Goal: Task Accomplishment & Management: Complete application form

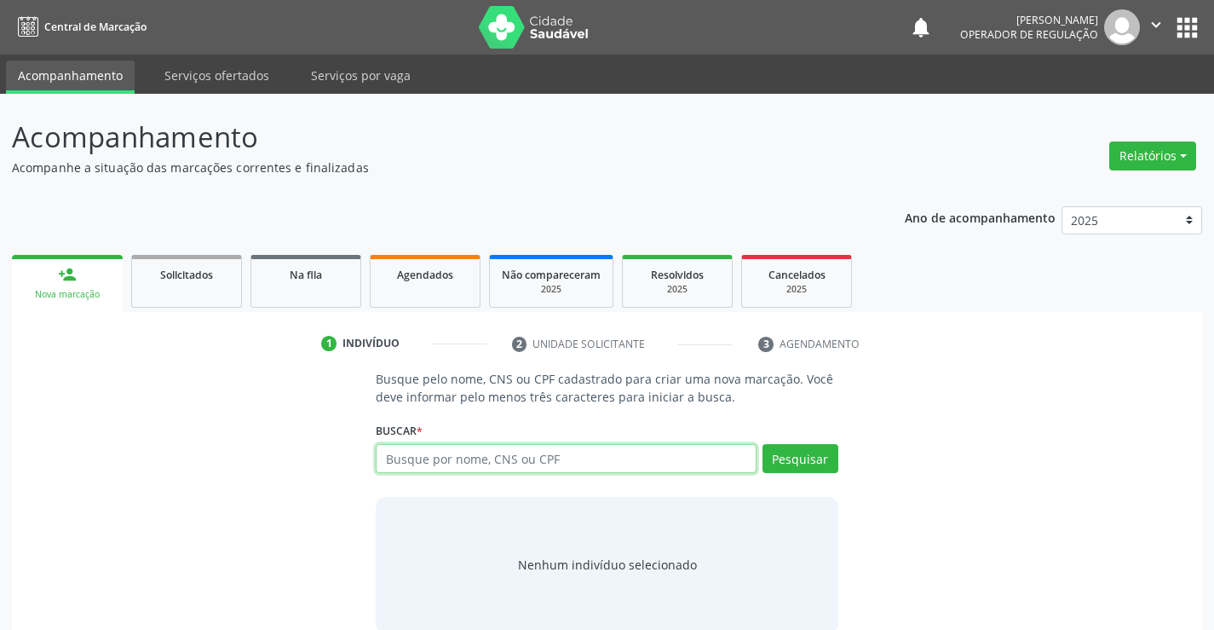
click at [408, 456] on input "text" at bounding box center [566, 458] width 380 height 29
type input "701200020915013"
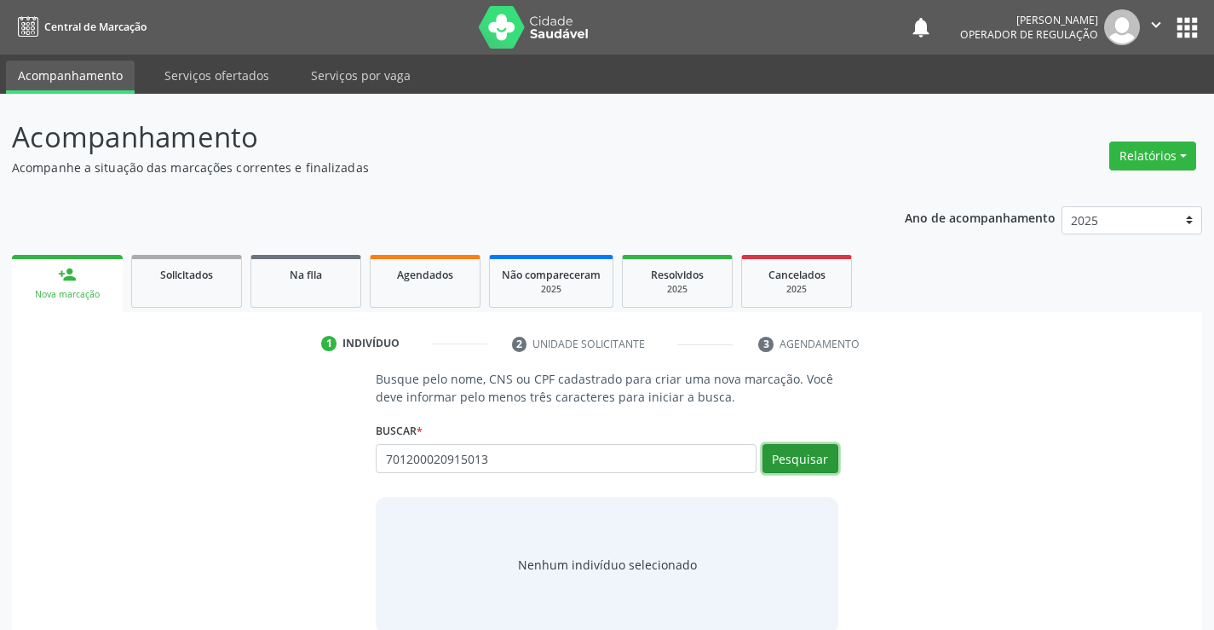
click at [802, 456] on button "Pesquisar" at bounding box center [801, 458] width 76 height 29
type input "701200020915013"
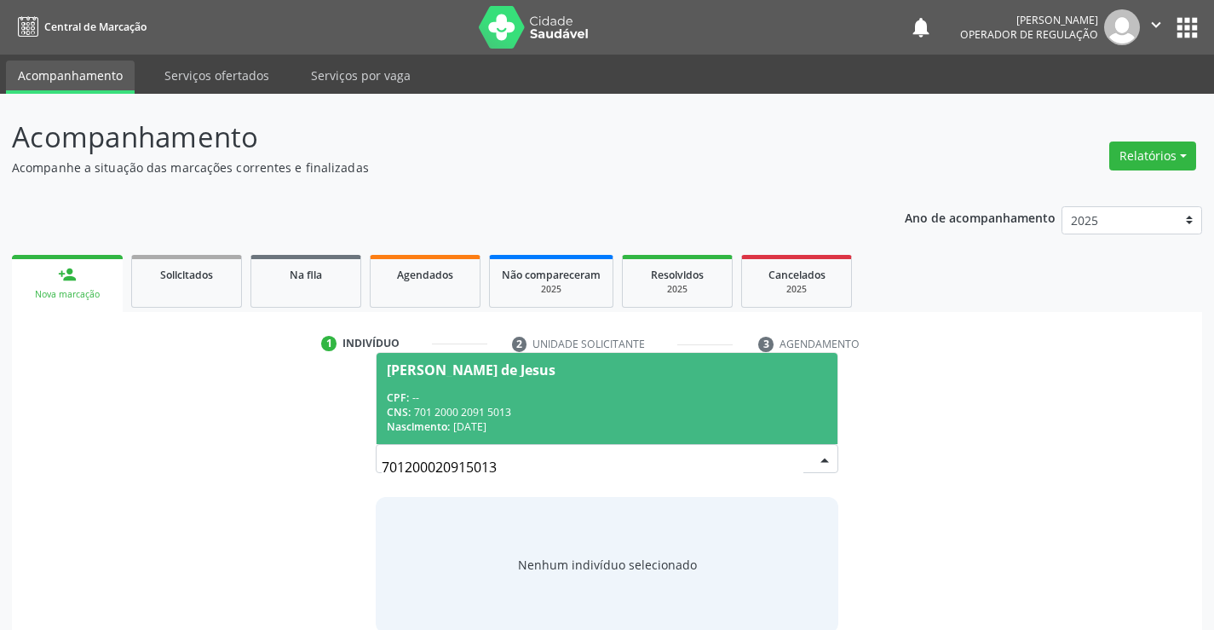
click at [751, 392] on div "CPF: --" at bounding box center [607, 397] width 440 height 14
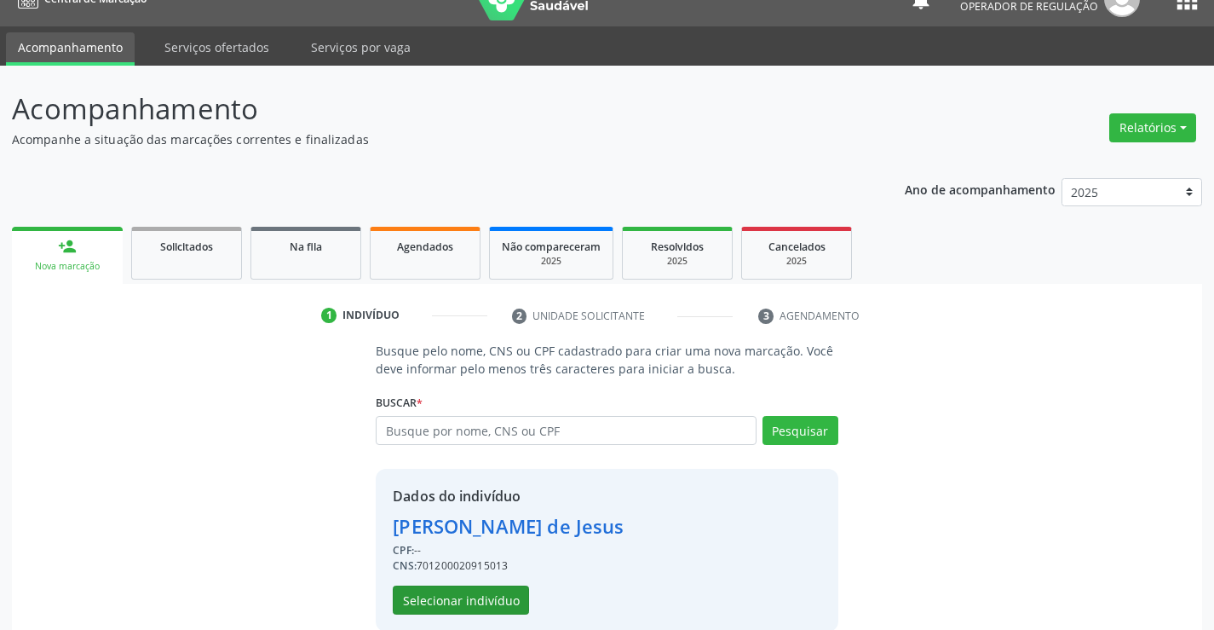
scroll to position [54, 0]
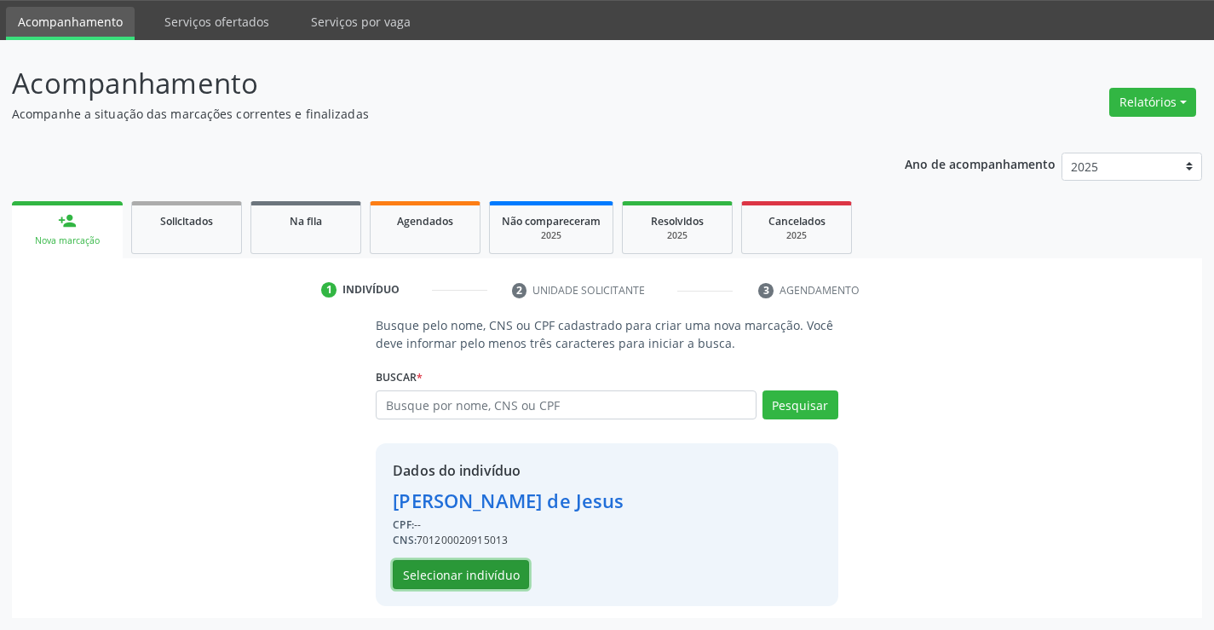
click at [439, 568] on button "Selecionar indivíduo" at bounding box center [461, 574] width 136 height 29
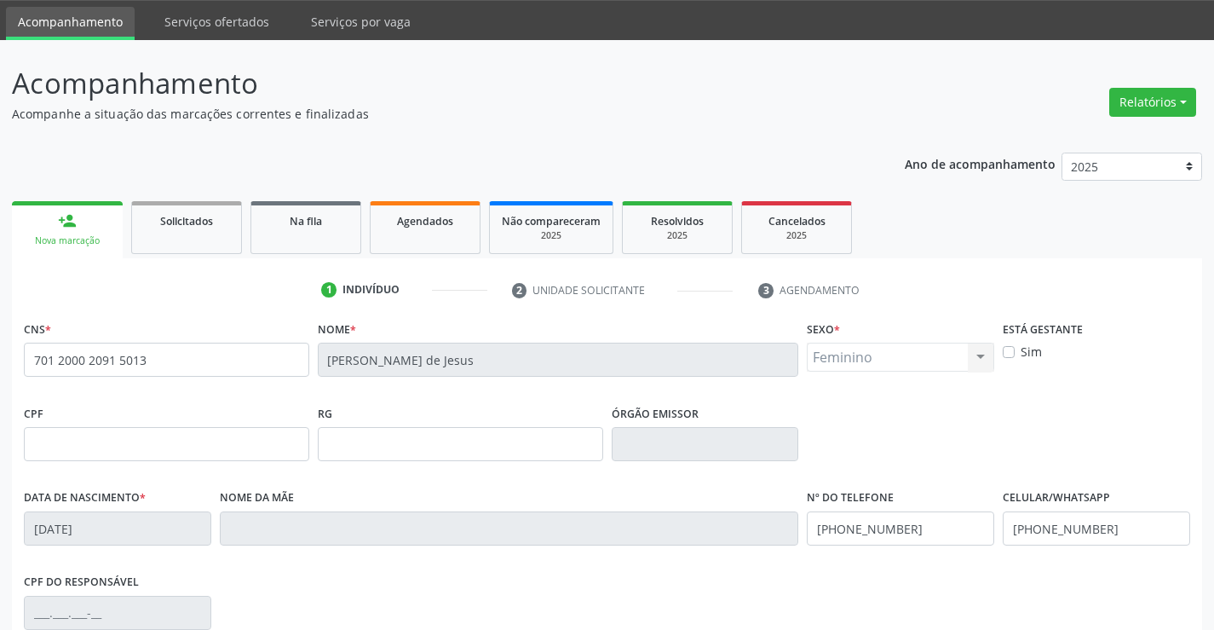
scroll to position [294, 0]
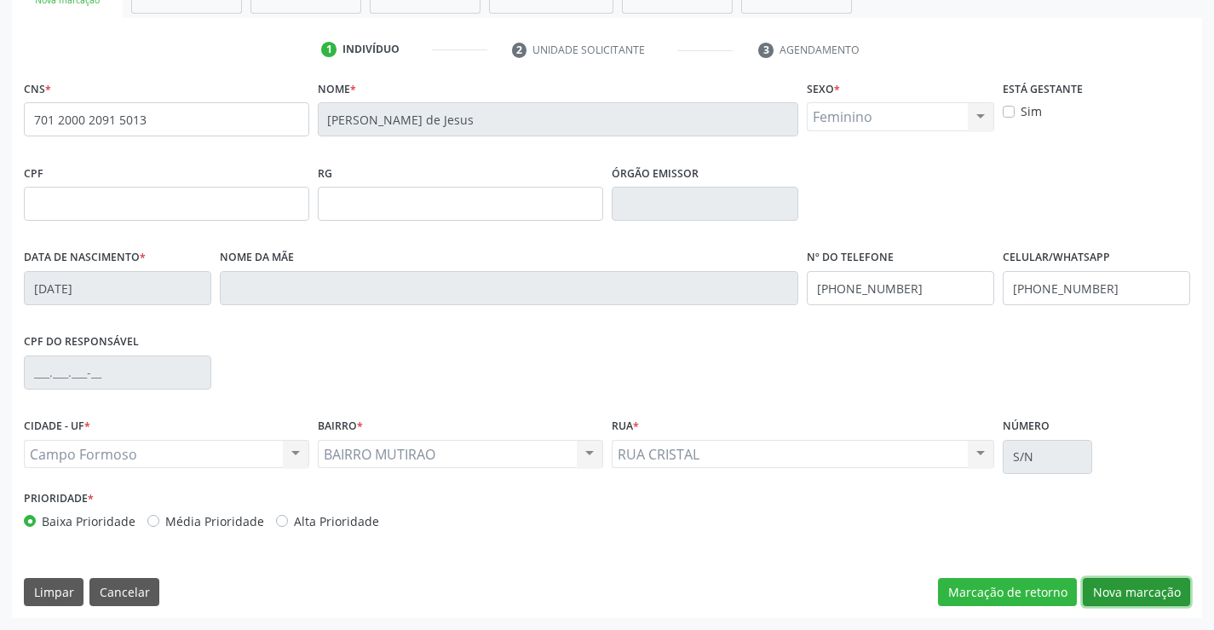
click at [1124, 592] on button "Nova marcação" at bounding box center [1136, 592] width 107 height 29
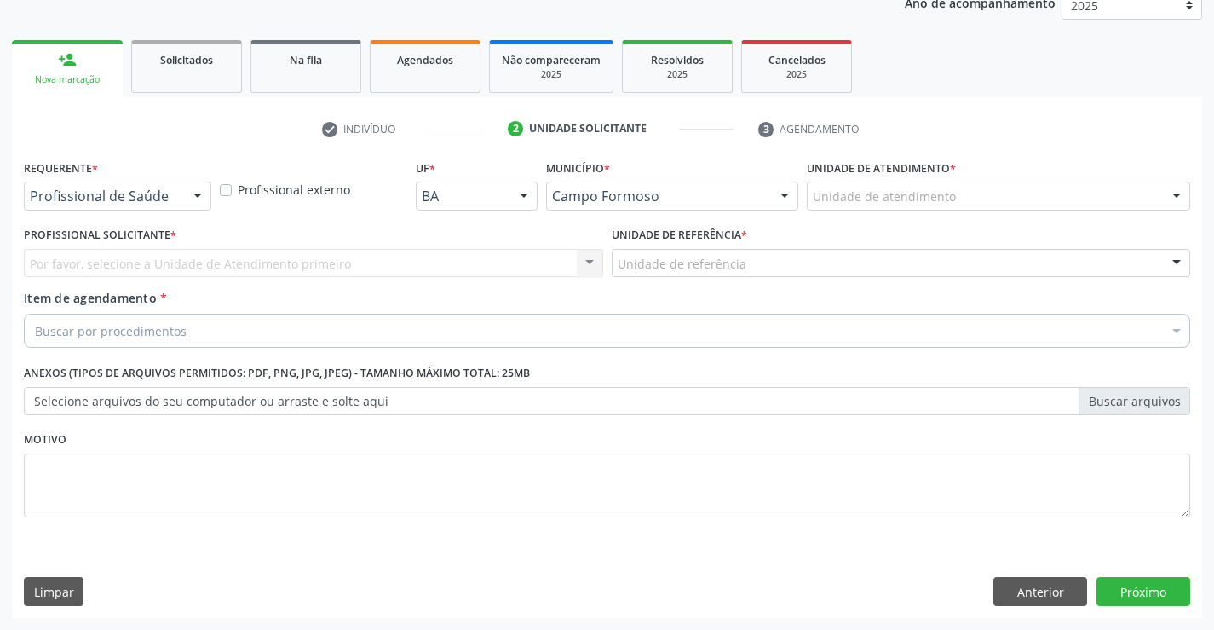
scroll to position [215, 0]
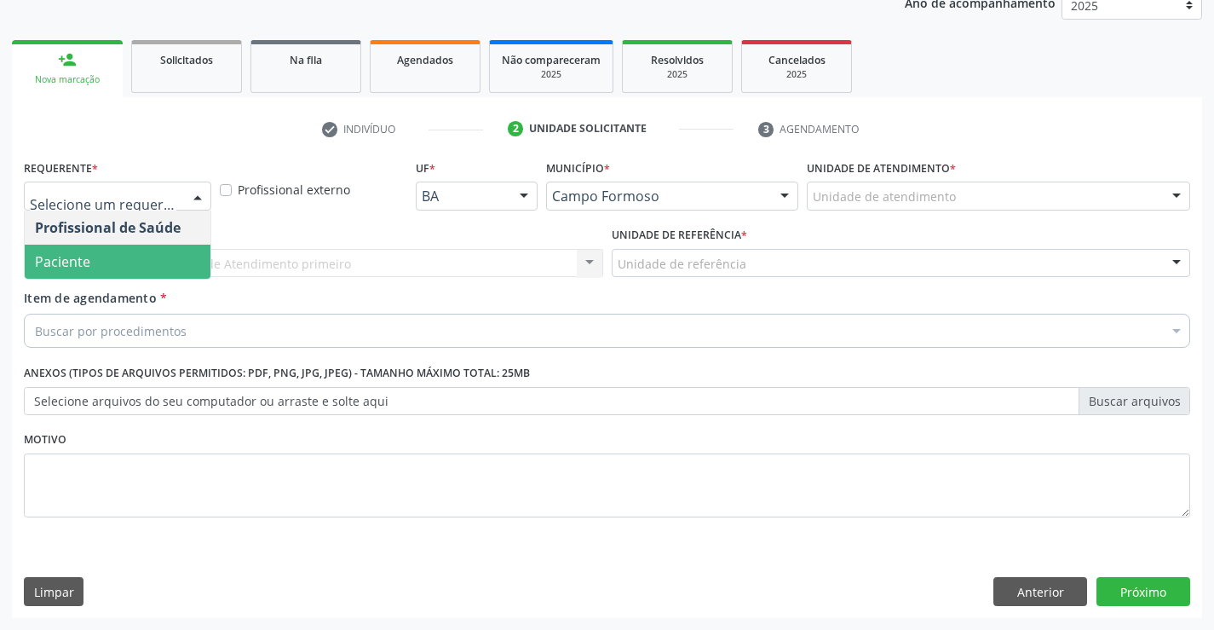
click at [157, 267] on span "Paciente" at bounding box center [118, 262] width 186 height 34
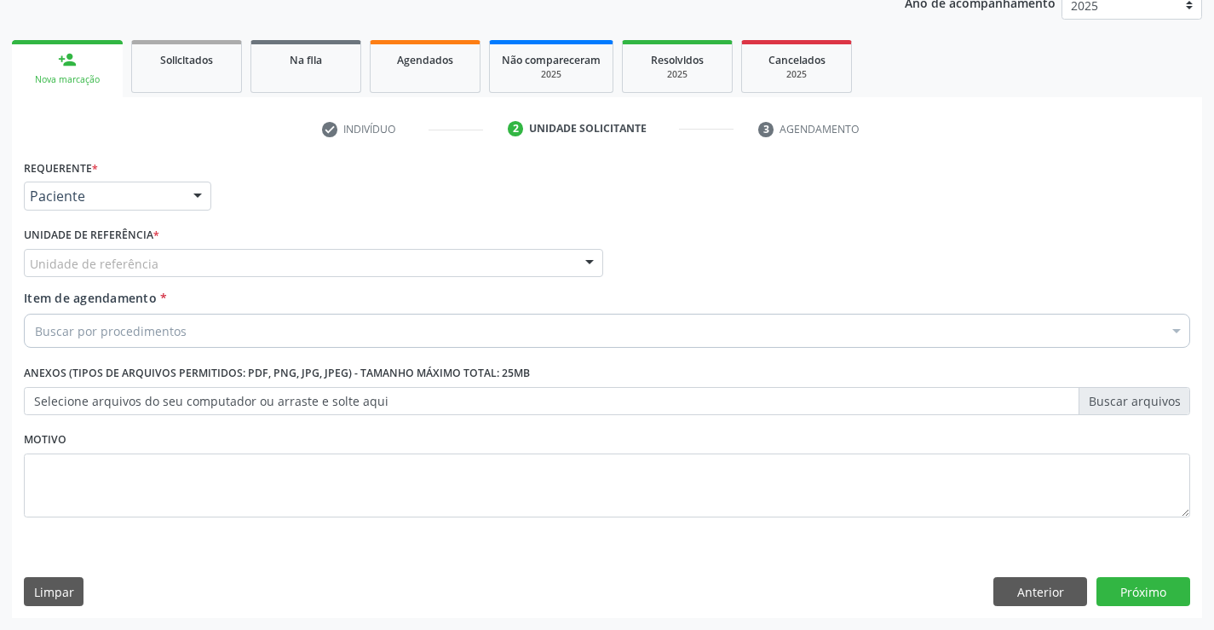
click at [239, 265] on div "Unidade de referência" at bounding box center [313, 263] width 579 height 29
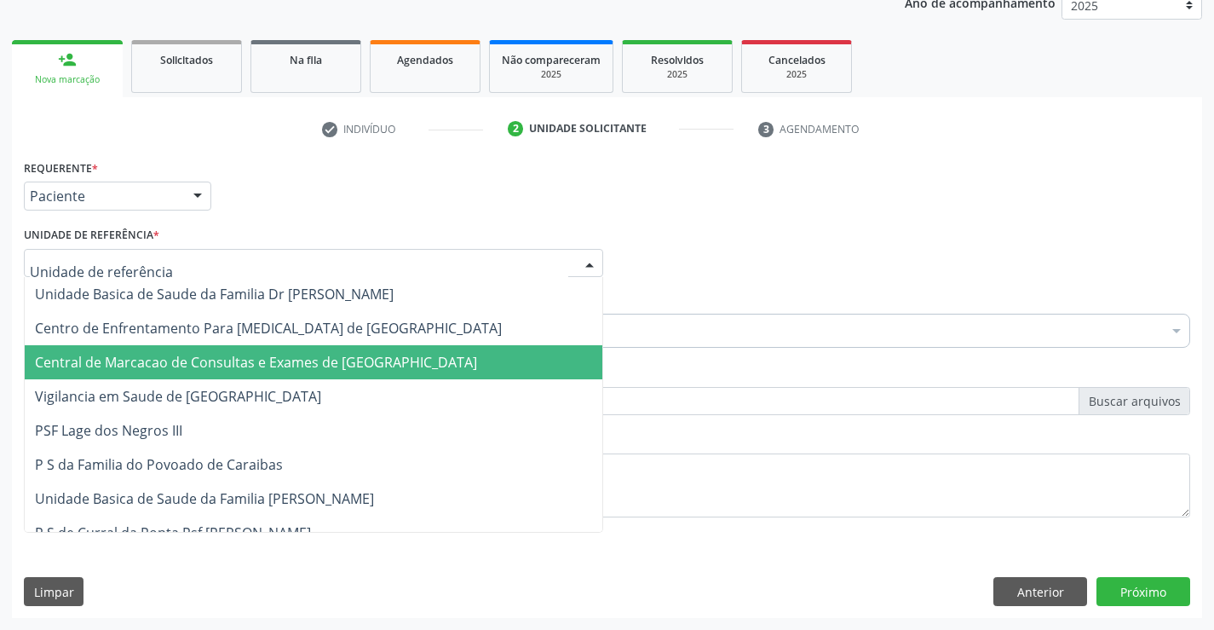
click at [197, 363] on span "Central de Marcacao de Consultas e Exames de [GEOGRAPHIC_DATA]" at bounding box center [256, 362] width 442 height 19
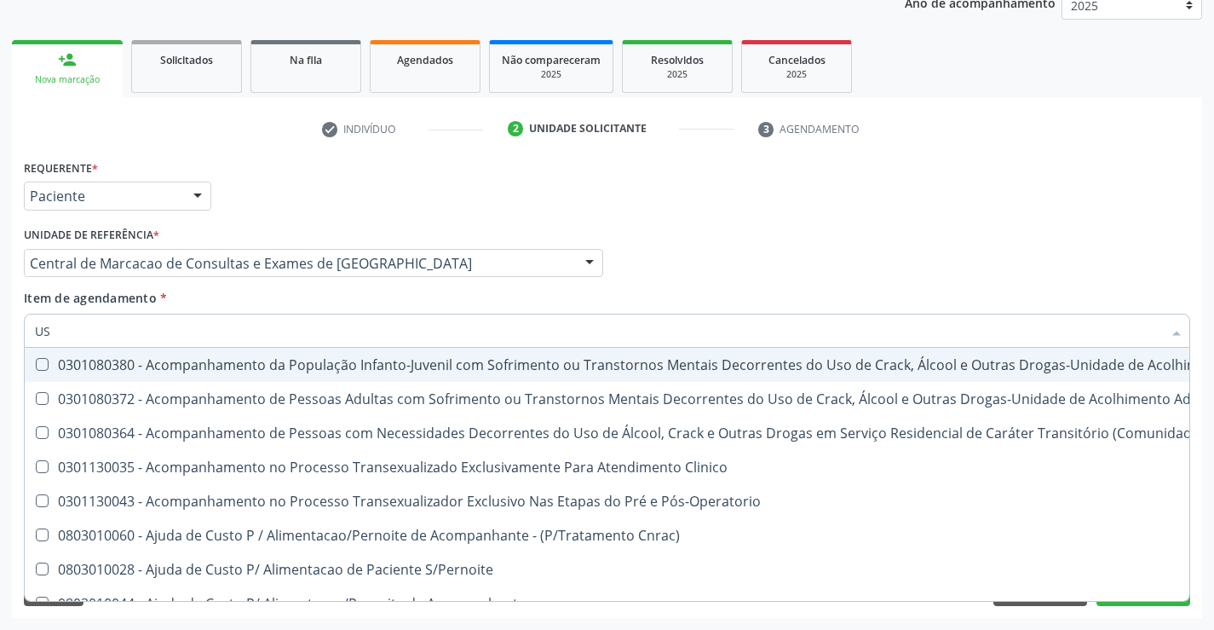
type input "USG"
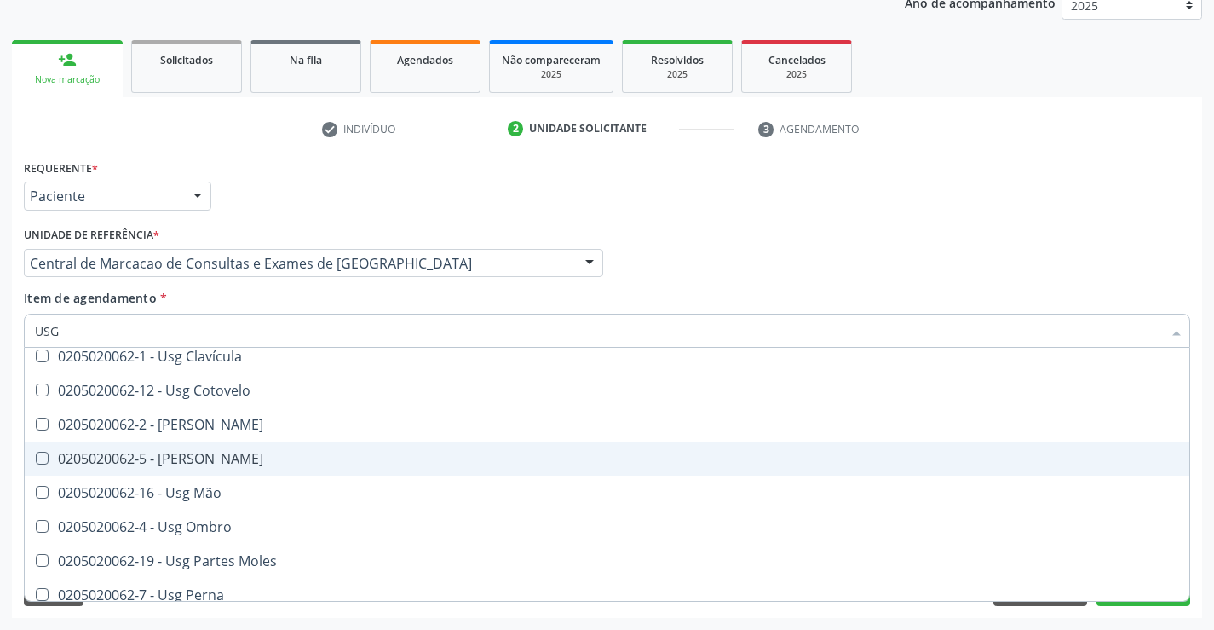
scroll to position [170, 0]
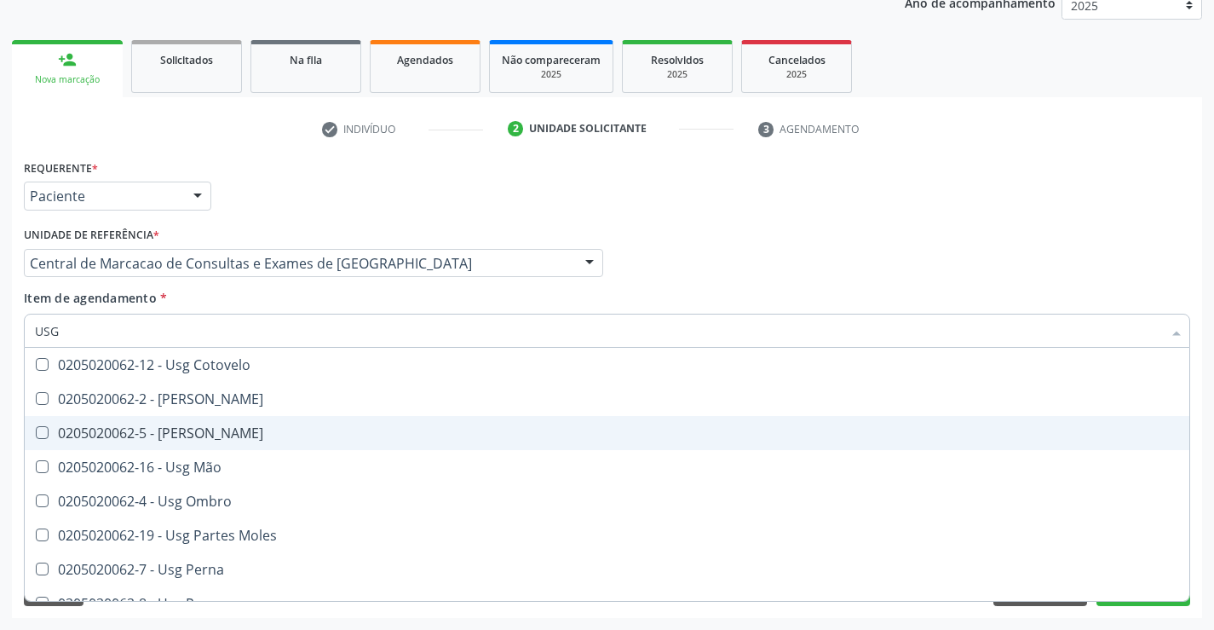
click at [266, 426] on div "0205020062-5 - [PERSON_NAME]" at bounding box center [607, 433] width 1144 height 14
checkbox Joelho "true"
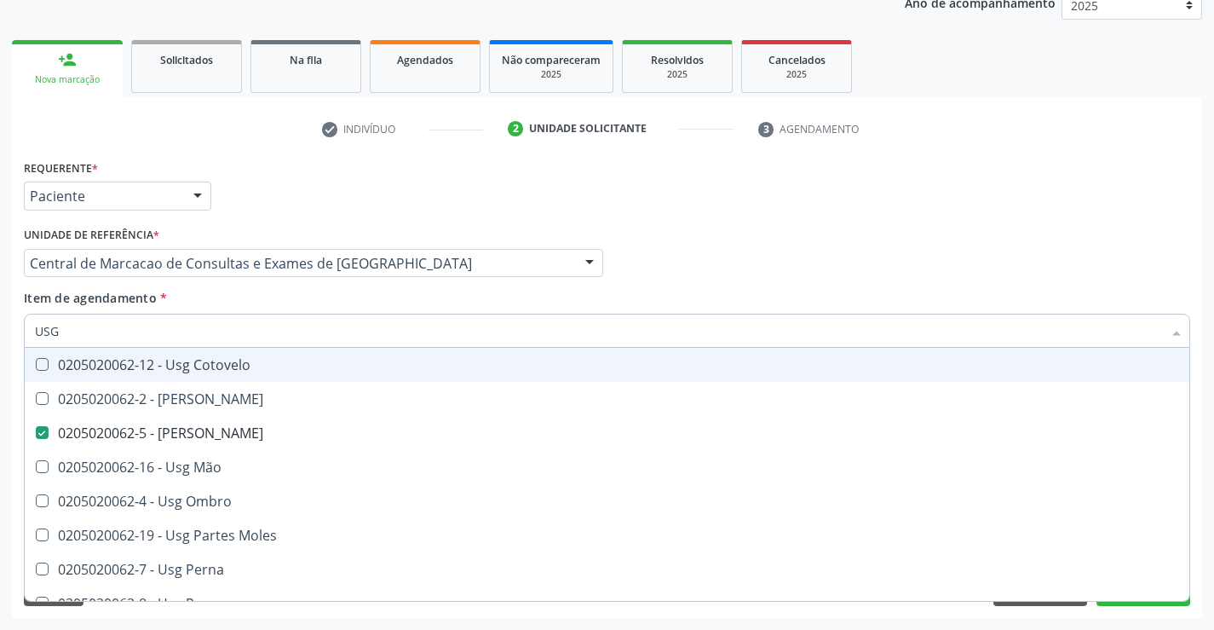
click at [285, 337] on input "USG" at bounding box center [598, 331] width 1127 height 34
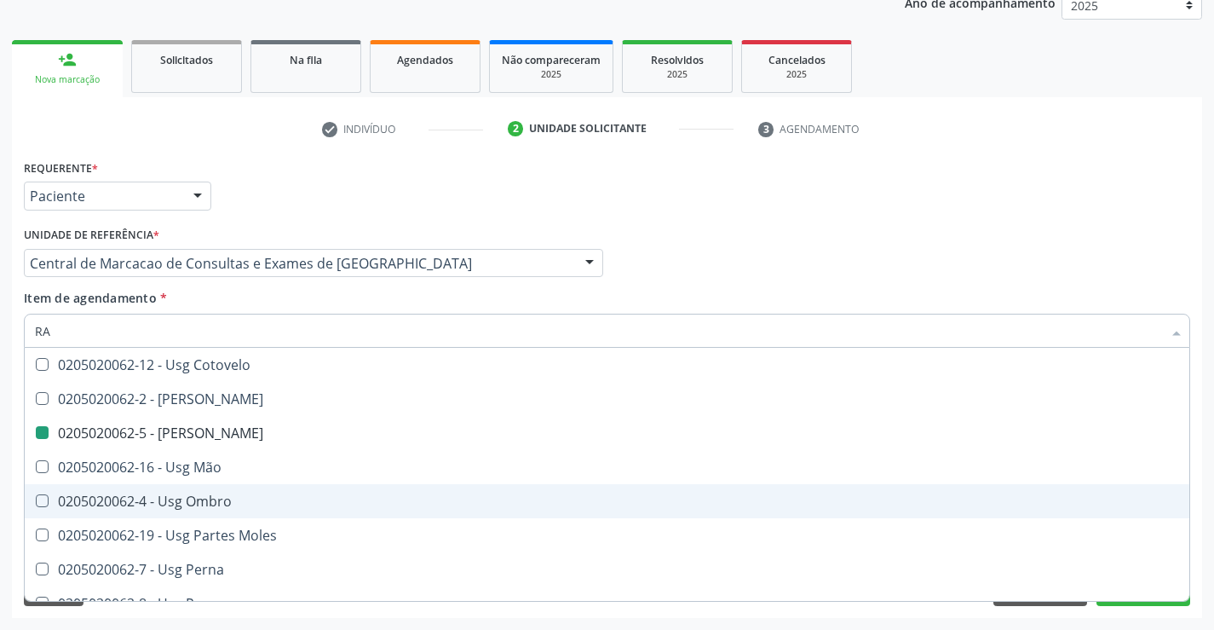
type input "RAD"
checkbox Joelho "false"
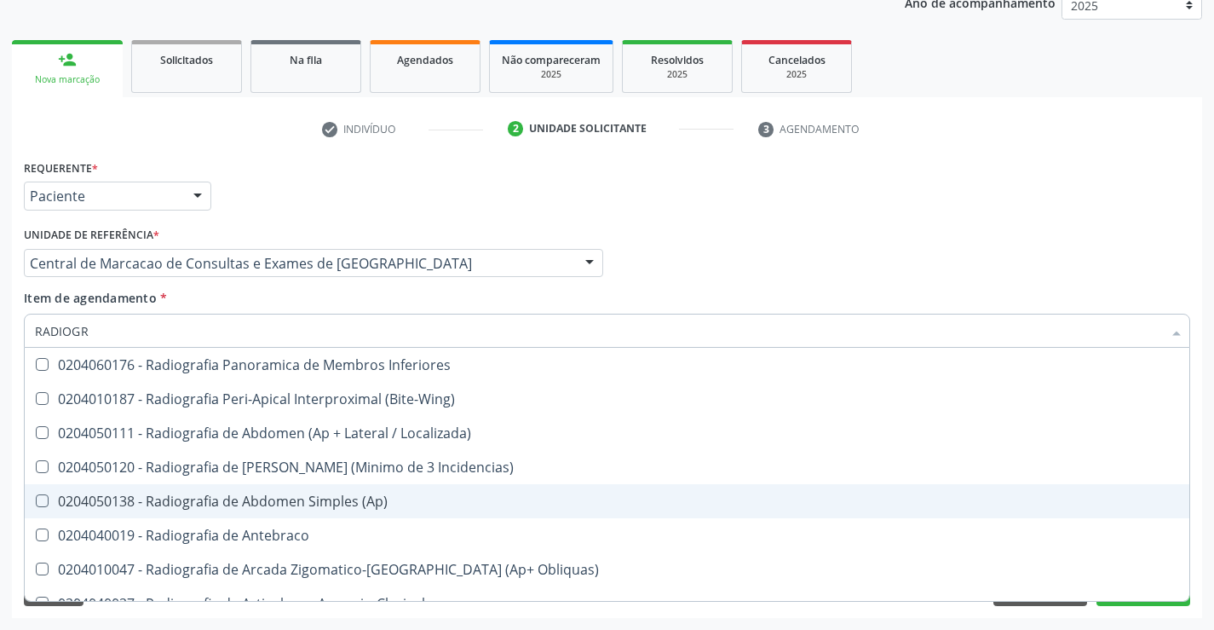
type input "RADIOGRA"
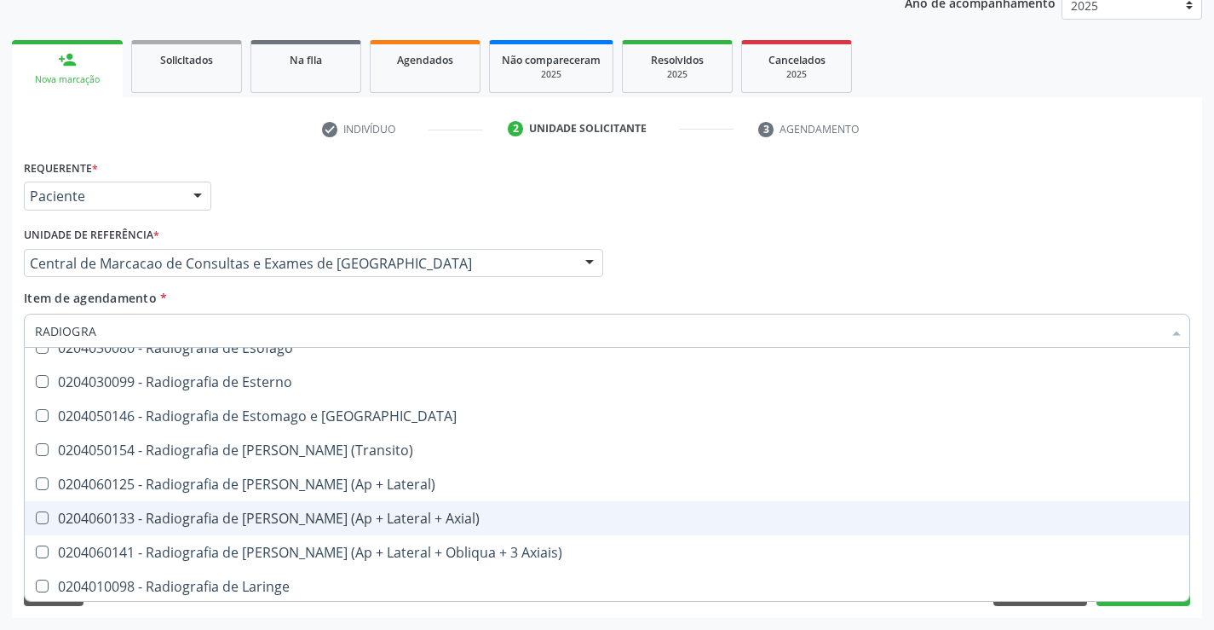
scroll to position [1534, 0]
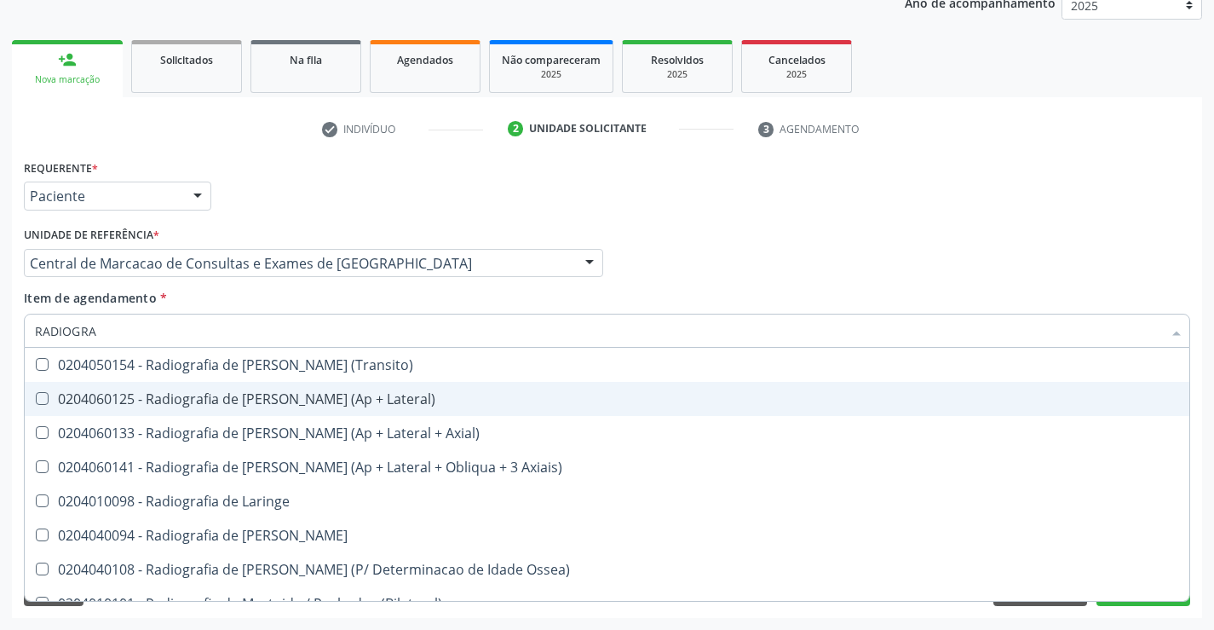
click at [344, 400] on div "0204060125 - Radiografia de [PERSON_NAME] (Ap + Lateral)" at bounding box center [607, 399] width 1144 height 14
checkbox Lateral\) "true"
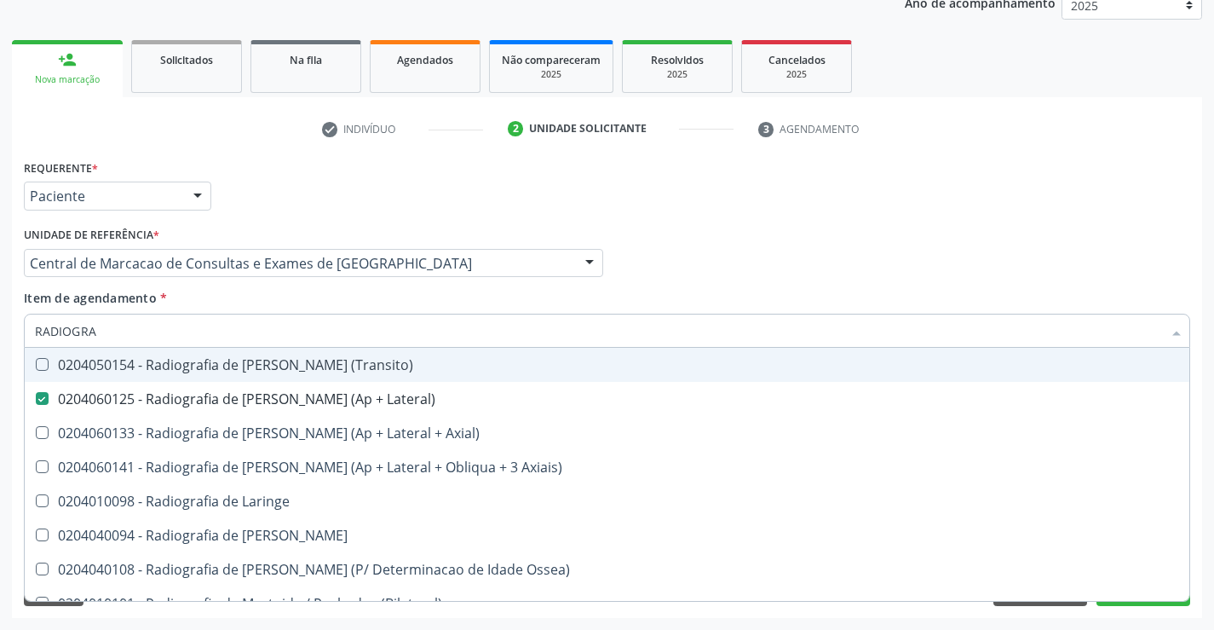
click at [201, 330] on input "RADIOGRA" at bounding box center [598, 331] width 1127 height 34
type input "RE"
checkbox Lateral\) "false"
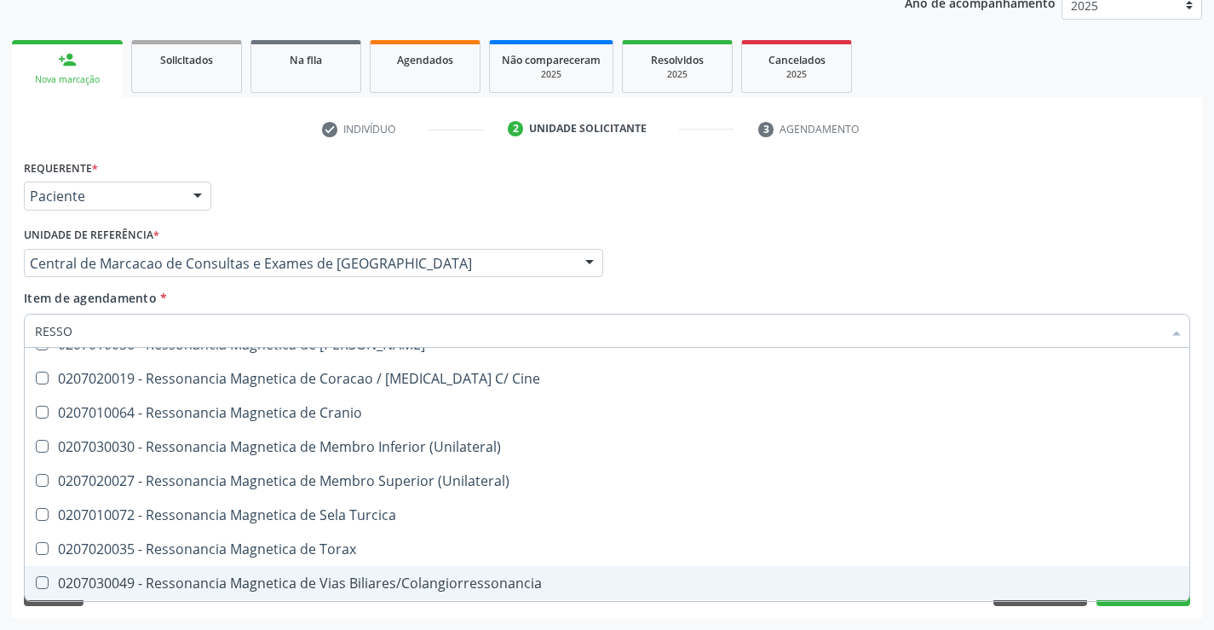
scroll to position [259, 0]
type input "RESSONA"
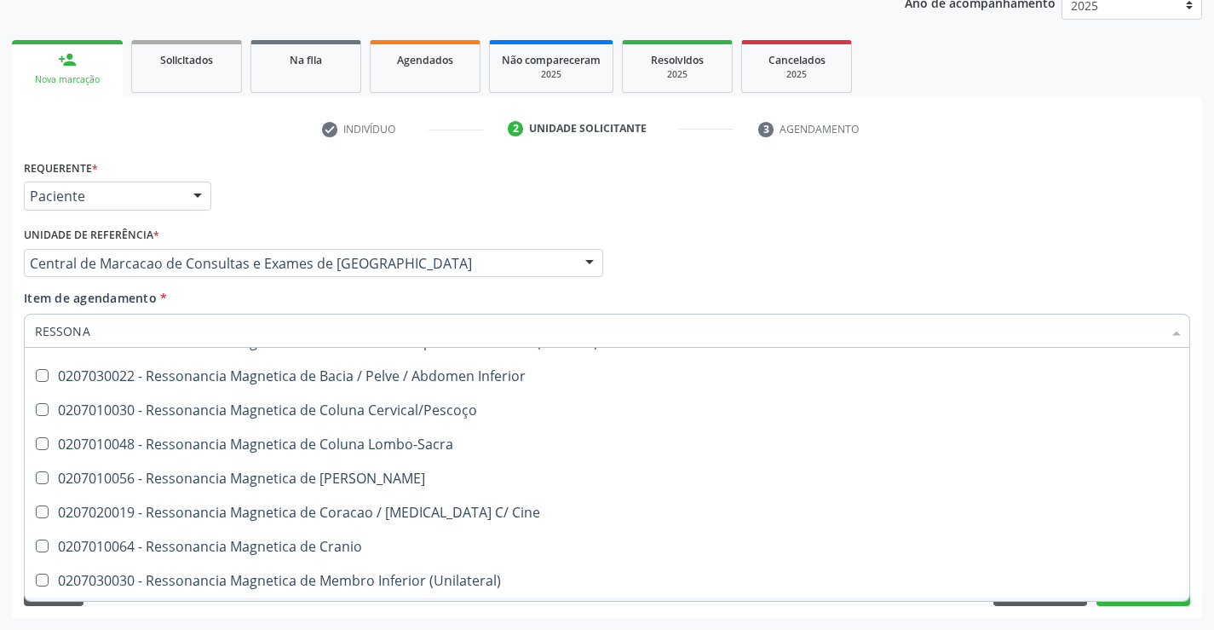
scroll to position [88, 0]
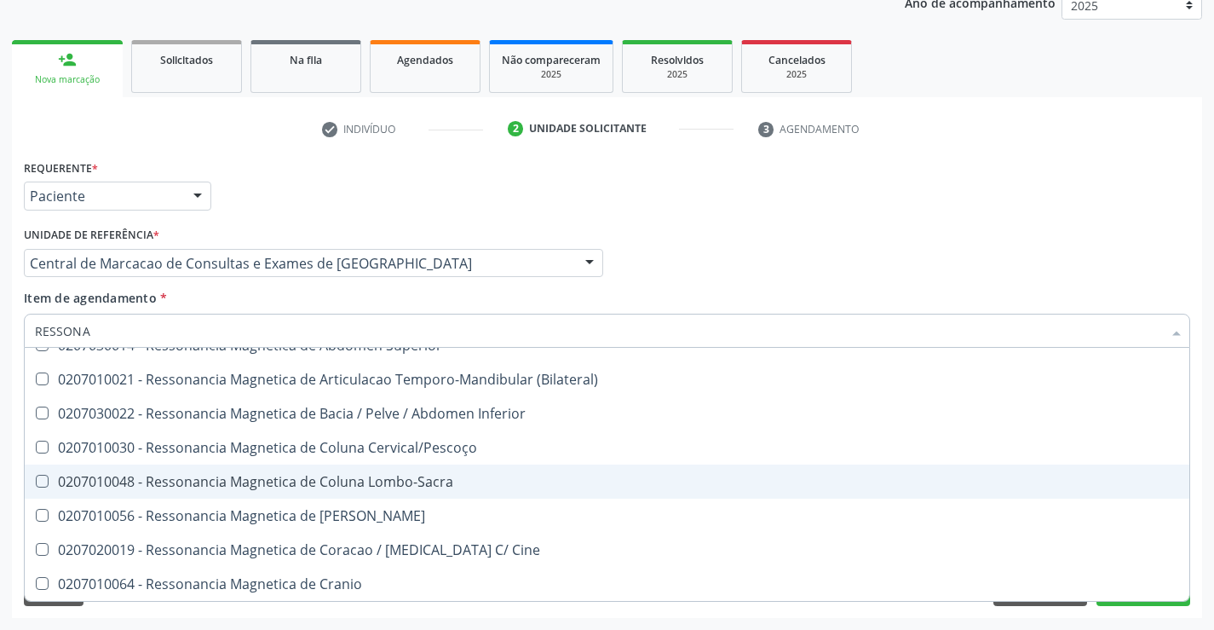
drag, startPoint x: 325, startPoint y: 487, endPoint x: 354, endPoint y: 450, distance: 46.7
click at [326, 487] on div "0207010048 - Ressonancia Magnetica de Coluna Lombo-Sacra" at bounding box center [607, 482] width 1144 height 14
checkbox Lombo-Sacra "true"
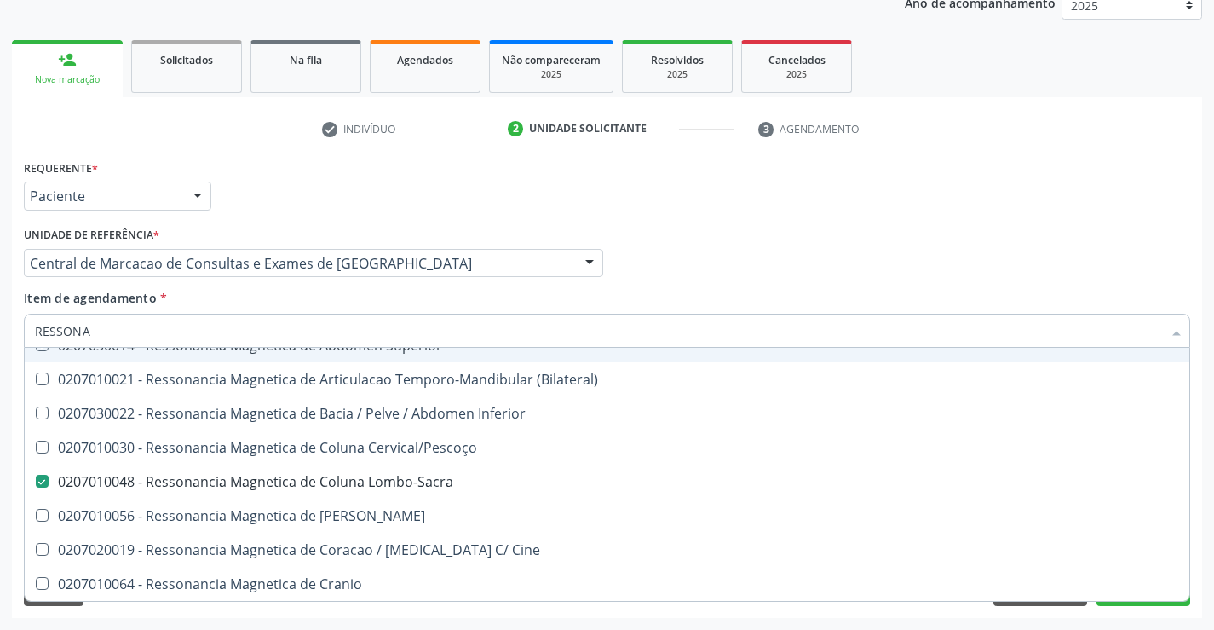
click at [695, 226] on div "Profissional Solicitante Por favor, selecione a Unidade de Atendimento primeiro…" at bounding box center [607, 255] width 1175 height 66
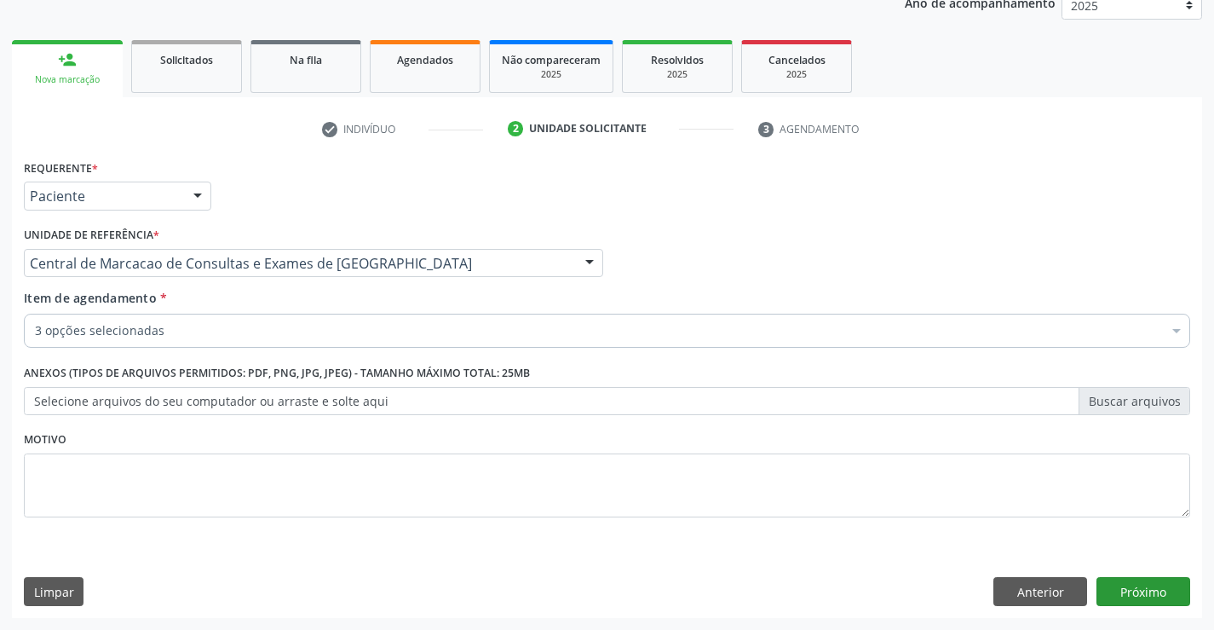
scroll to position [0, 0]
click at [1118, 583] on button "Próximo" at bounding box center [1144, 591] width 94 height 29
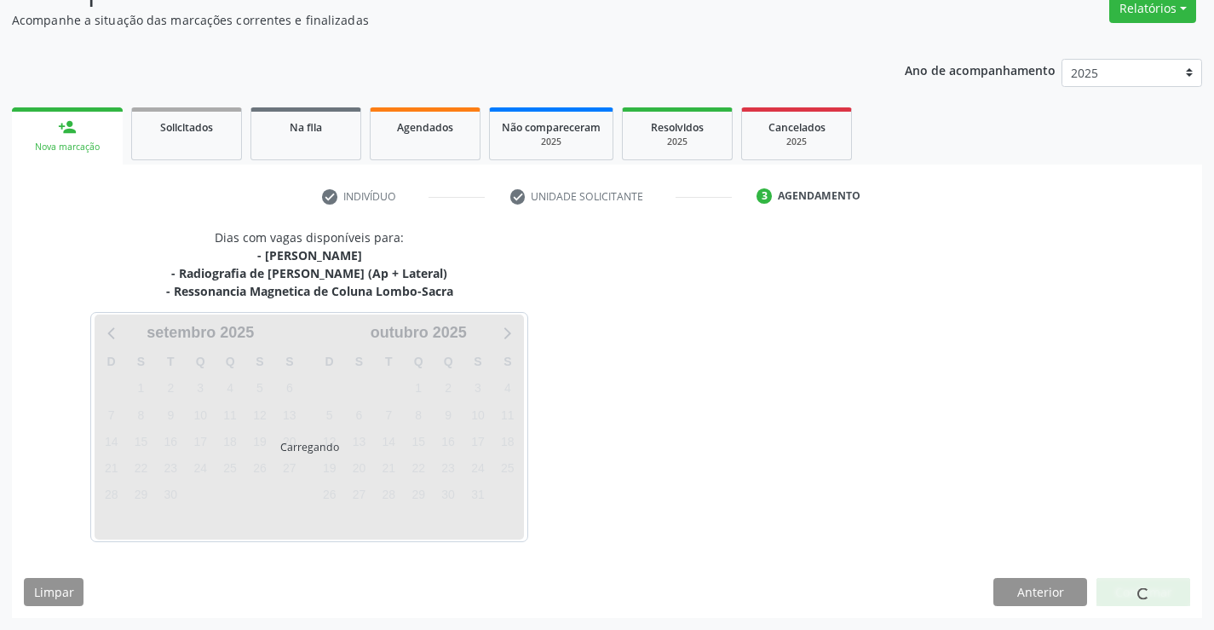
scroll to position [198, 0]
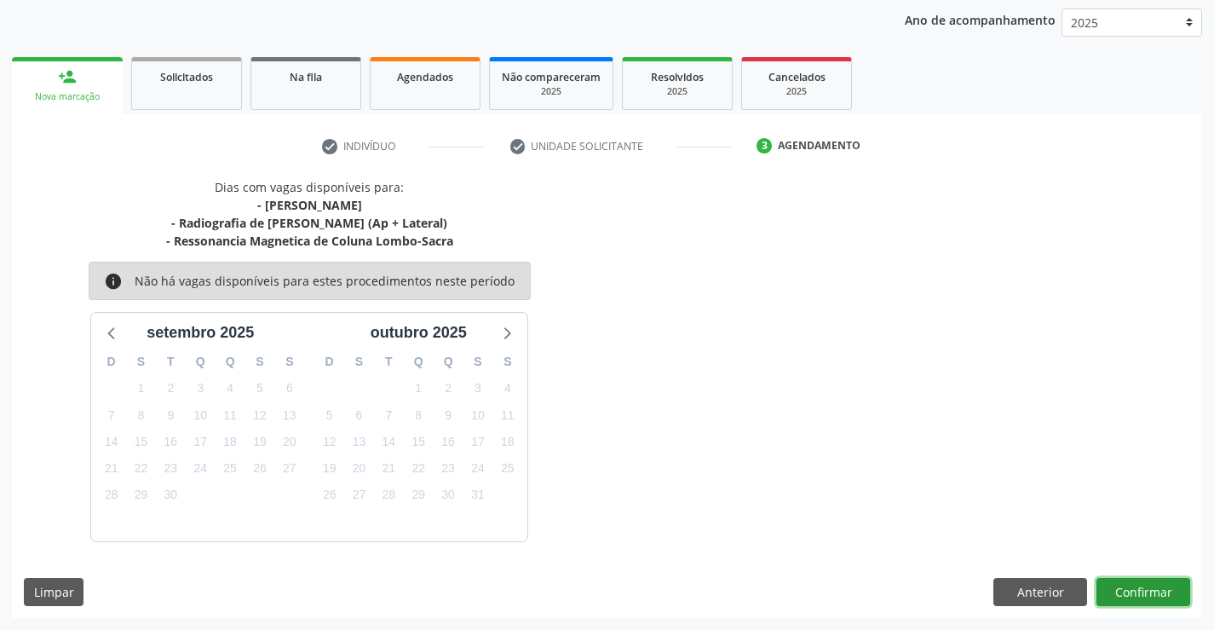
click at [1145, 578] on button "Confirmar" at bounding box center [1144, 592] width 94 height 29
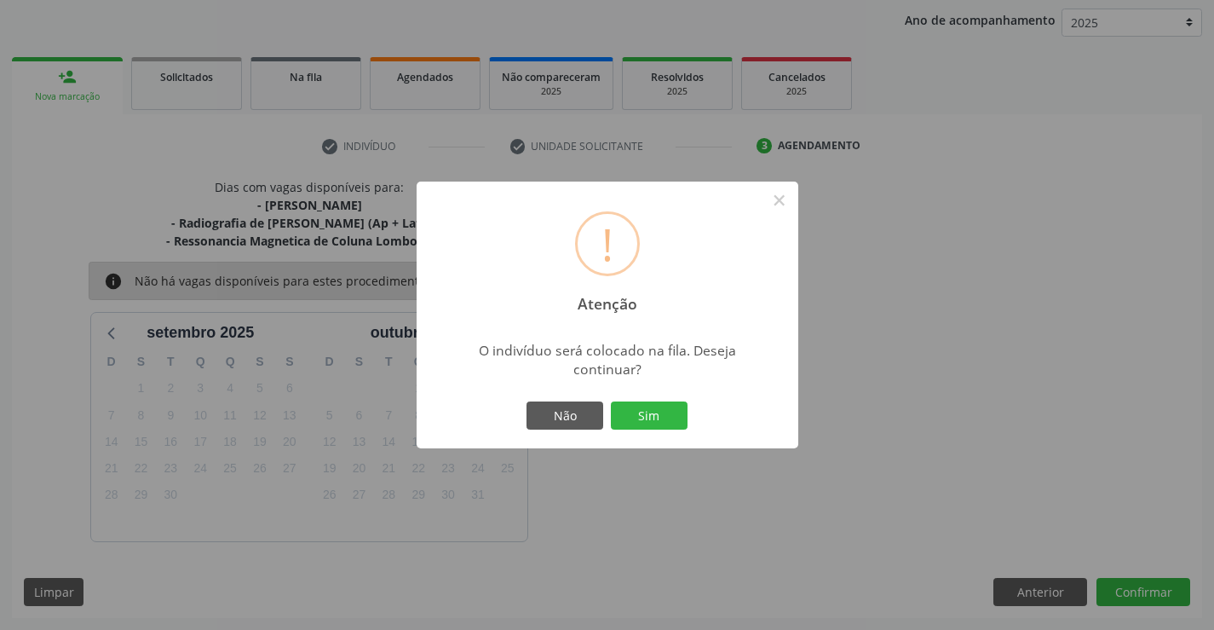
click at [611, 401] on button "Sim" at bounding box center [649, 415] width 77 height 29
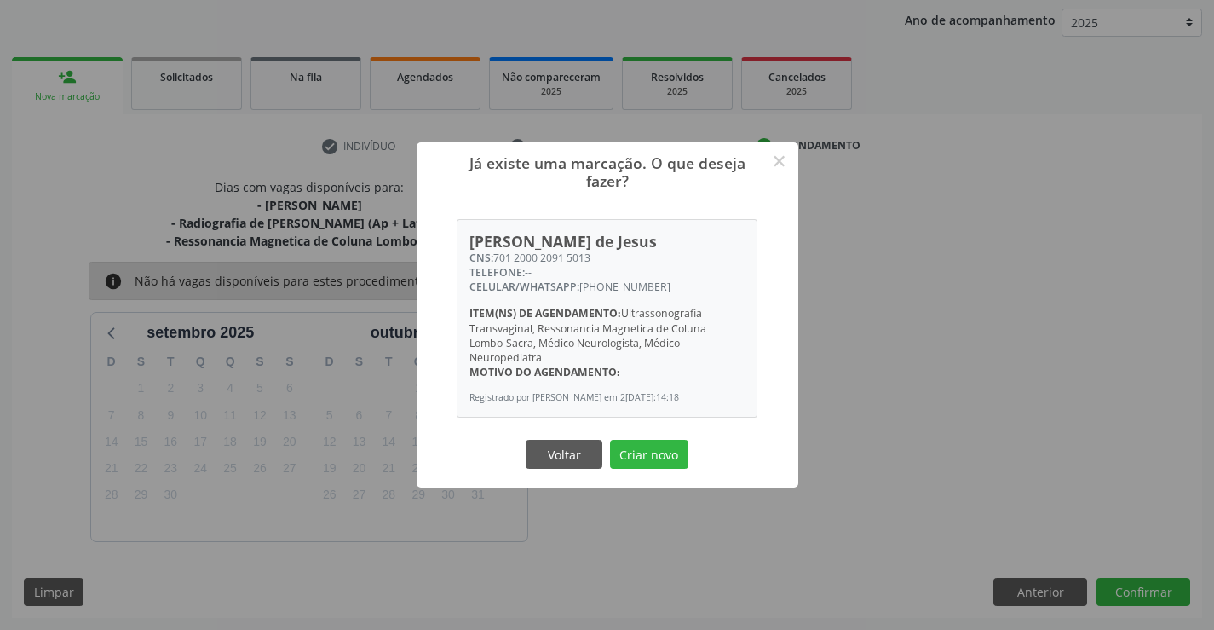
click at [610, 440] on button "Criar novo" at bounding box center [649, 454] width 78 height 29
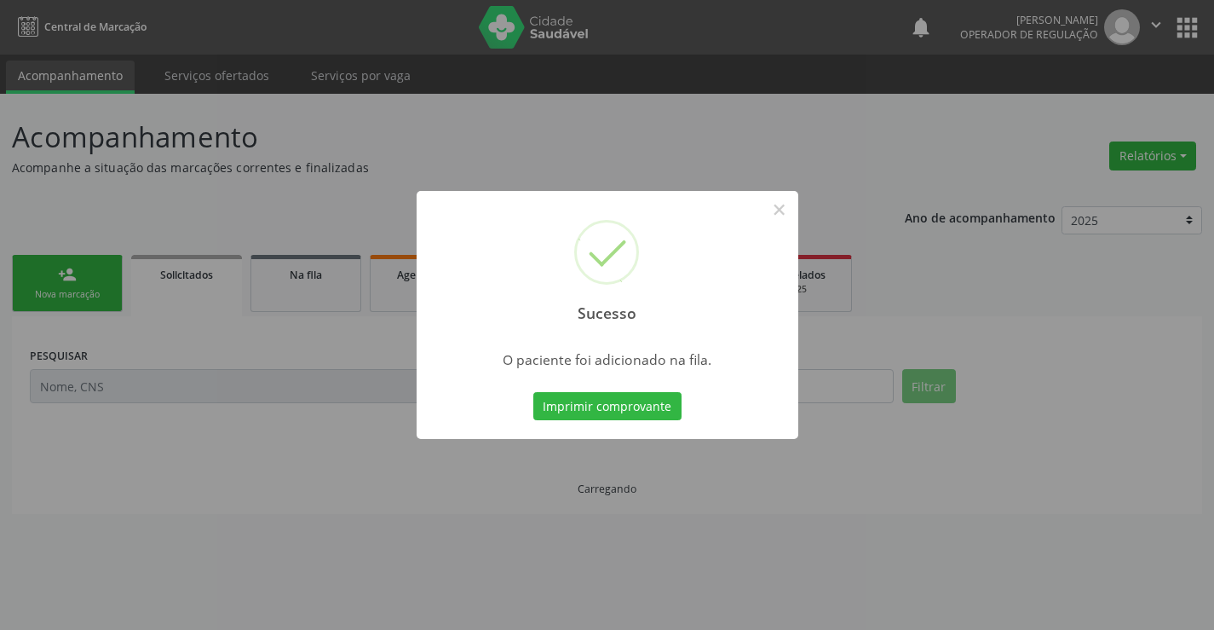
scroll to position [0, 0]
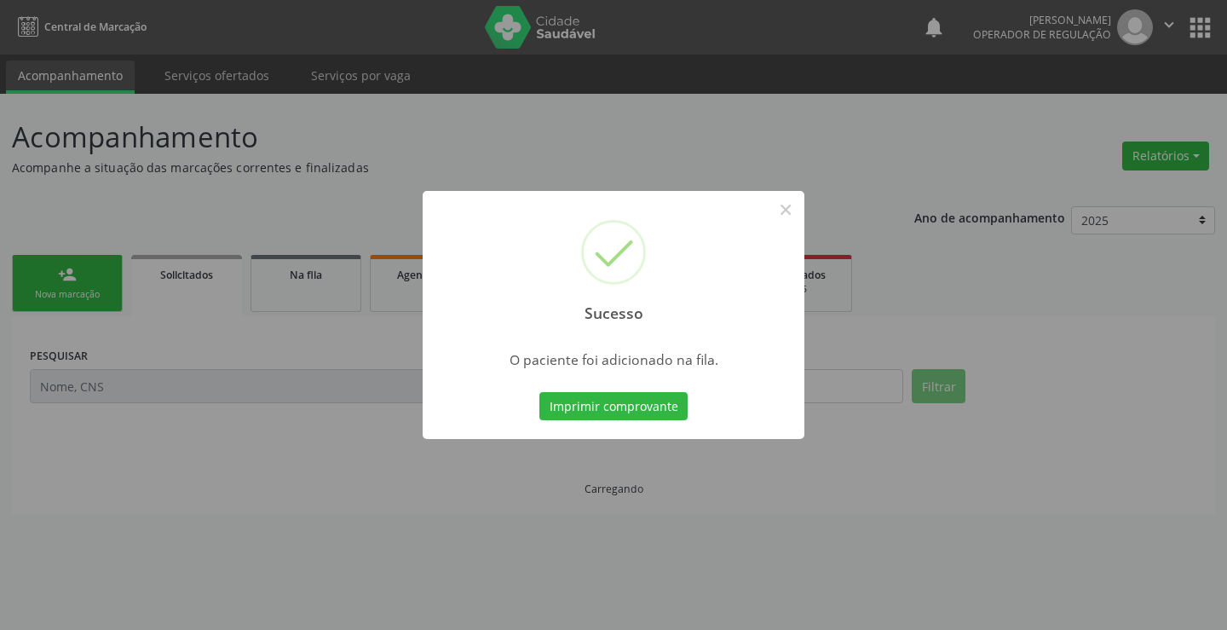
click at [539, 392] on button "Imprimir comprovante" at bounding box center [613, 406] width 148 height 29
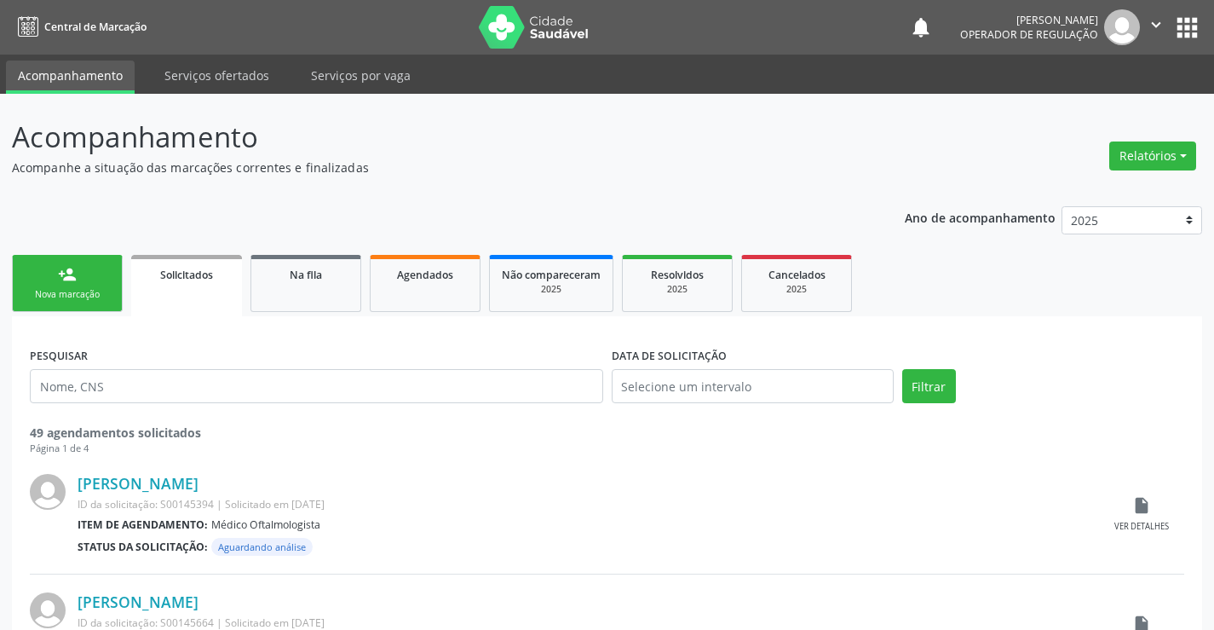
click at [65, 268] on div "person_add" at bounding box center [67, 274] width 19 height 19
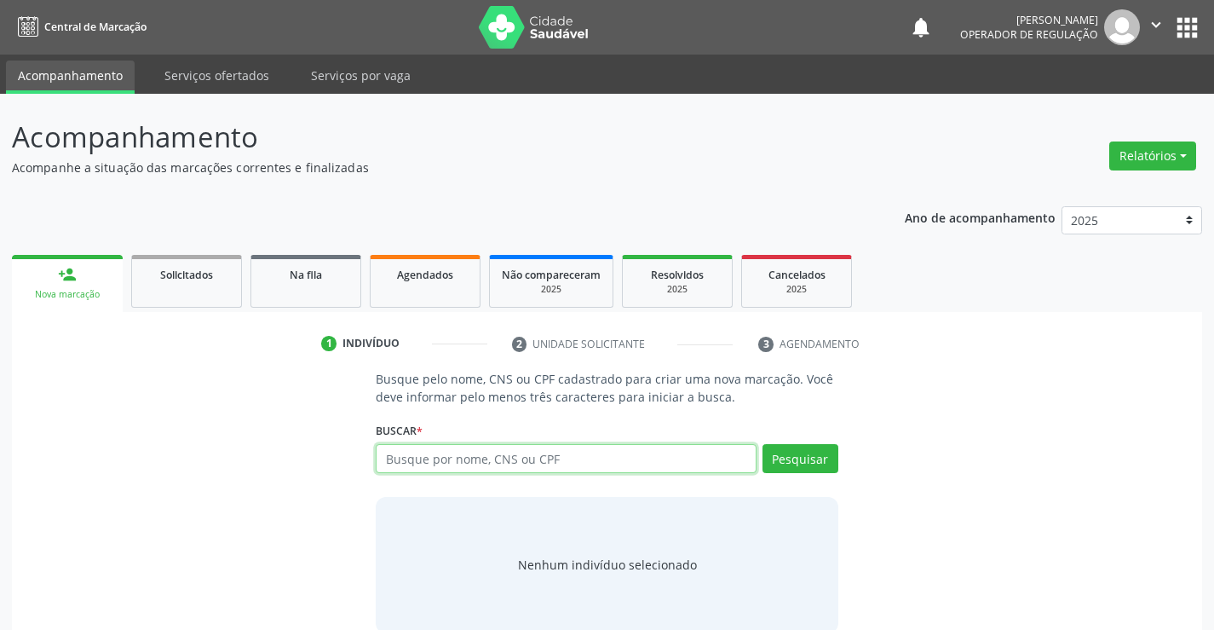
click at [418, 454] on input "text" at bounding box center [566, 458] width 380 height 29
type input "13298252506"
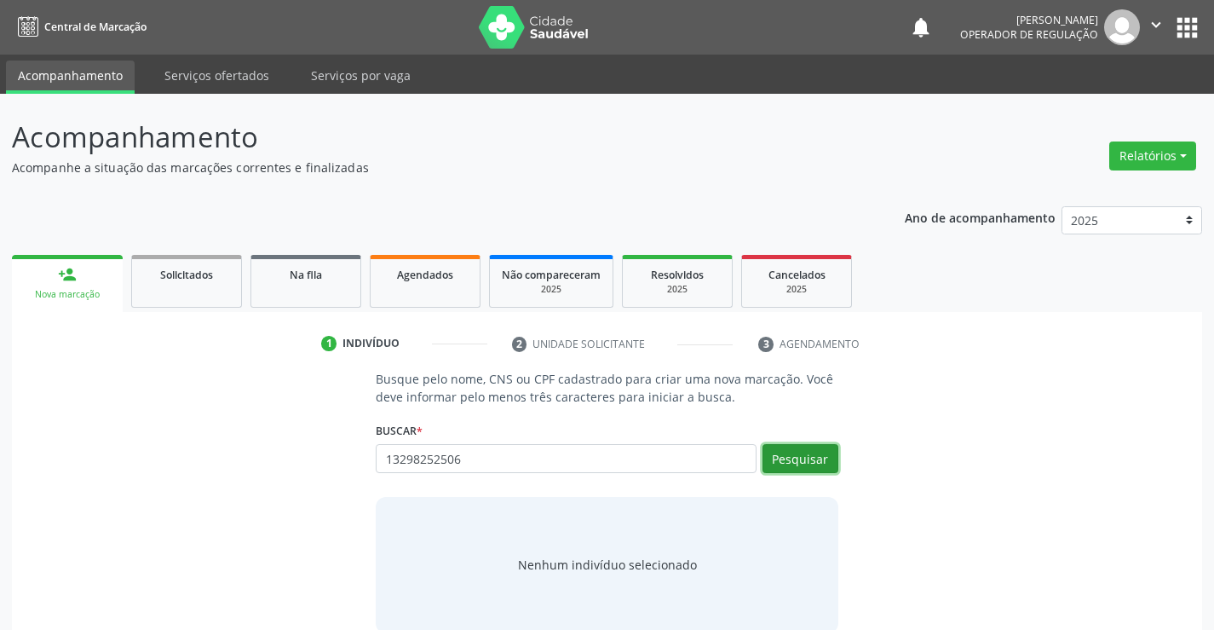
click at [782, 447] on button "Pesquisar" at bounding box center [801, 458] width 76 height 29
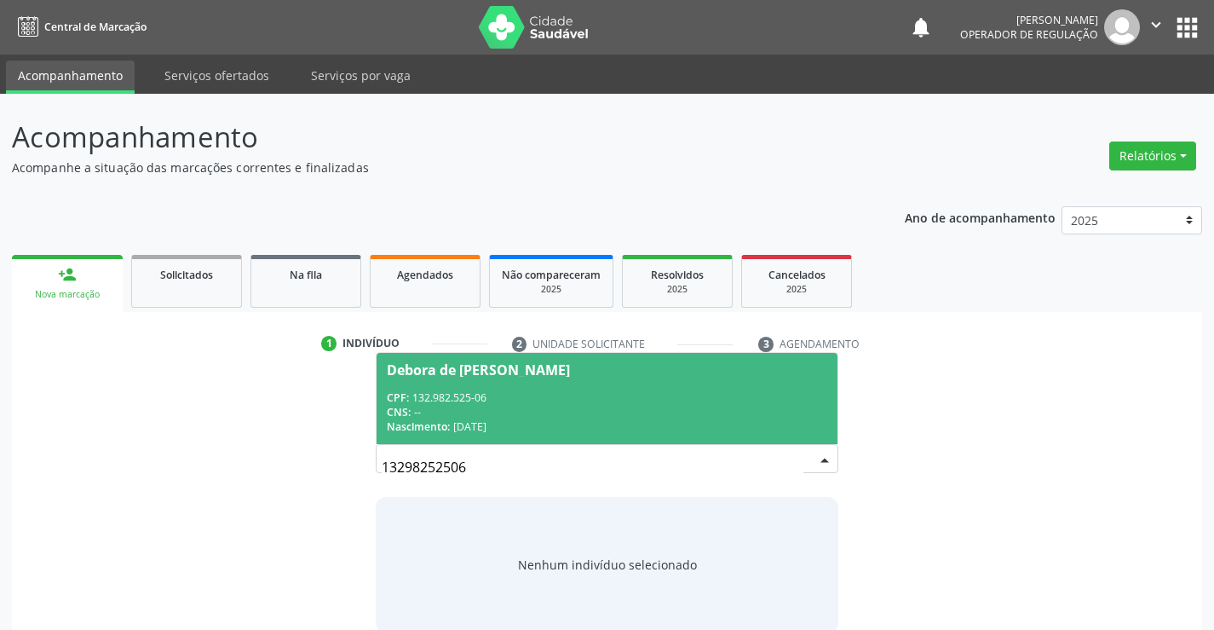
click at [542, 382] on span "Debora de [PERSON_NAME] CPF: 132.982.525-06 CNS: -- Nascimento: [DATE]" at bounding box center [607, 398] width 460 height 91
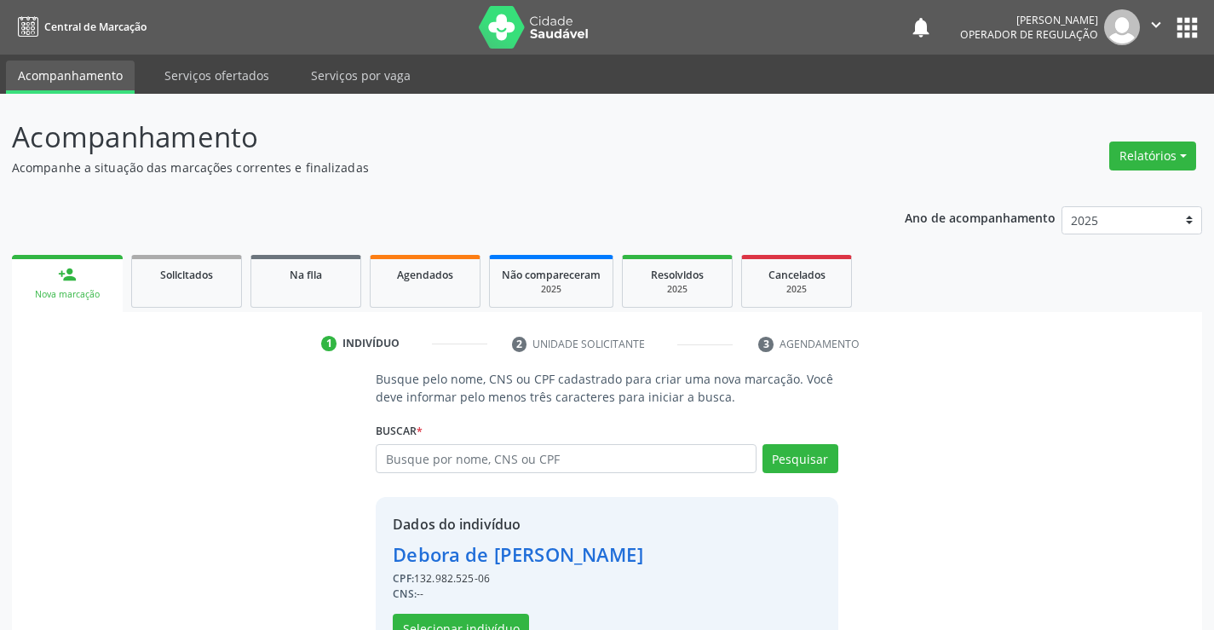
scroll to position [54, 0]
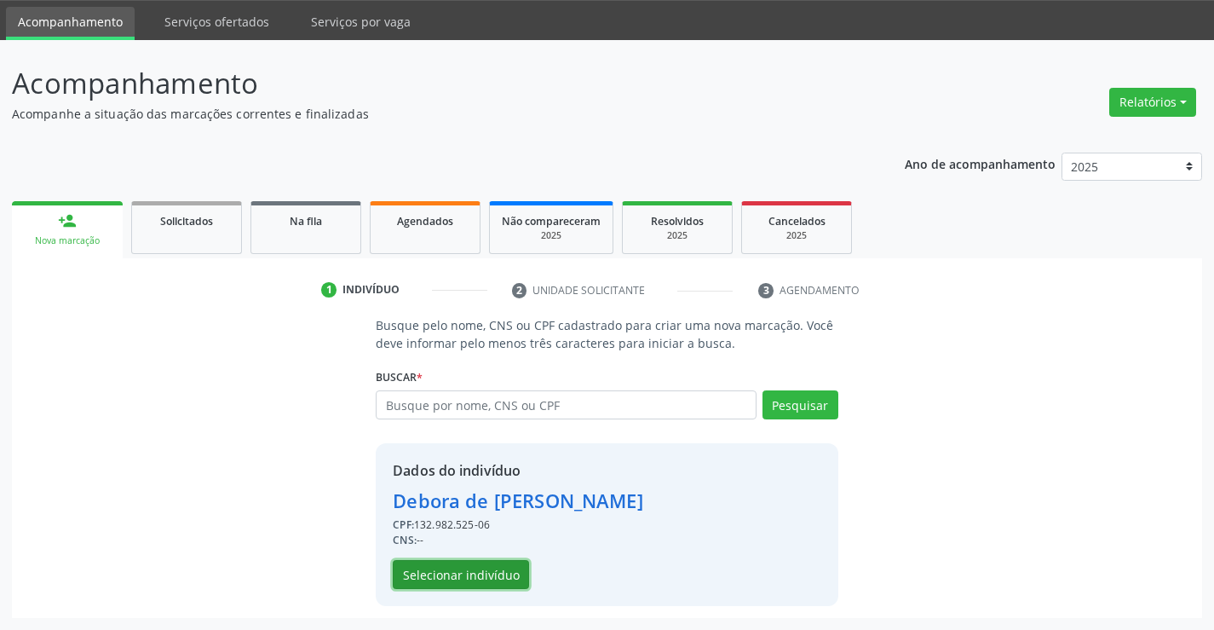
click at [402, 568] on button "Selecionar indivíduo" at bounding box center [461, 574] width 136 height 29
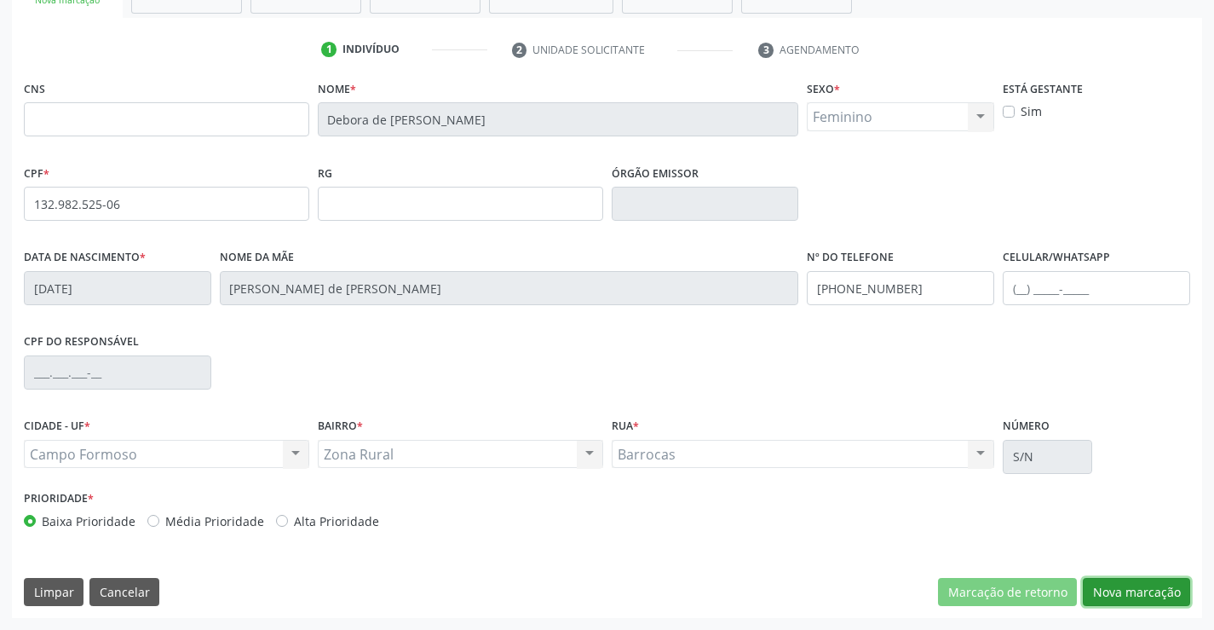
click at [1156, 594] on button "Nova marcação" at bounding box center [1136, 592] width 107 height 29
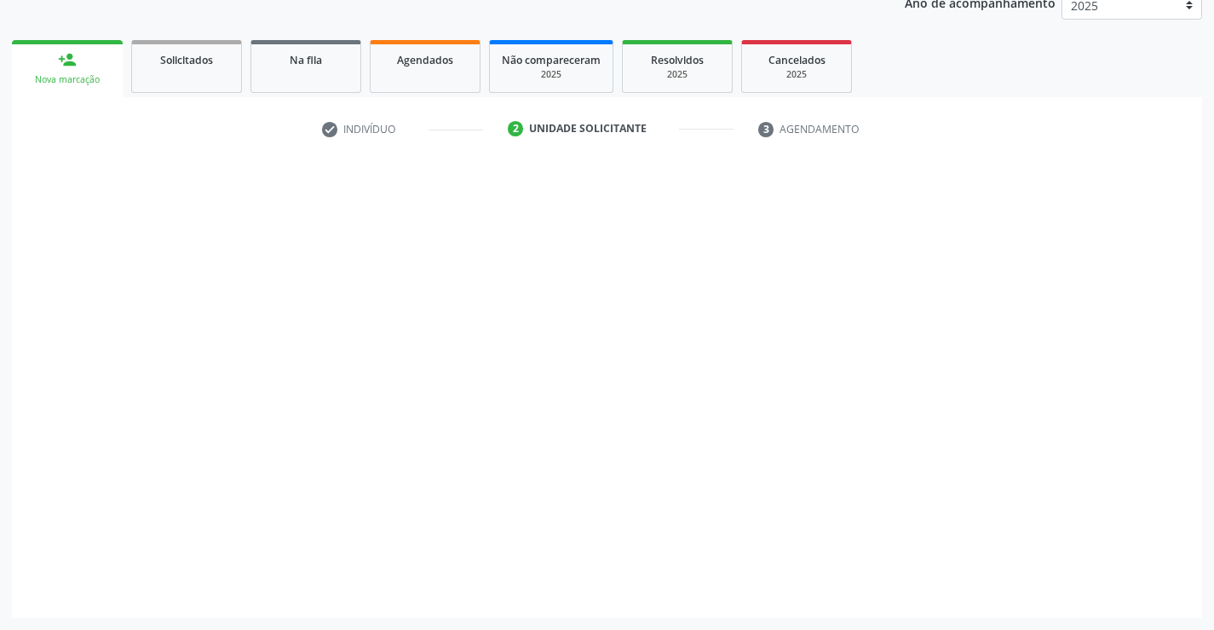
scroll to position [215, 0]
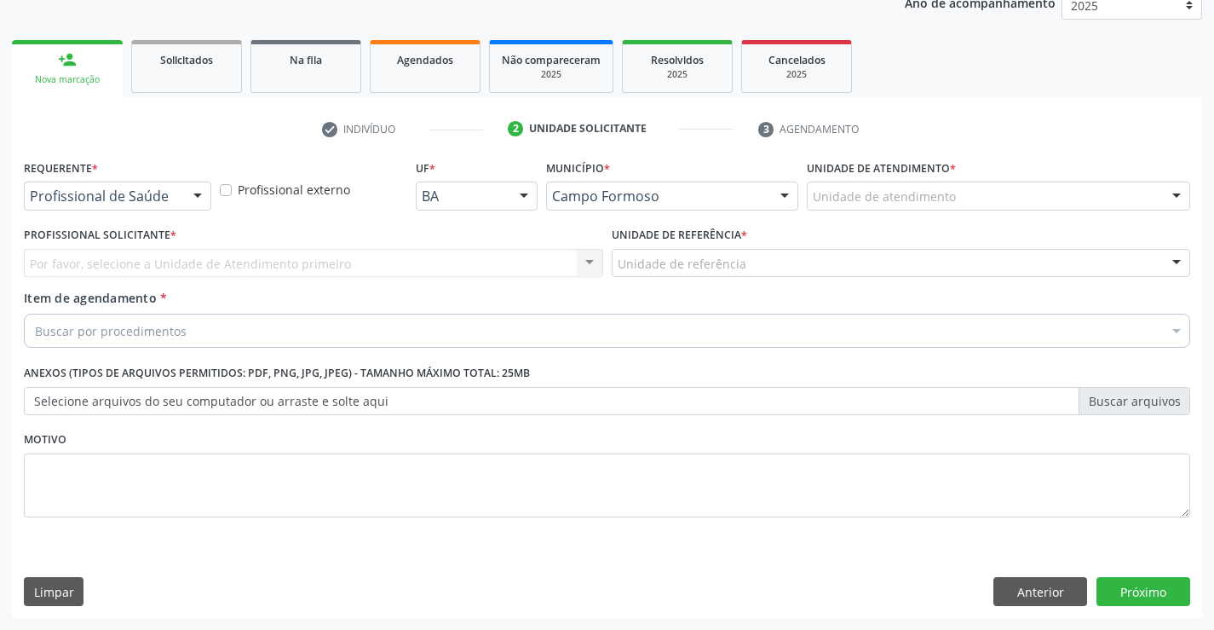
click at [179, 204] on div "Profissional de Saúde" at bounding box center [117, 196] width 187 height 29
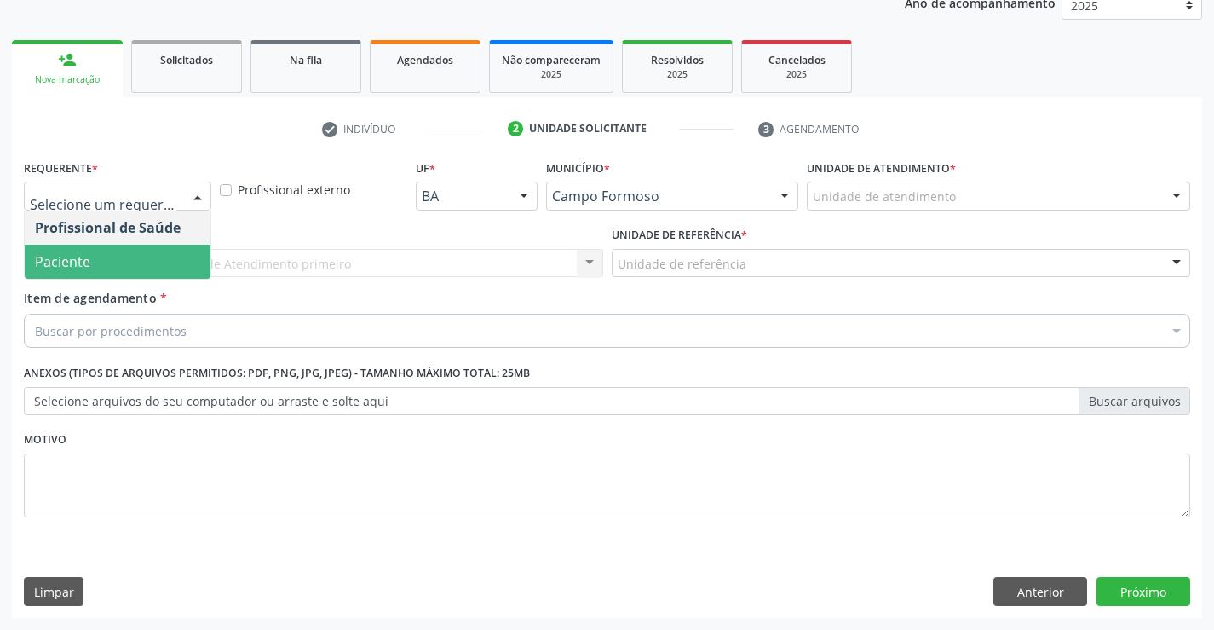
click at [114, 260] on span "Paciente" at bounding box center [118, 262] width 186 height 34
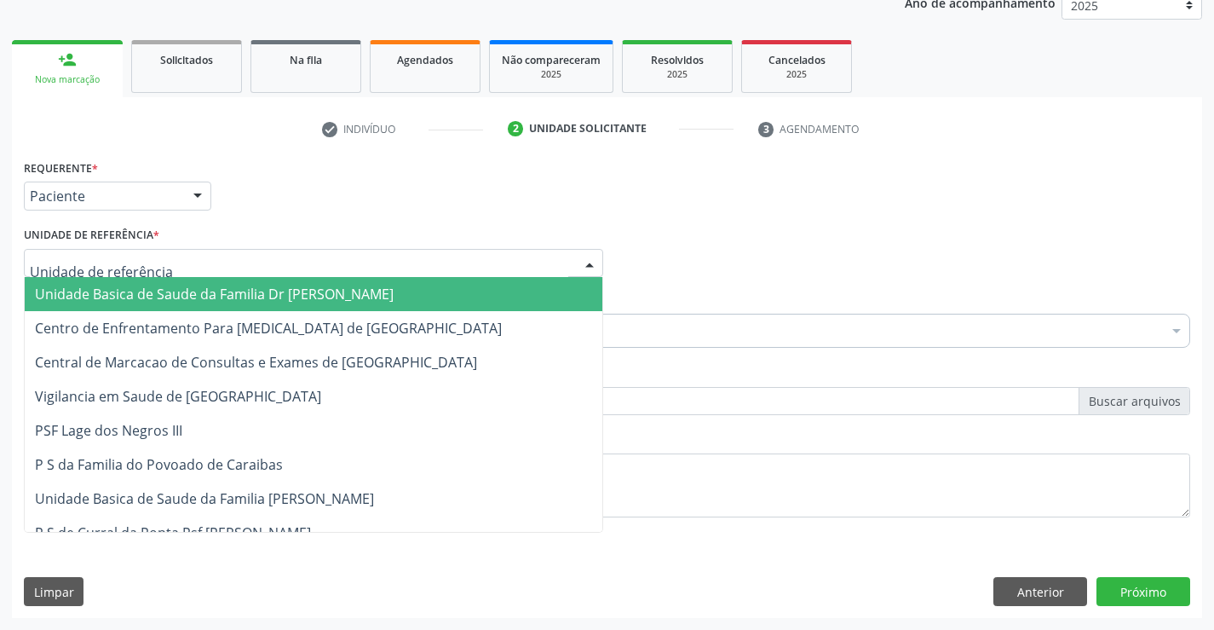
drag, startPoint x: 169, startPoint y: 262, endPoint x: 176, endPoint y: 336, distance: 73.7
click at [169, 263] on div at bounding box center [313, 263] width 579 height 29
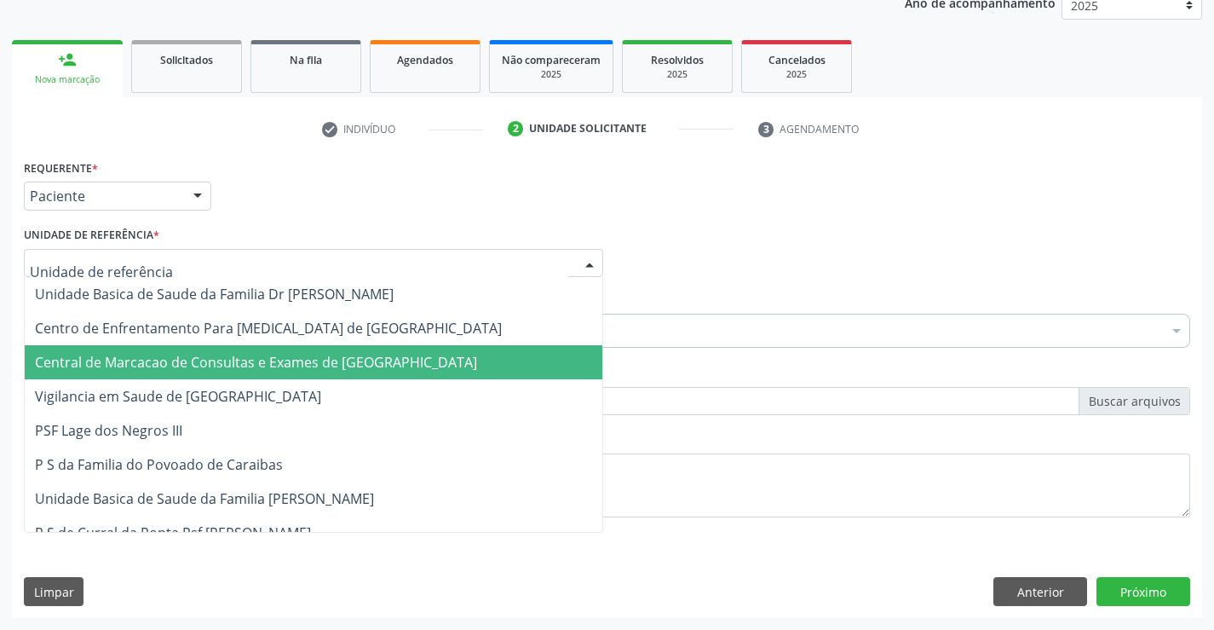
click at [175, 349] on span "Central de Marcacao de Consultas e Exames de [GEOGRAPHIC_DATA]" at bounding box center [314, 362] width 578 height 34
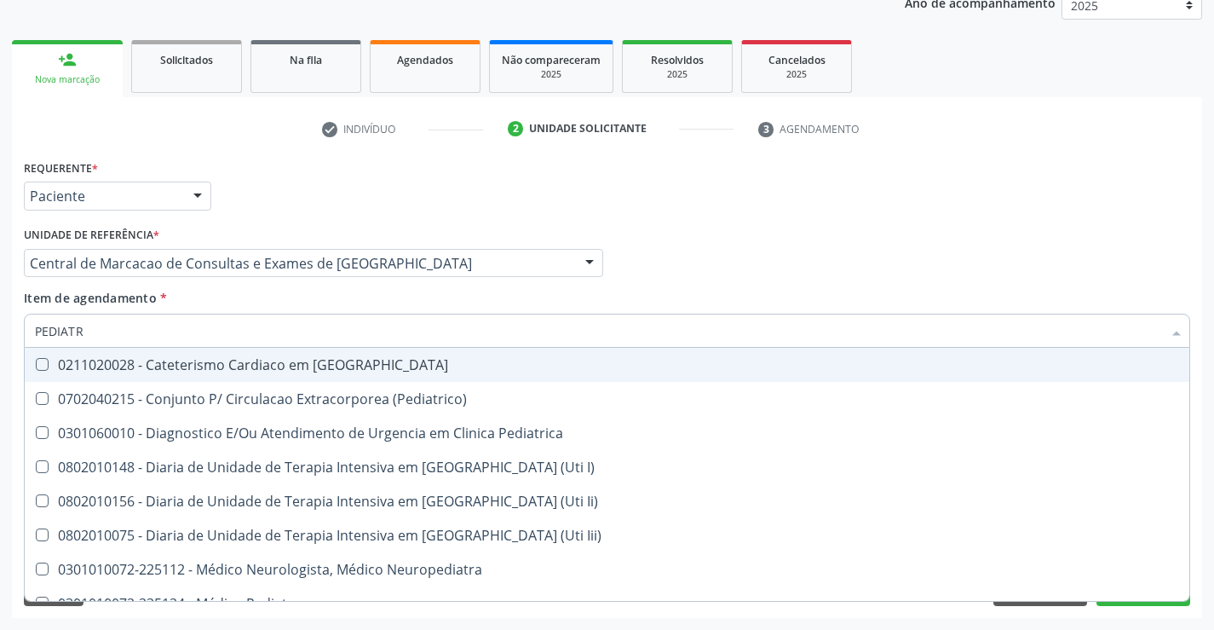
type input "PEDIATRA"
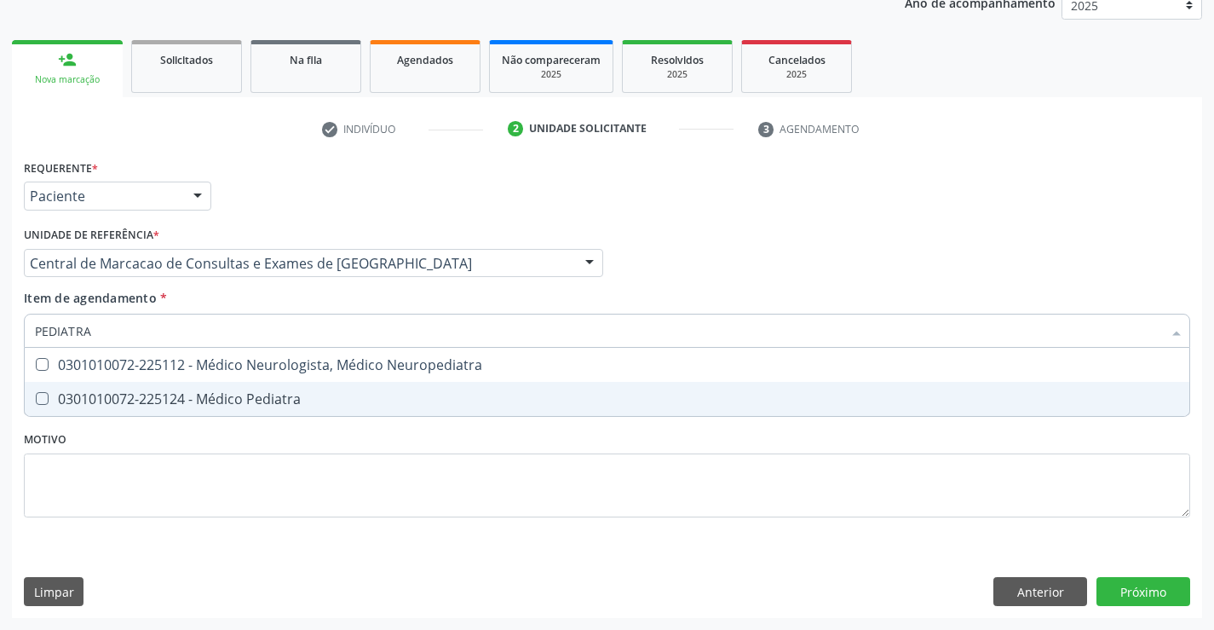
click at [347, 398] on div "0301010072-225124 - Médico Pediatra" at bounding box center [607, 399] width 1144 height 14
checkbox Pediatra "true"
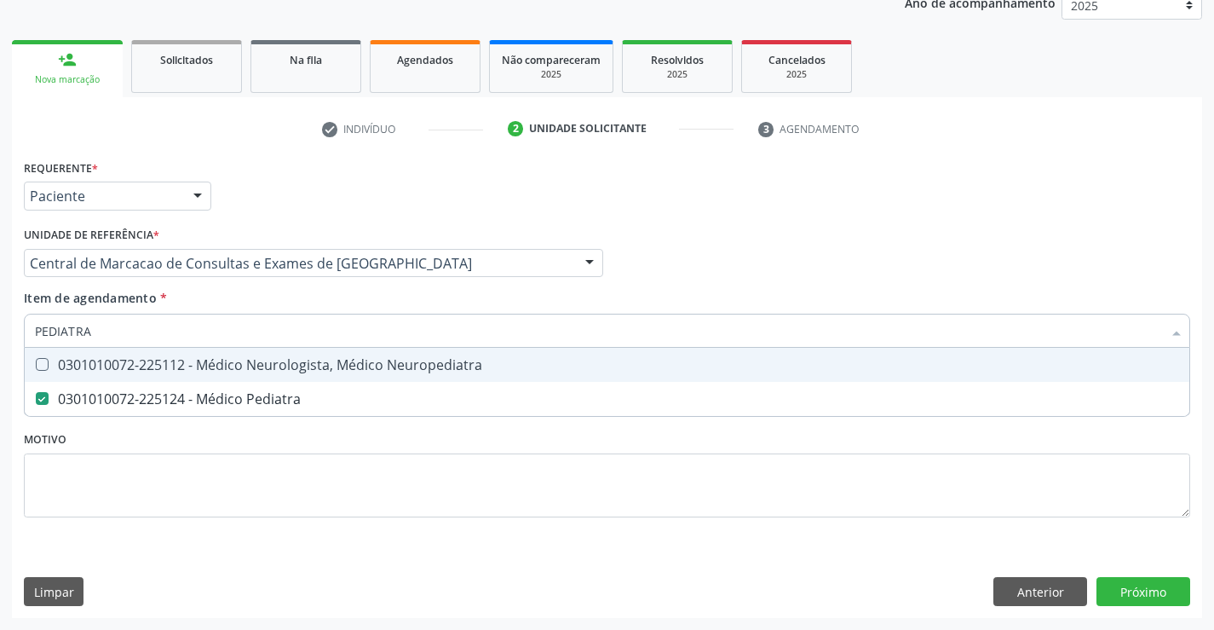
click at [182, 337] on input "PEDIATRA" at bounding box center [598, 331] width 1127 height 34
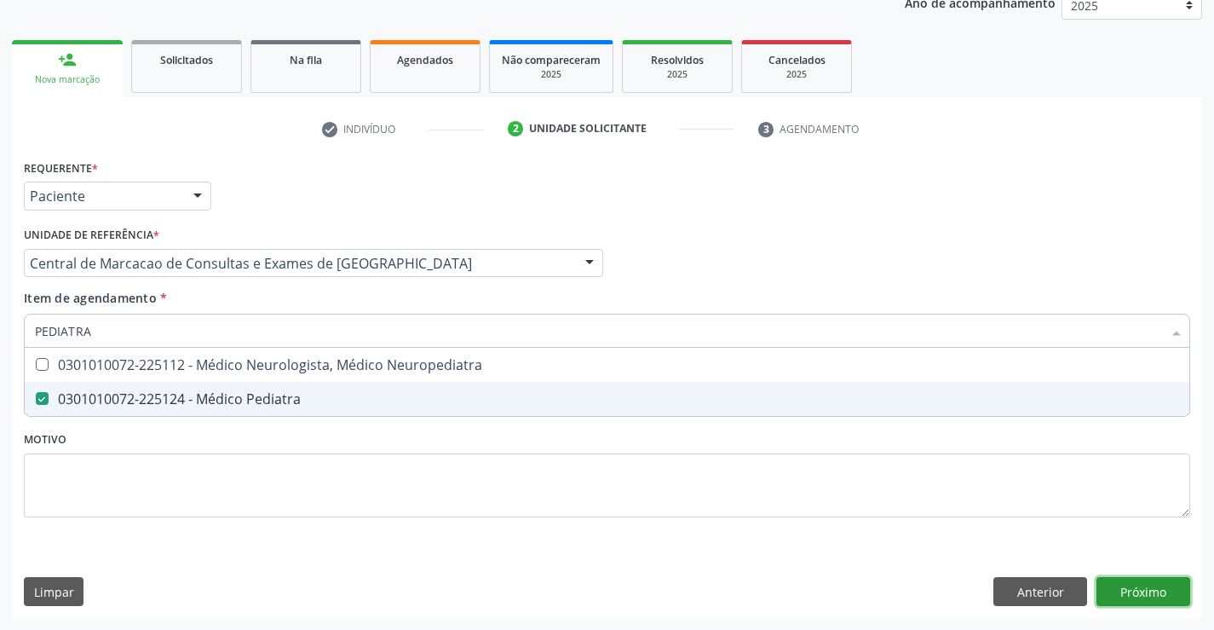
click at [1110, 581] on div "Requerente * Paciente Profissional de Saúde Paciente Nenhum resultado encontrad…" at bounding box center [607, 386] width 1190 height 463
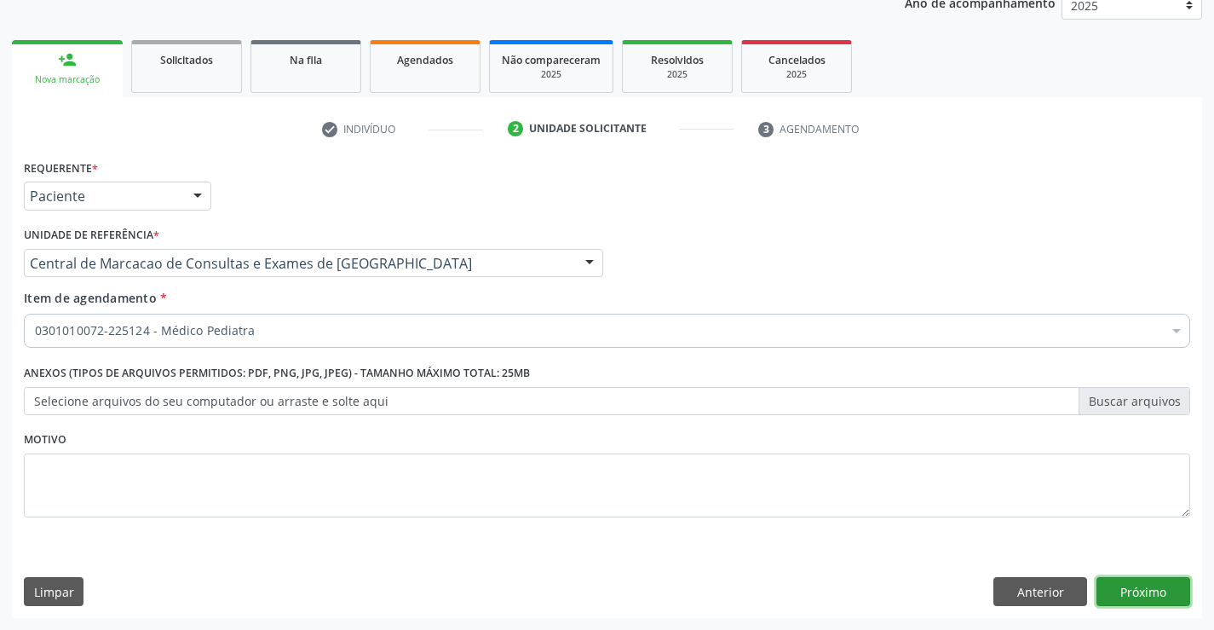
click at [1150, 584] on button "Próximo" at bounding box center [1144, 591] width 94 height 29
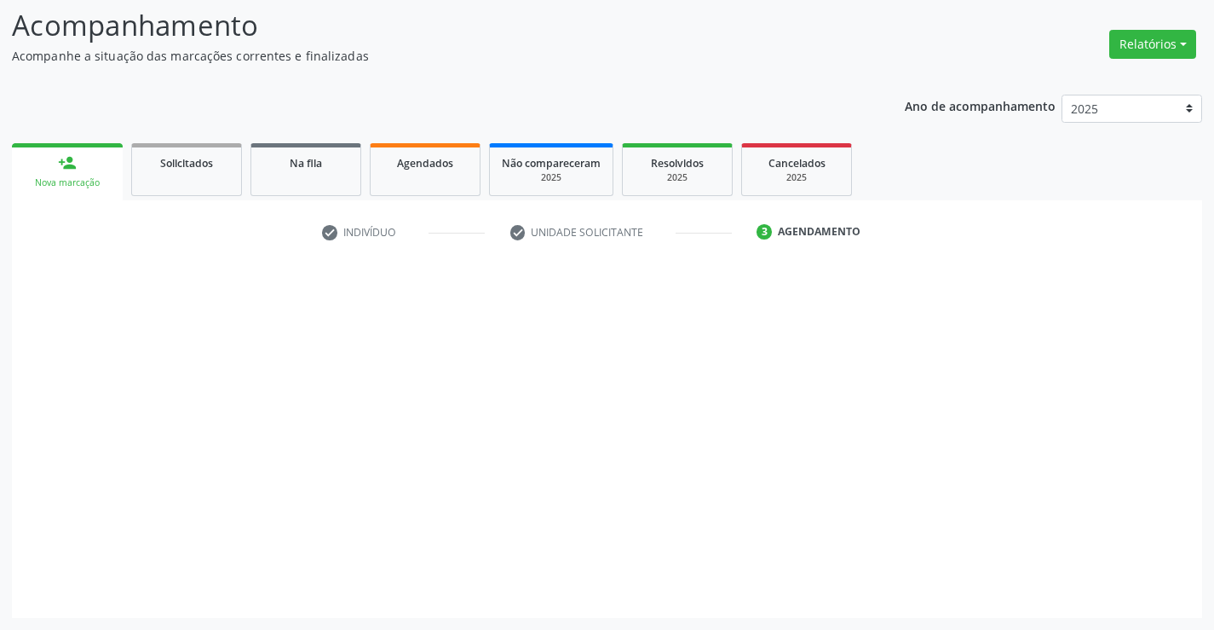
scroll to position [112, 0]
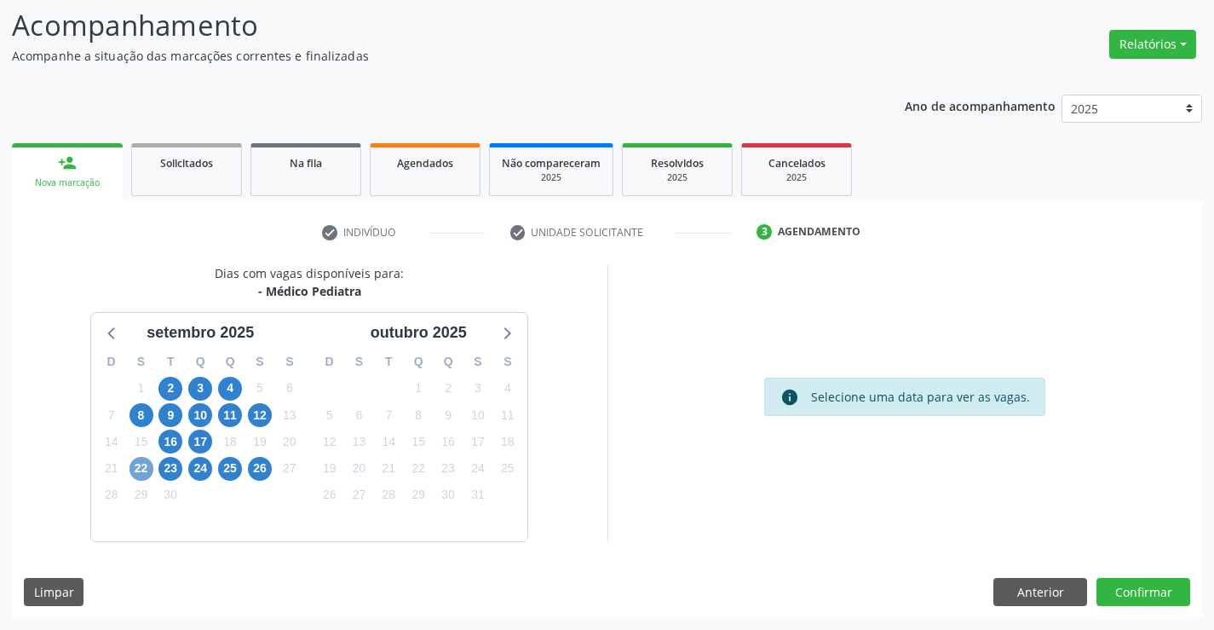
click at [134, 464] on span "22" at bounding box center [142, 469] width 24 height 24
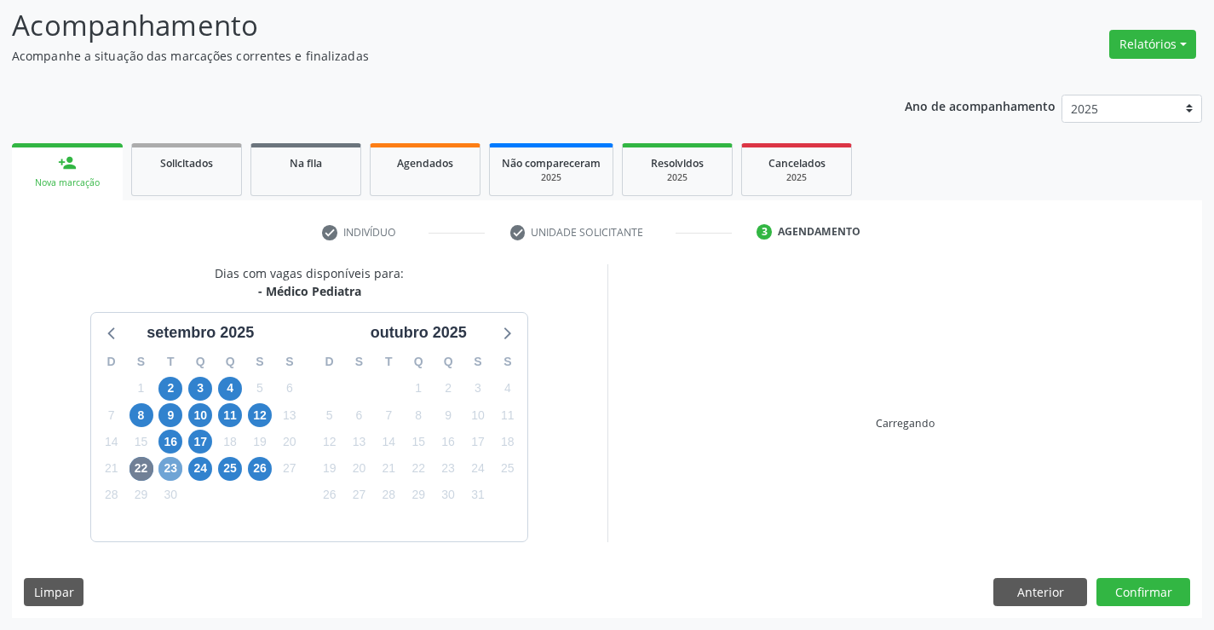
click at [168, 464] on span "23" at bounding box center [170, 469] width 24 height 24
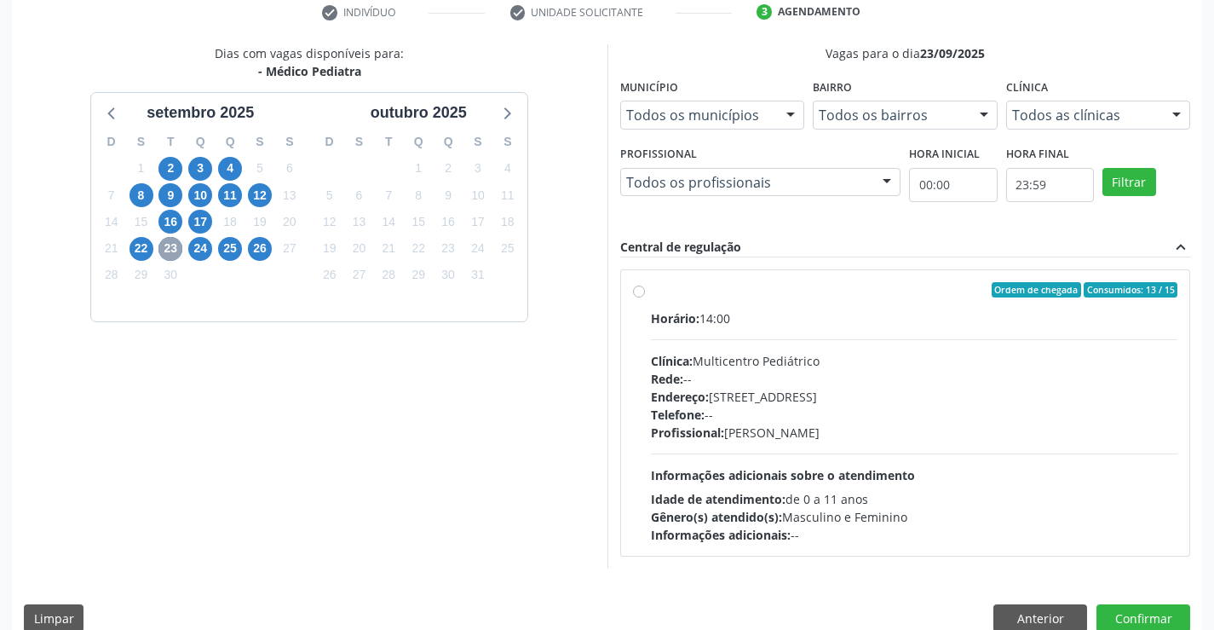
scroll to position [358, 0]
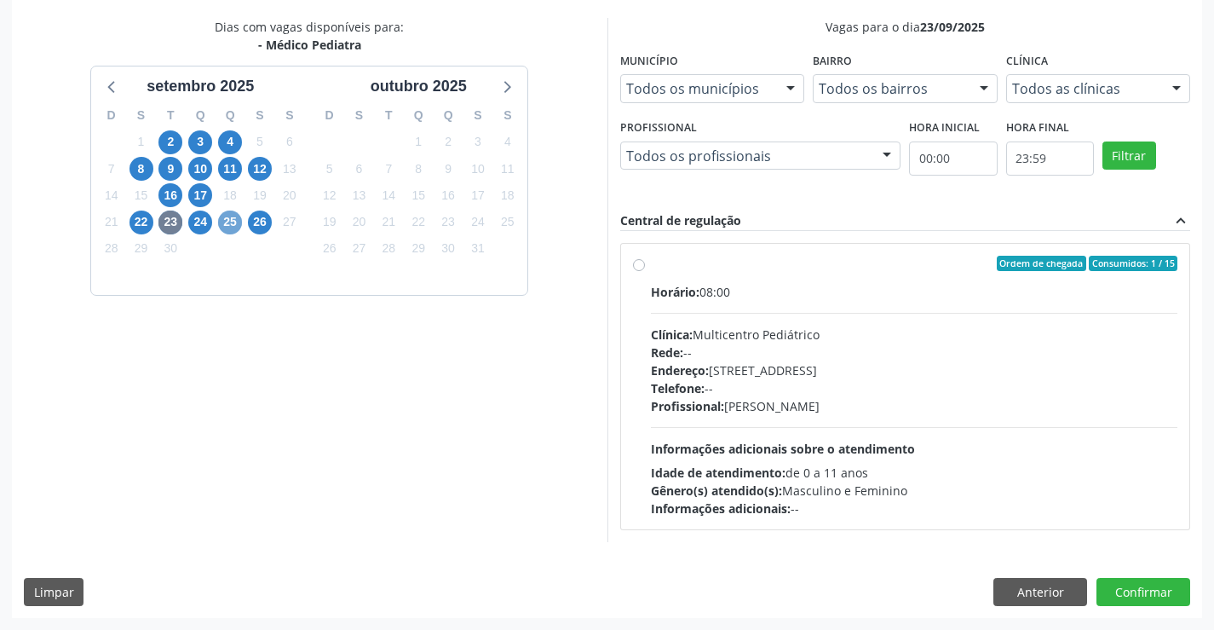
click at [229, 217] on span "25" at bounding box center [230, 222] width 24 height 24
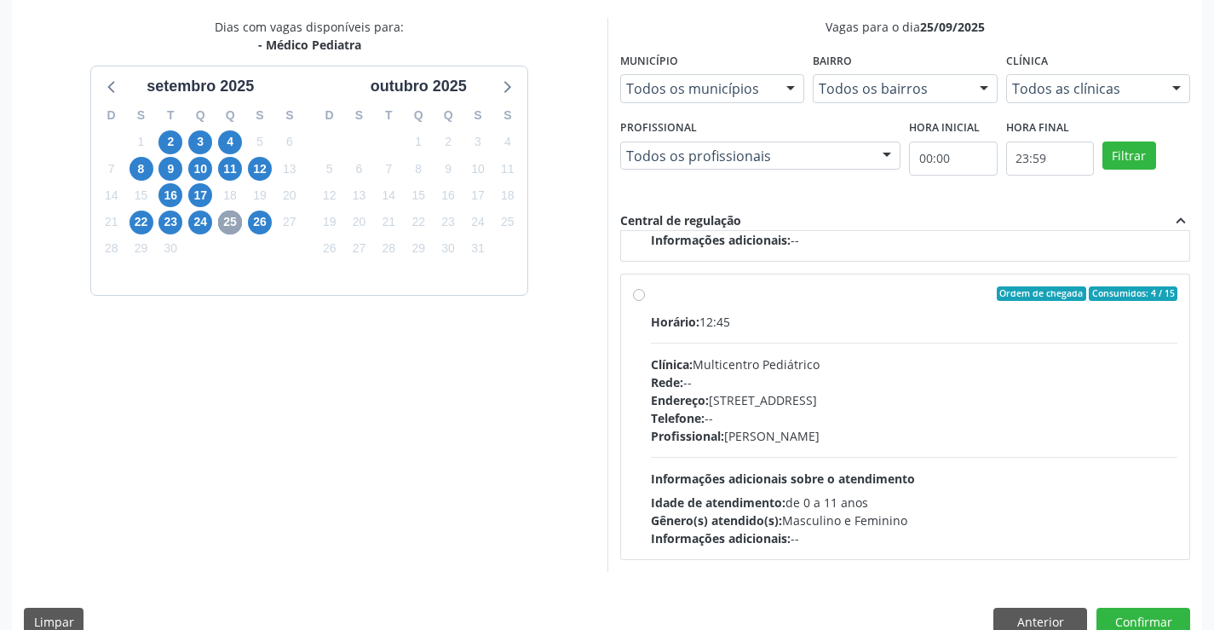
scroll to position [389, 0]
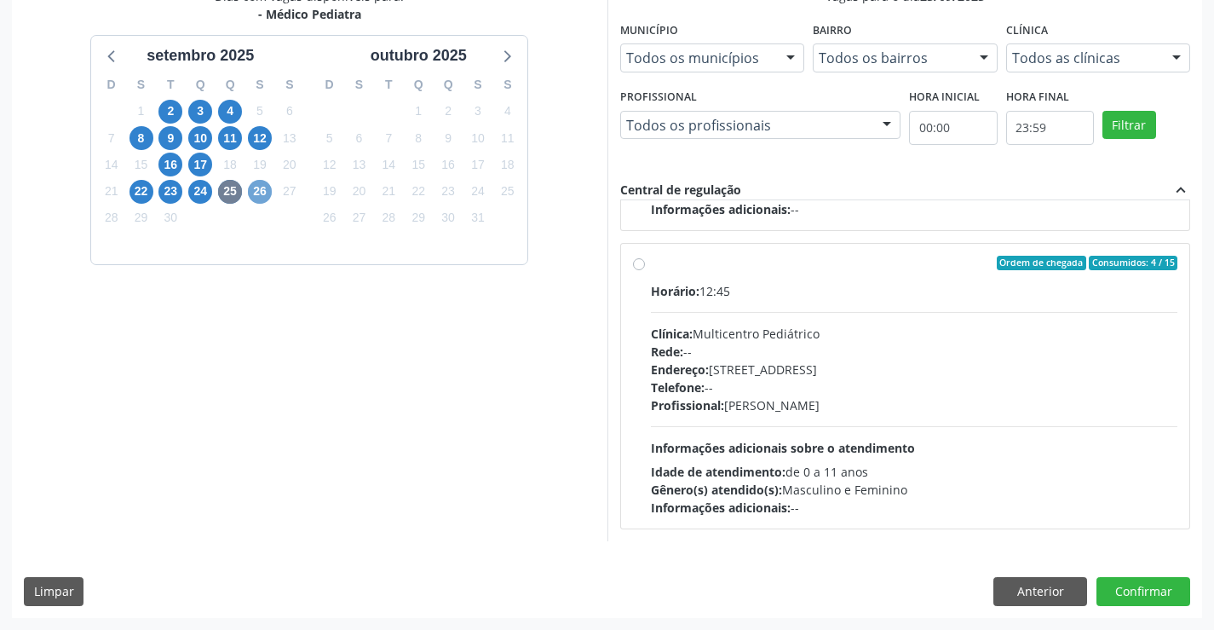
click at [270, 193] on span "26" at bounding box center [260, 192] width 24 height 24
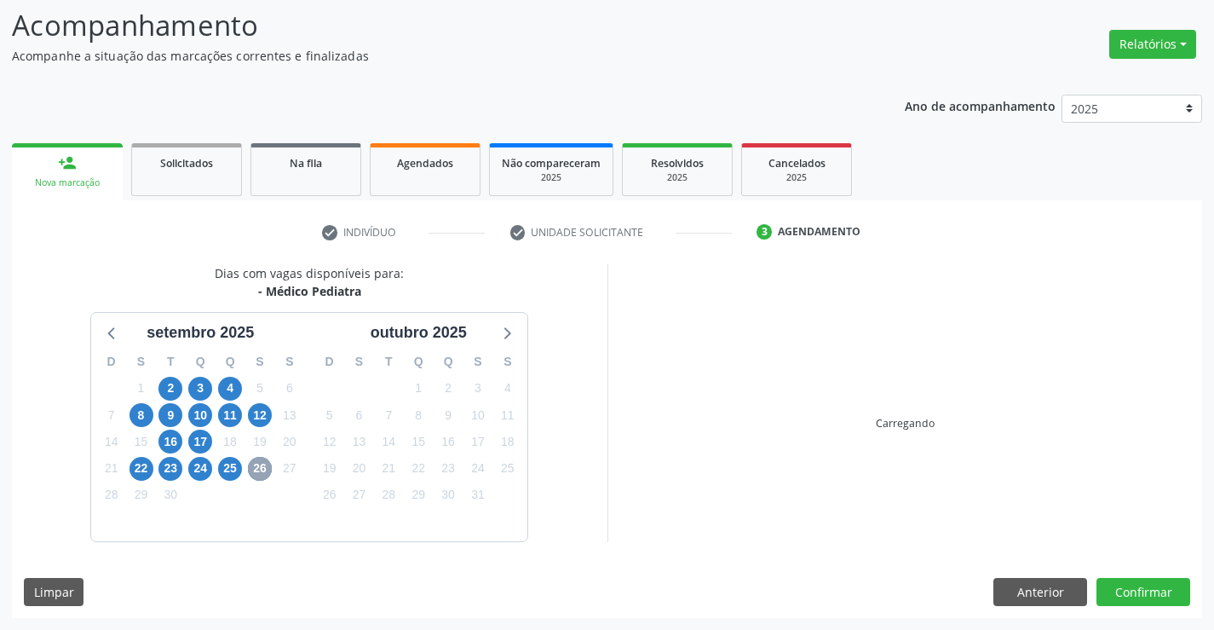
scroll to position [358, 0]
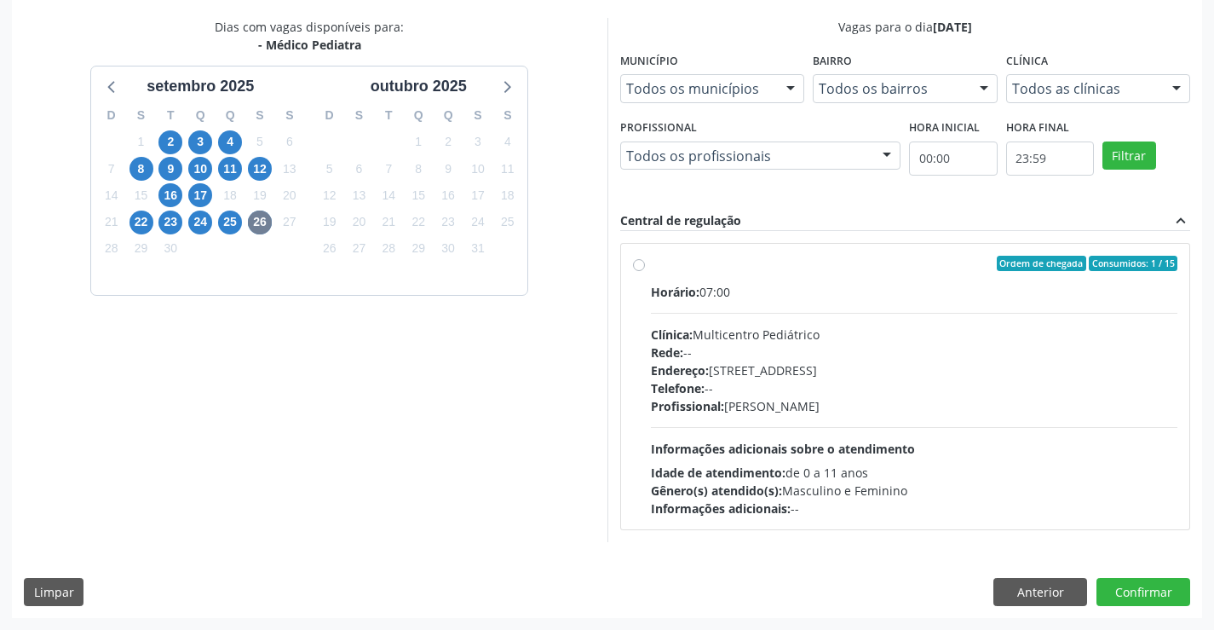
click at [885, 405] on div "Profissional: [PERSON_NAME]" at bounding box center [914, 406] width 527 height 18
click at [645, 271] on input "Ordem de chegada Consumidos: 1 / 15 Horário: 07:00 Clínica: Multicentro Pediátr…" at bounding box center [639, 263] width 12 height 15
radio input "true"
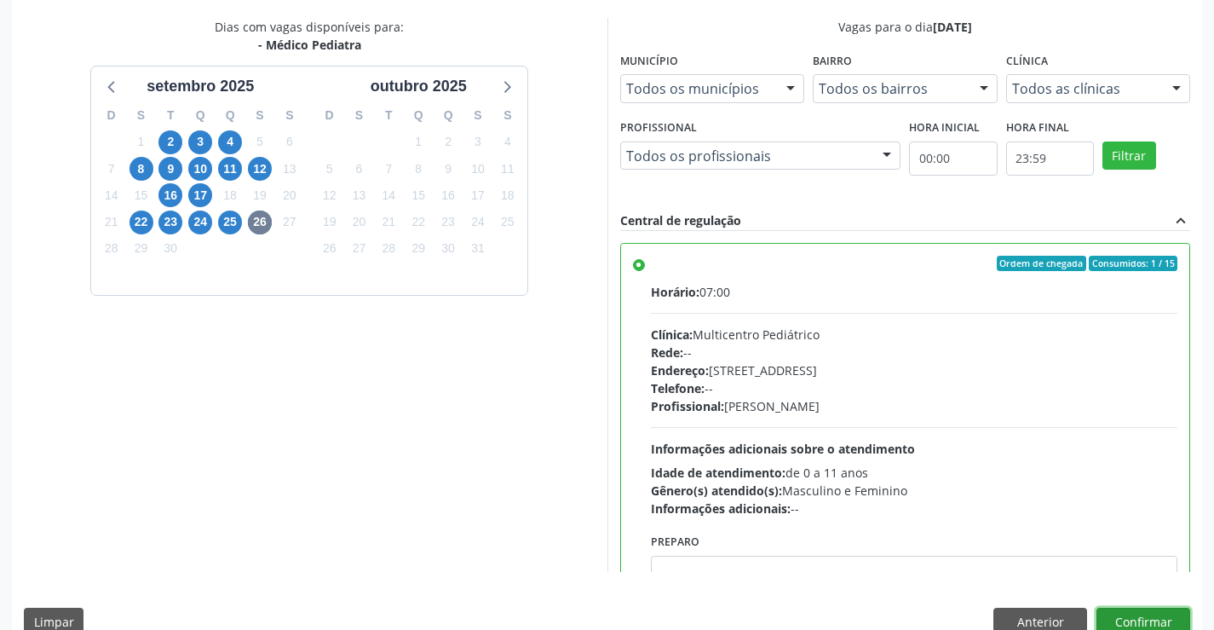
click at [1103, 612] on button "Confirmar" at bounding box center [1144, 622] width 94 height 29
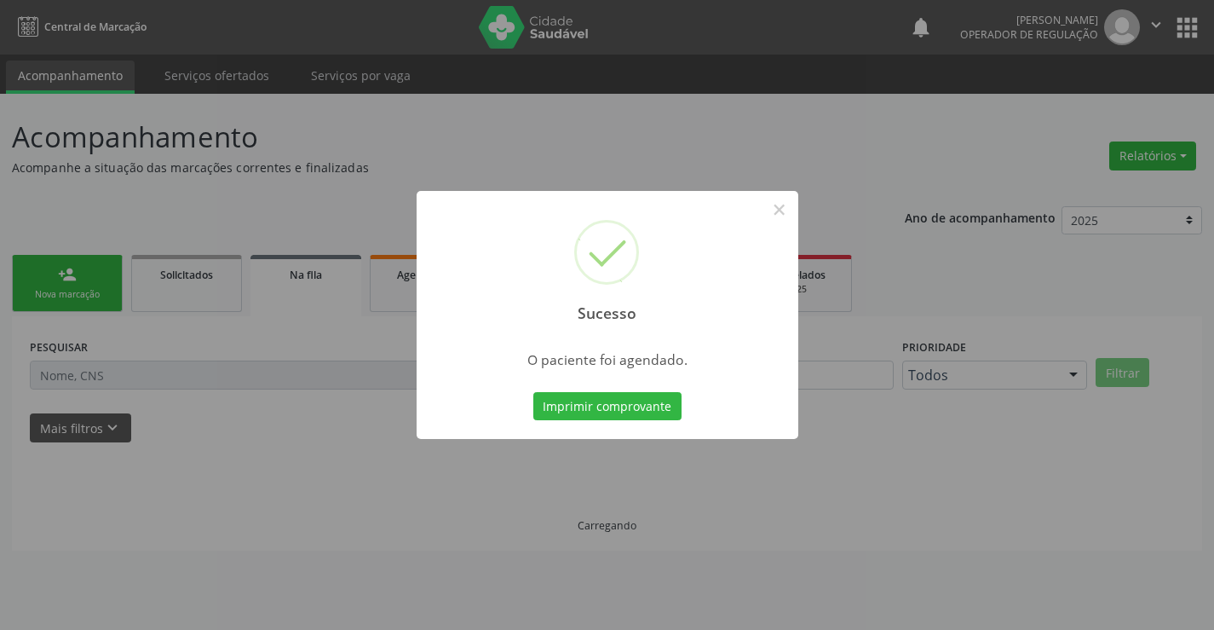
scroll to position [0, 0]
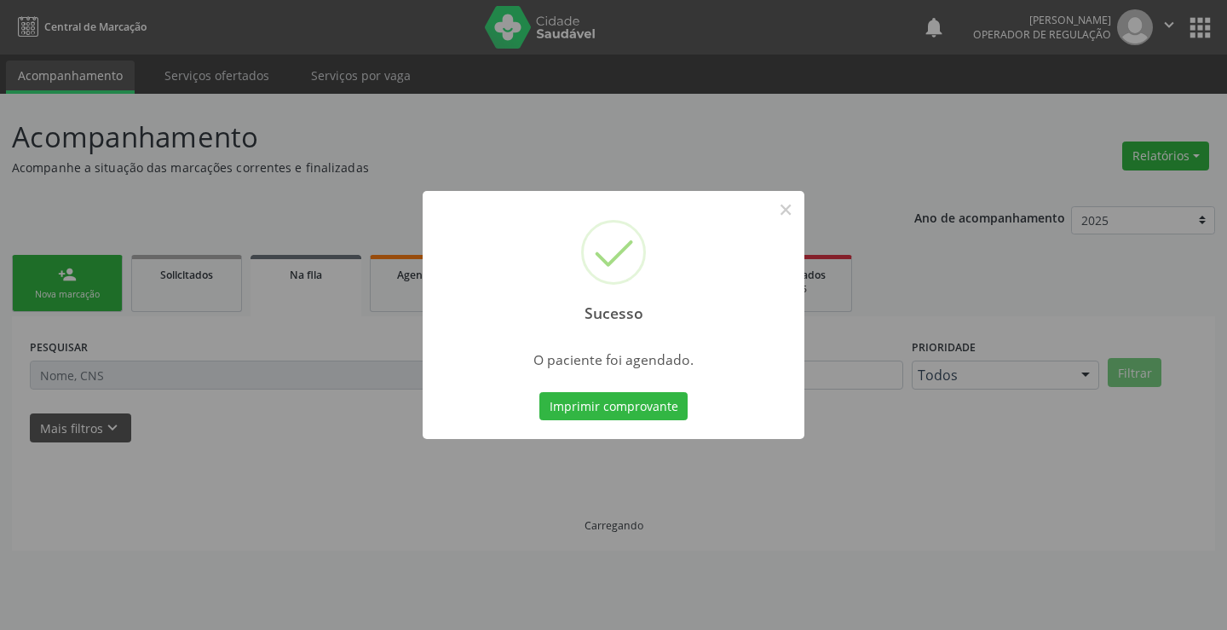
click at [539, 392] on button "Imprimir comprovante" at bounding box center [613, 406] width 148 height 29
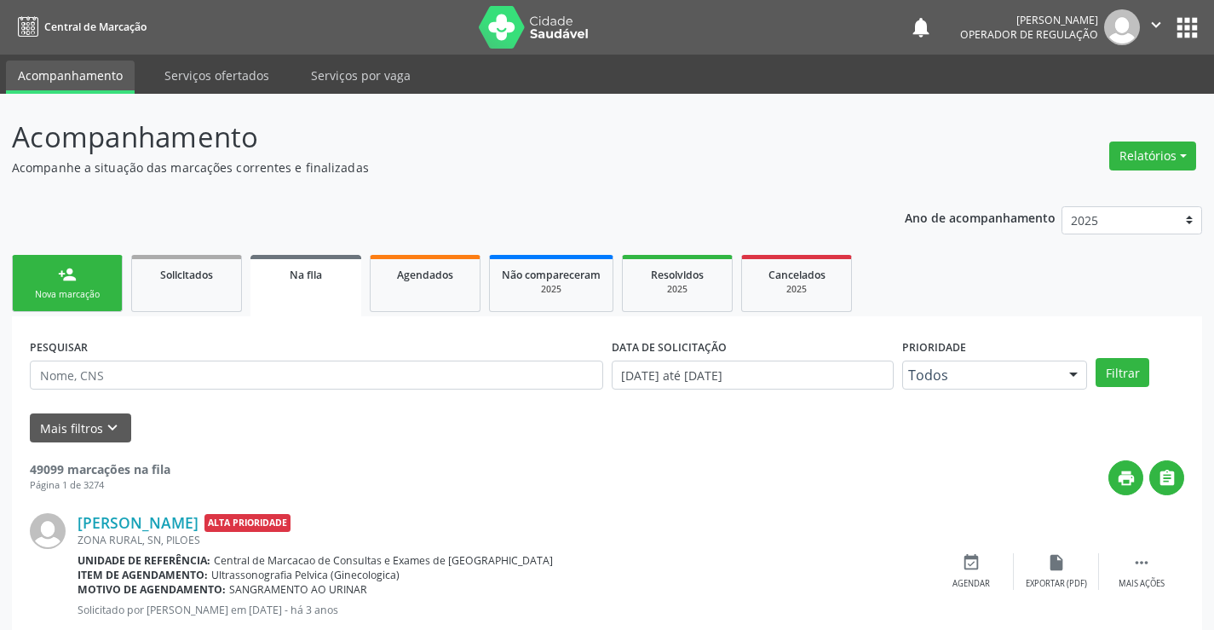
click at [92, 274] on link "person_add Nova marcação" at bounding box center [67, 283] width 111 height 57
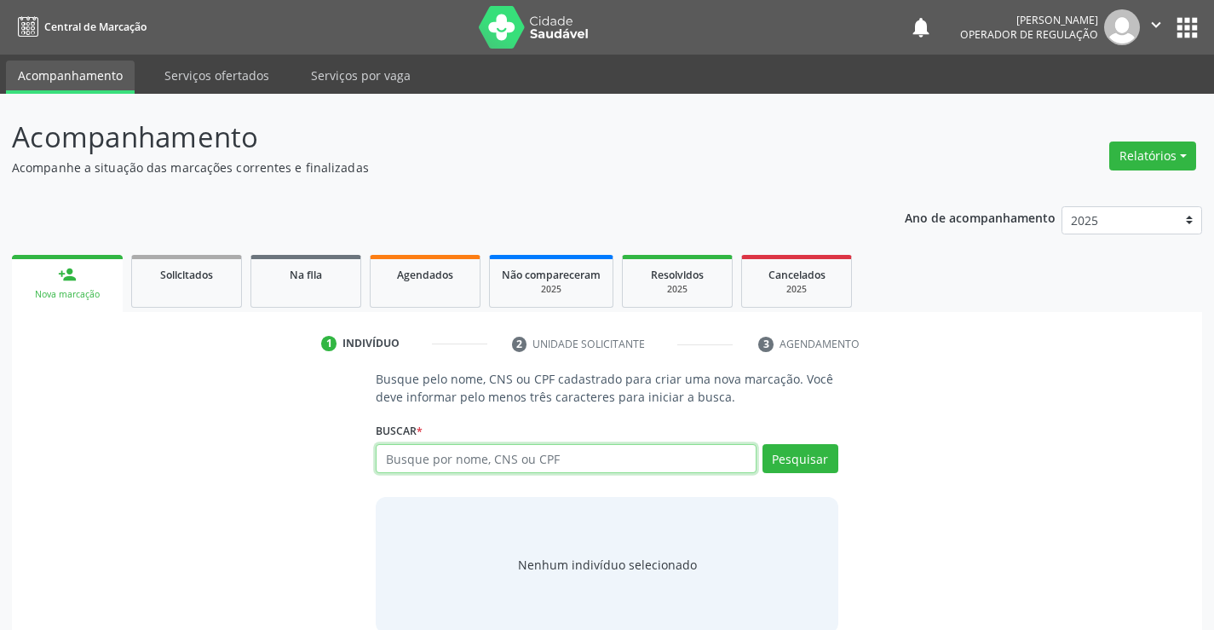
click at [424, 463] on input "text" at bounding box center [566, 458] width 380 height 29
type input "12331933502"
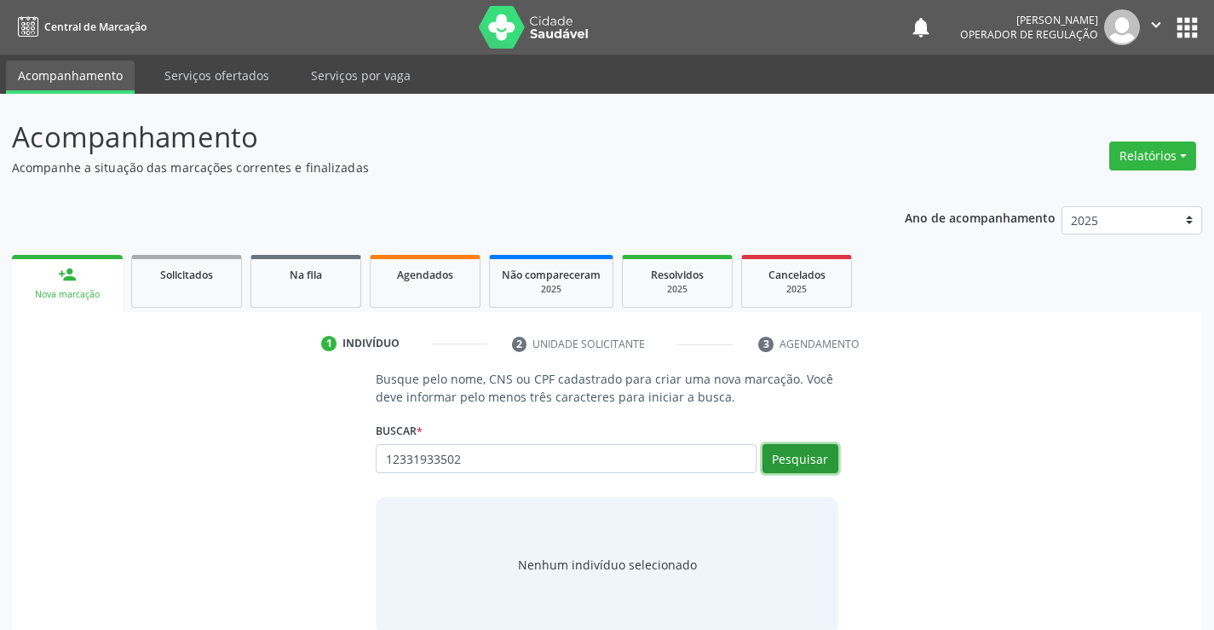
click at [814, 464] on button "Pesquisar" at bounding box center [801, 458] width 76 height 29
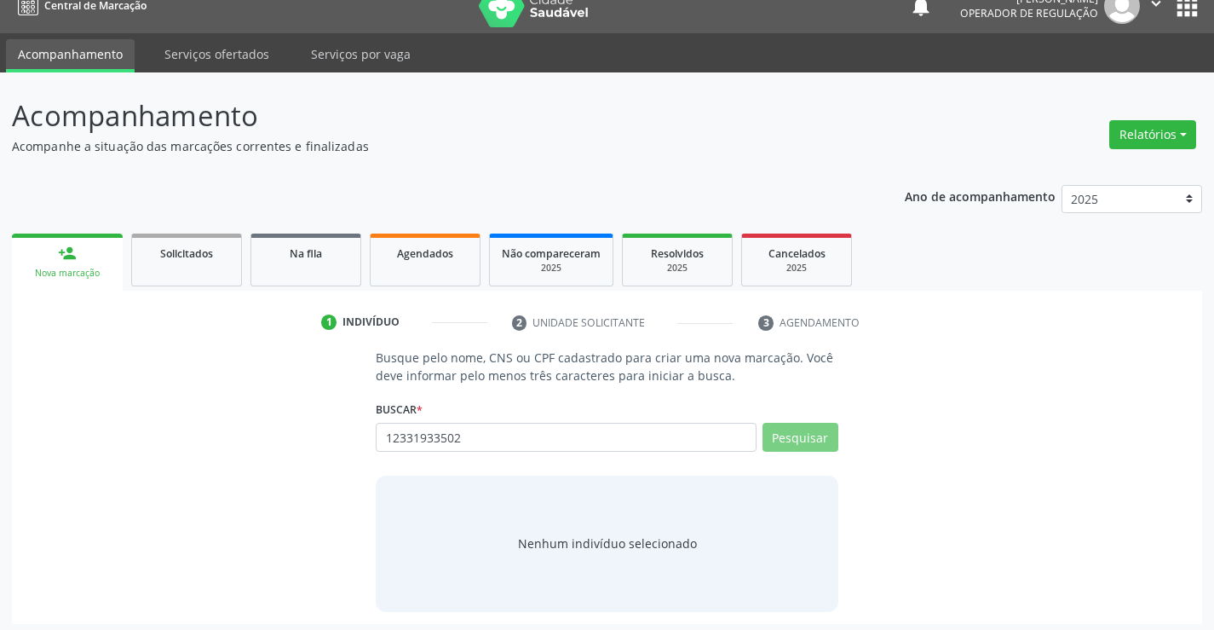
scroll to position [27, 0]
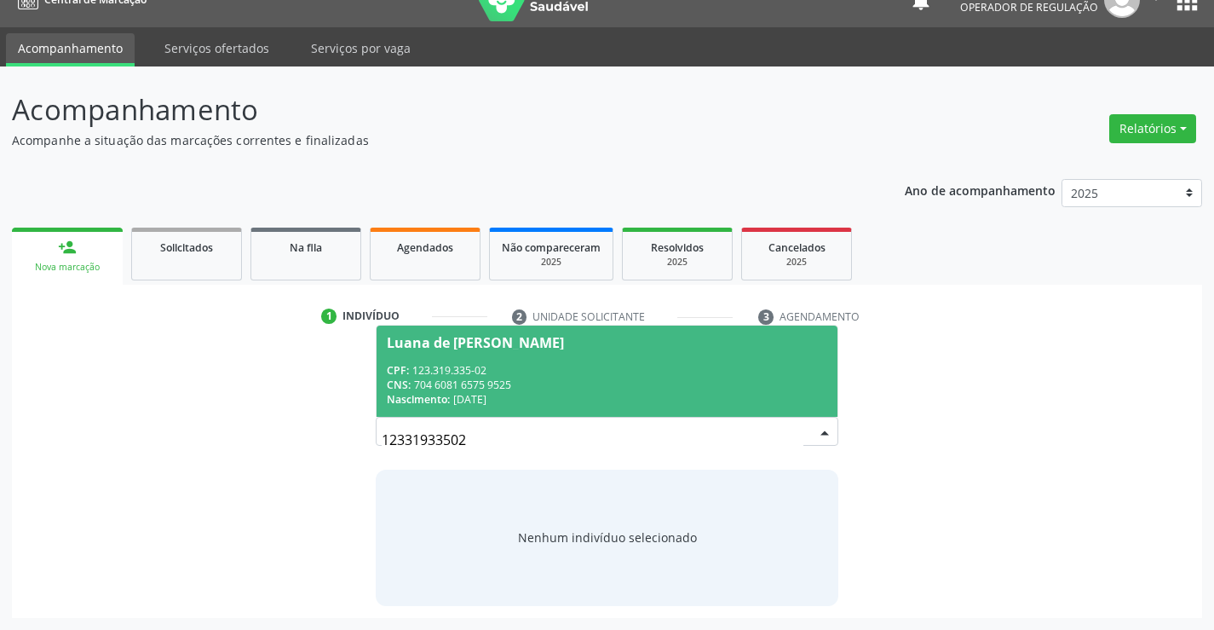
click at [548, 369] on div "CPF: 123.319.335-02" at bounding box center [607, 370] width 440 height 14
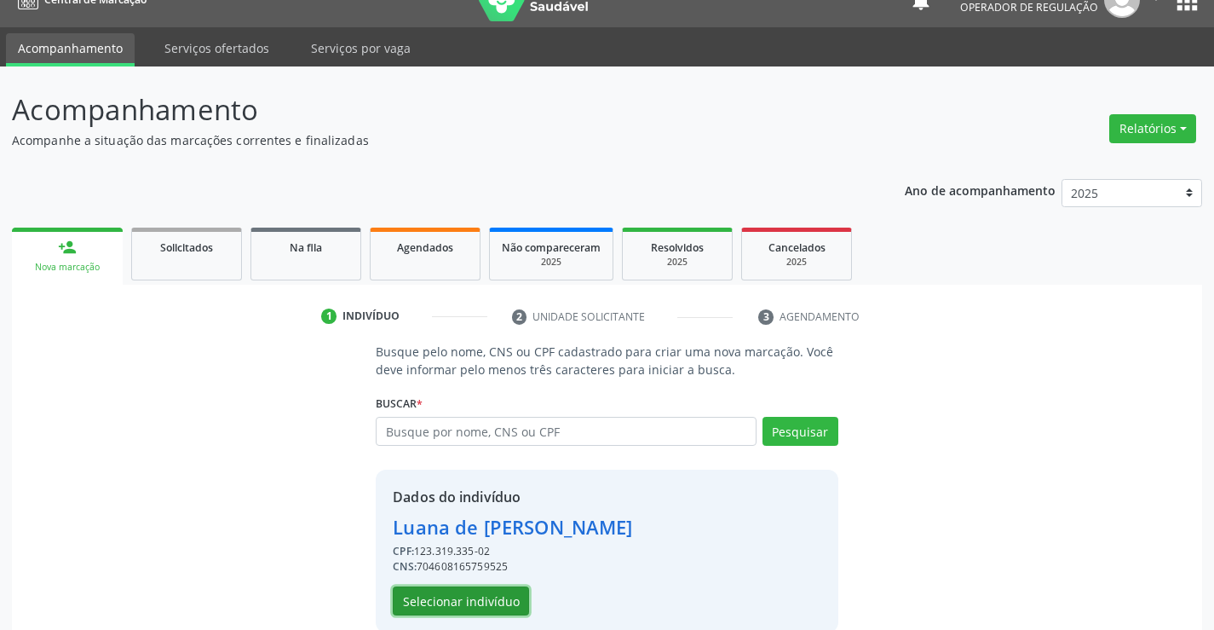
click at [487, 592] on button "Selecionar indivíduo" at bounding box center [461, 600] width 136 height 29
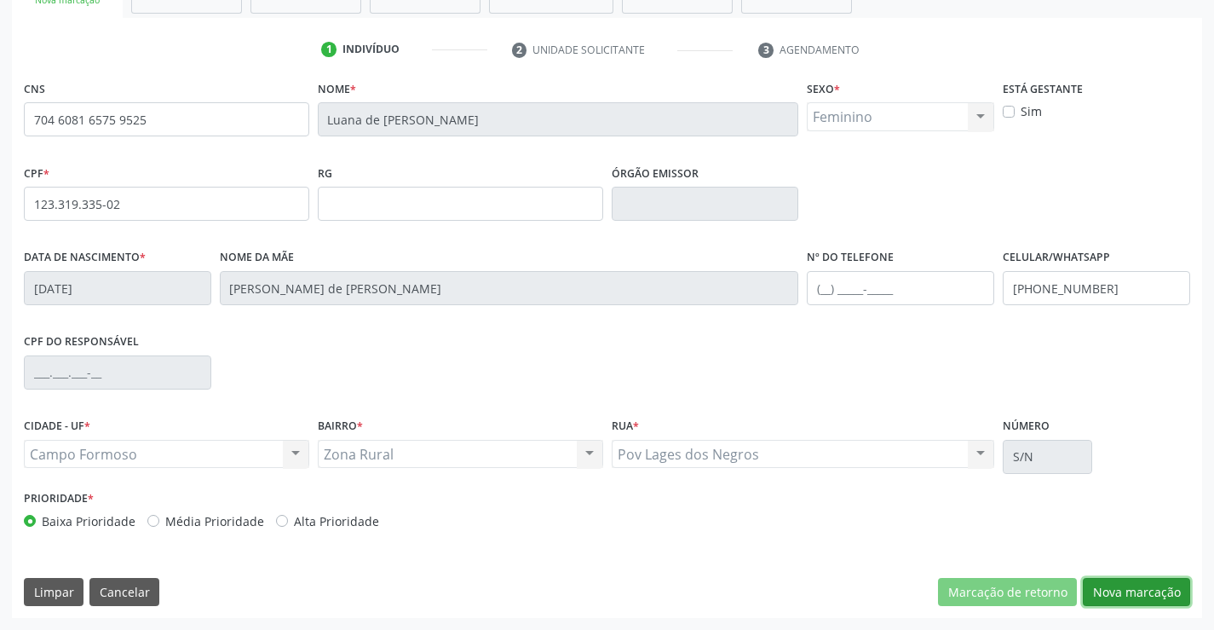
click at [1119, 597] on button "Nova marcação" at bounding box center [1136, 592] width 107 height 29
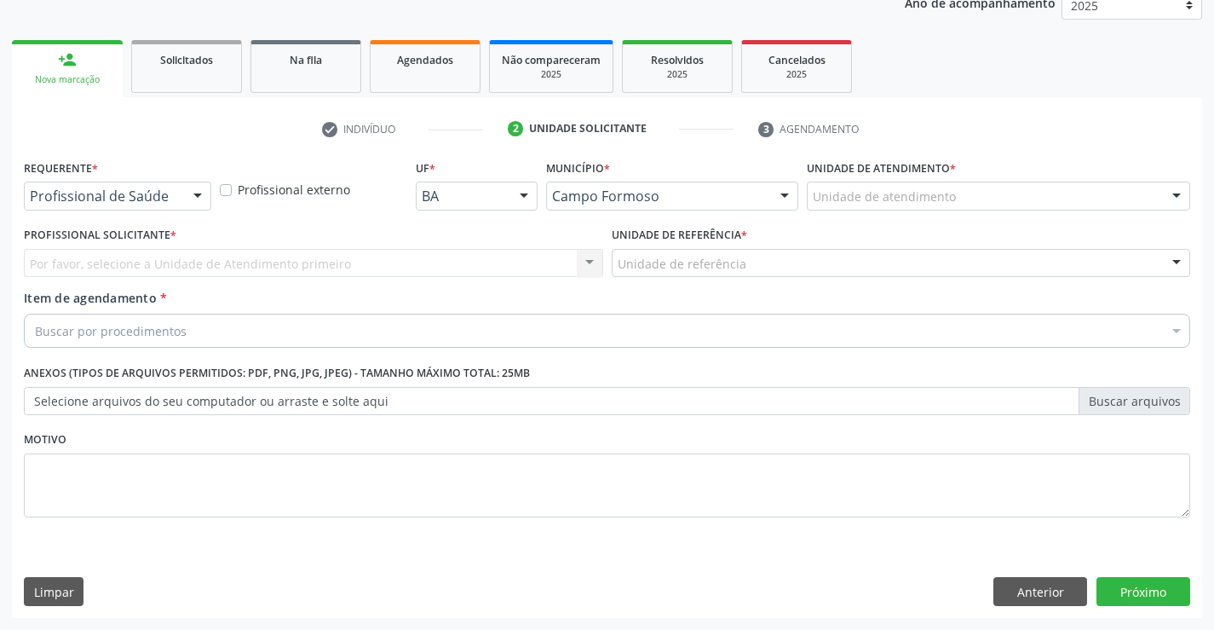
scroll to position [215, 0]
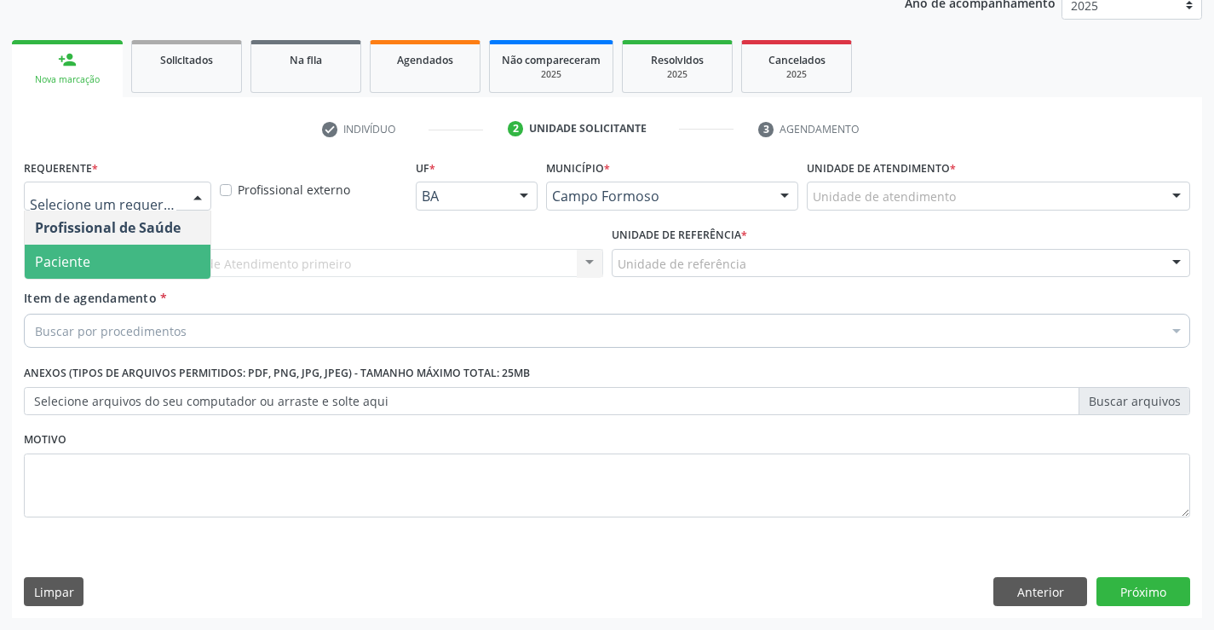
click at [162, 267] on span "Paciente" at bounding box center [118, 262] width 186 height 34
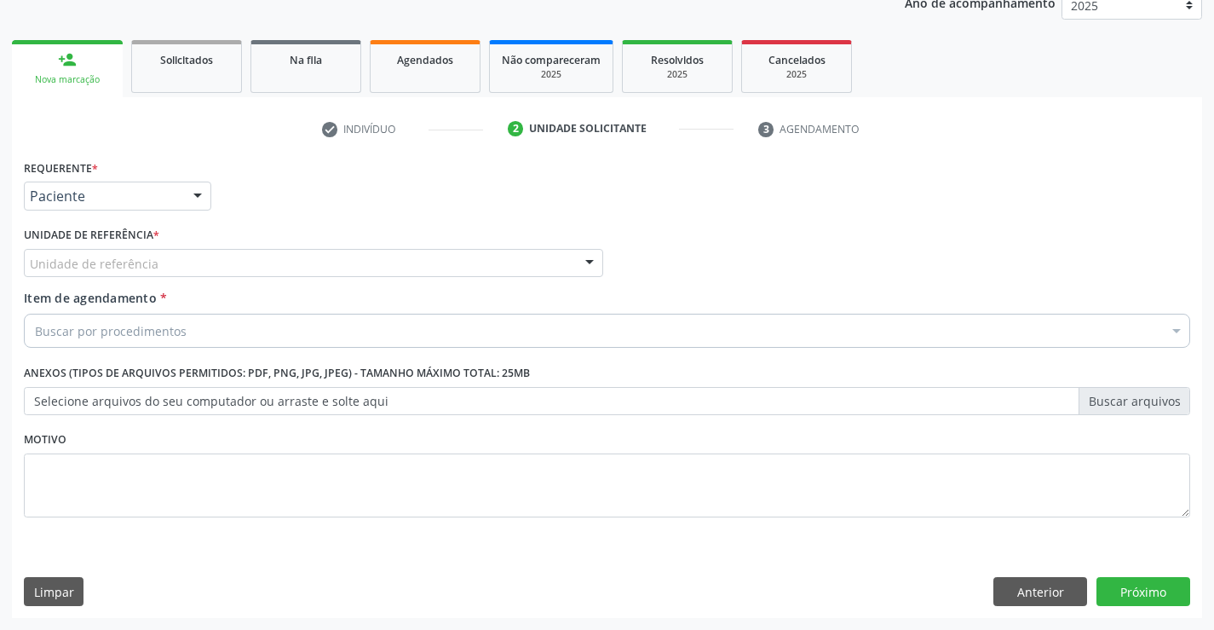
click at [208, 256] on div "Unidade de referência" at bounding box center [313, 263] width 579 height 29
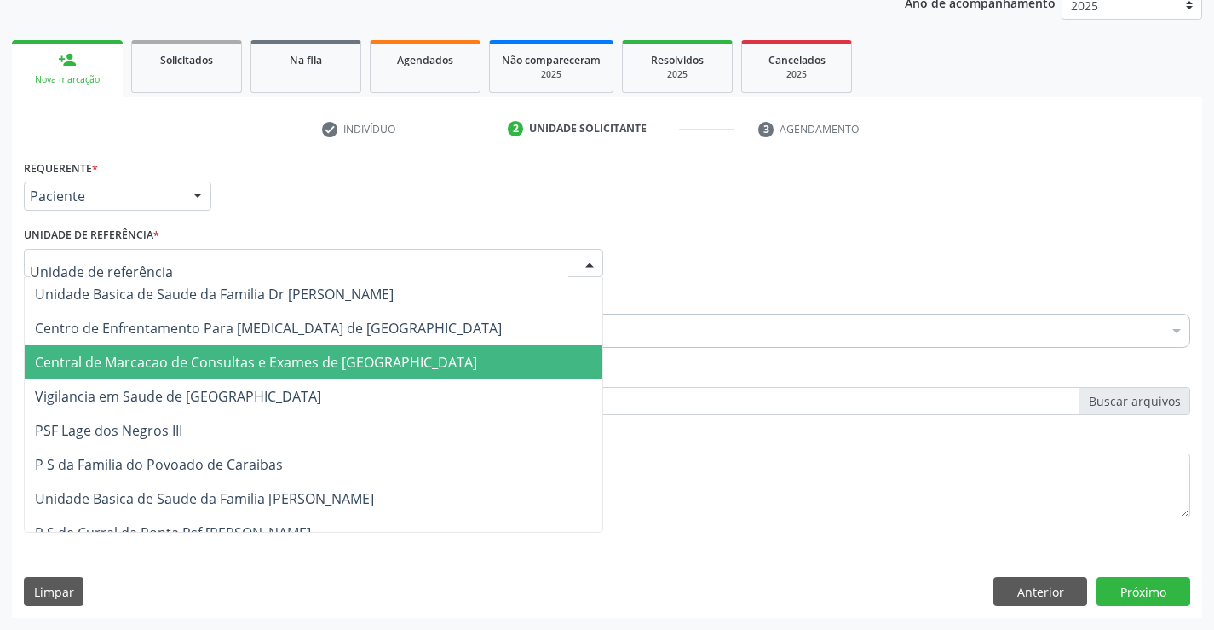
drag, startPoint x: 199, startPoint y: 361, endPoint x: 210, endPoint y: 344, distance: 20.8
click at [202, 358] on span "Central de Marcacao de Consultas e Exames de [GEOGRAPHIC_DATA]" at bounding box center [256, 362] width 442 height 19
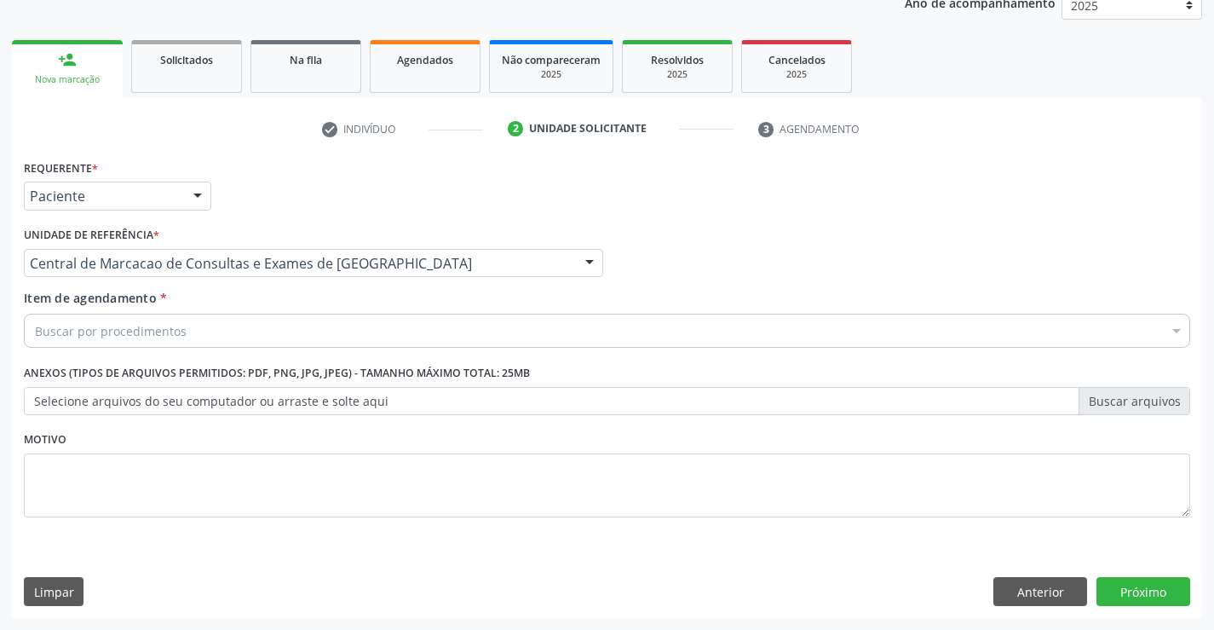
click at [217, 329] on div "Buscar por procedimentos" at bounding box center [607, 331] width 1167 height 34
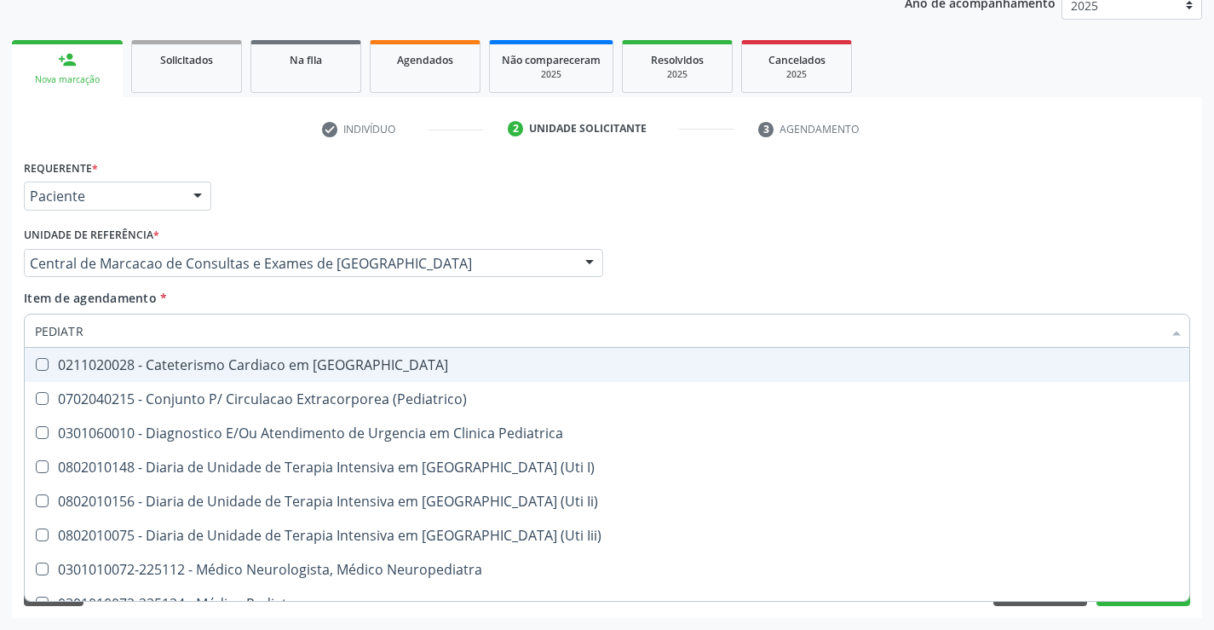
type input "PEDIATRA"
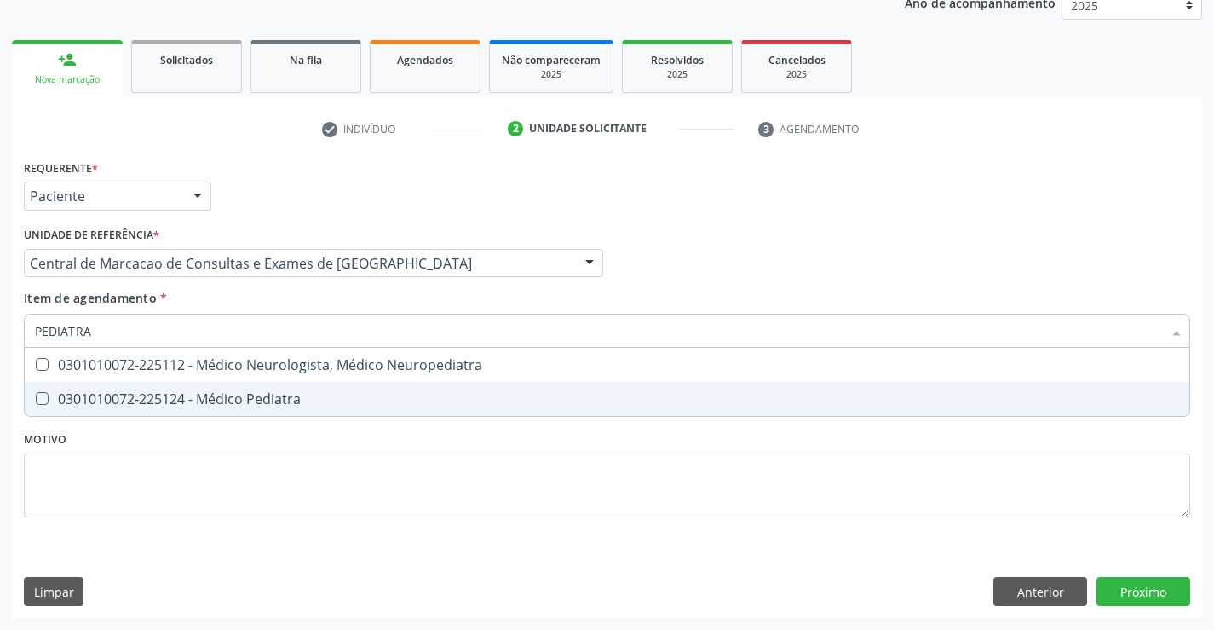
click at [187, 401] on div "0301010072-225124 - Médico Pediatra" at bounding box center [607, 399] width 1144 height 14
checkbox Pediatra "true"
click at [1170, 586] on div "Requerente * Paciente Profissional de Saúde Paciente Nenhum resultado encontrad…" at bounding box center [607, 386] width 1190 height 463
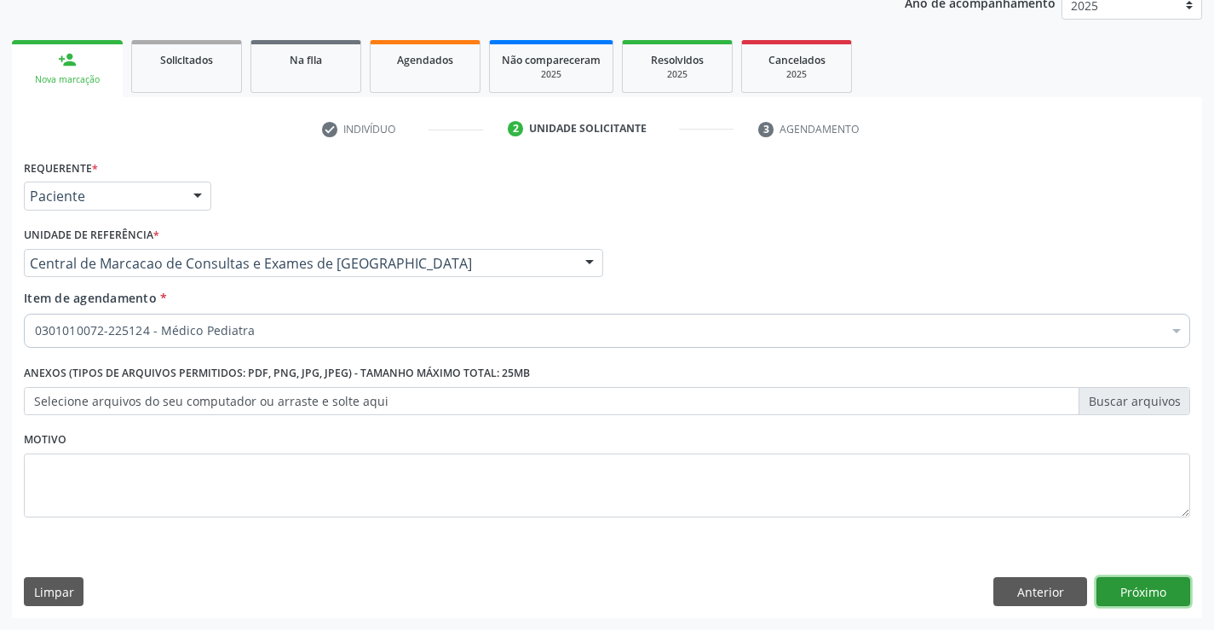
click at [1142, 595] on button "Próximo" at bounding box center [1144, 591] width 94 height 29
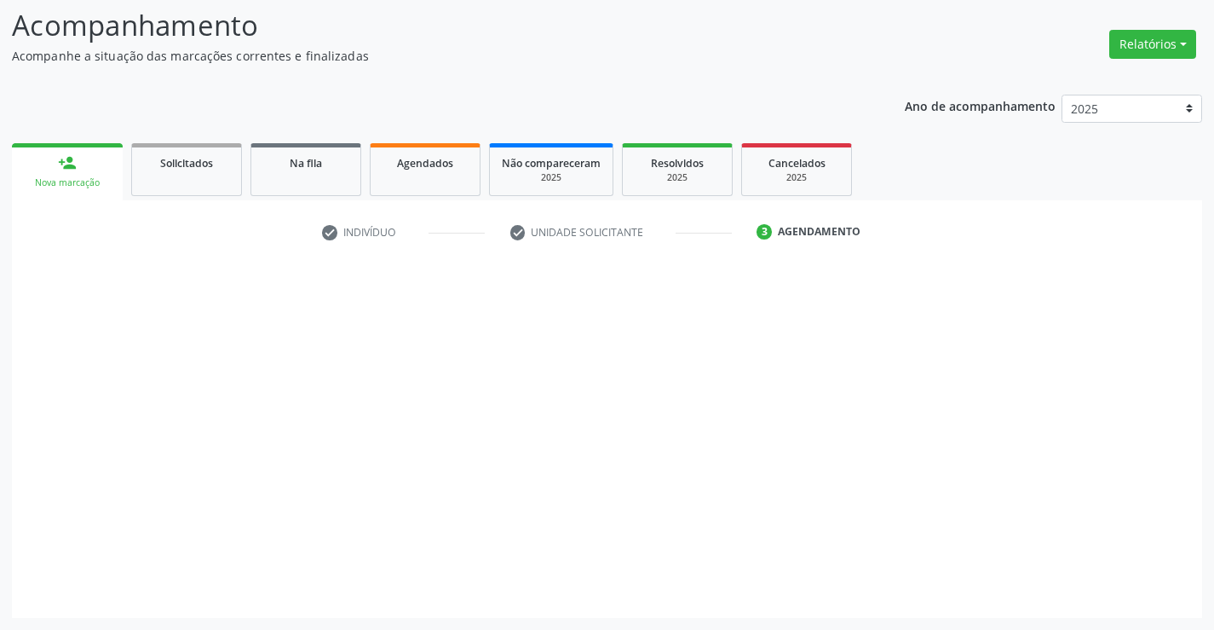
scroll to position [112, 0]
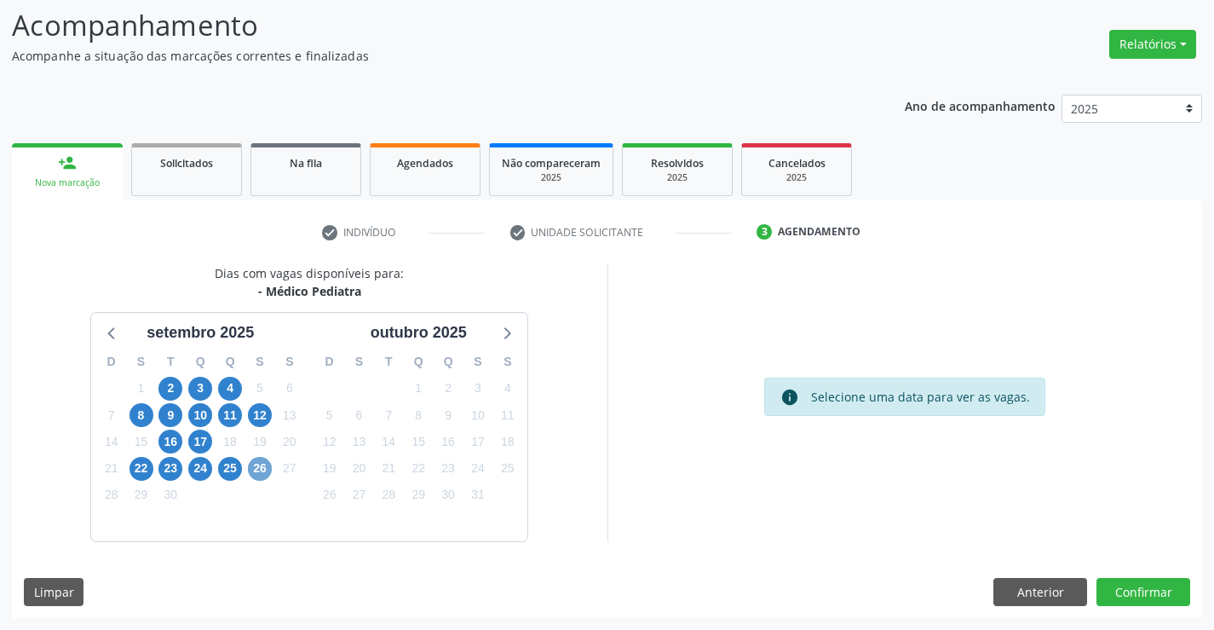
click at [267, 466] on span "26" at bounding box center [260, 469] width 24 height 24
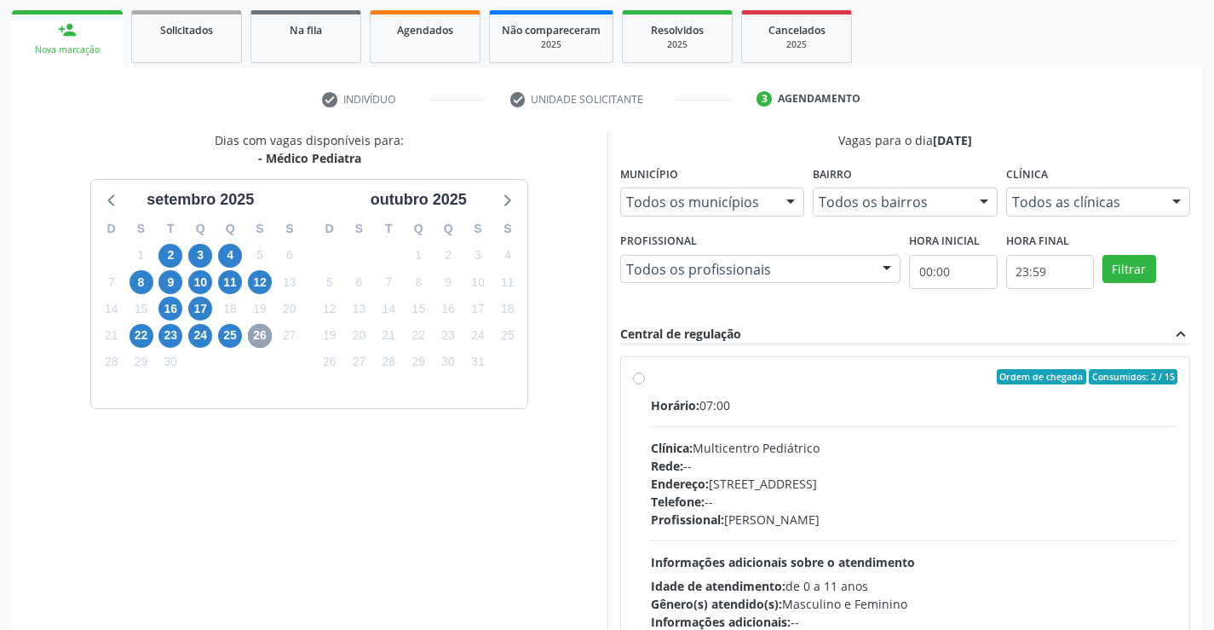
scroll to position [358, 0]
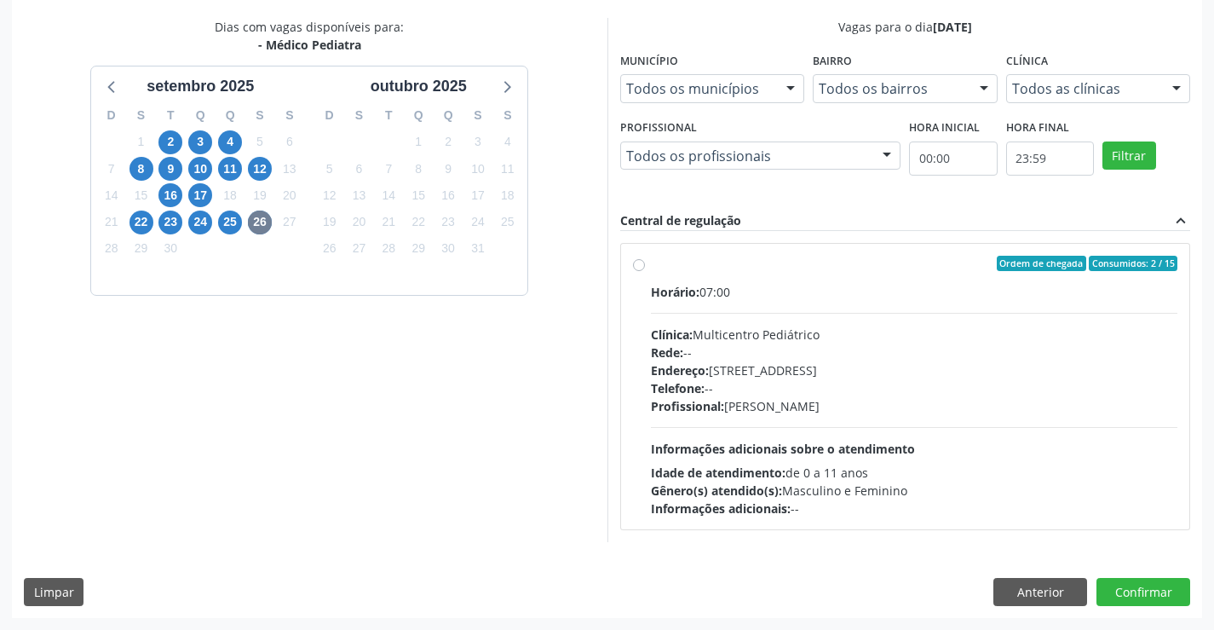
click at [903, 442] on span "Informações adicionais sobre o atendimento" at bounding box center [783, 449] width 264 height 16
click at [645, 271] on input "Ordem de chegada Consumidos: 2 / 15 Horário: 07:00 Clínica: Multicentro Pediátr…" at bounding box center [639, 263] width 12 height 15
radio input "true"
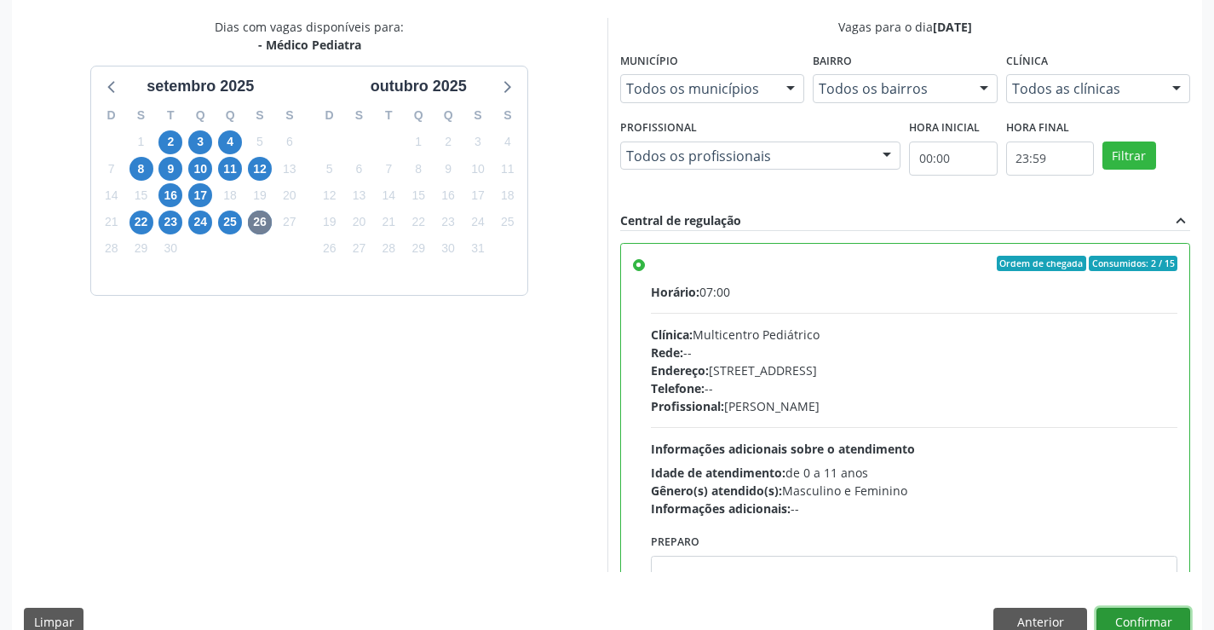
click at [1121, 614] on button "Confirmar" at bounding box center [1144, 622] width 94 height 29
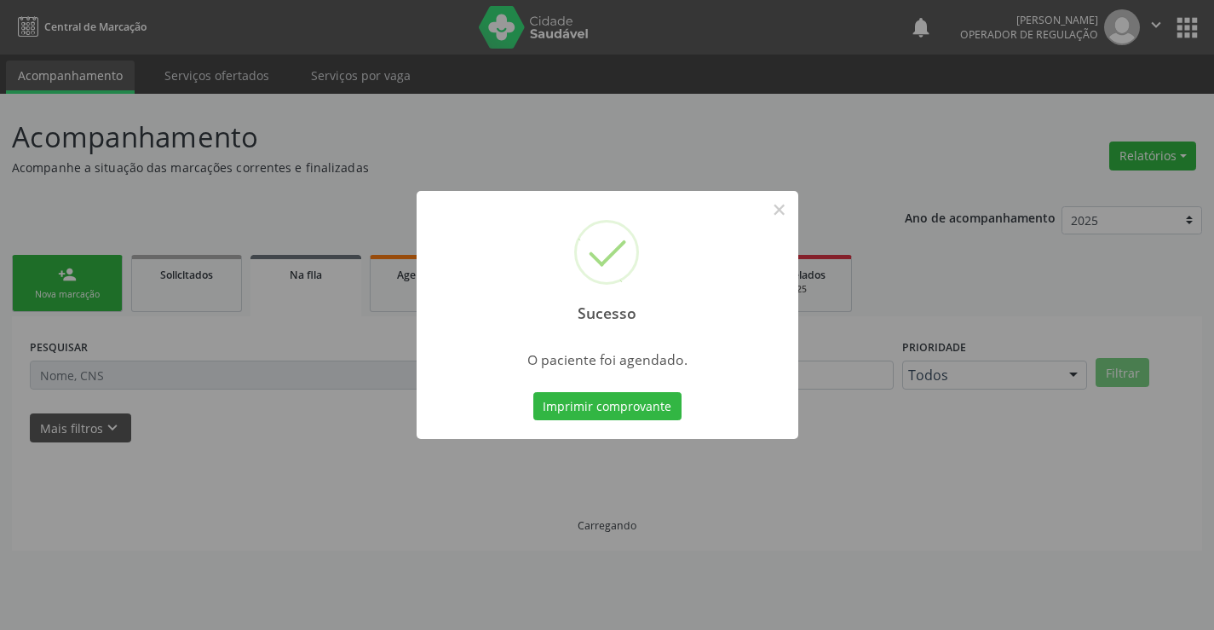
scroll to position [0, 0]
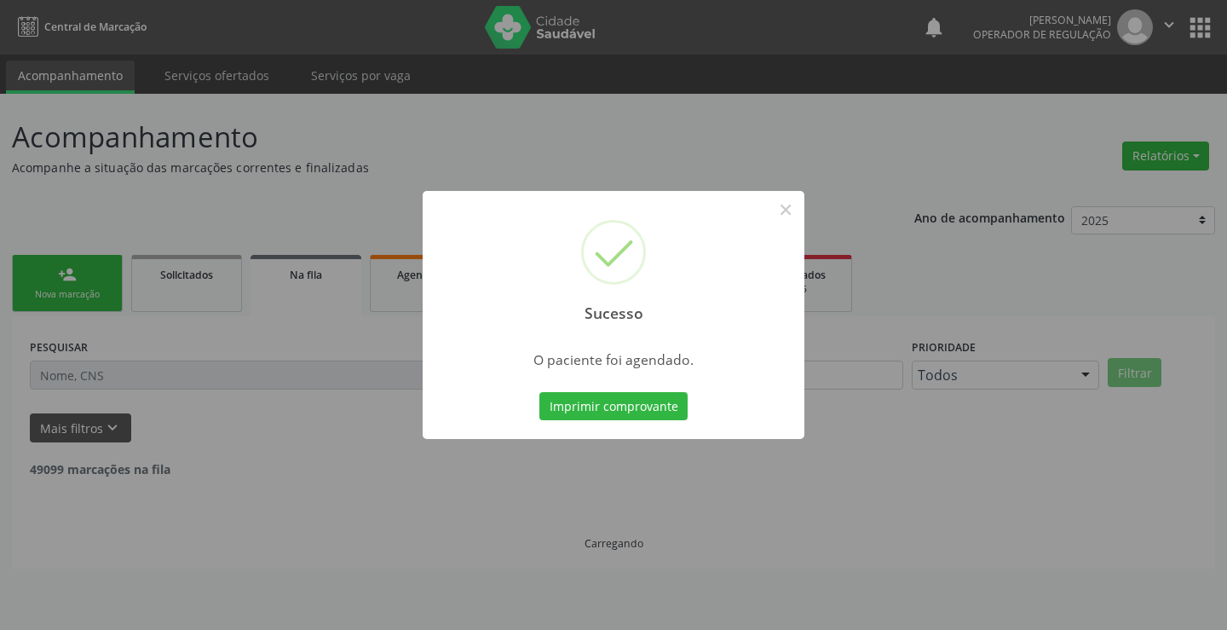
click at [539, 392] on button "Imprimir comprovante" at bounding box center [613, 406] width 148 height 29
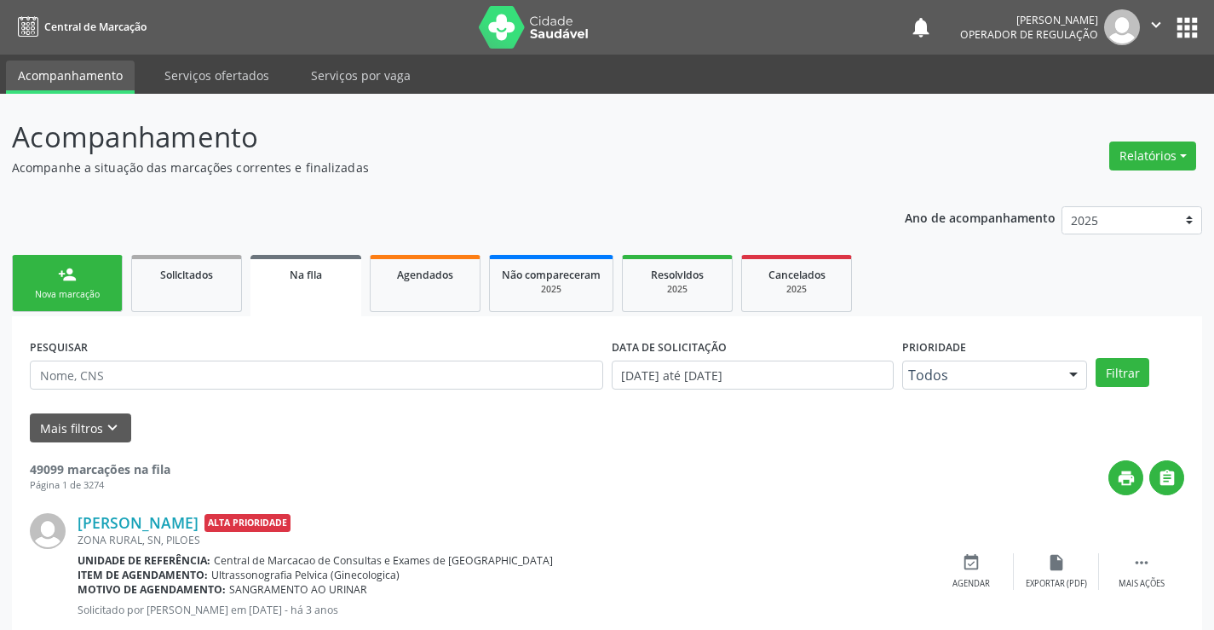
click at [77, 280] on link "person_add Nova marcação" at bounding box center [67, 283] width 111 height 57
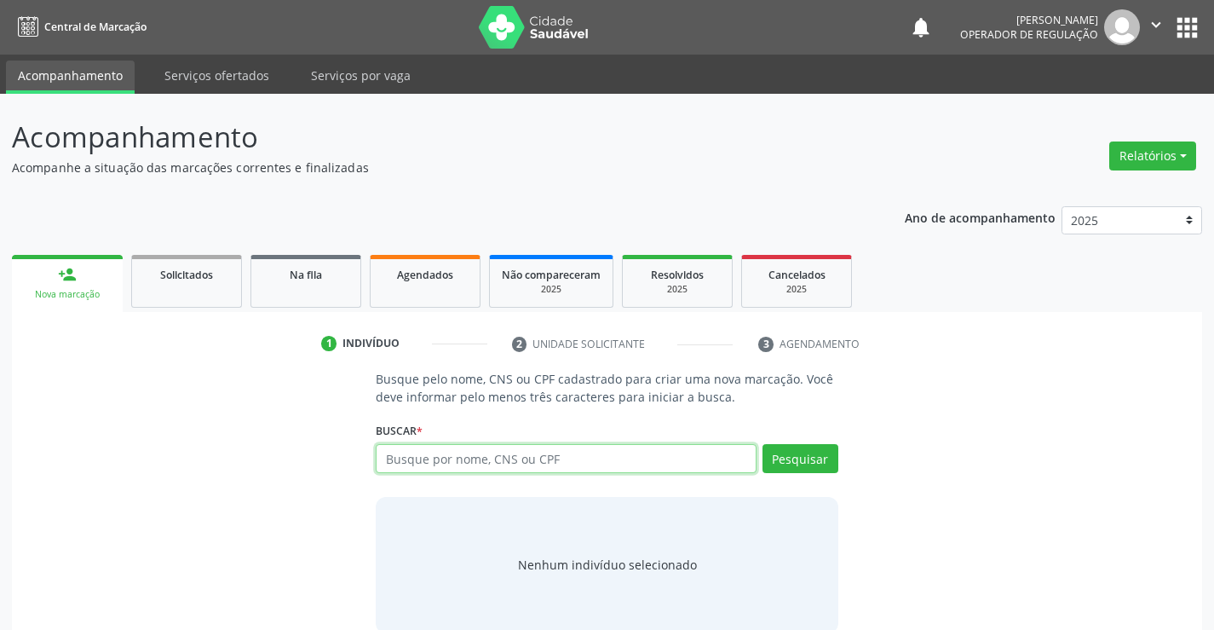
click at [521, 450] on input "text" at bounding box center [566, 458] width 380 height 29
type input "10698098536"
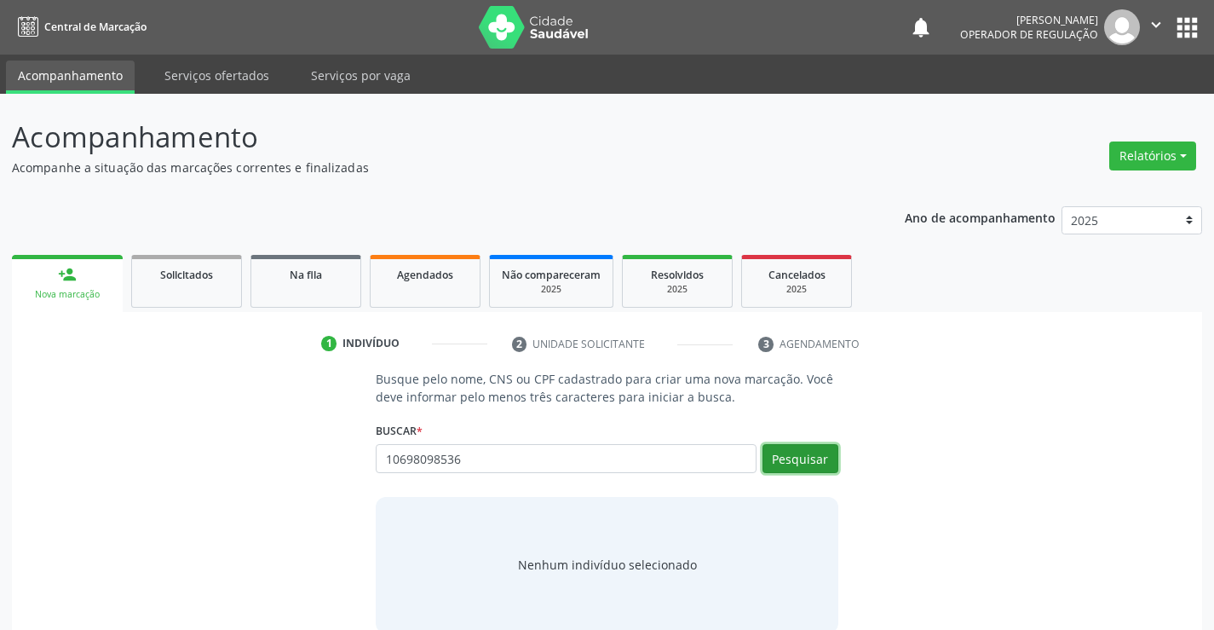
click at [819, 460] on button "Pesquisar" at bounding box center [801, 458] width 76 height 29
type input "10698098536"
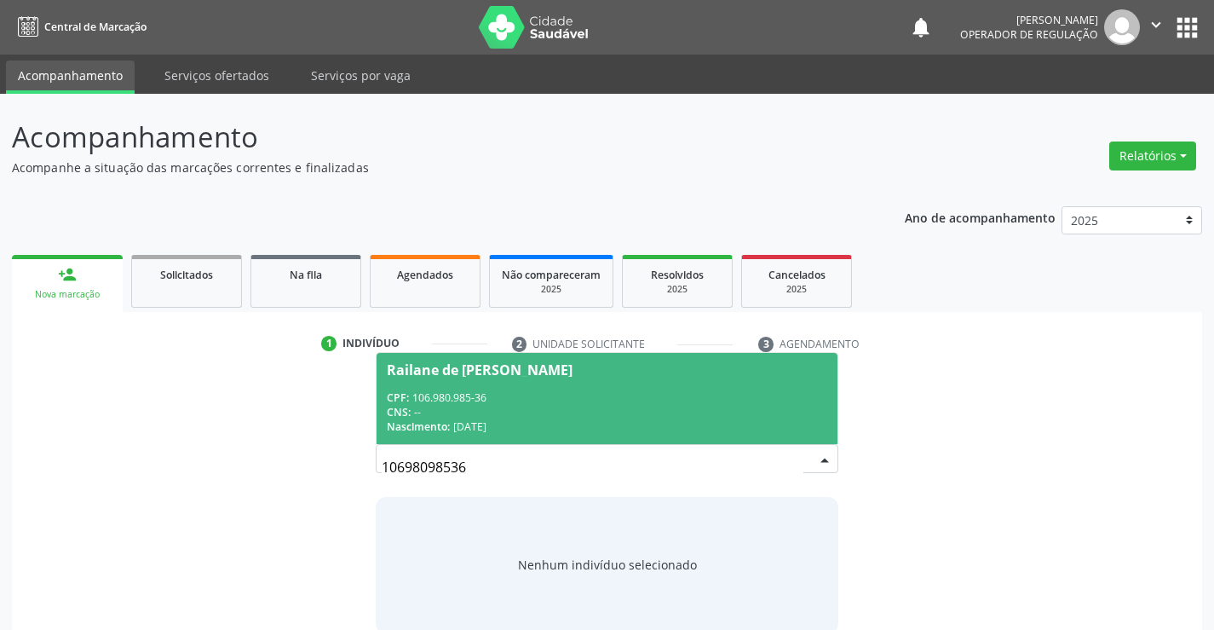
click at [599, 402] on div "CPF: 106.980.985-36" at bounding box center [607, 397] width 440 height 14
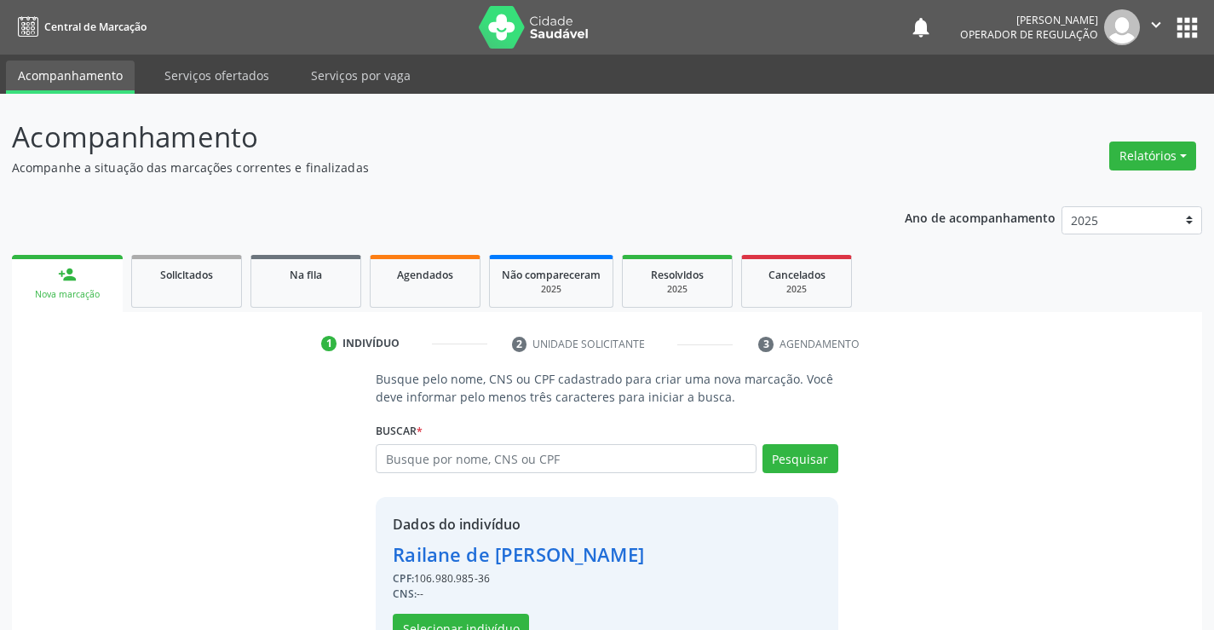
scroll to position [54, 0]
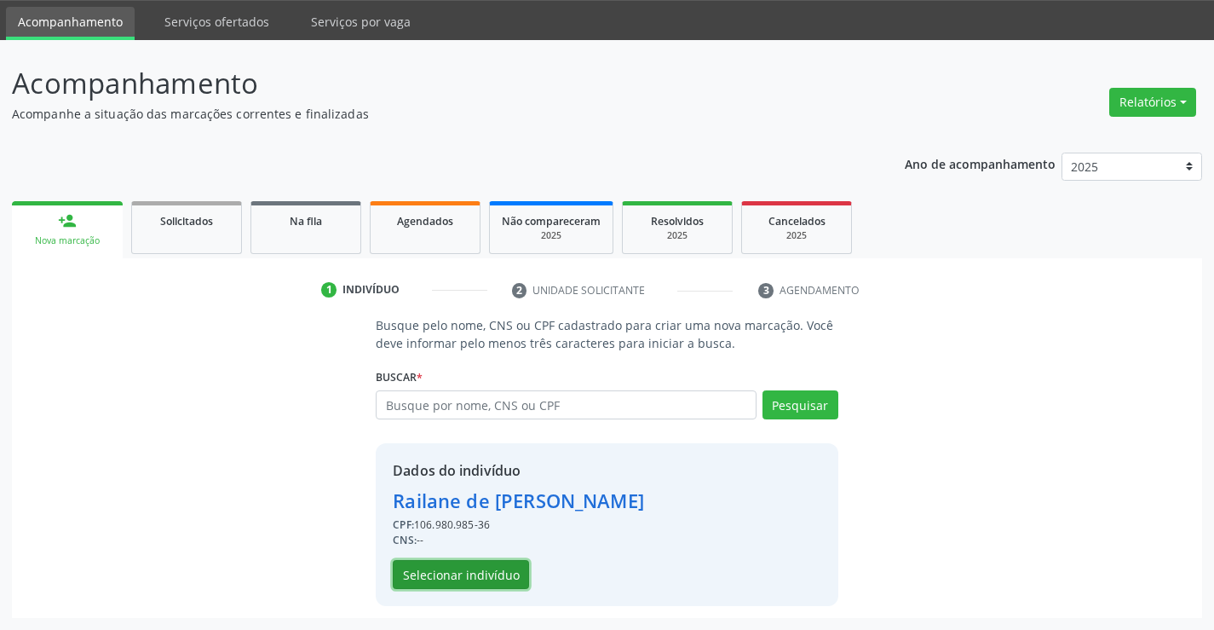
click at [482, 565] on button "Selecionar indivíduo" at bounding box center [461, 574] width 136 height 29
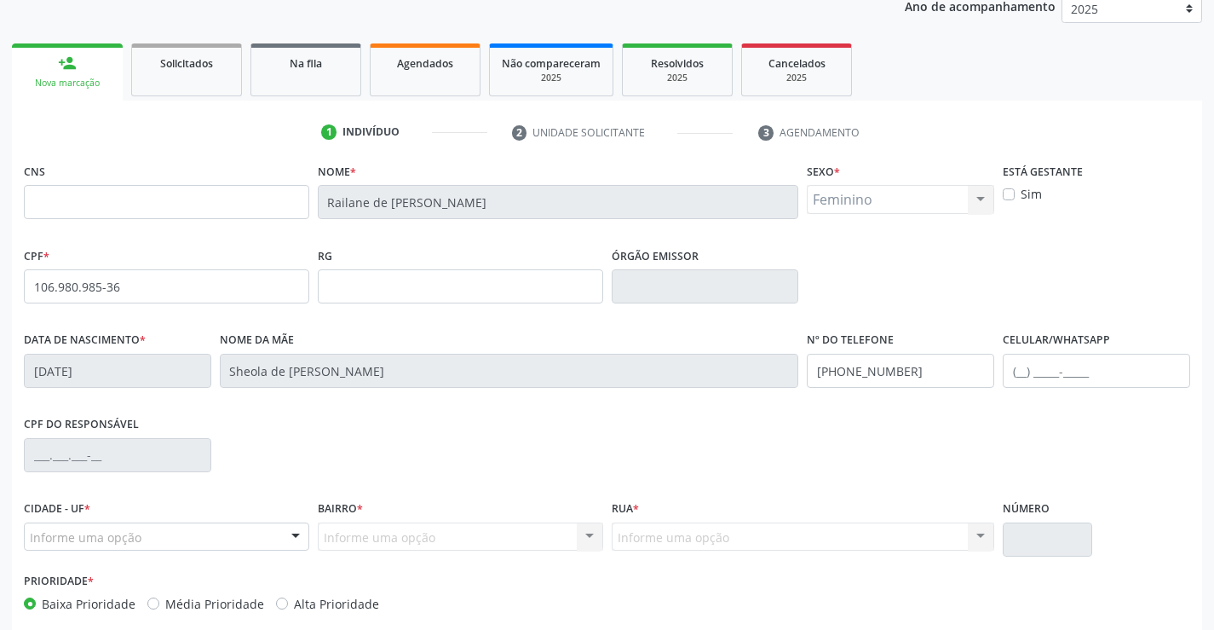
scroll to position [294, 0]
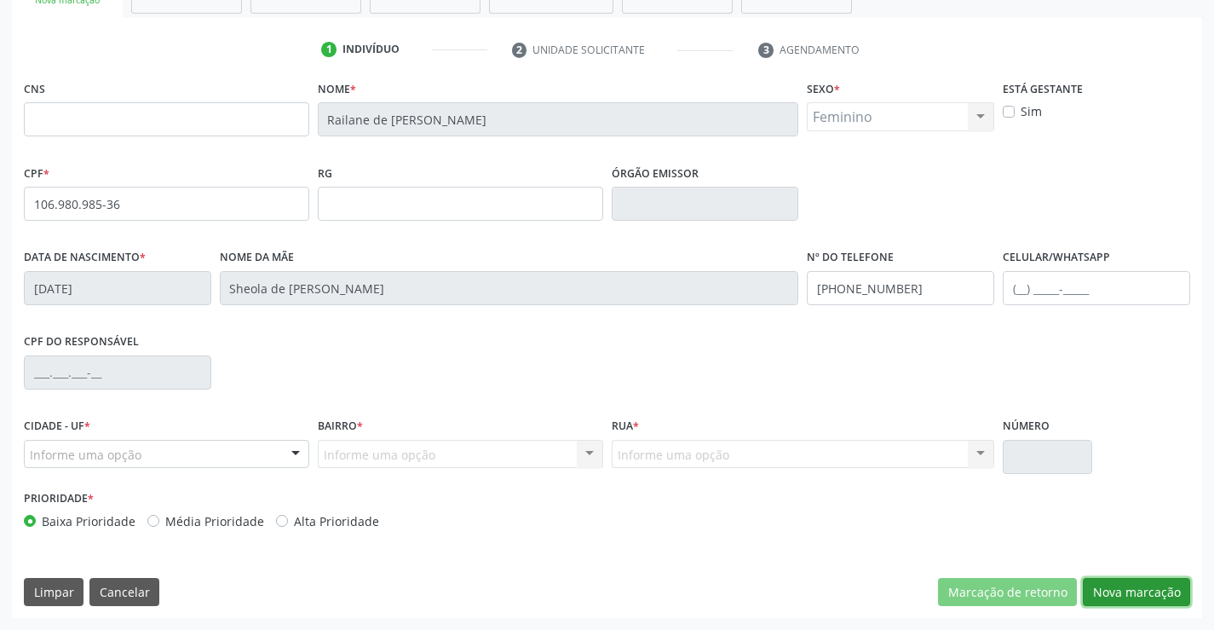
click at [1132, 596] on button "Nova marcação" at bounding box center [1136, 592] width 107 height 29
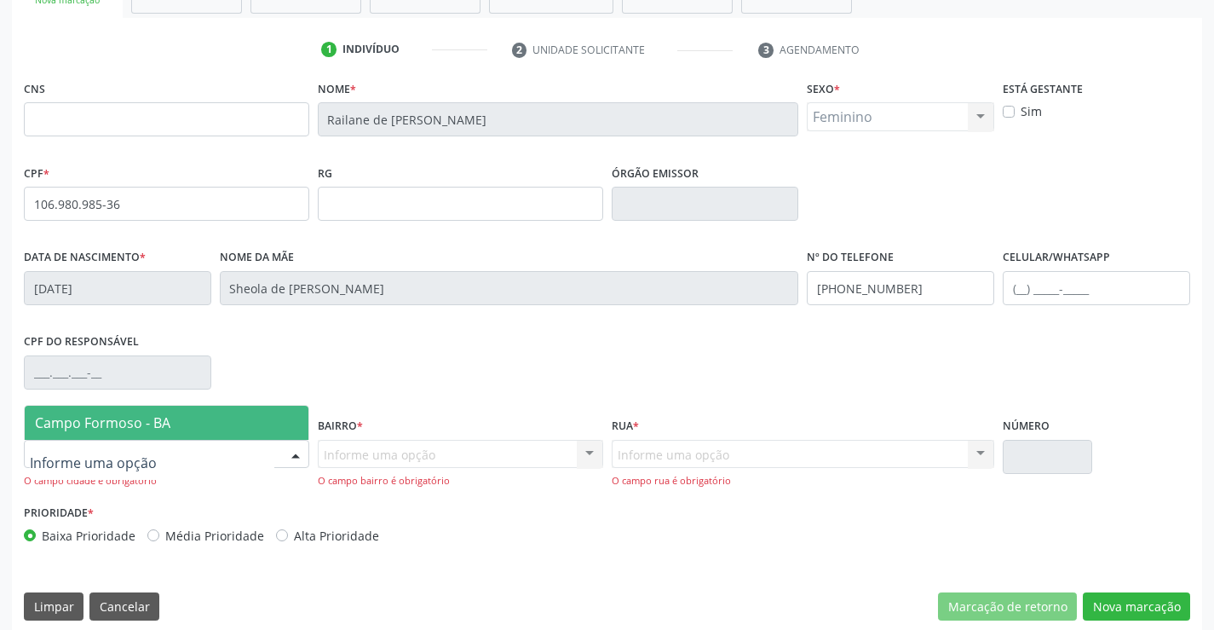
click at [170, 450] on div at bounding box center [166, 454] width 285 height 29
click at [188, 413] on span "Campo Formoso - BA" at bounding box center [167, 423] width 284 height 34
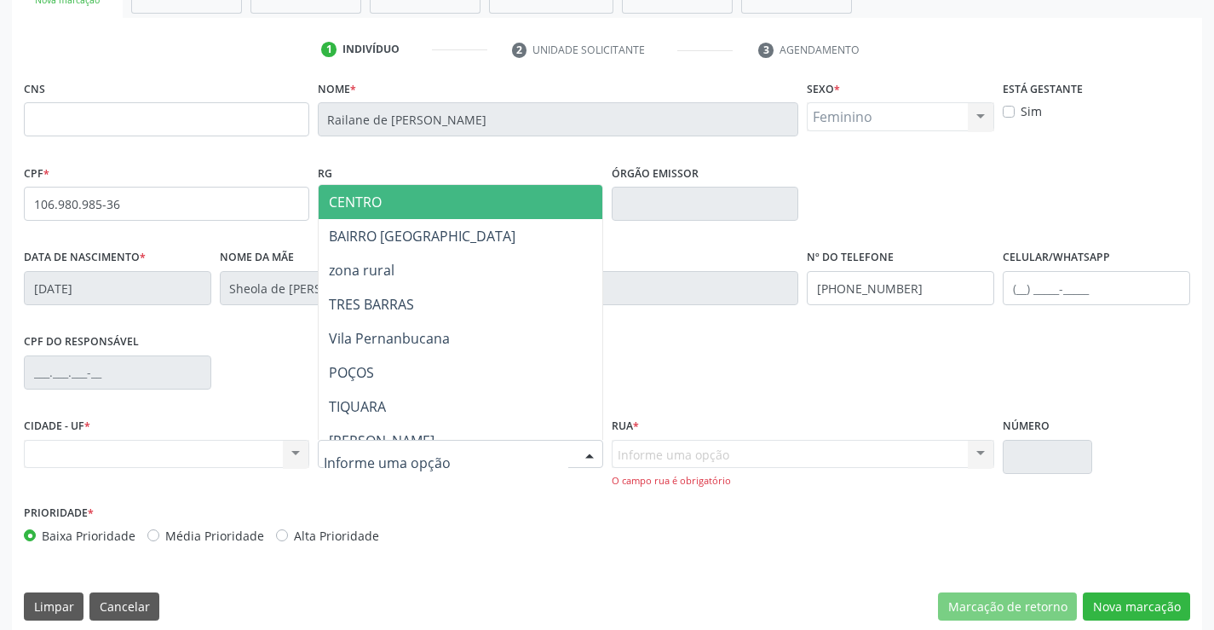
click at [509, 452] on div at bounding box center [460, 454] width 285 height 29
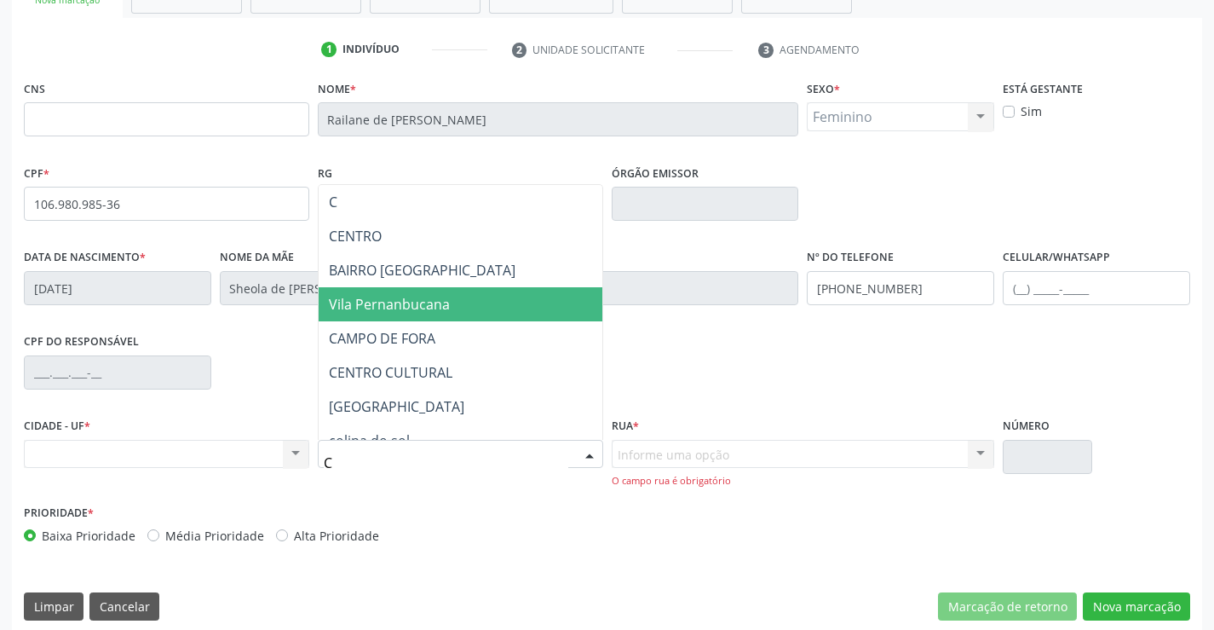
type input "CE"
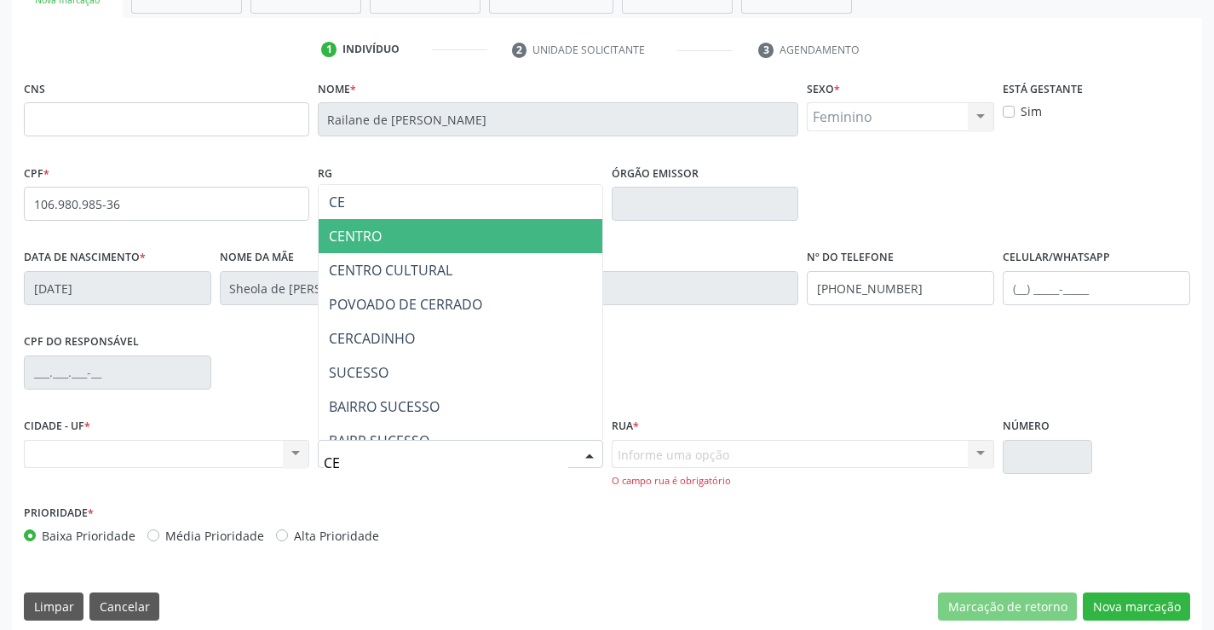
click at [496, 233] on span "CENTRO" at bounding box center [461, 236] width 284 height 34
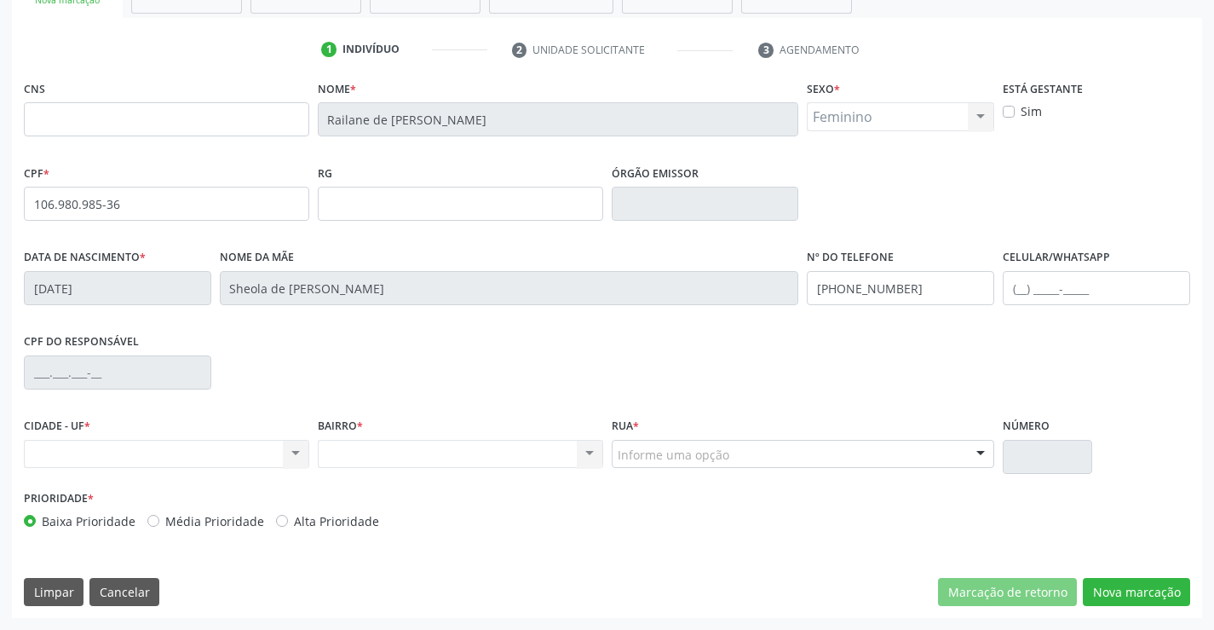
click at [493, 445] on div "Nenhum resultado encontrado para: " " Não há nenhuma opção para ser exibida." at bounding box center [460, 454] width 285 height 29
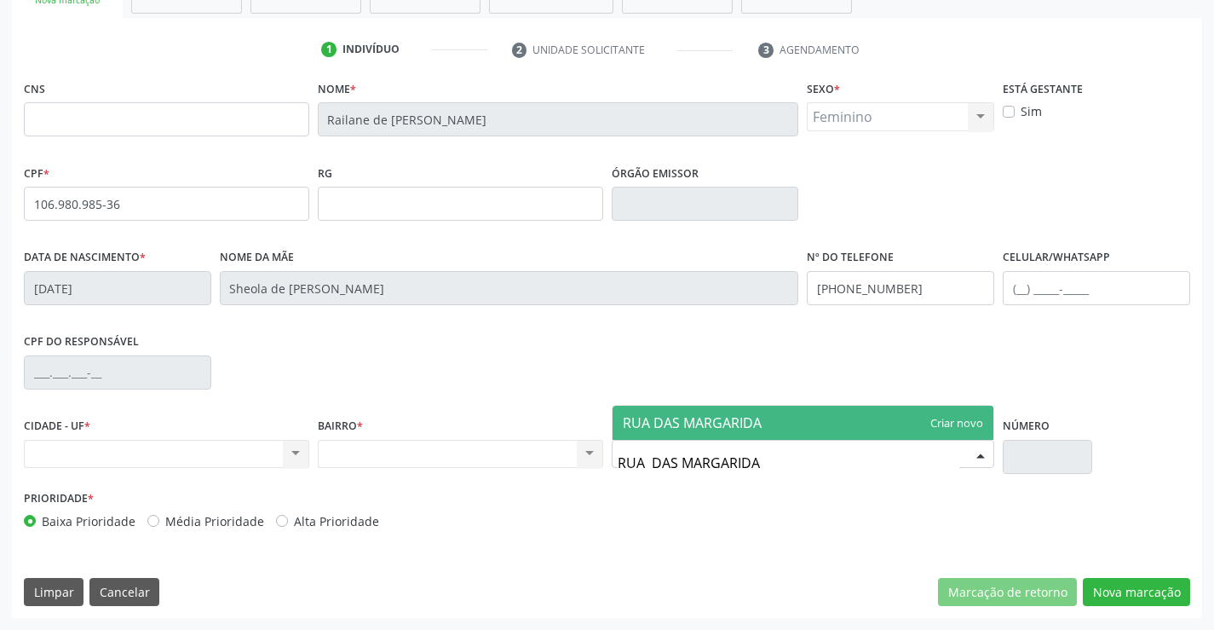
type input "RUA DAS MARGARIDAS"
click at [961, 426] on span "RUA DAS MARGARIDAS" at bounding box center [804, 423] width 382 height 34
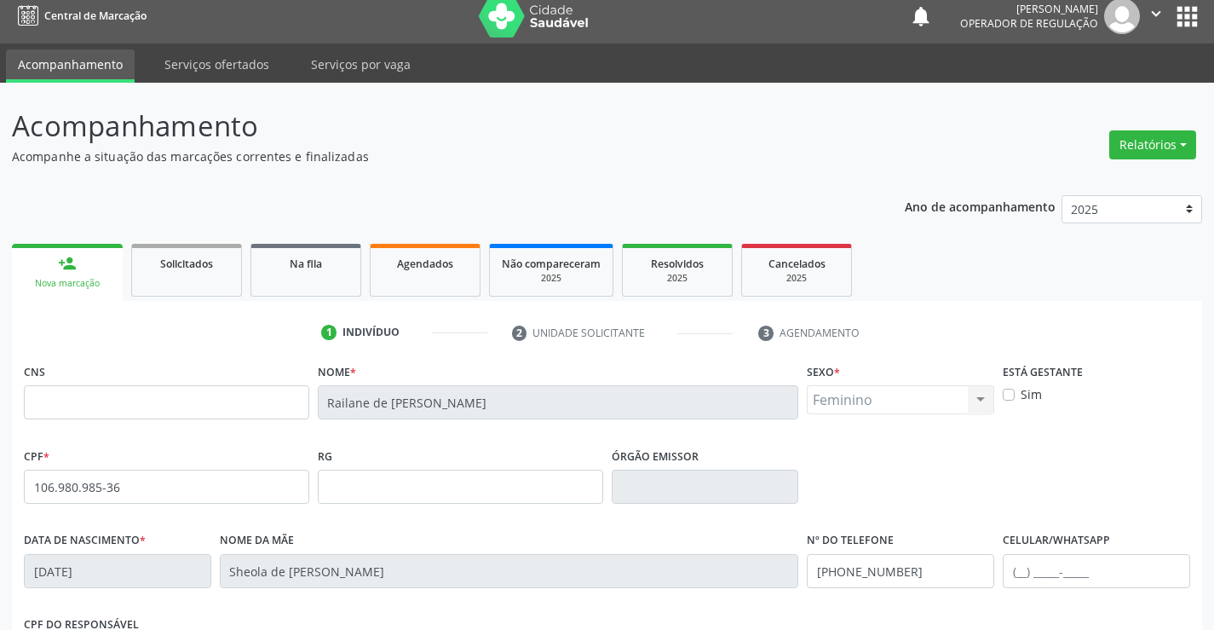
scroll to position [0, 0]
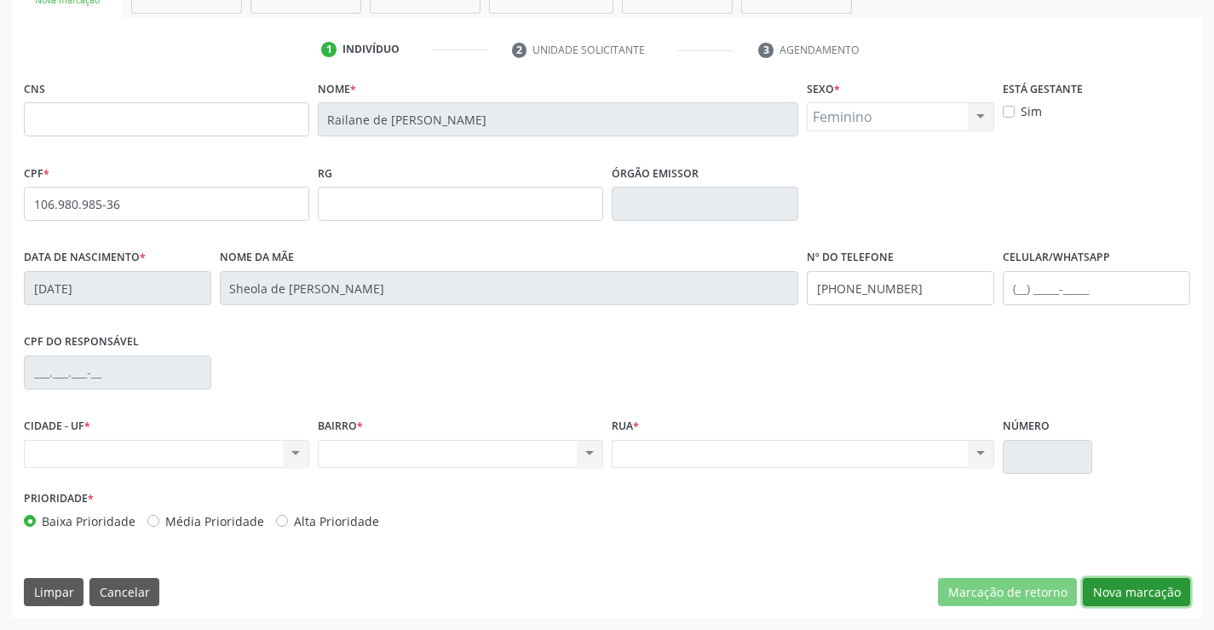
click at [1150, 599] on button "Nova marcação" at bounding box center [1136, 592] width 107 height 29
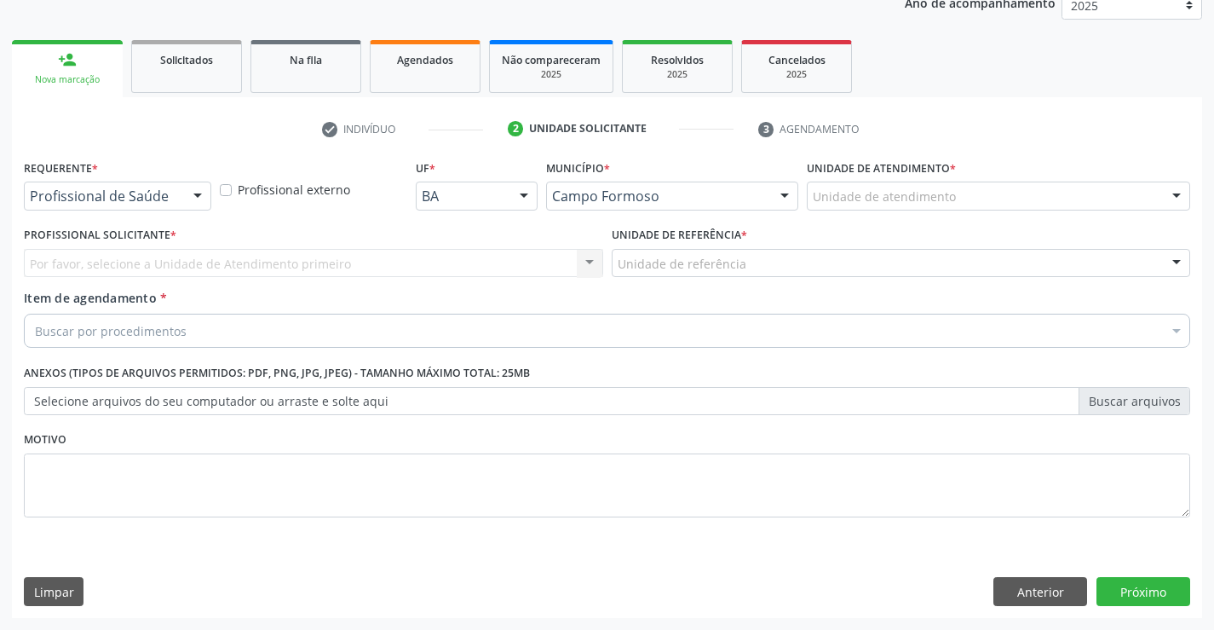
scroll to position [215, 0]
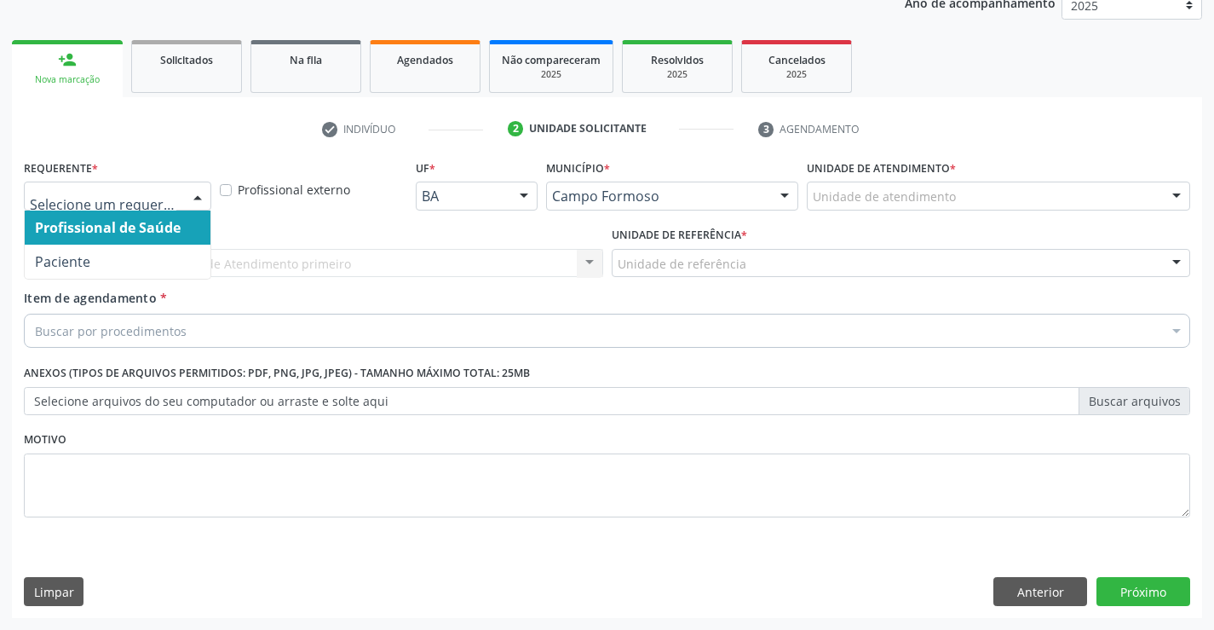
drag, startPoint x: 187, startPoint y: 193, endPoint x: 171, endPoint y: 254, distance: 62.4
click at [186, 193] on div at bounding box center [198, 196] width 26 height 29
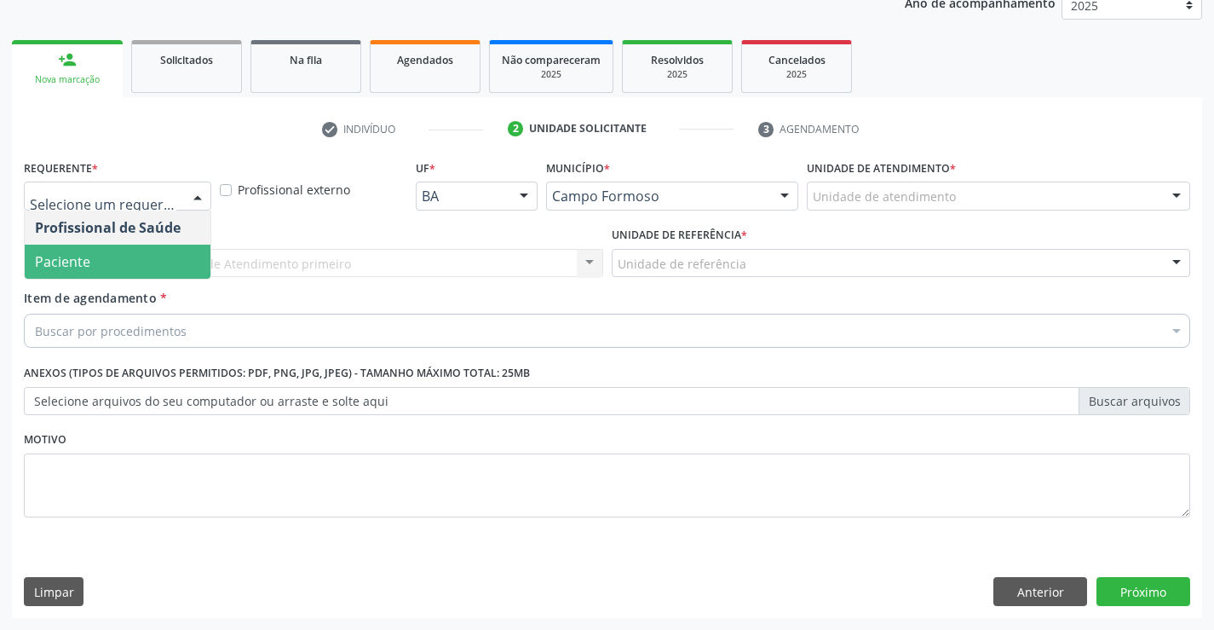
drag, startPoint x: 164, startPoint y: 262, endPoint x: 228, endPoint y: 261, distance: 63.9
click at [166, 262] on span "Paciente" at bounding box center [118, 262] width 186 height 34
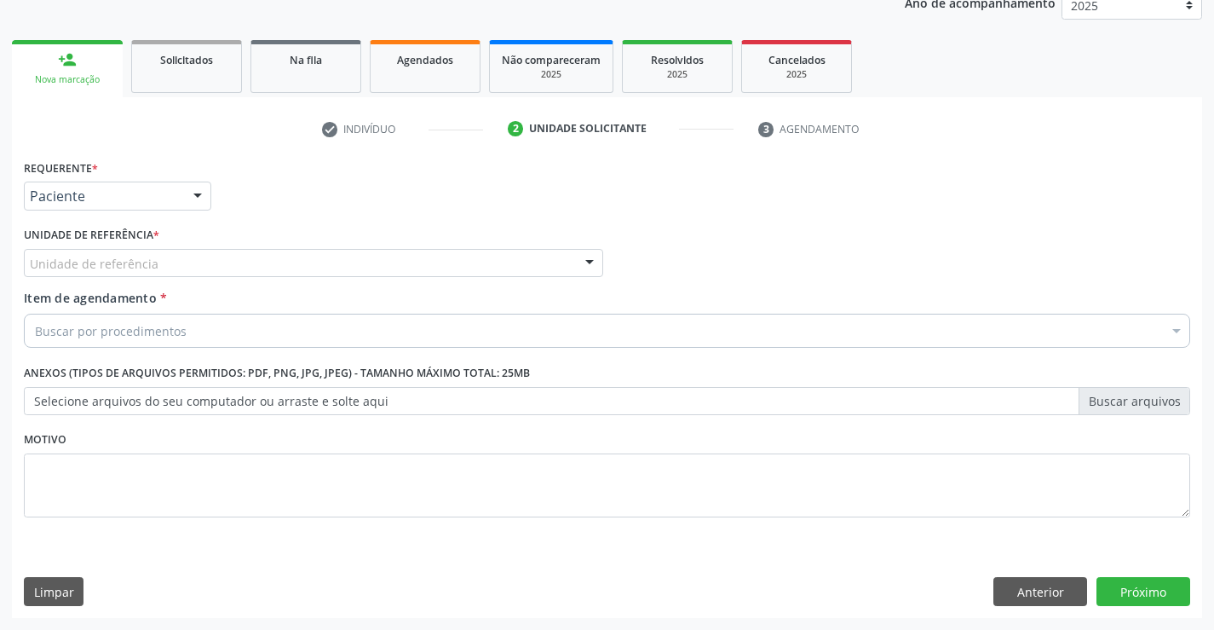
click at [230, 261] on div "Unidade de referência" at bounding box center [313, 263] width 579 height 29
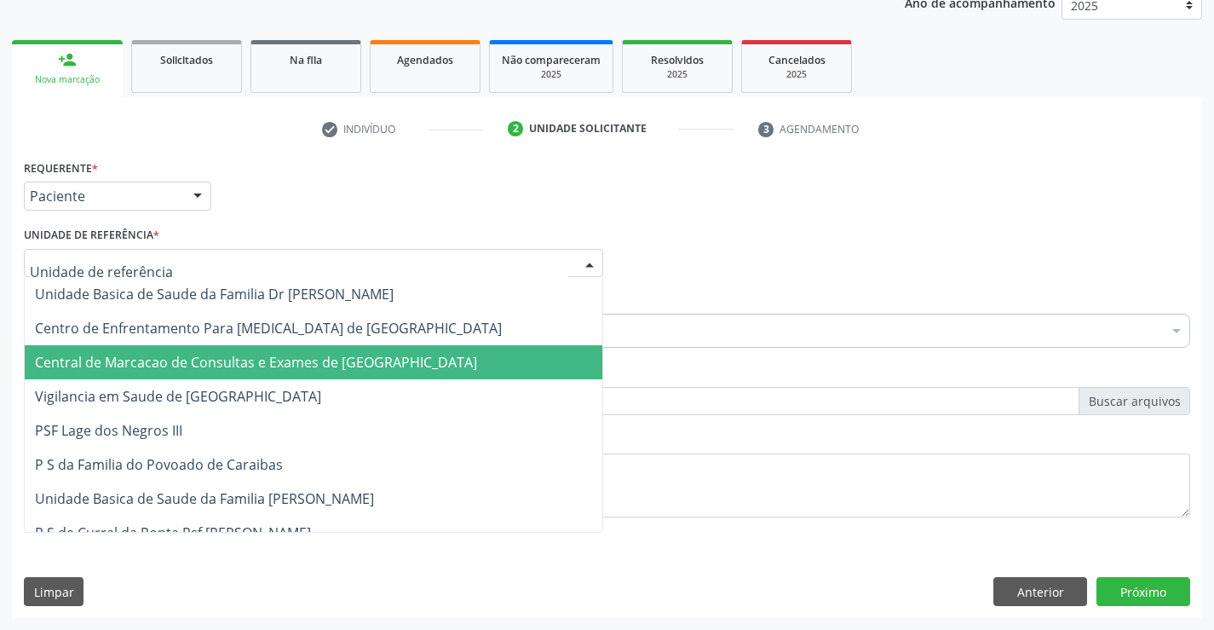
drag, startPoint x: 210, startPoint y: 360, endPoint x: 213, endPoint y: 349, distance: 12.4
click at [209, 360] on span "Central de Marcacao de Consultas e Exames de [GEOGRAPHIC_DATA]" at bounding box center [256, 362] width 442 height 19
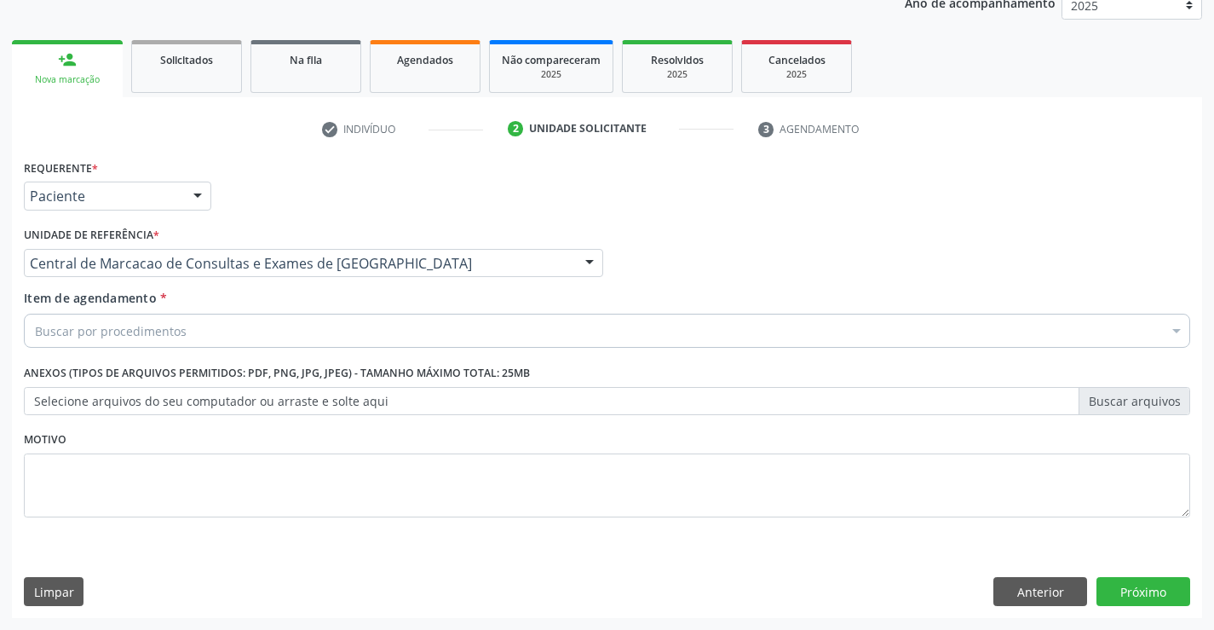
click at [212, 341] on div "Buscar por procedimentos" at bounding box center [607, 331] width 1167 height 34
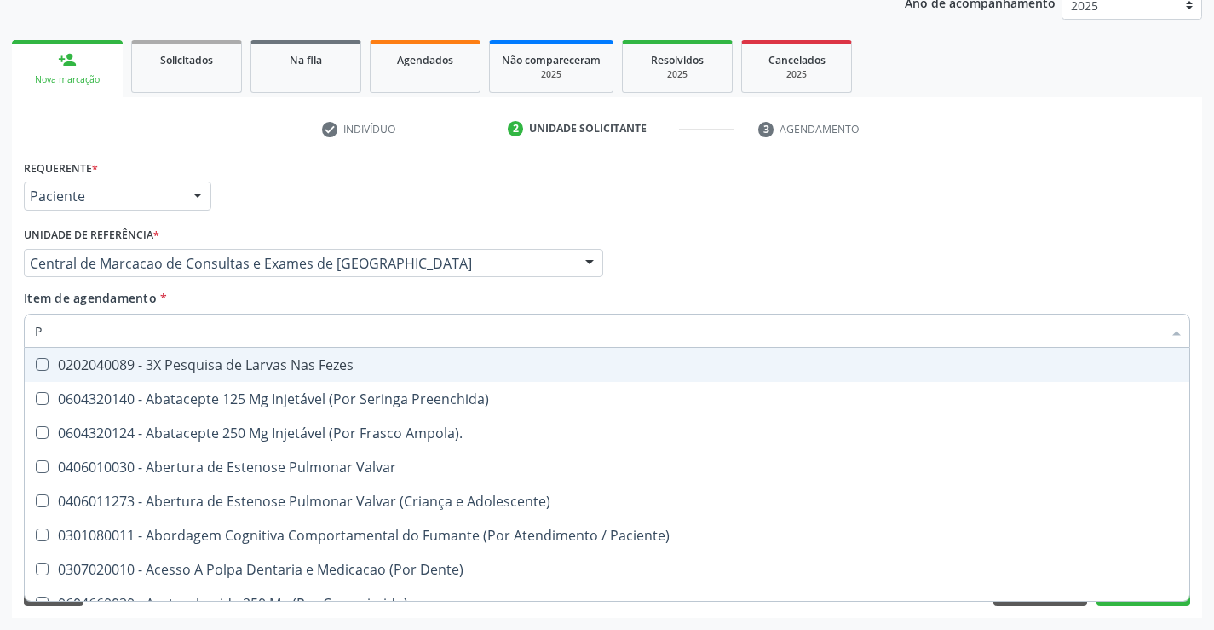
paste input "PEDIATRA"
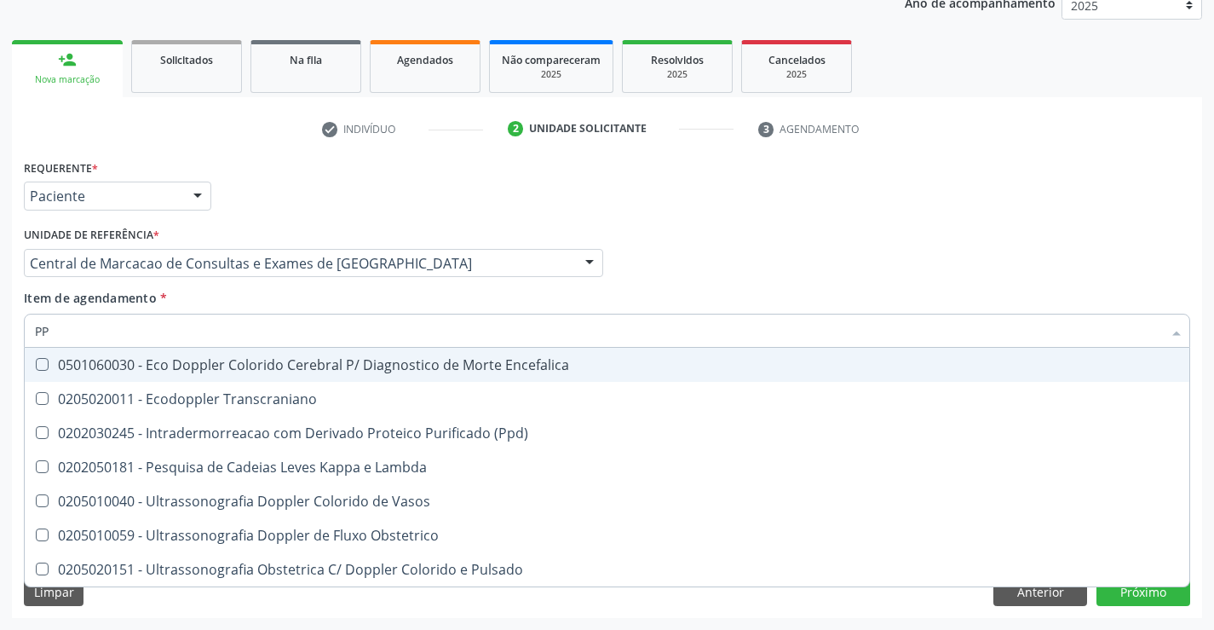
type input "P"
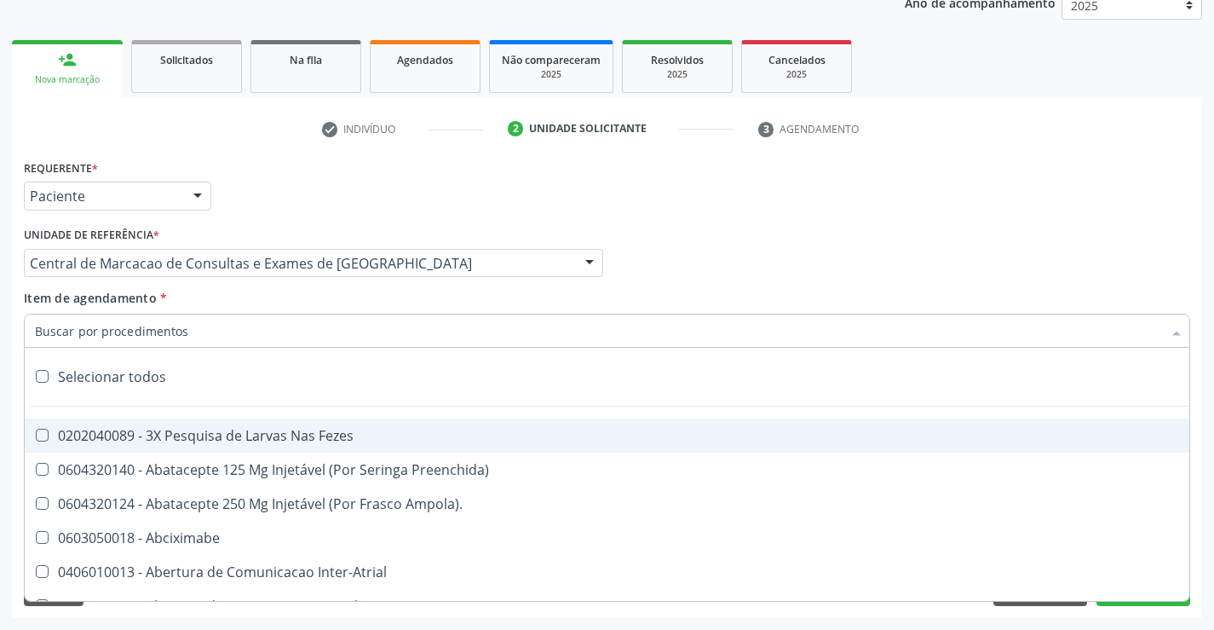
paste input "PEDIATRA"
type input "PEDIATRA"
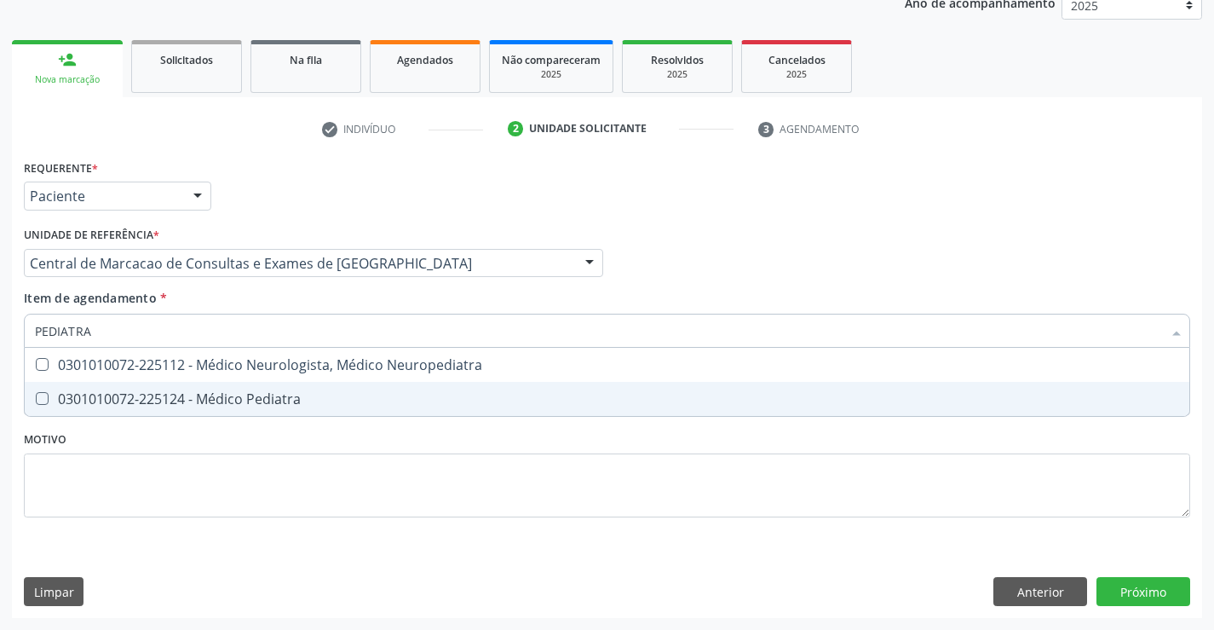
click at [226, 396] on div "0301010072-225124 - Médico Pediatra" at bounding box center [607, 399] width 1144 height 14
checkbox Pediatra "true"
click at [1119, 587] on div "Requerente * Paciente Profissional de Saúde Paciente Nenhum resultado encontrad…" at bounding box center [607, 386] width 1190 height 463
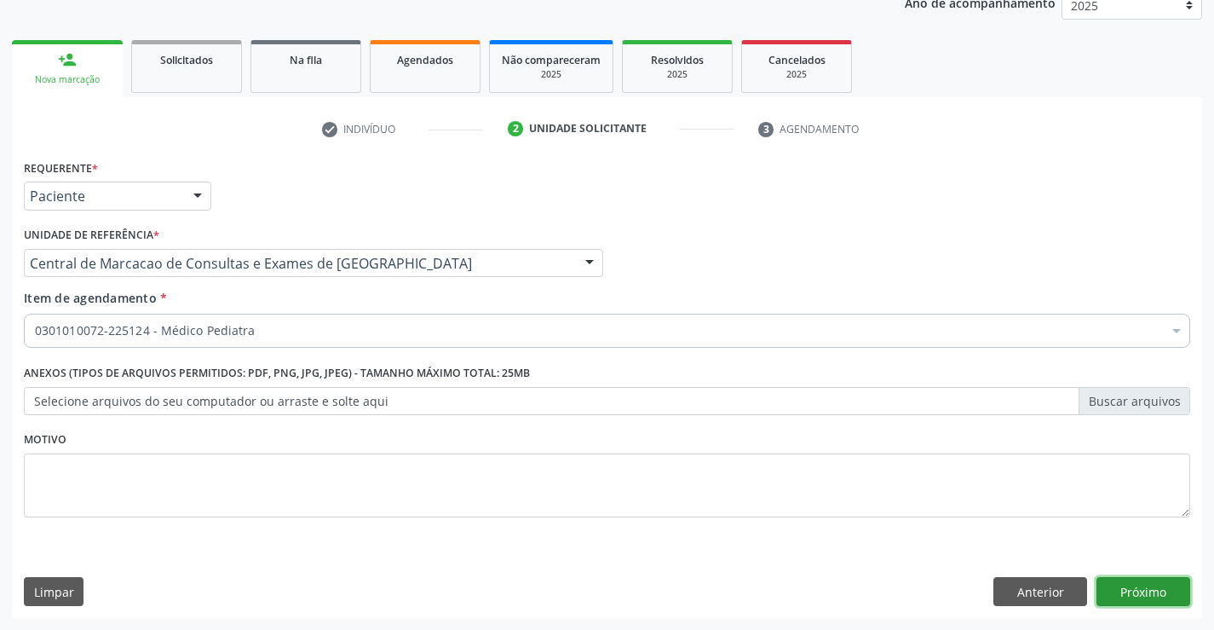
click at [1120, 578] on button "Próximo" at bounding box center [1144, 591] width 94 height 29
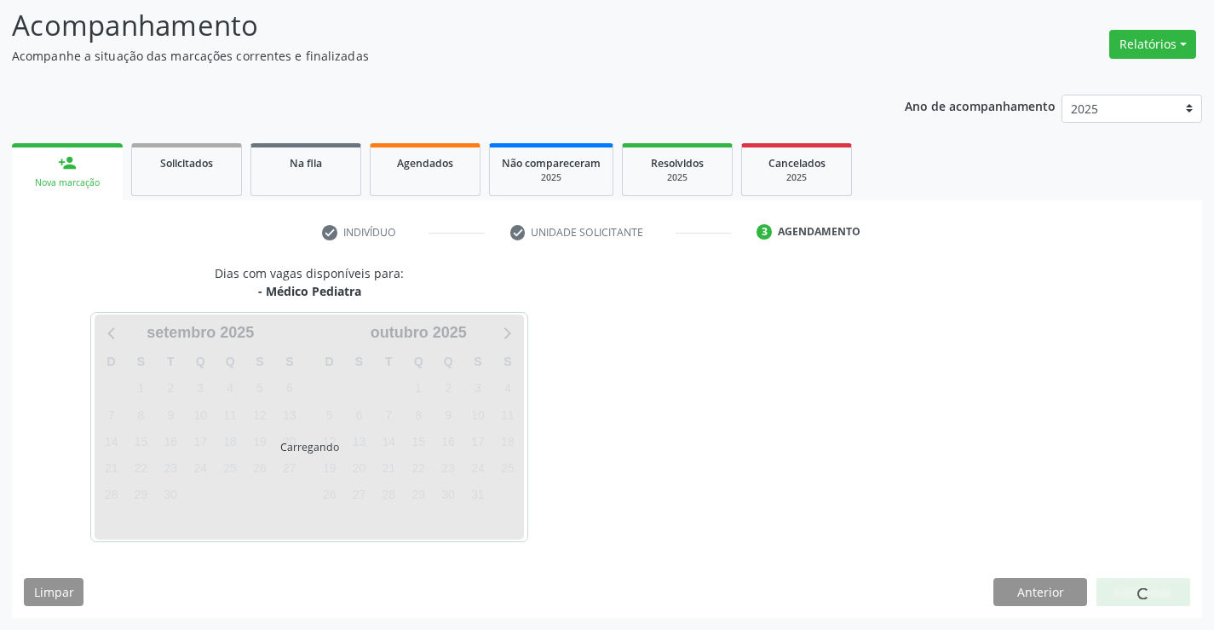
scroll to position [112, 0]
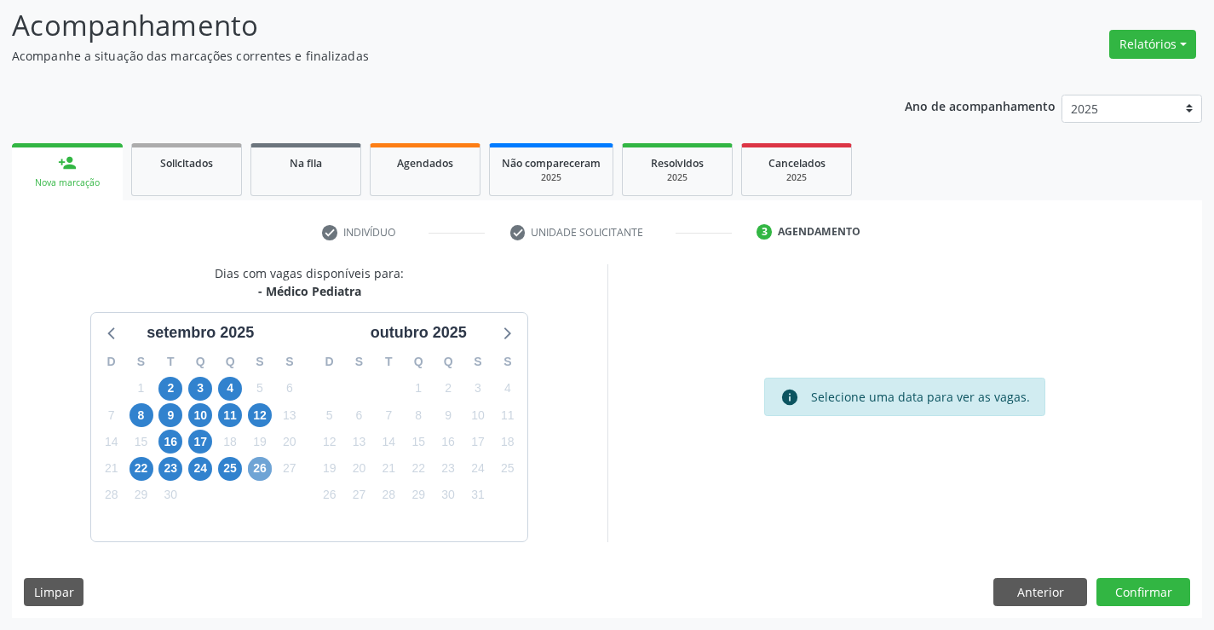
click at [268, 476] on span "26" at bounding box center [260, 469] width 24 height 24
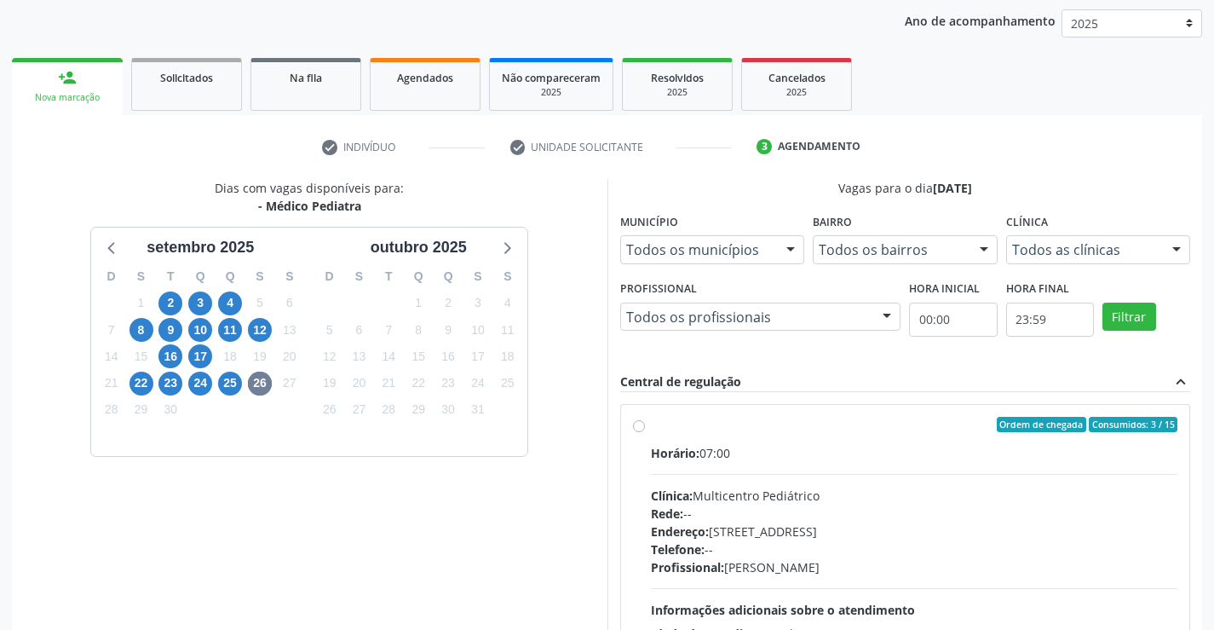
click at [807, 450] on div "Horário: 07:00" at bounding box center [914, 453] width 527 height 18
click at [645, 432] on input "Ordem de chegada Consumidos: 3 / 15 Horário: 07:00 Clínica: Multicentro Pediátr…" at bounding box center [639, 424] width 12 height 15
radio input "true"
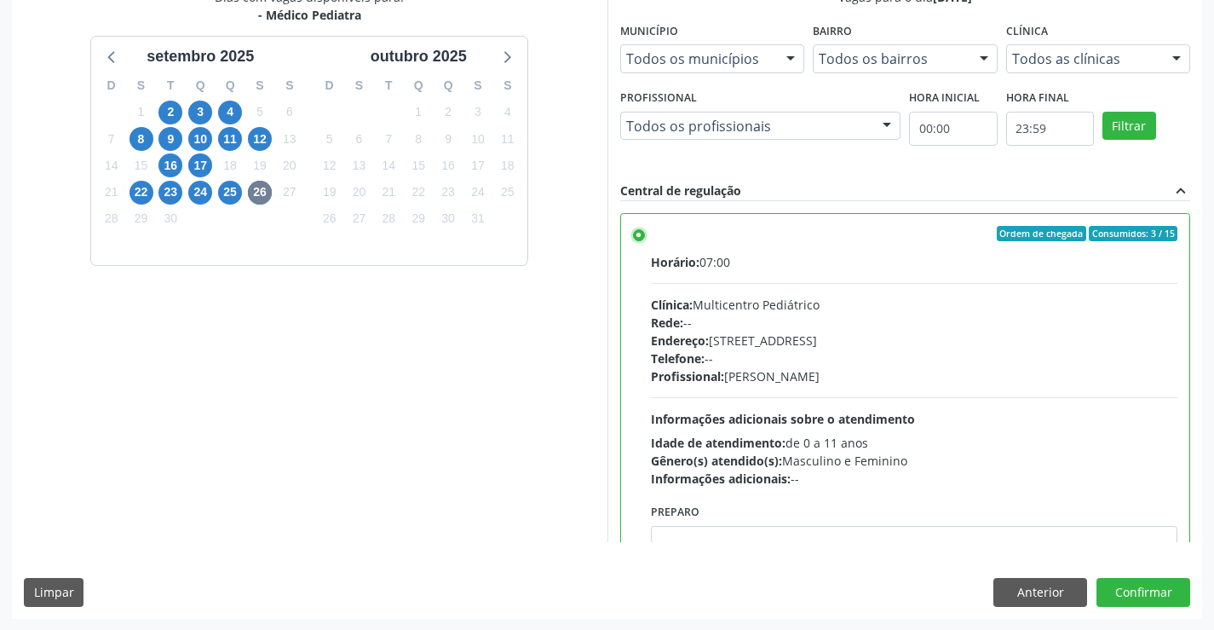
scroll to position [389, 0]
click at [1155, 587] on button "Confirmar" at bounding box center [1144, 591] width 94 height 29
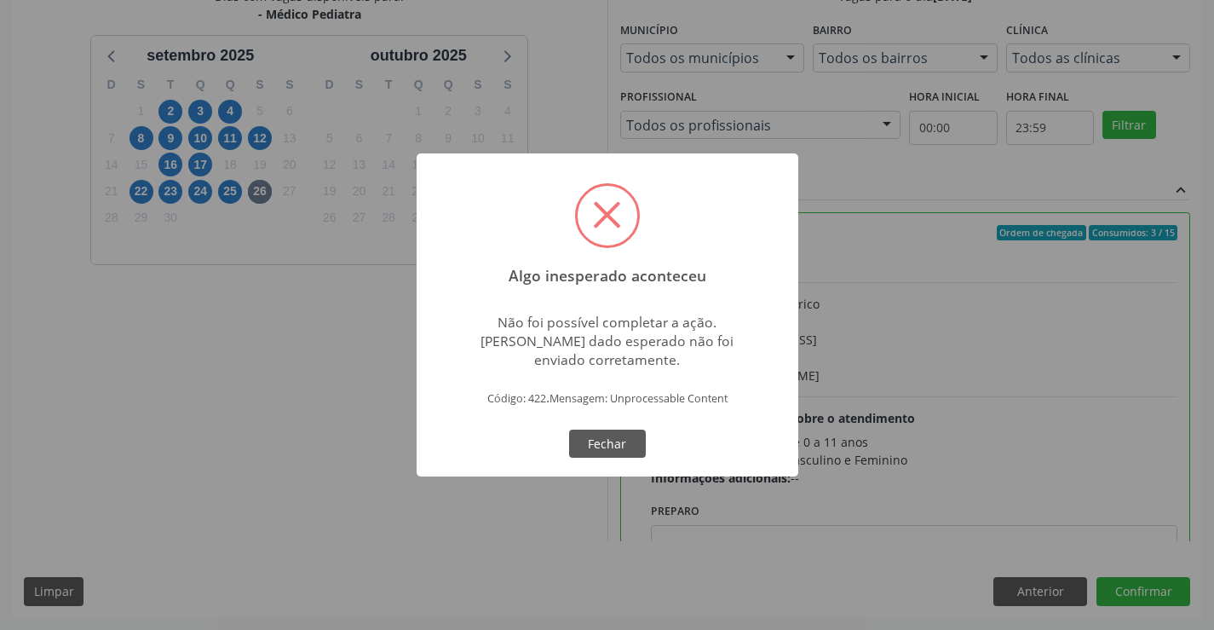
click at [569, 429] on button "Fechar" at bounding box center [607, 443] width 77 height 29
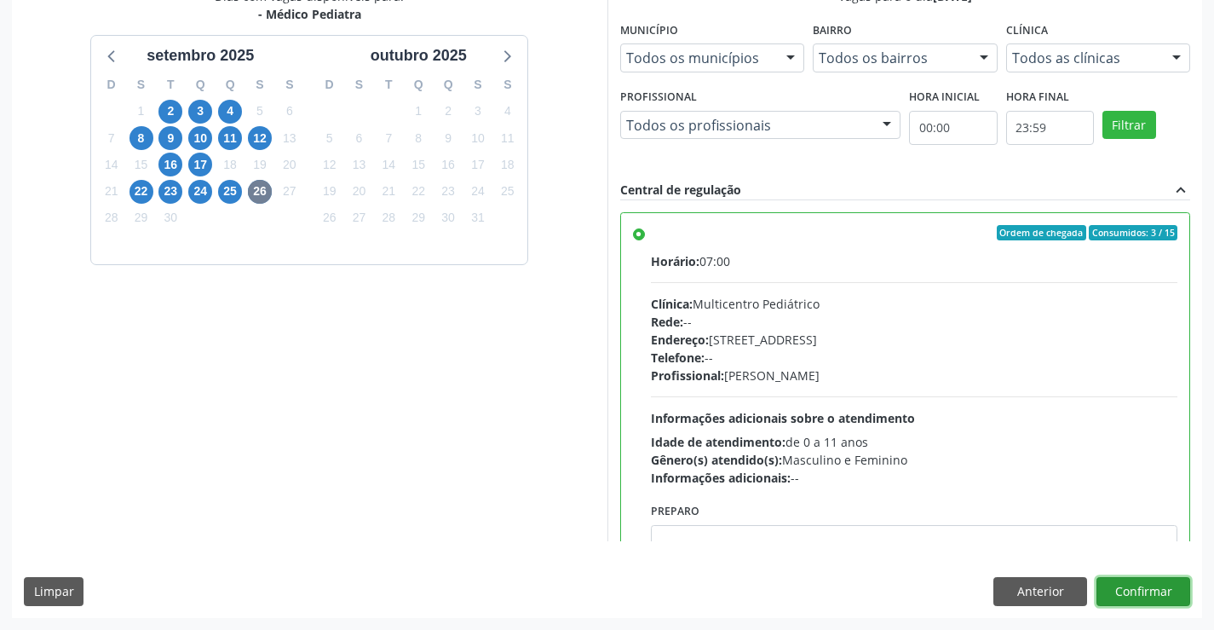
click at [1131, 582] on button "Confirmar" at bounding box center [1144, 591] width 94 height 29
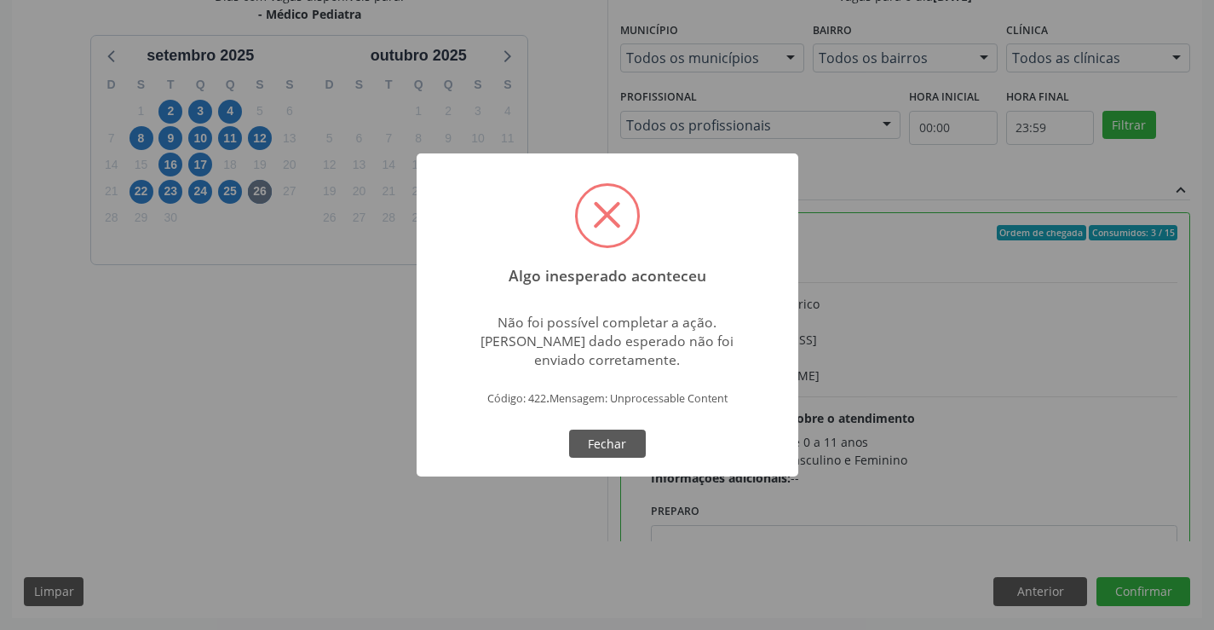
click at [1009, 578] on div "Algo inesperado aconteceu × Não foi possível completar a ação. [PERSON_NAME] da…" at bounding box center [607, 315] width 1214 height 630
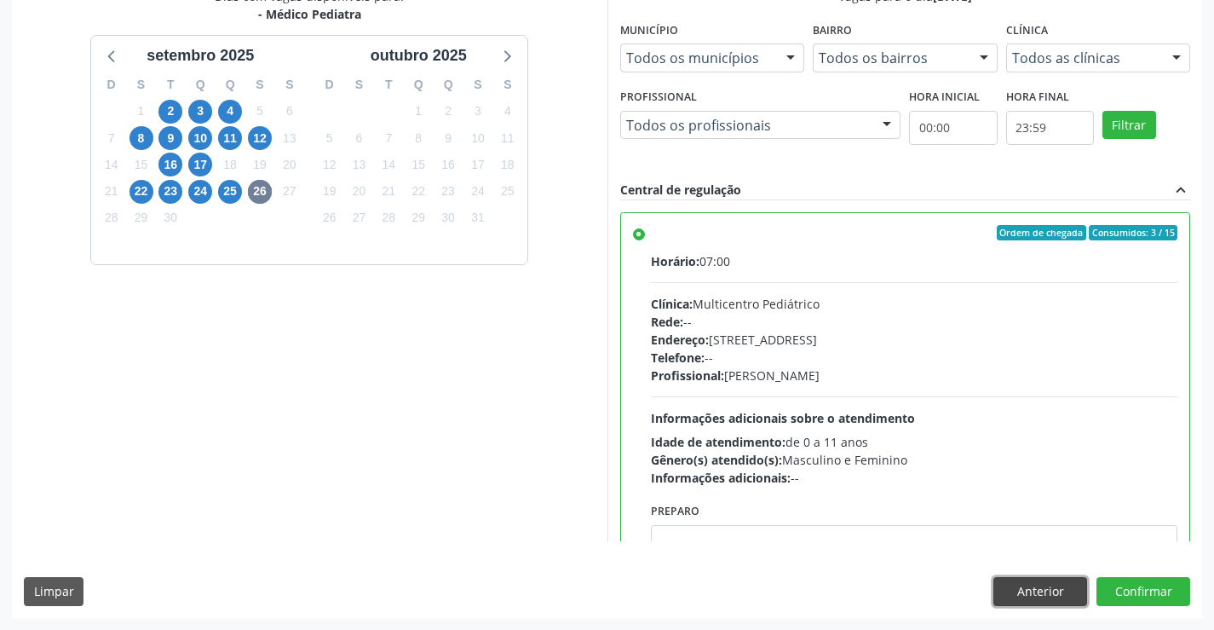
click at [1010, 591] on button "Anterior" at bounding box center [1041, 591] width 94 height 29
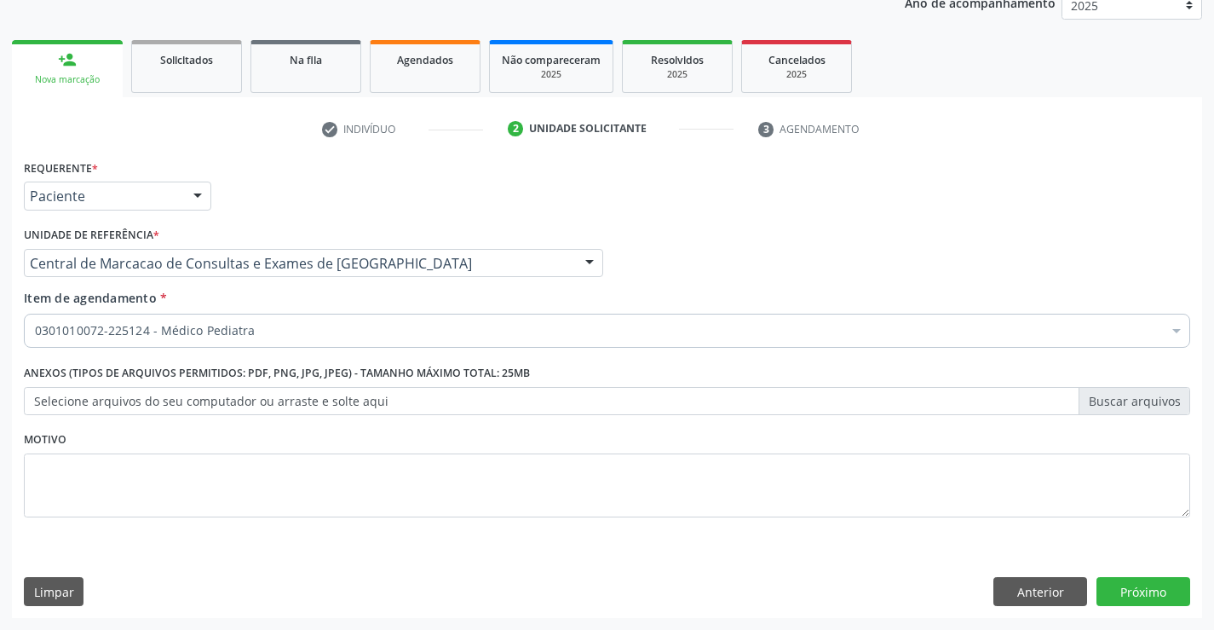
scroll to position [215, 0]
drag, startPoint x: 1016, startPoint y: 569, endPoint x: 1015, endPoint y: 582, distance: 12.8
click at [1014, 575] on div "Requerente * Paciente Profissional de Saúde Paciente Nenhum resultado encontrad…" at bounding box center [607, 386] width 1190 height 463
click at [1020, 596] on button "Anterior" at bounding box center [1041, 591] width 94 height 29
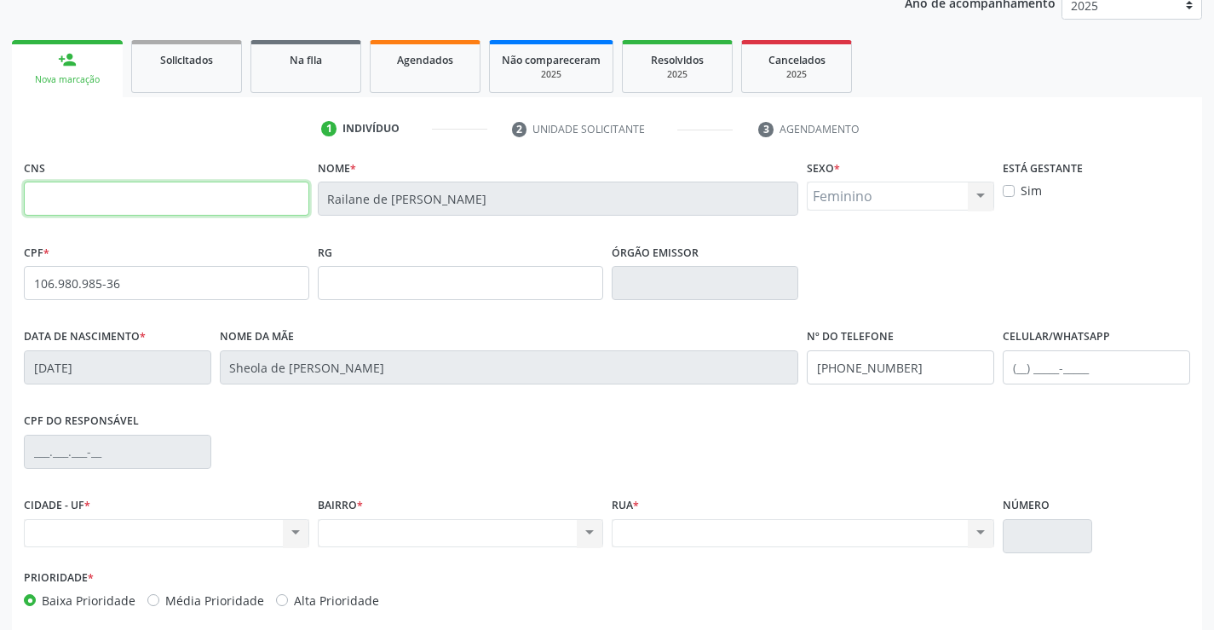
click at [267, 193] on input "text" at bounding box center [166, 199] width 285 height 34
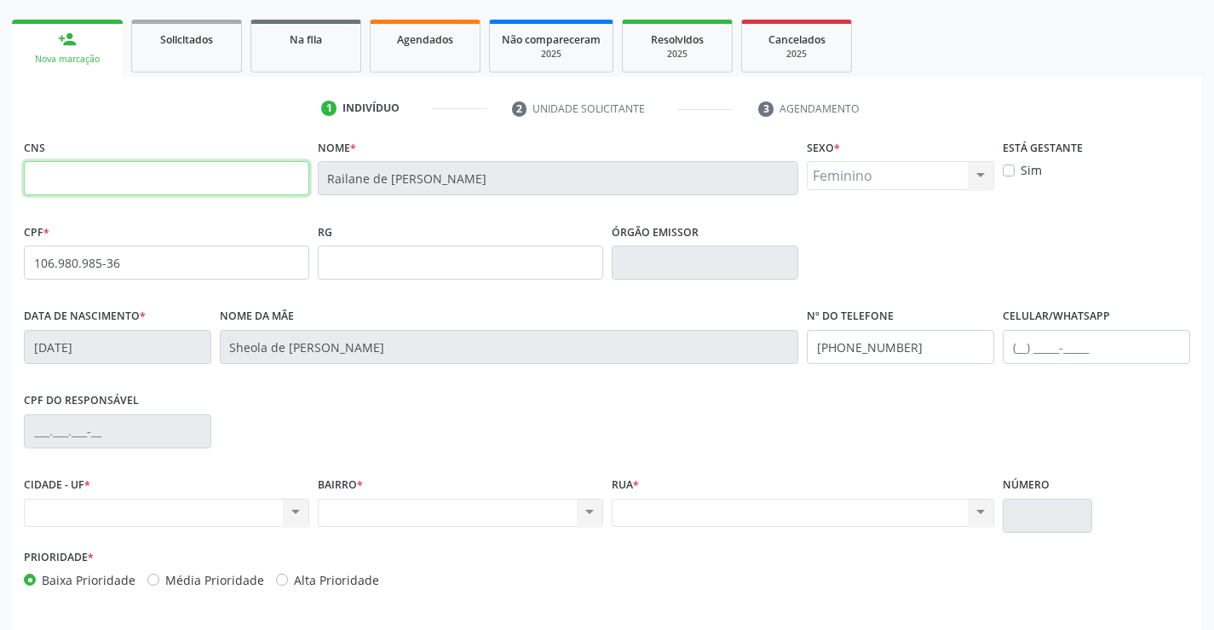
scroll to position [294, 0]
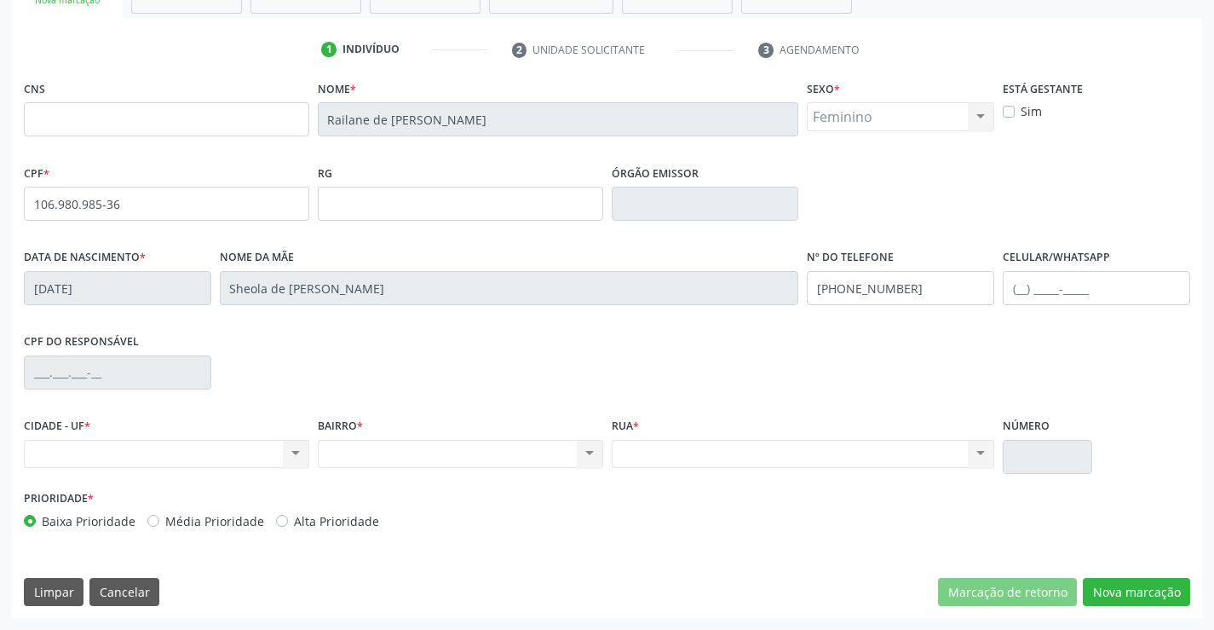
click at [389, 458] on div "Nenhum resultado encontrado para: " " Não há nenhuma opção para ser exibida." at bounding box center [460, 454] width 285 height 29
click at [396, 453] on div "Nenhum resultado encontrado para: " " Não há nenhuma opção para ser exibida." at bounding box center [460, 454] width 285 height 29
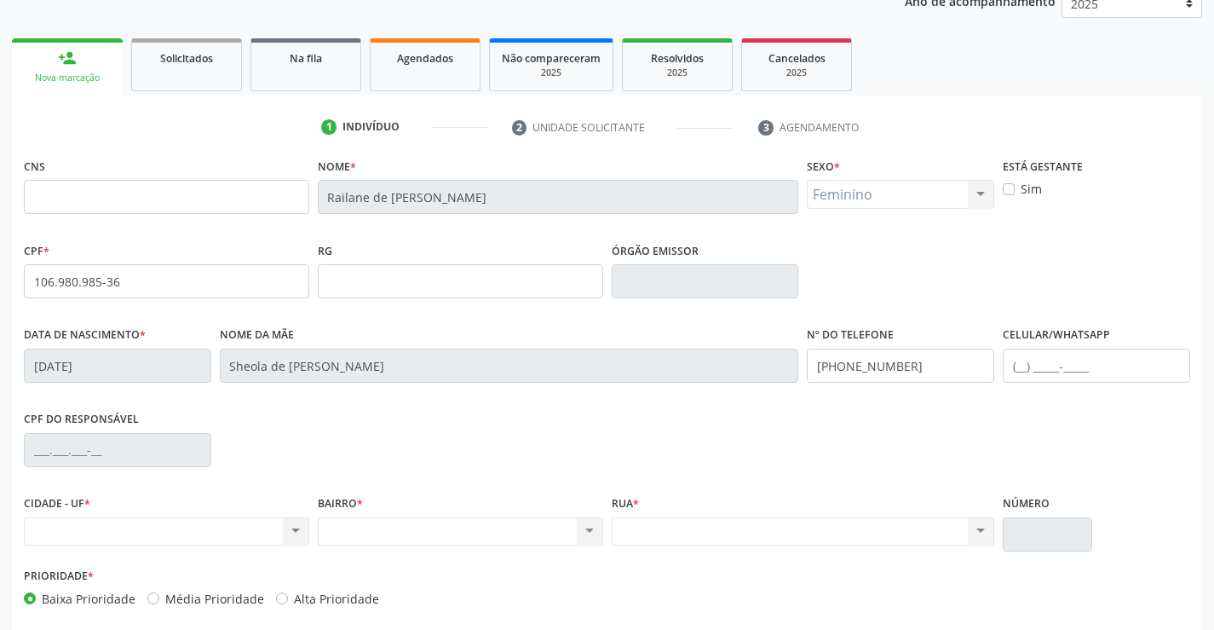
scroll to position [38, 0]
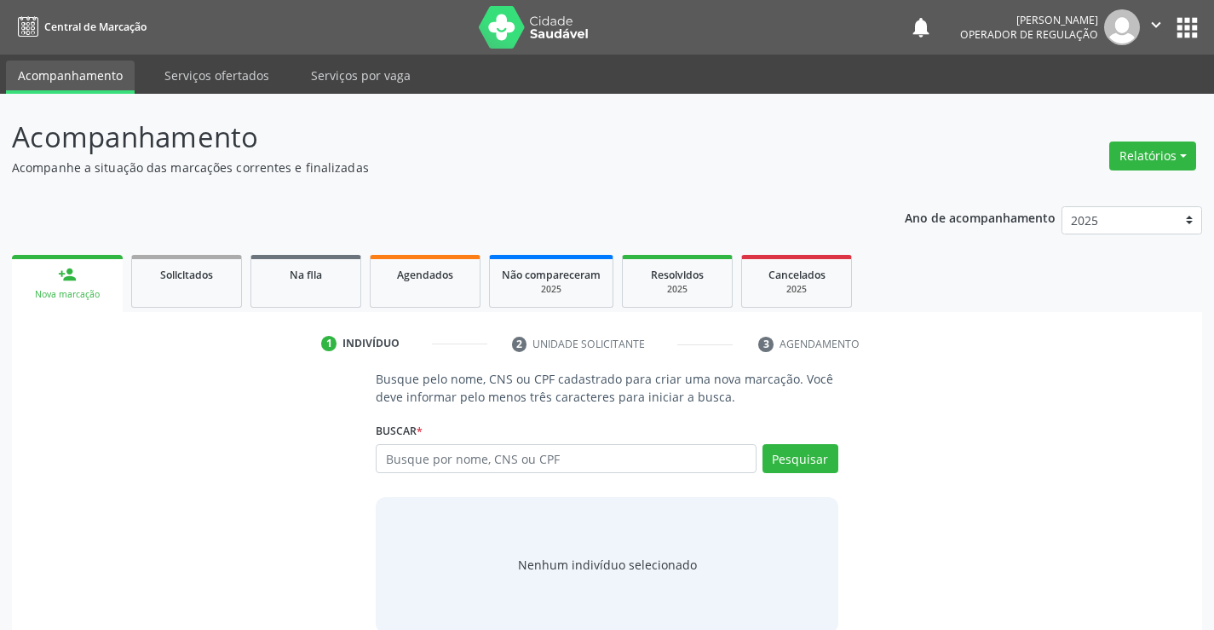
click at [395, 462] on input "text" at bounding box center [566, 458] width 380 height 29
type input "70698098536"
click at [773, 456] on button "Pesquisar" at bounding box center [801, 458] width 76 height 29
type input "70698098536"
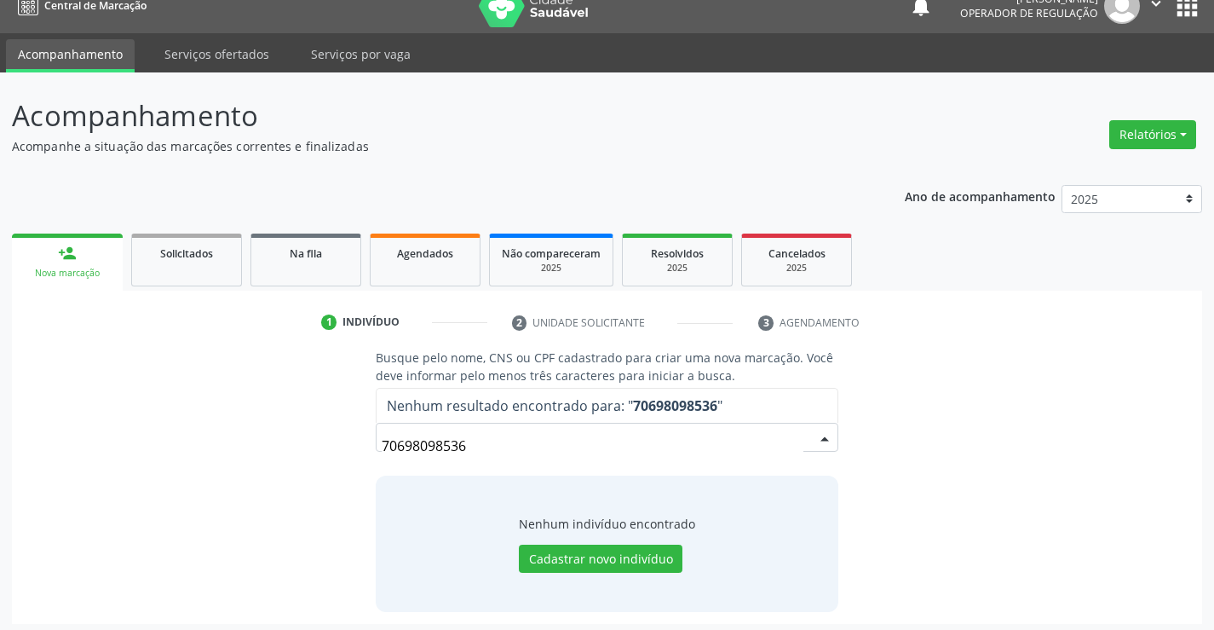
scroll to position [27, 0]
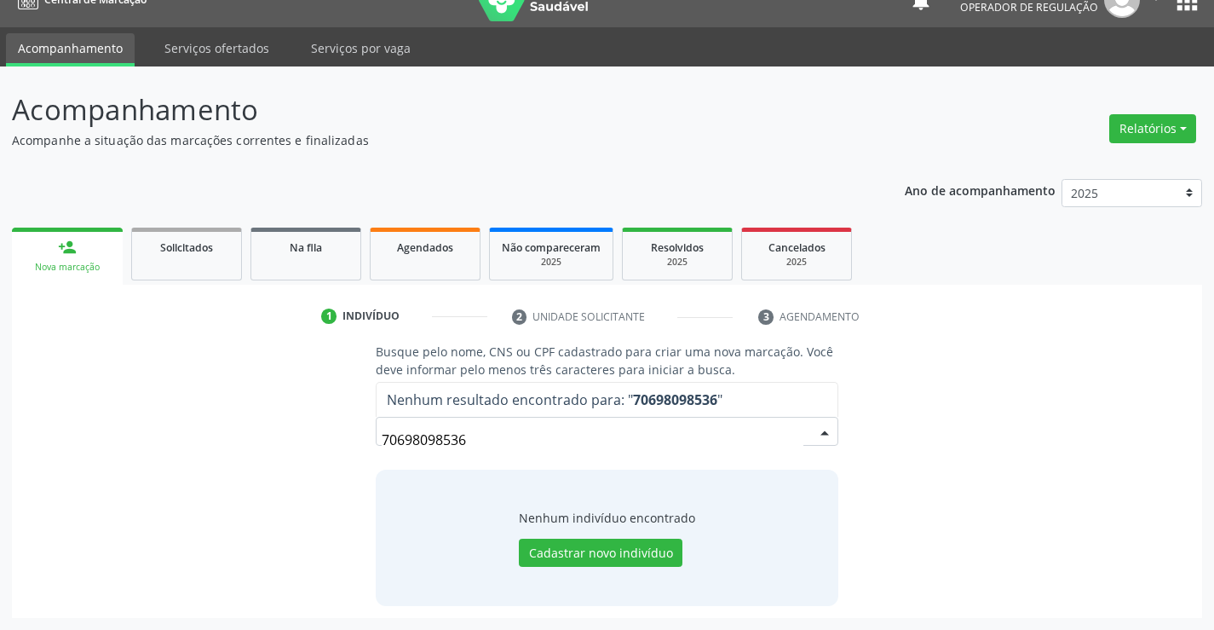
click at [496, 438] on input "70698098536" at bounding box center [592, 440] width 421 height 34
click at [494, 439] on input "70698098536" at bounding box center [592, 440] width 421 height 34
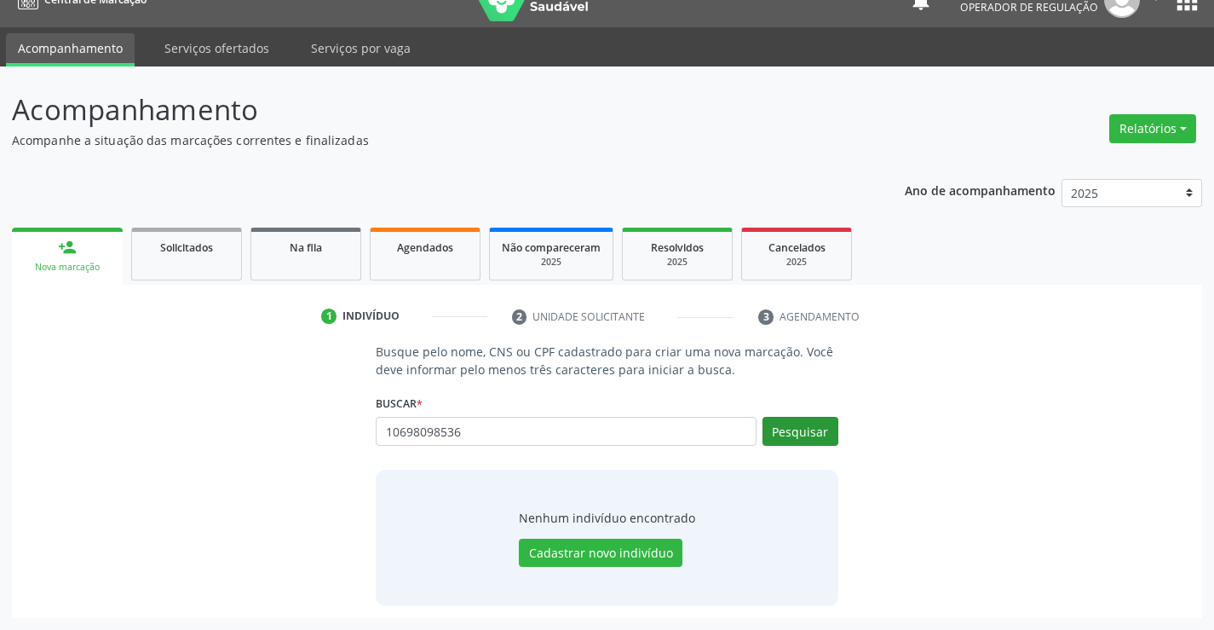
type input "10698098536"
click at [772, 427] on button "Pesquisar" at bounding box center [801, 431] width 76 height 29
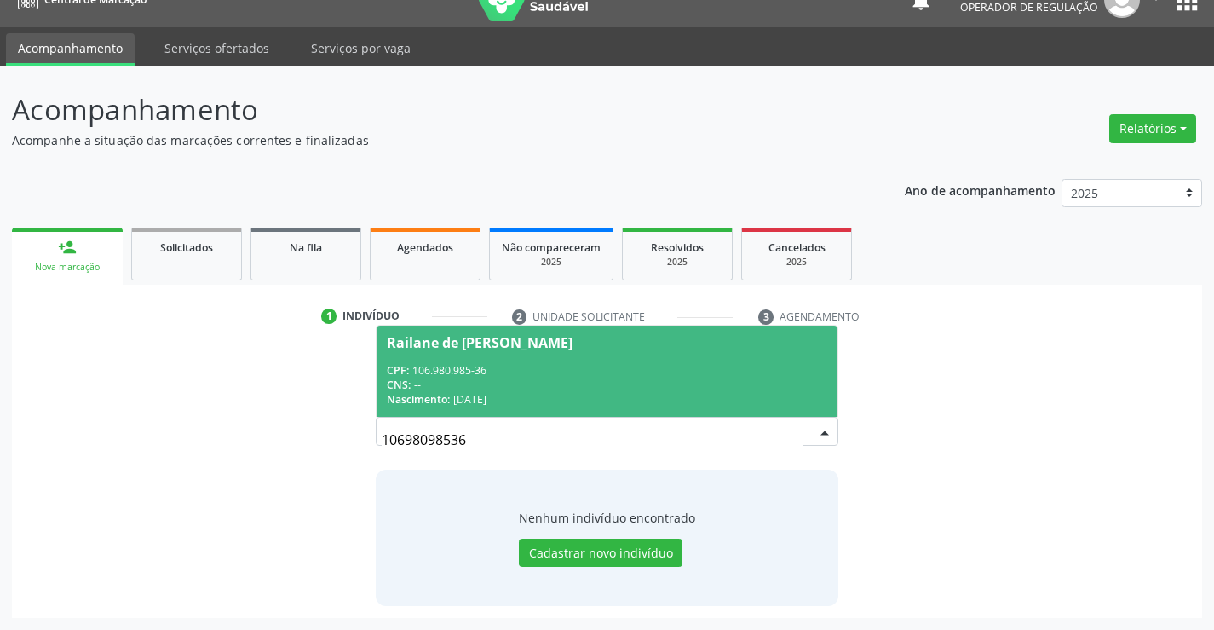
click at [576, 387] on div "CNS: --" at bounding box center [607, 385] width 440 height 14
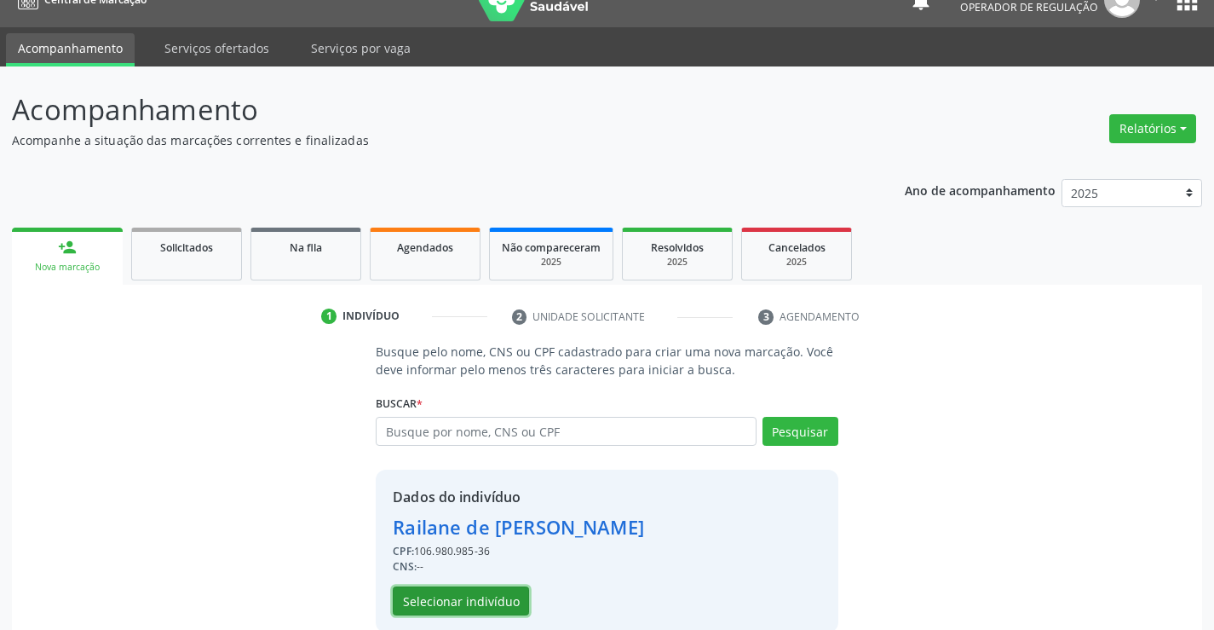
click at [469, 597] on button "Selecionar indivíduo" at bounding box center [461, 600] width 136 height 29
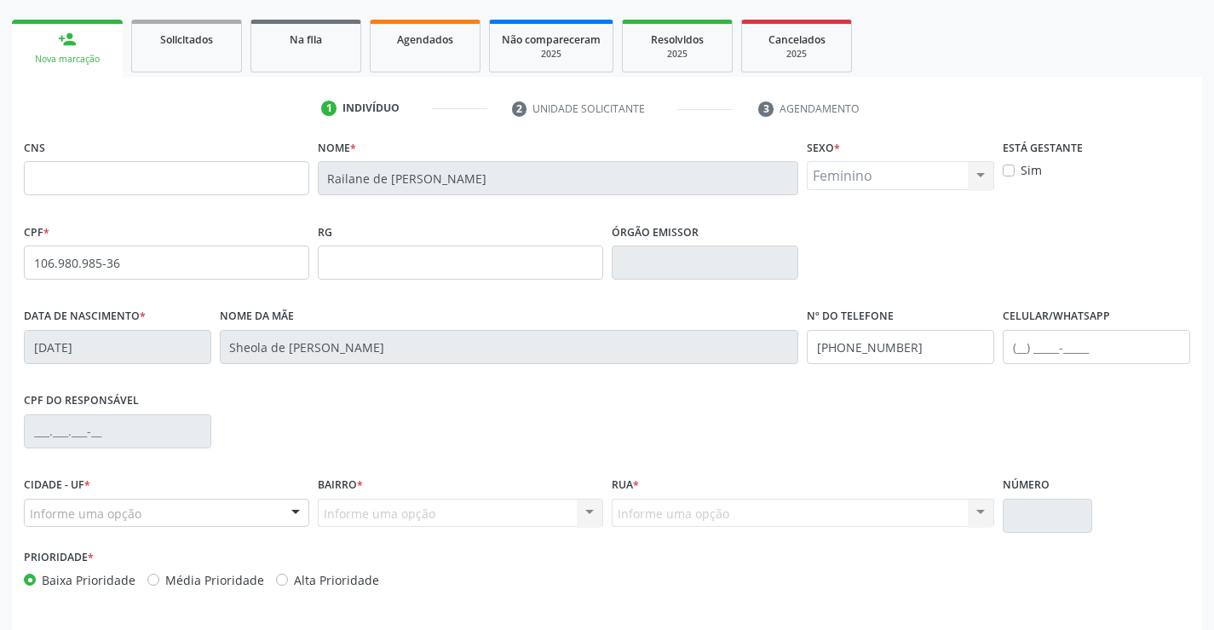
scroll to position [294, 0]
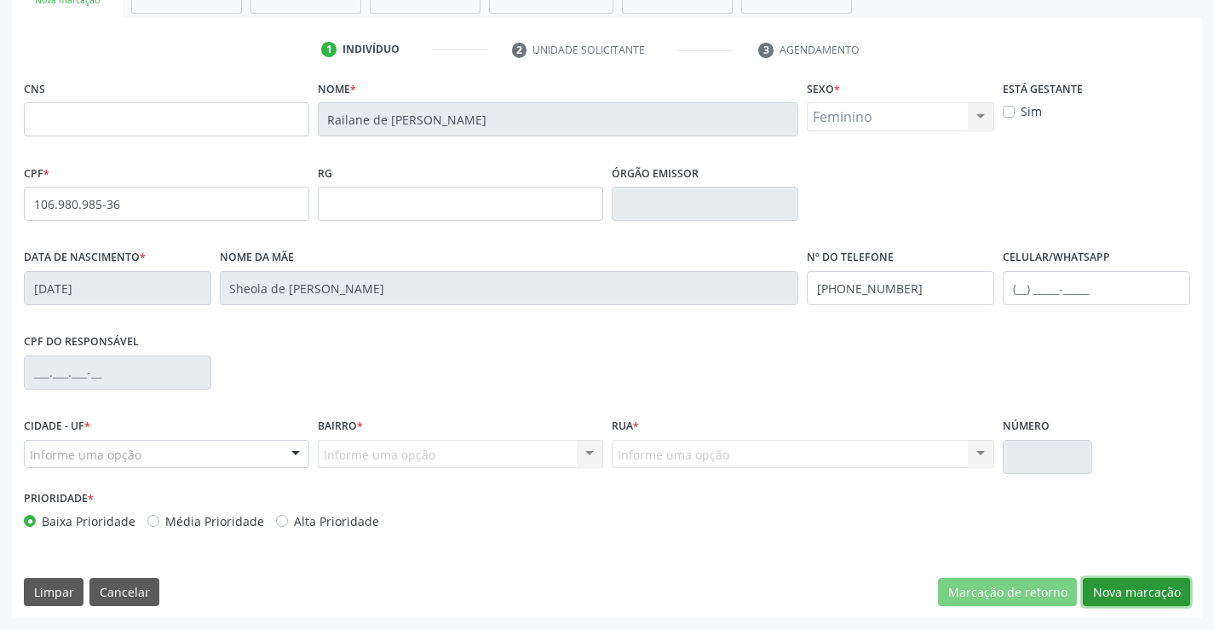
click at [1109, 584] on button "Nova marcação" at bounding box center [1136, 592] width 107 height 29
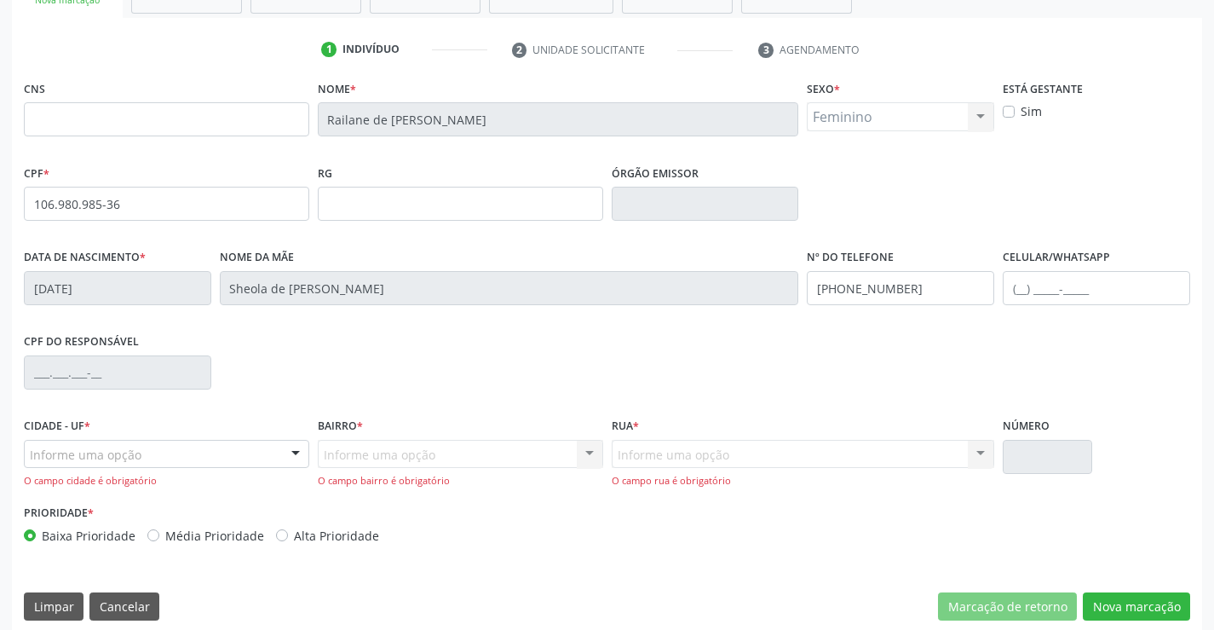
click at [356, 445] on div "Informe uma opção Nenhum resultado encontrado para: " " Nenhuma opção encontrad…" at bounding box center [460, 464] width 285 height 49
click at [429, 452] on div "Informe uma opção Nenhum resultado encontrado para: " " Nenhuma opção encontrad…" at bounding box center [460, 464] width 285 height 49
click at [418, 458] on div "Informe uma opção Nenhum resultado encontrado para: " " Nenhuma opção encontrad…" at bounding box center [460, 464] width 285 height 49
click at [417, 458] on div "Informe uma opção Nenhum resultado encontrado para: " " Nenhuma opção encontrad…" at bounding box center [460, 464] width 285 height 49
click at [416, 458] on div "Informe uma opção Nenhum resultado encontrado para: " " Nenhuma opção encontrad…" at bounding box center [460, 464] width 285 height 49
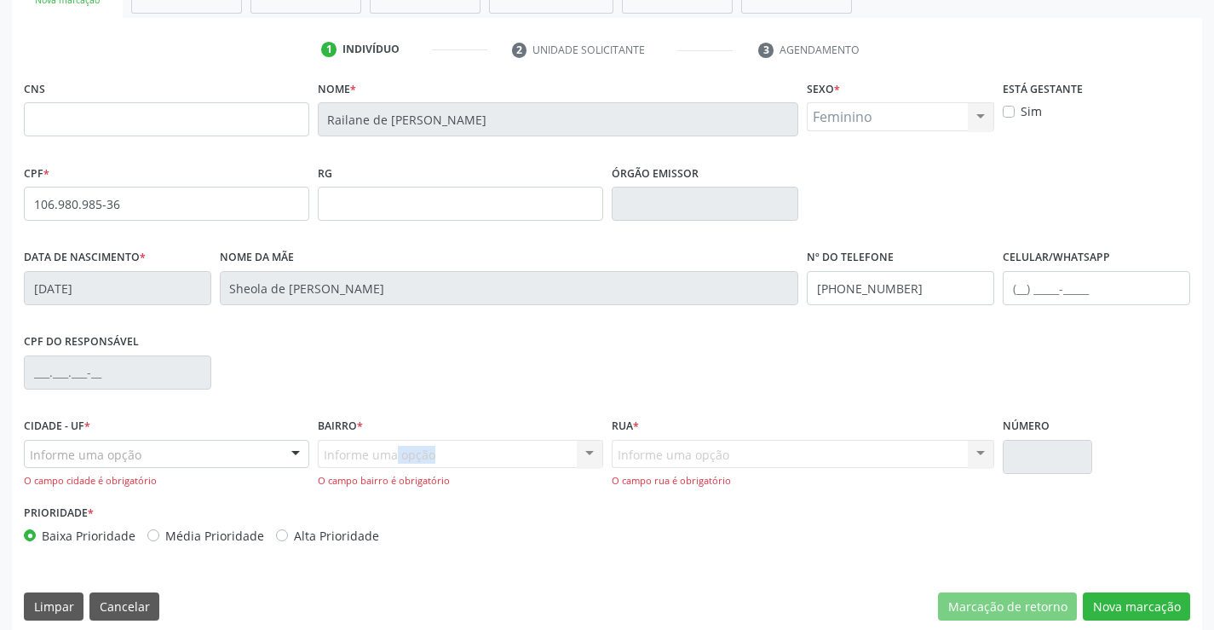
click at [416, 458] on div "Informe uma opção Nenhum resultado encontrado para: " " Nenhuma opção encontrad…" at bounding box center [460, 464] width 285 height 49
click at [334, 381] on div "CPF do responsável" at bounding box center [607, 371] width 1175 height 84
click at [655, 456] on div "Informe uma opção Nenhum resultado encontrado para: " " Nenhuma opção encontrad…" at bounding box center [803, 464] width 383 height 49
click at [451, 460] on div "Informe uma opção Nenhum resultado encontrado para: " " Nenhuma opção encontrad…" at bounding box center [460, 464] width 285 height 49
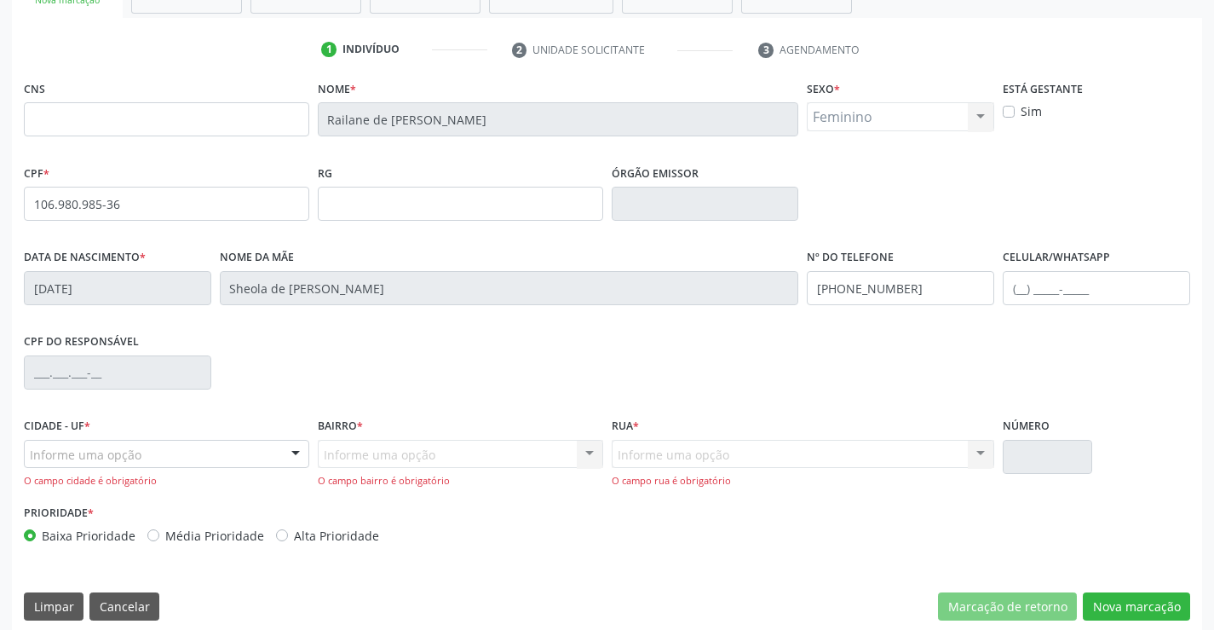
click at [451, 460] on div "Informe uma opção Nenhum resultado encontrado para: " " Nenhuma opção encontrad…" at bounding box center [460, 464] width 285 height 49
click at [116, 472] on div "Informe uma opção Campo Formoso - BA Nenhum resultado encontrado para: " " Nenh…" at bounding box center [166, 464] width 285 height 49
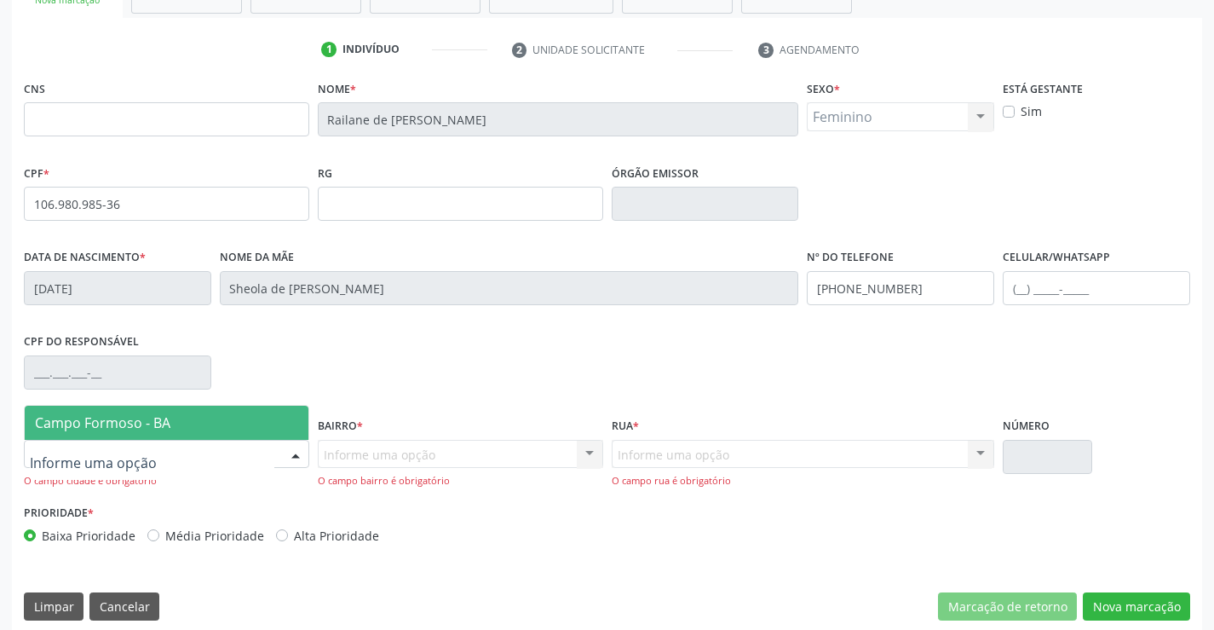
click at [133, 449] on input "text" at bounding box center [152, 463] width 245 height 34
click at [147, 417] on span "Campo Formoso - BA" at bounding box center [102, 422] width 135 height 19
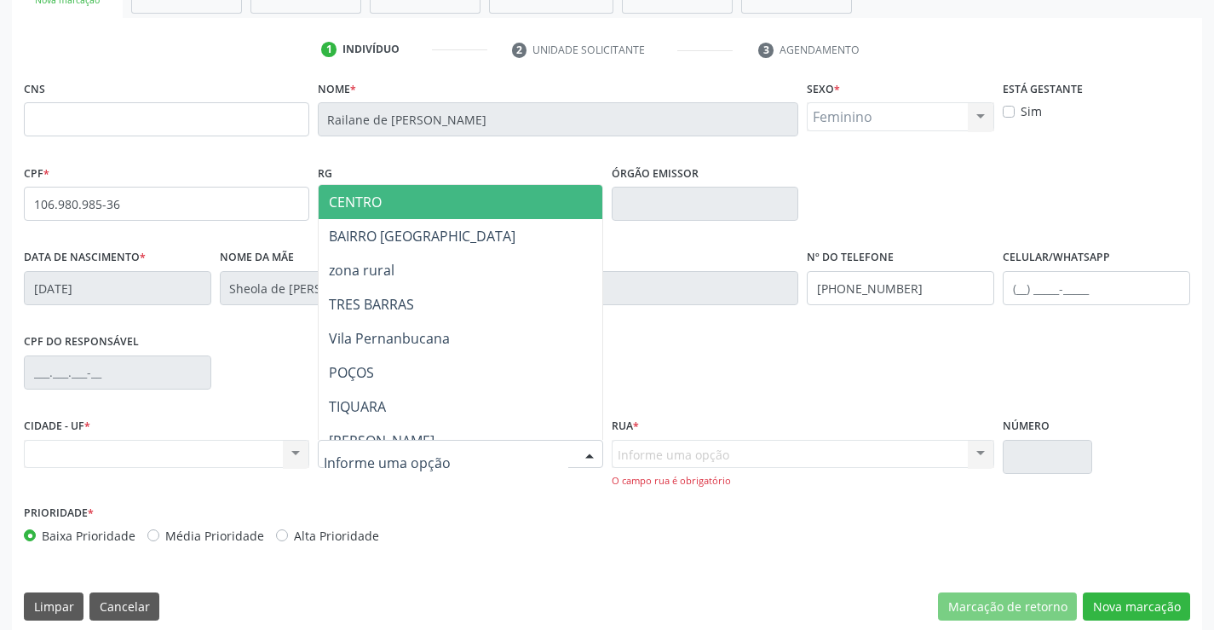
click at [392, 204] on span "CENTRO" at bounding box center [503, 202] width 368 height 34
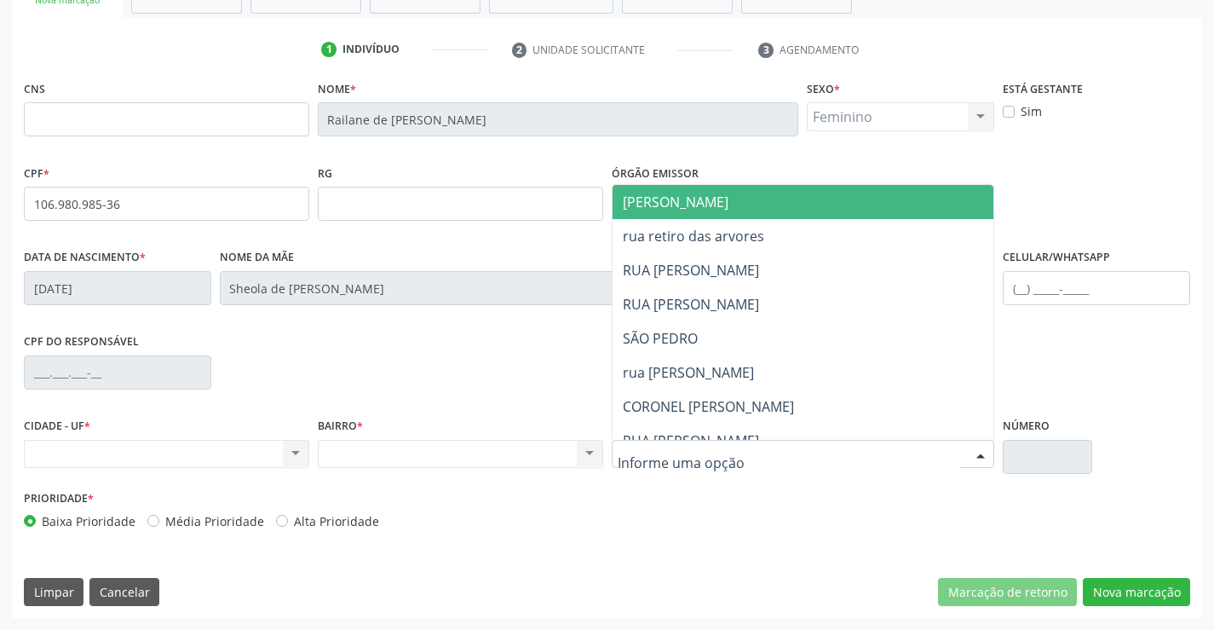
click at [745, 217] on span "[PERSON_NAME]" at bounding box center [818, 202] width 411 height 34
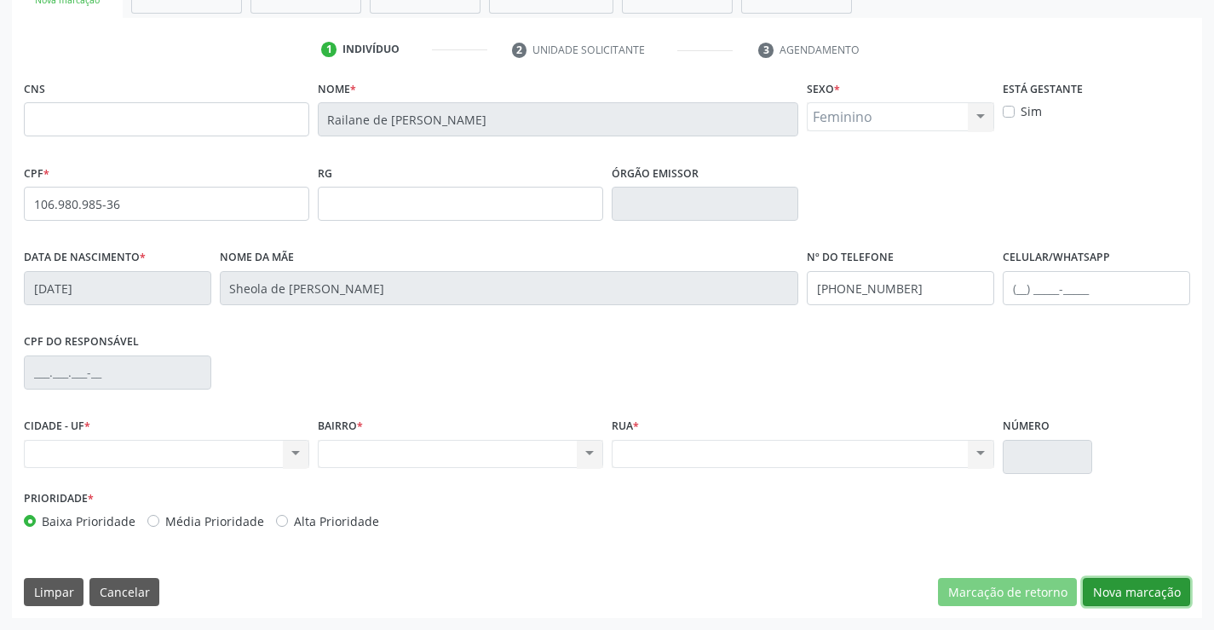
click at [1115, 595] on button "Nova marcação" at bounding box center [1136, 592] width 107 height 29
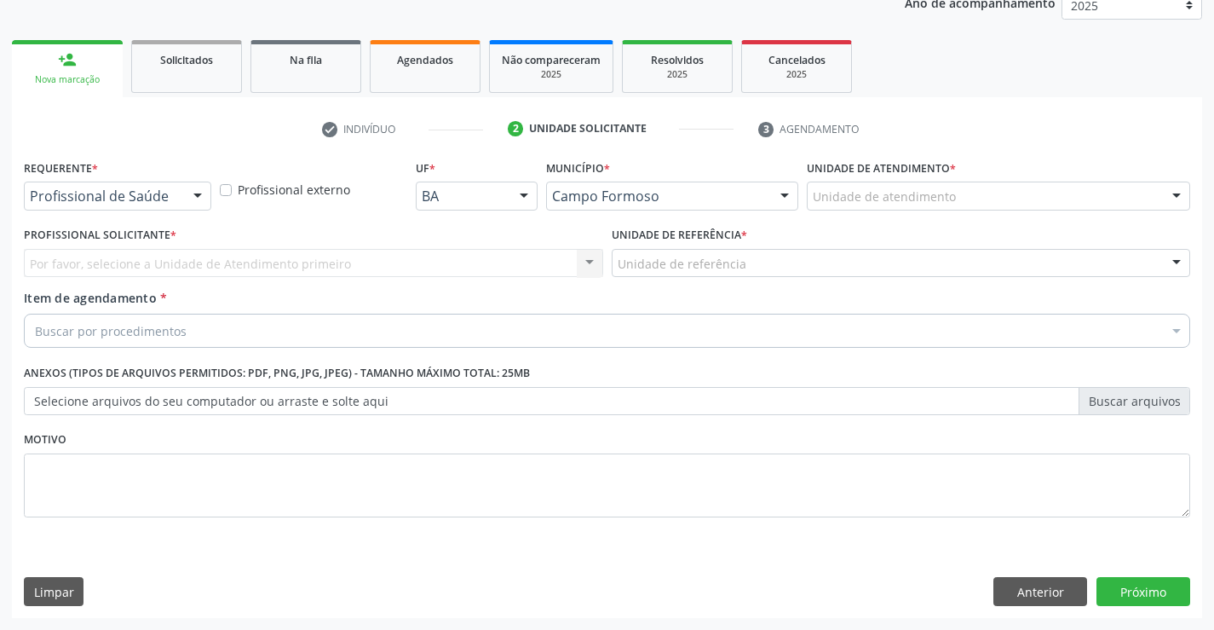
click at [149, 206] on div "Profissional de Saúde" at bounding box center [117, 196] width 187 height 29
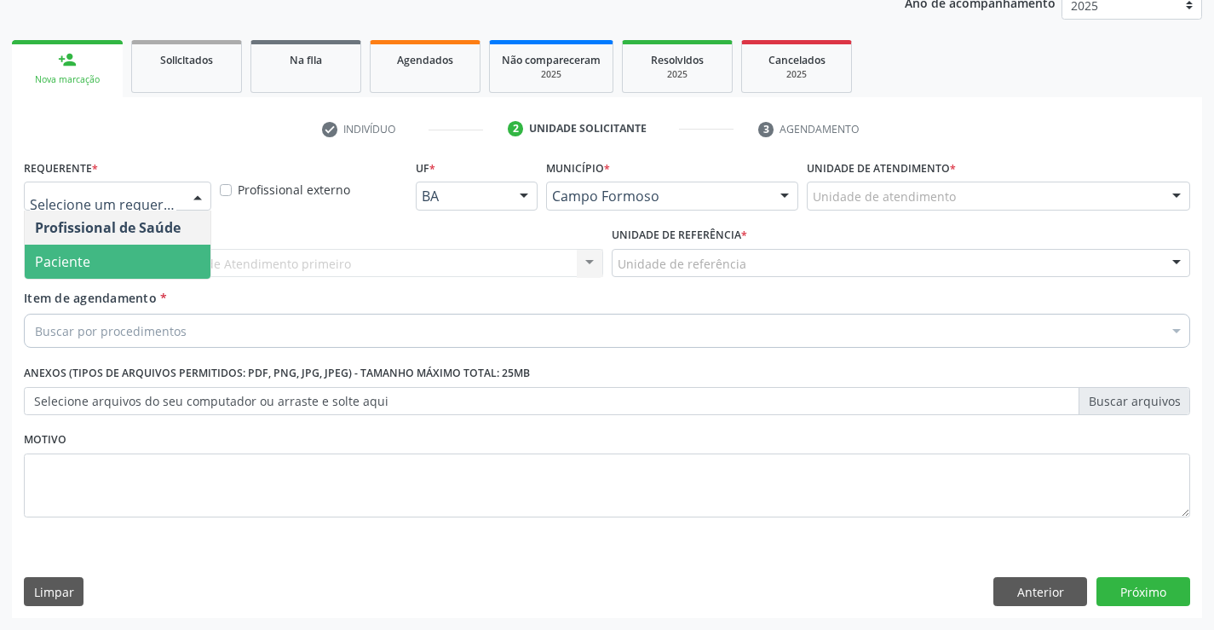
drag, startPoint x: 137, startPoint y: 266, endPoint x: 170, endPoint y: 265, distance: 32.4
click at [138, 266] on span "Paciente" at bounding box center [118, 262] width 186 height 34
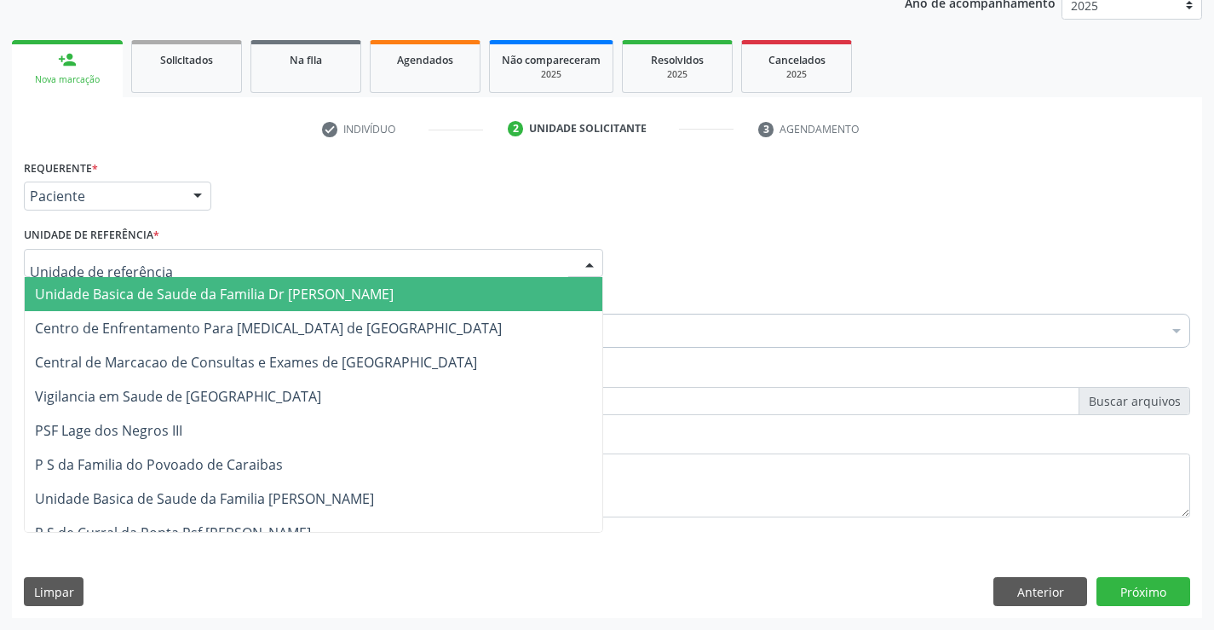
drag, startPoint x: 178, startPoint y: 261, endPoint x: 164, endPoint y: 357, distance: 97.4
click at [176, 262] on div at bounding box center [313, 263] width 579 height 29
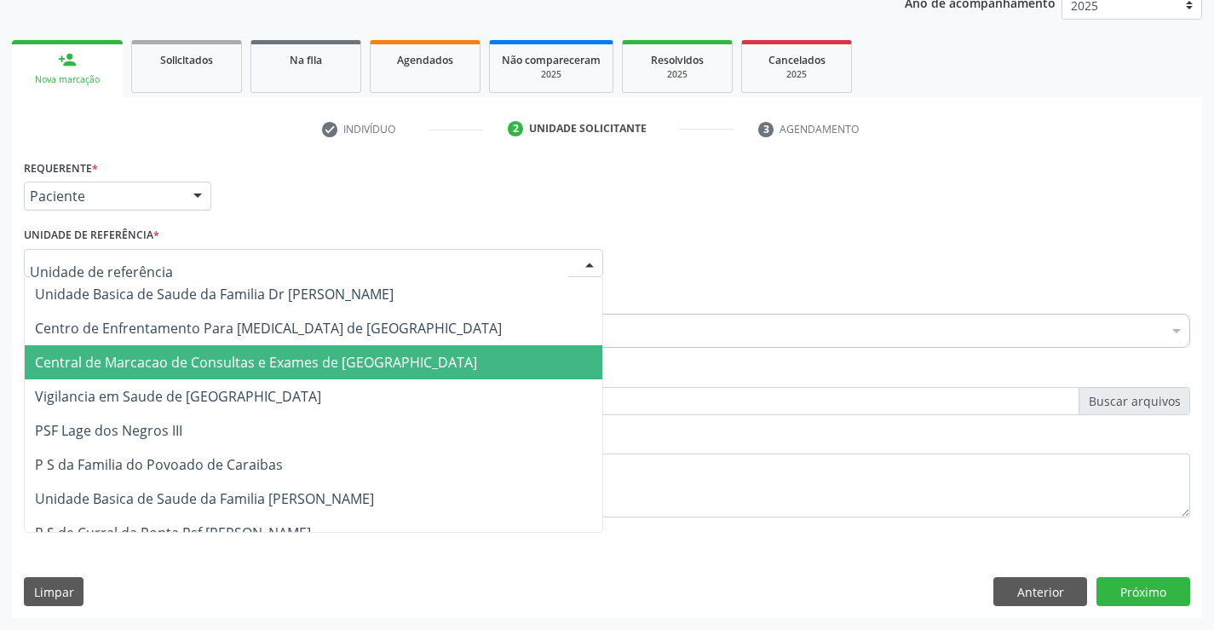
drag, startPoint x: 165, startPoint y: 366, endPoint x: 164, endPoint y: 343, distance: 22.2
click at [164, 364] on span "Central de Marcacao de Consultas e Exames de [GEOGRAPHIC_DATA]" at bounding box center [256, 362] width 442 height 19
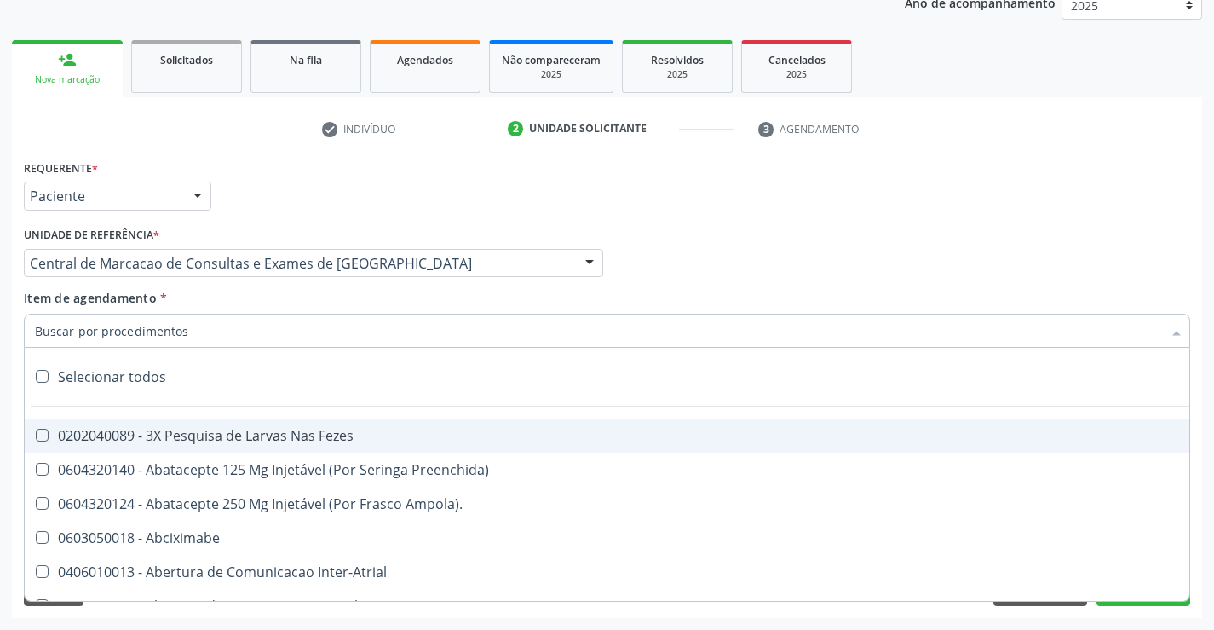
paste input "PEDIATRA"
type input "PEDIATRA"
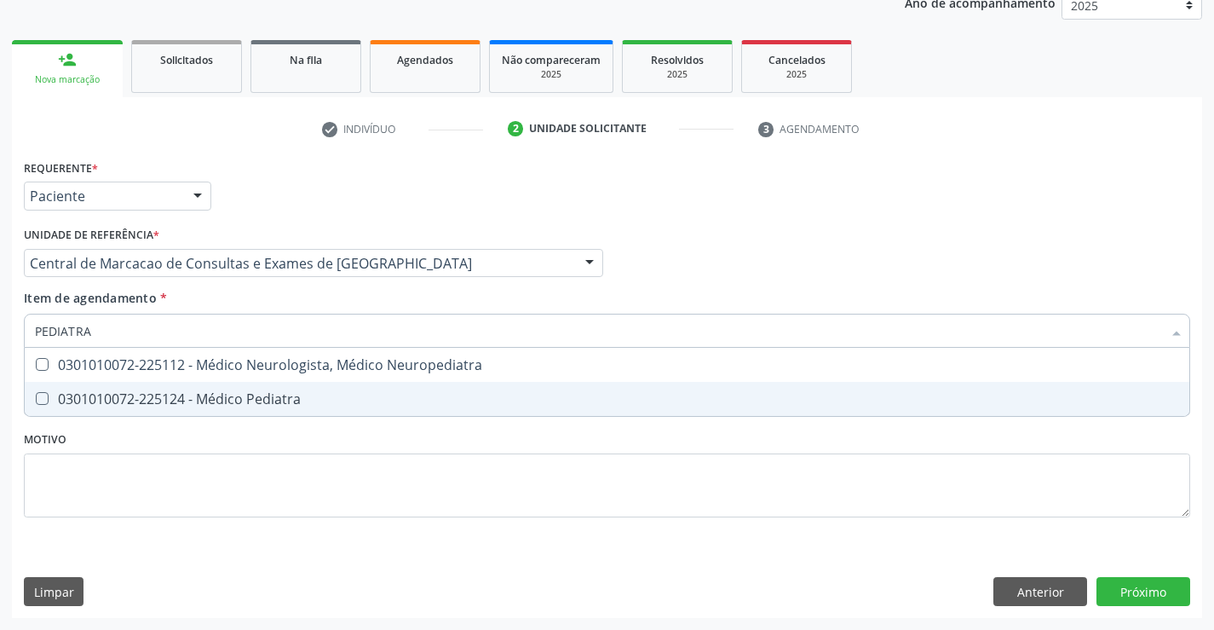
click at [371, 387] on span "0301010072-225124 - Médico Pediatra" at bounding box center [607, 399] width 1165 height 34
checkbox Pediatra "true"
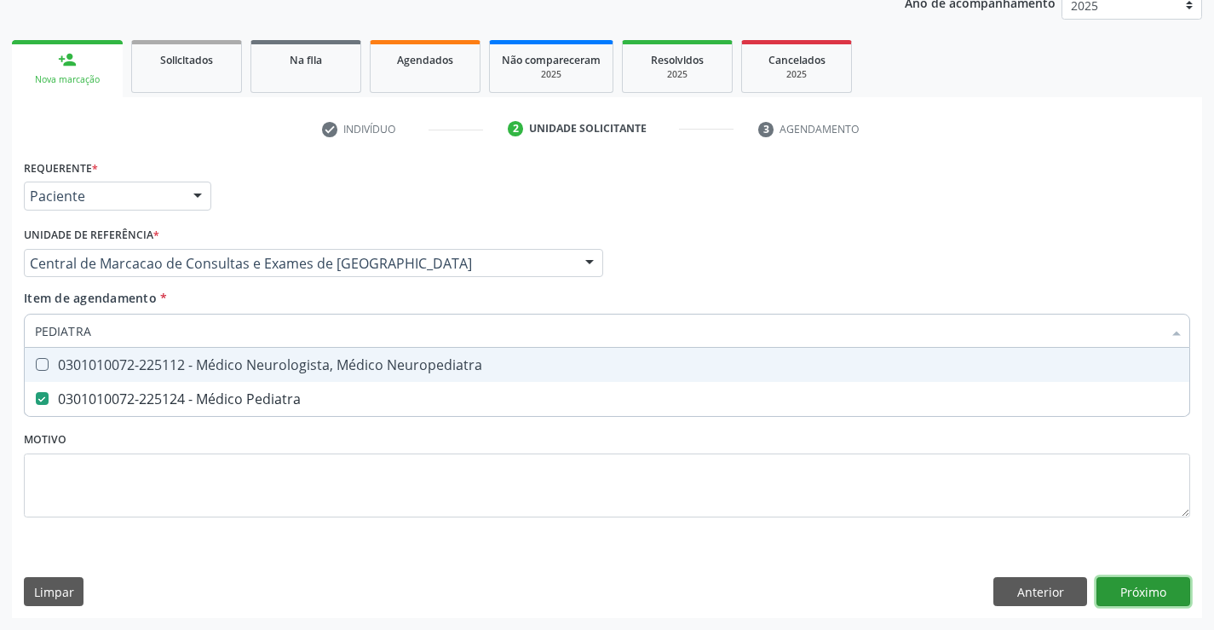
click at [1117, 591] on div "Requerente * Paciente Profissional de Saúde Paciente Nenhum resultado encontrad…" at bounding box center [607, 386] width 1190 height 463
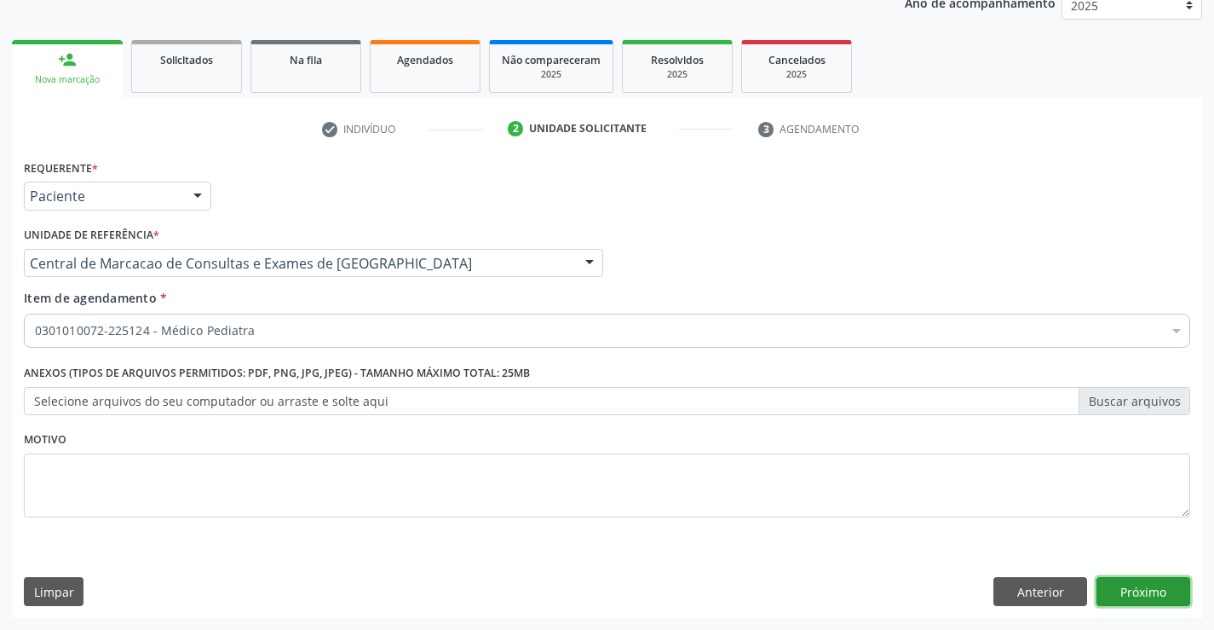
click at [1164, 601] on button "Próximo" at bounding box center [1144, 591] width 94 height 29
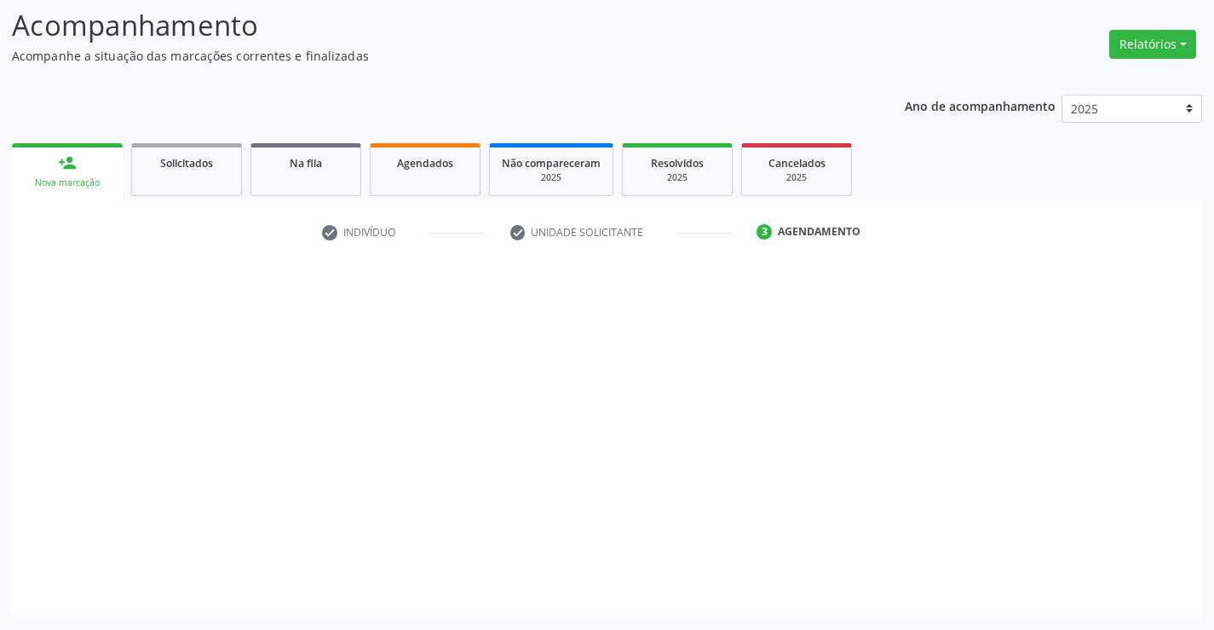
scroll to position [112, 0]
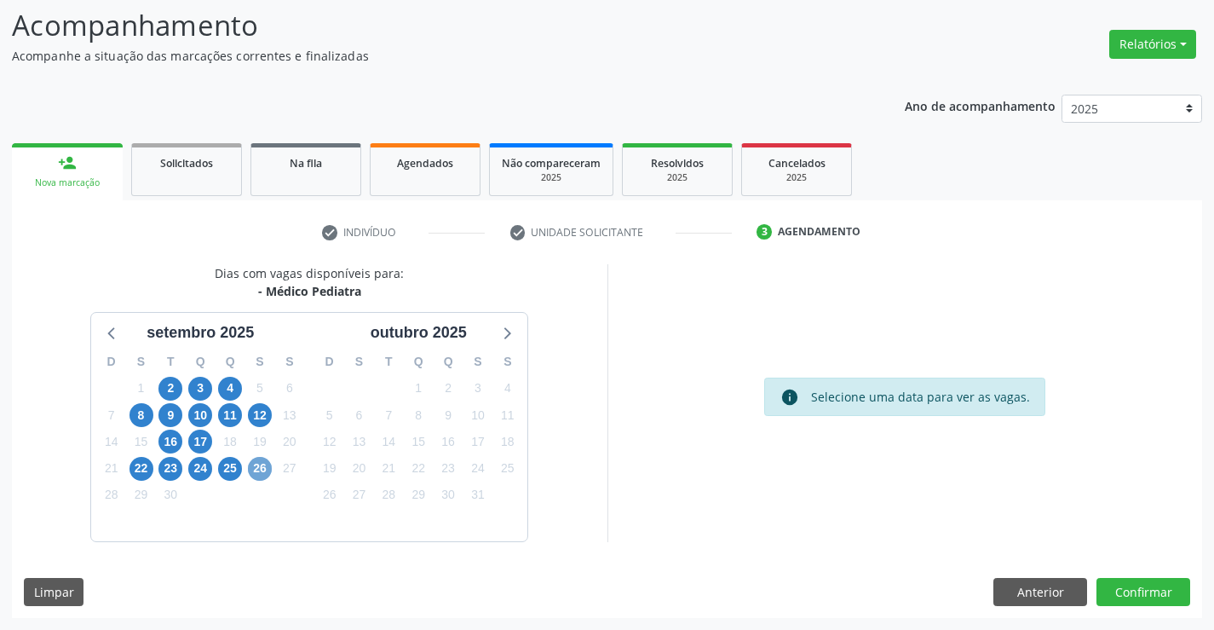
drag, startPoint x: 254, startPoint y: 467, endPoint x: 72, endPoint y: 403, distance: 193.2
click at [248, 468] on span "26" at bounding box center [260, 469] width 24 height 24
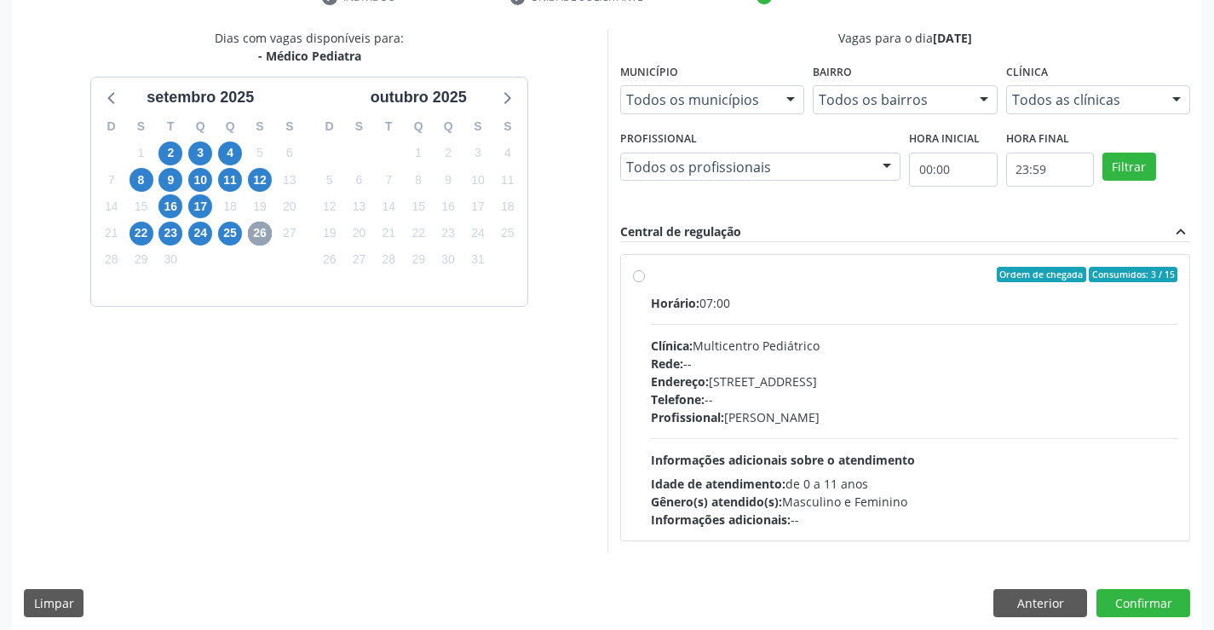
scroll to position [358, 0]
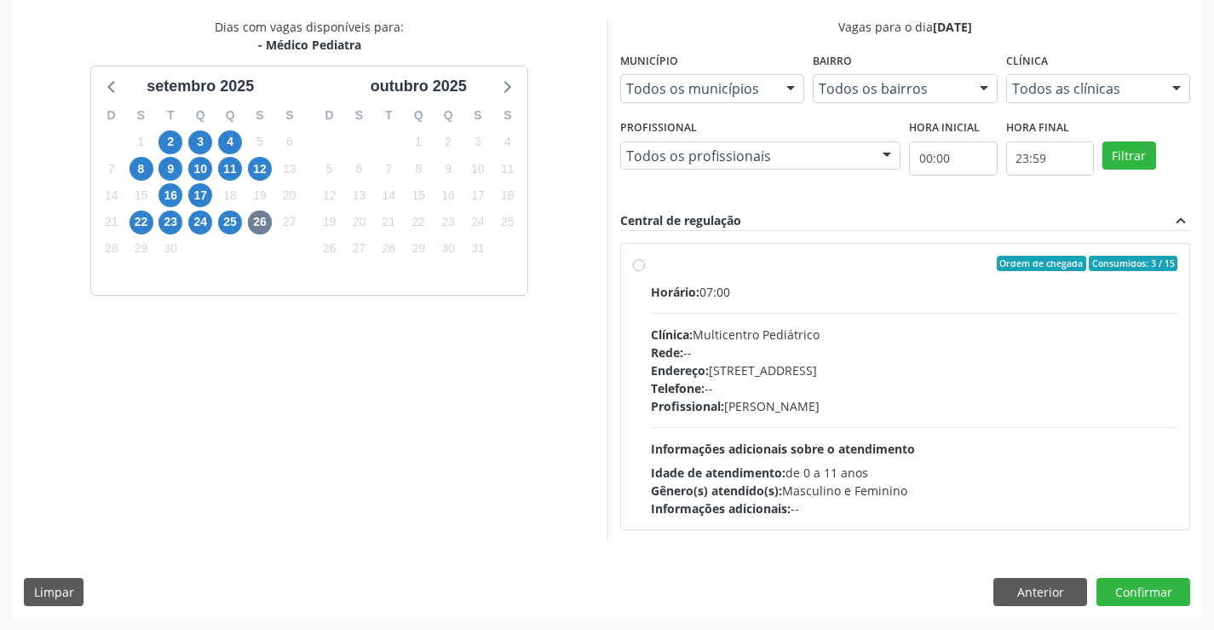
click at [827, 397] on div "Profissional: [PERSON_NAME]" at bounding box center [914, 406] width 527 height 18
click at [645, 271] on input "Ordem de chegada Consumidos: 3 / 15 Horário: 07:00 Clínica: Multicentro Pediátr…" at bounding box center [639, 263] width 12 height 15
radio input "true"
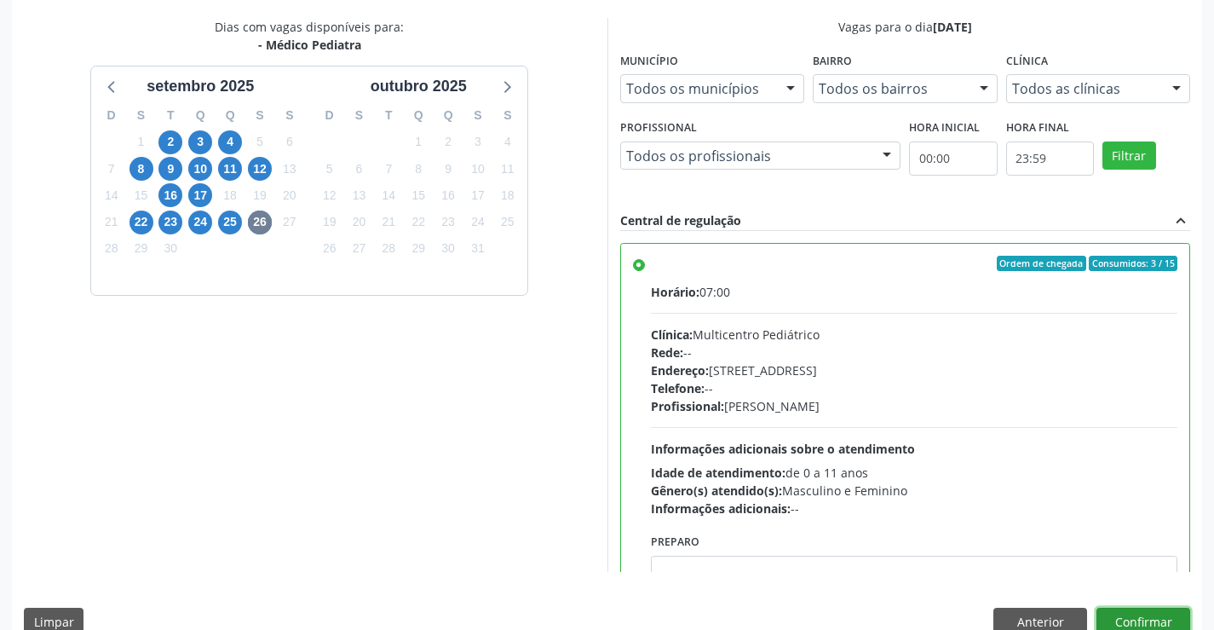
click at [1156, 619] on button "Confirmar" at bounding box center [1144, 622] width 94 height 29
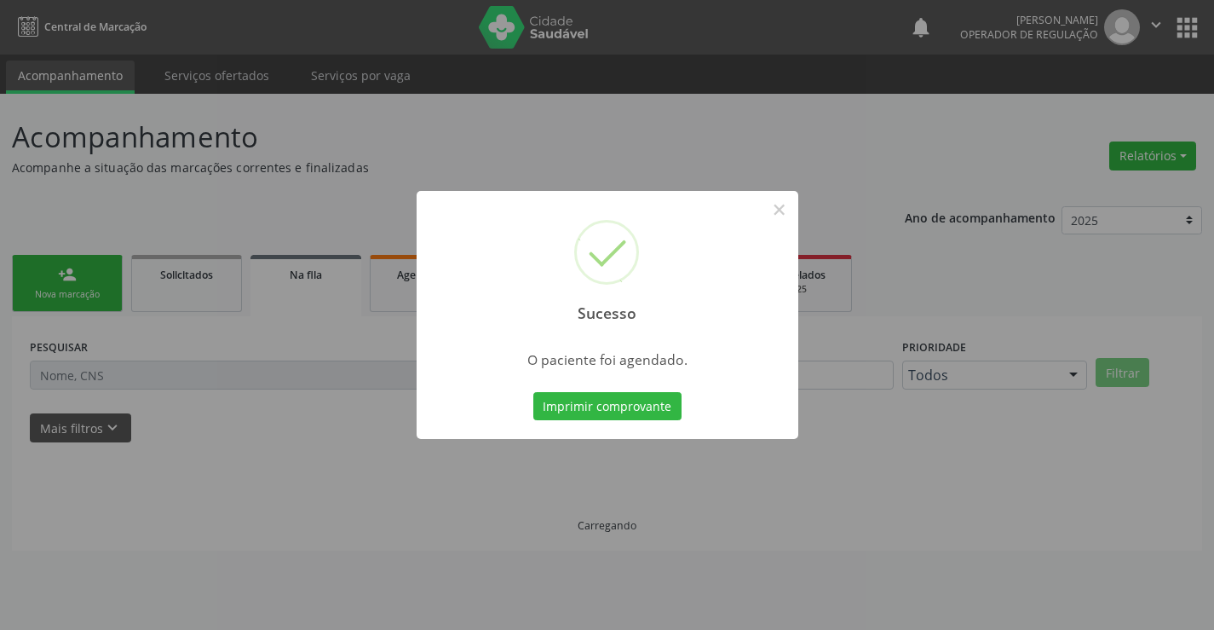
scroll to position [0, 0]
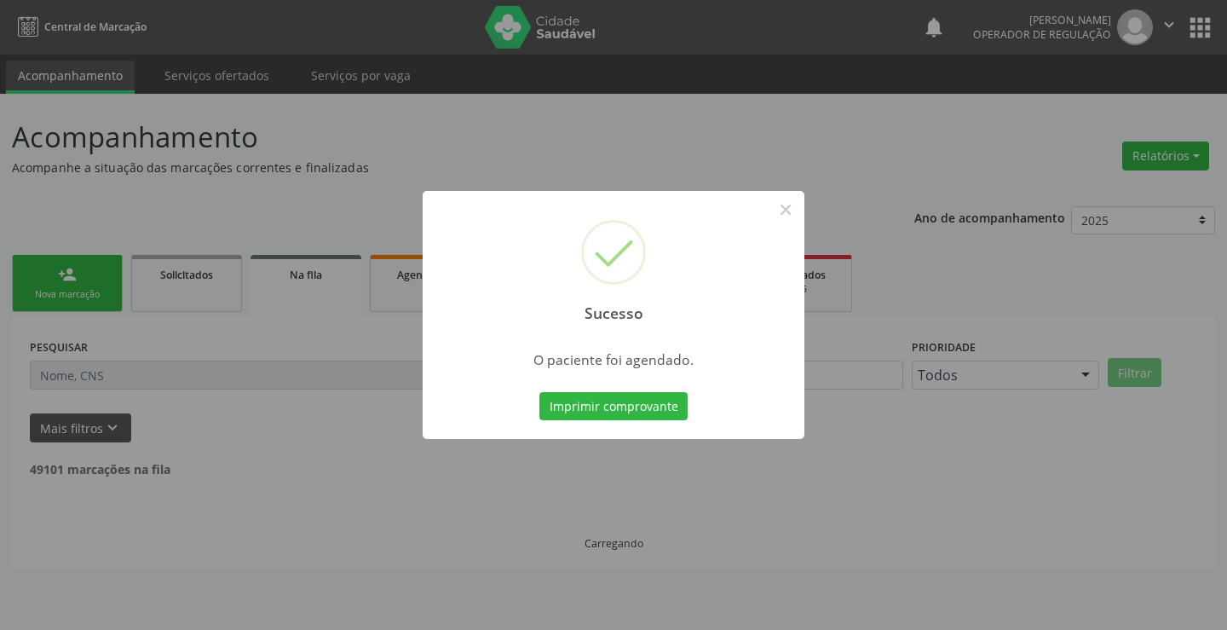
click at [539, 392] on button "Imprimir comprovante" at bounding box center [613, 406] width 148 height 29
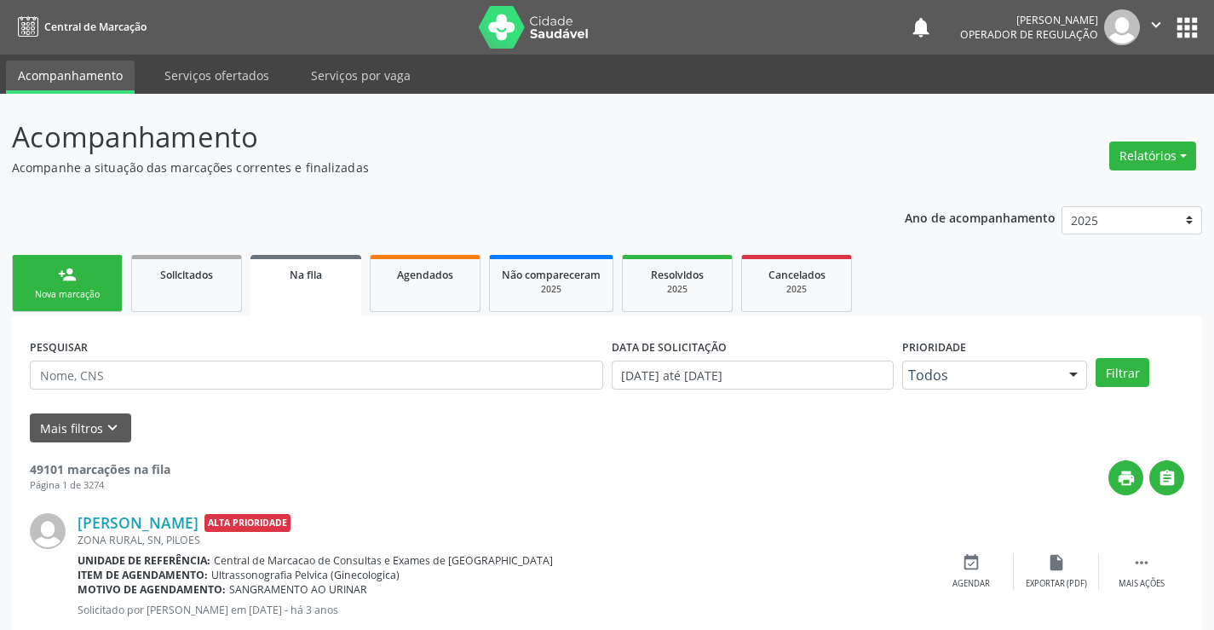
click at [89, 291] on div "Nova marcação" at bounding box center [67, 294] width 85 height 13
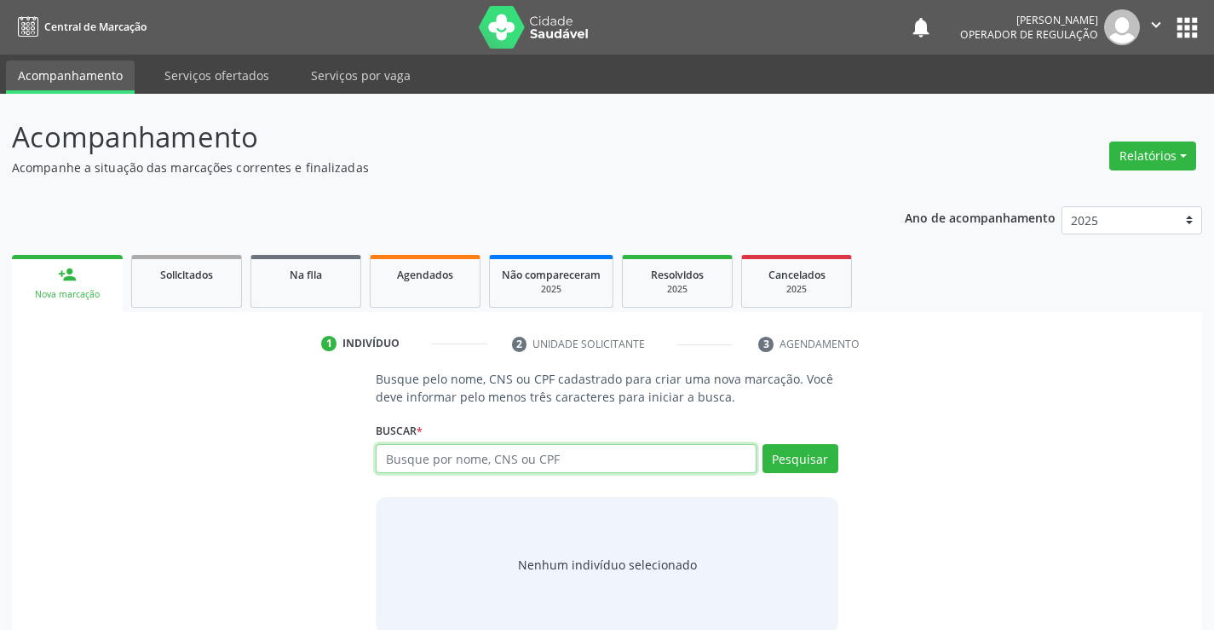
click at [516, 464] on input "text" at bounding box center [566, 458] width 380 height 29
type input "09929477586"
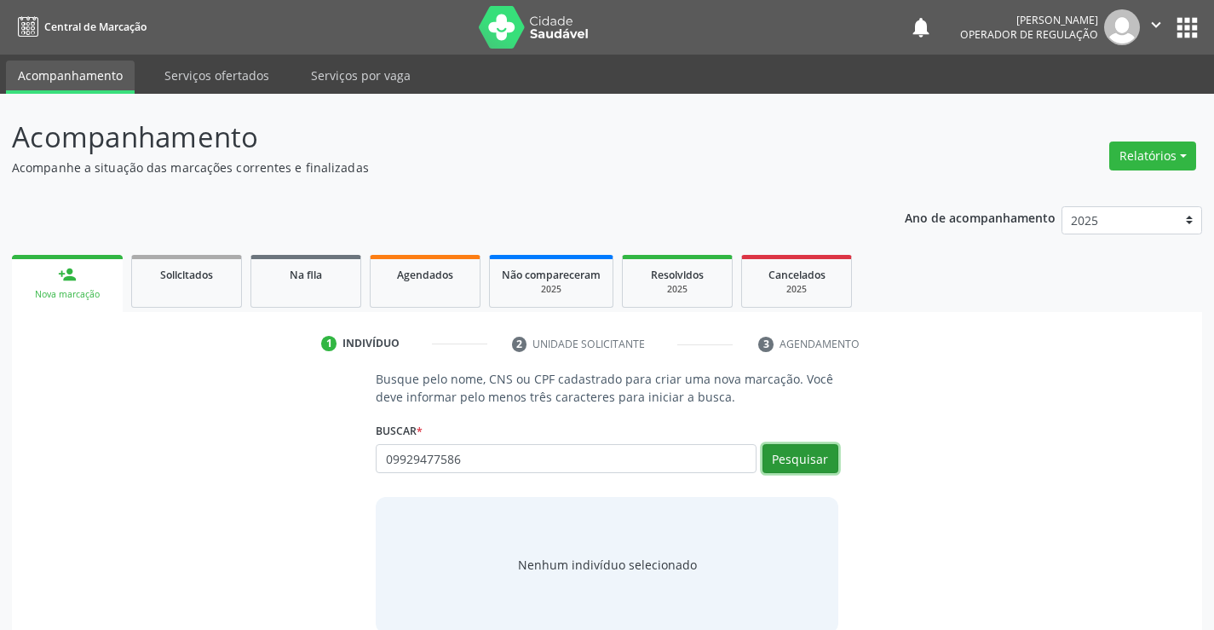
click at [777, 453] on button "Pesquisar" at bounding box center [801, 458] width 76 height 29
type input "09929477586"
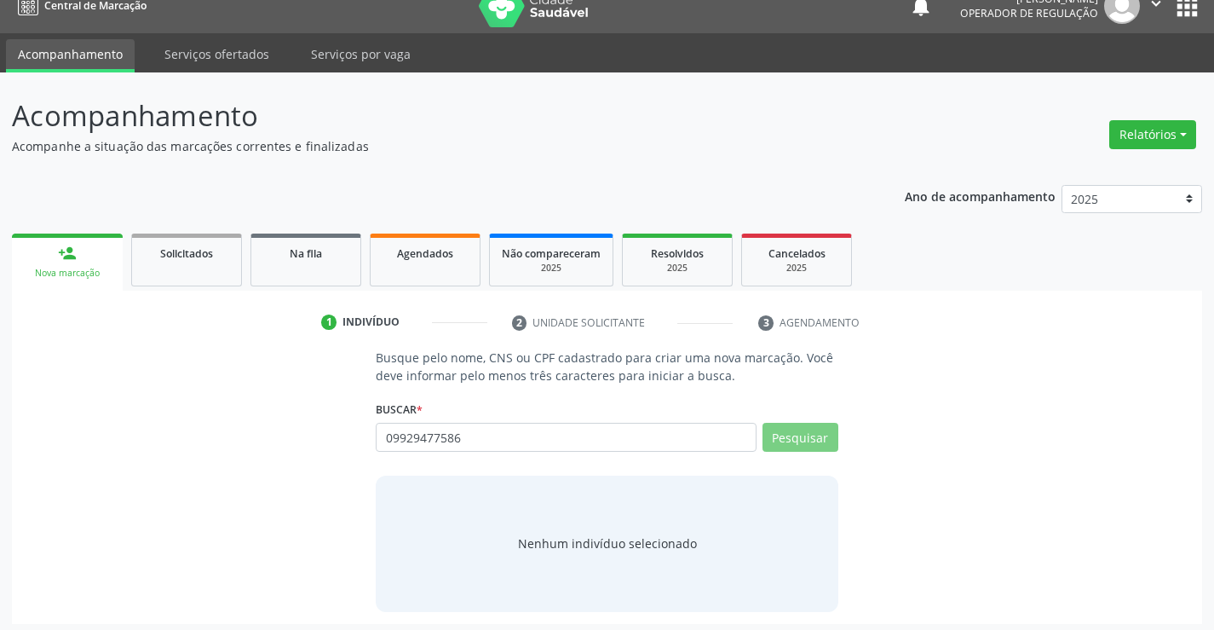
scroll to position [27, 0]
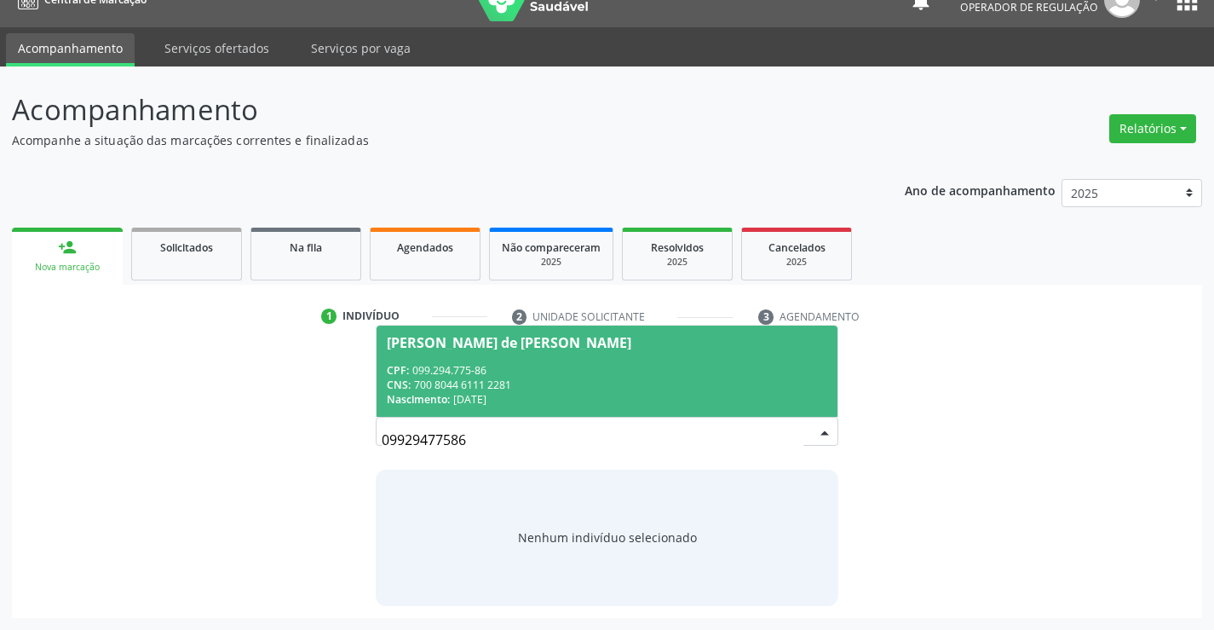
click at [620, 385] on div "CNS: 700 8044 6111 2281" at bounding box center [607, 385] width 440 height 14
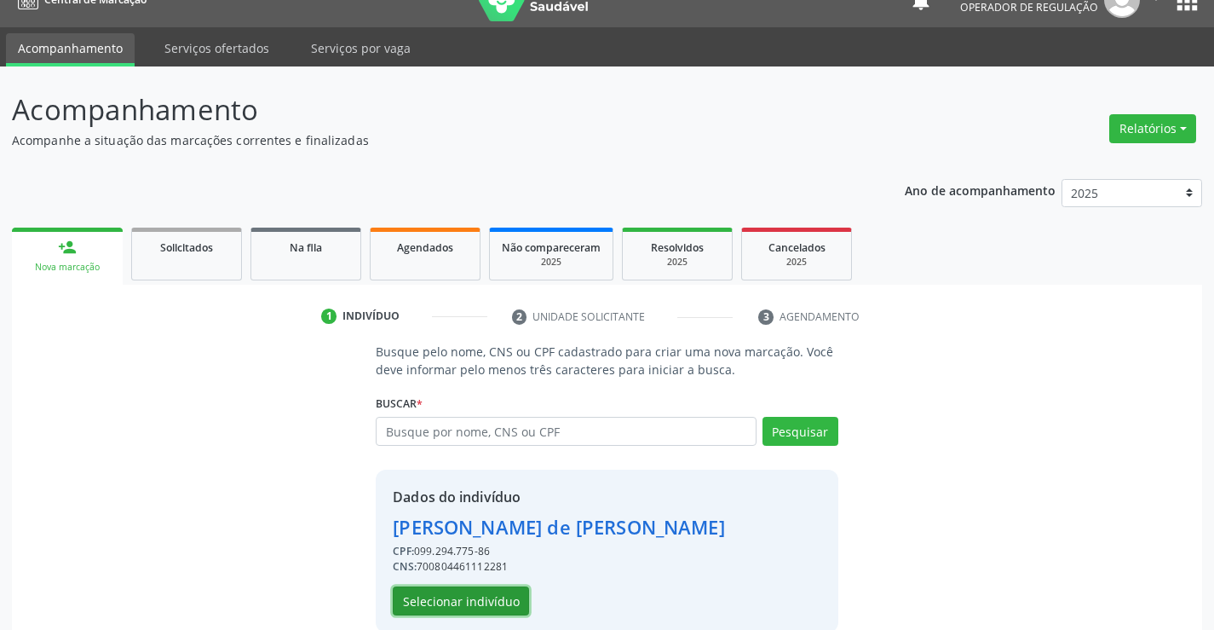
click at [490, 593] on button "Selecionar indivíduo" at bounding box center [461, 600] width 136 height 29
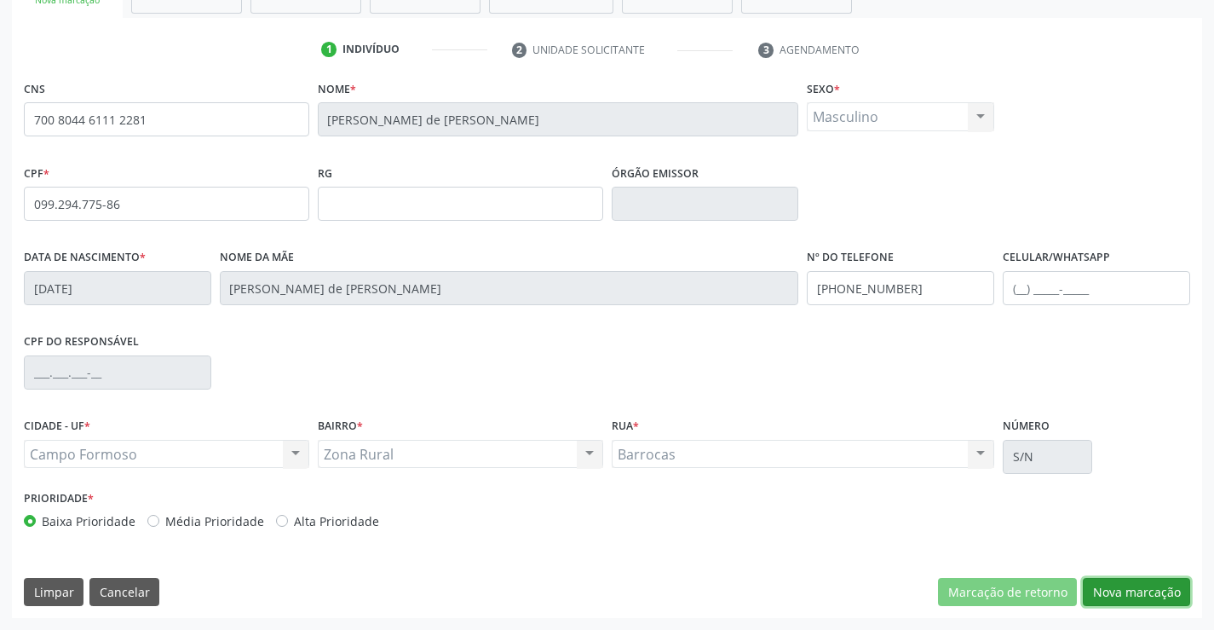
click at [1102, 585] on button "Nova marcação" at bounding box center [1136, 592] width 107 height 29
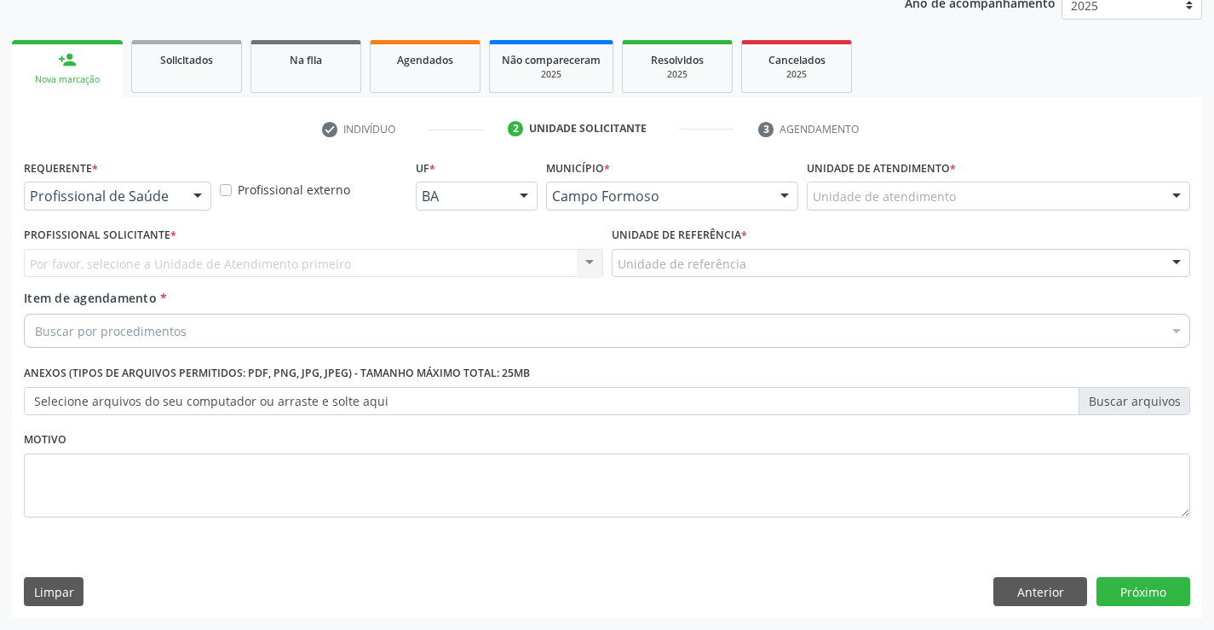
drag, startPoint x: 200, startPoint y: 195, endPoint x: 189, endPoint y: 207, distance: 16.3
click at [199, 195] on div at bounding box center [198, 196] width 26 height 29
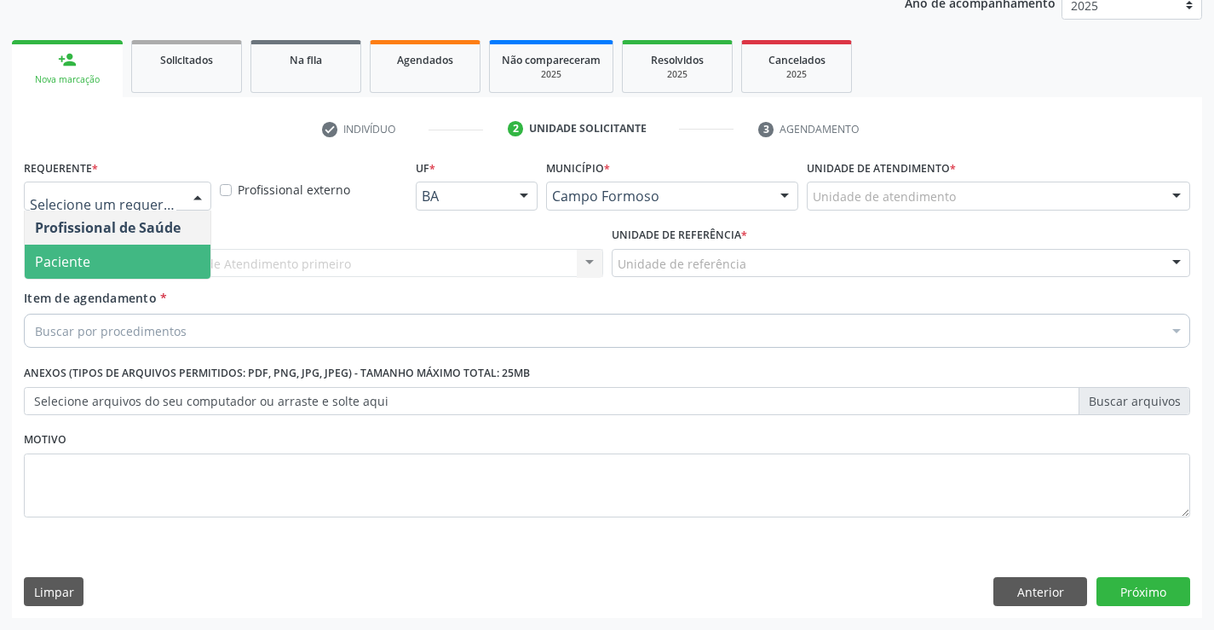
click at [161, 261] on span "Paciente" at bounding box center [118, 262] width 186 height 34
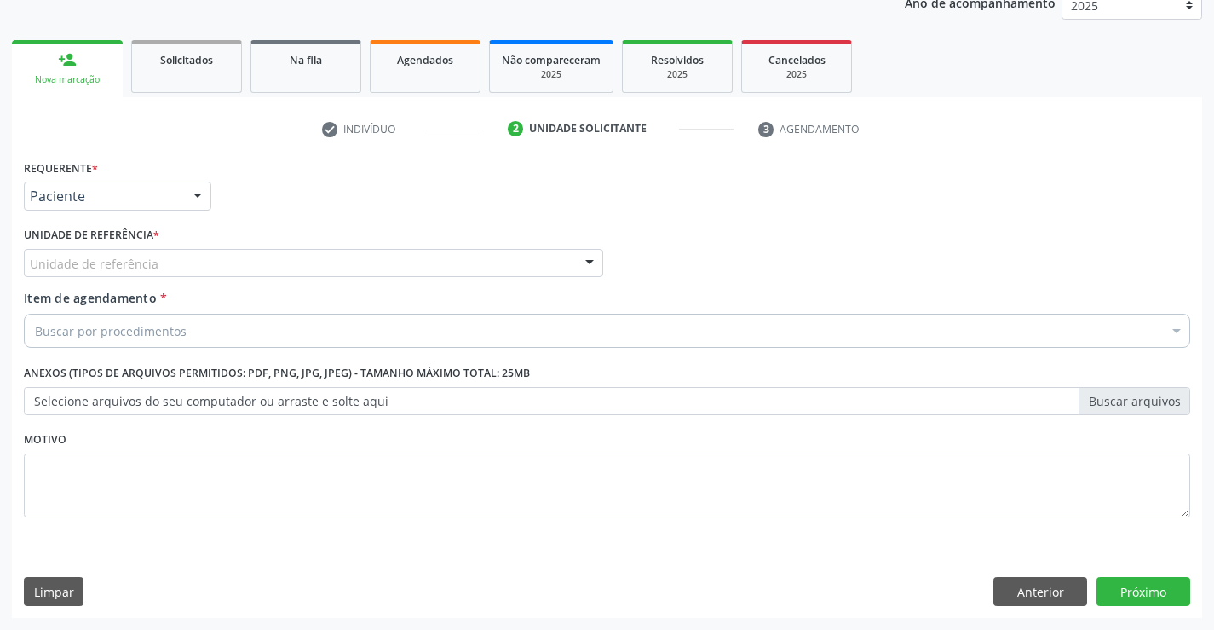
click at [199, 268] on div "Unidade de referência" at bounding box center [313, 263] width 579 height 29
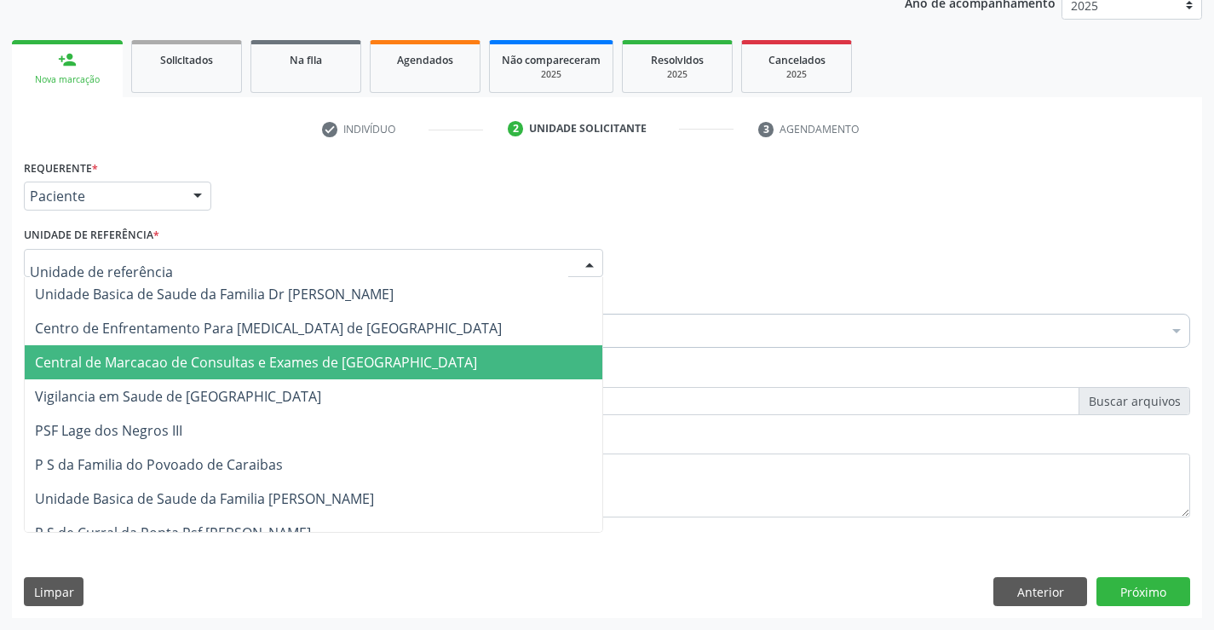
click at [205, 360] on span "Central de Marcacao de Consultas e Exames de [GEOGRAPHIC_DATA]" at bounding box center [256, 362] width 442 height 19
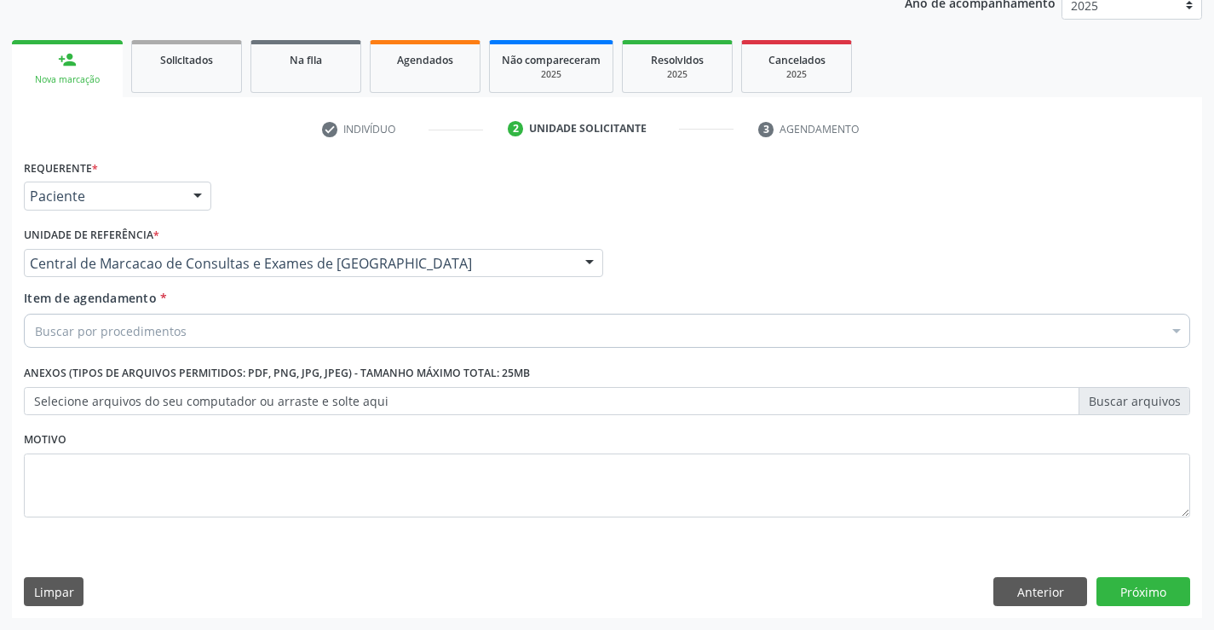
click at [196, 324] on div "Buscar por procedimentos" at bounding box center [607, 331] width 1167 height 34
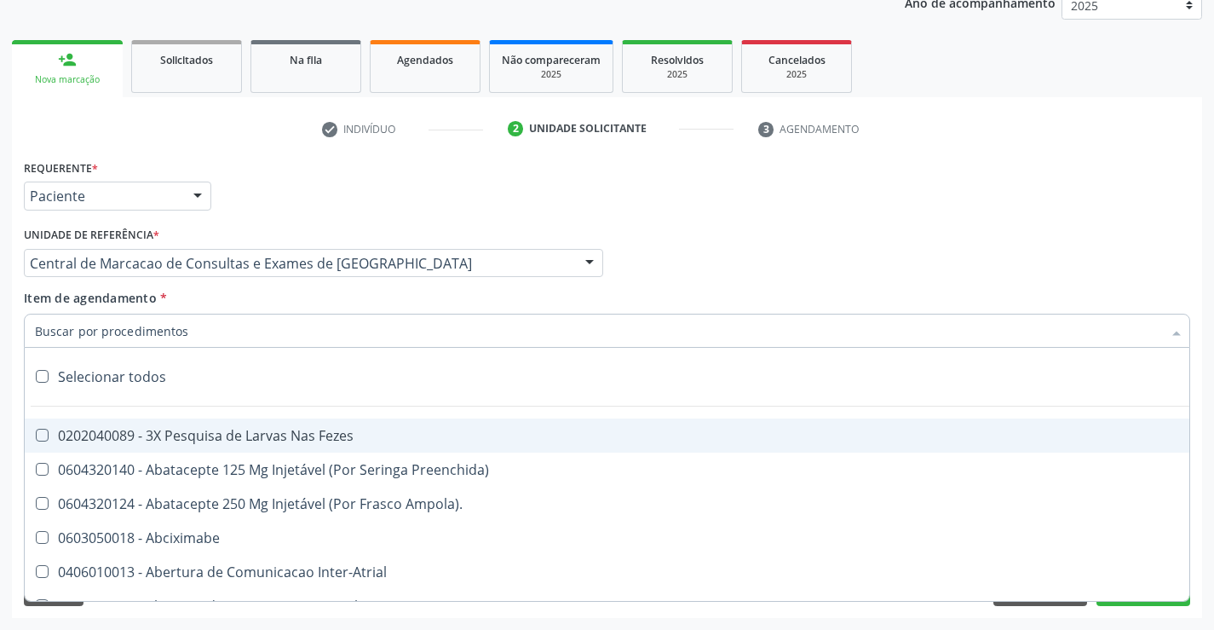
paste input "PEDIATRA"
type input "PEDIATRA"
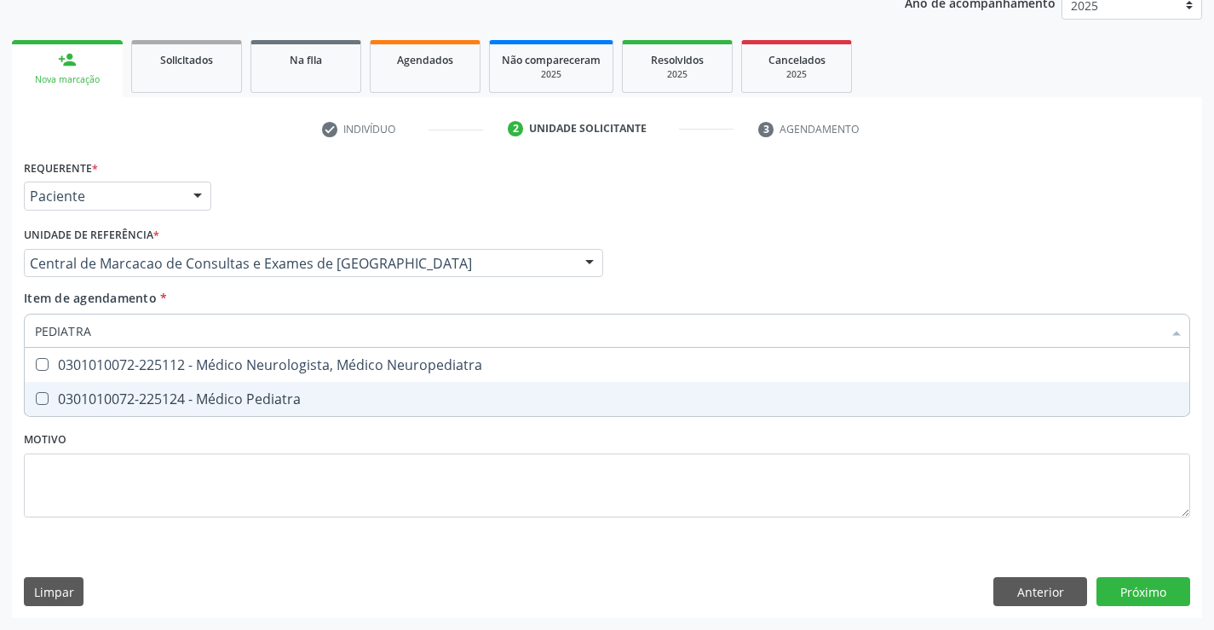
click at [353, 383] on span "0301010072-225124 - Médico Pediatra" at bounding box center [607, 399] width 1165 height 34
checkbox Pediatra "true"
click at [1178, 585] on div "Requerente * Paciente Profissional de Saúde Paciente Nenhum resultado encontrad…" at bounding box center [607, 386] width 1190 height 463
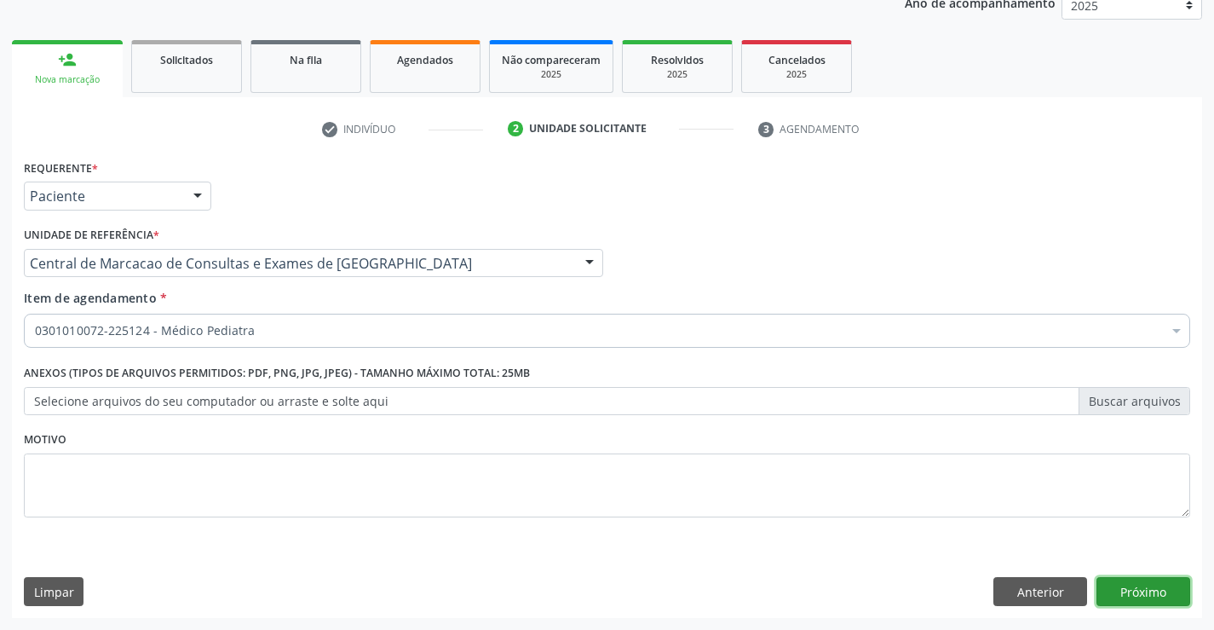
click at [1124, 585] on button "Próximo" at bounding box center [1144, 591] width 94 height 29
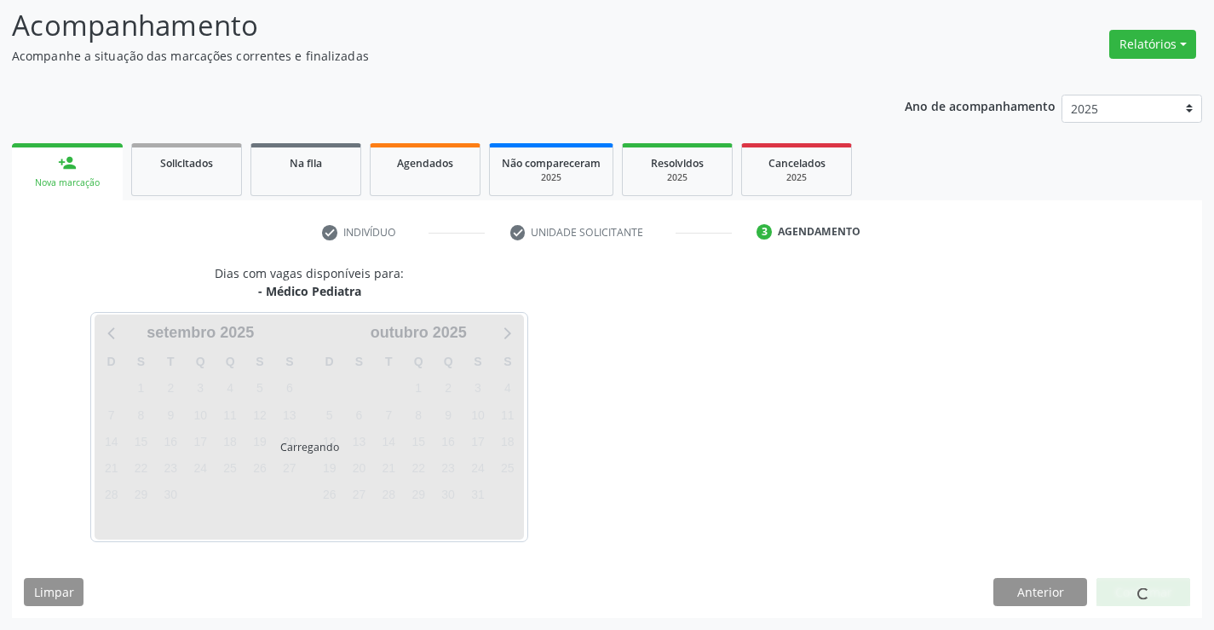
scroll to position [112, 0]
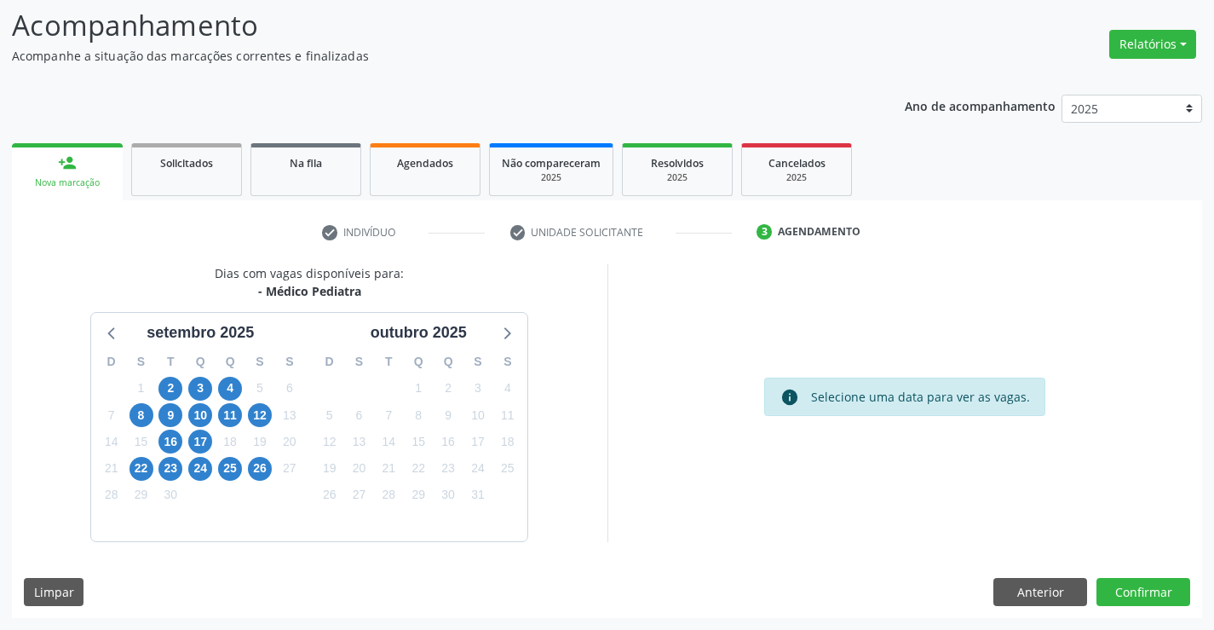
click at [248, 474] on div "26" at bounding box center [260, 468] width 24 height 26
click at [252, 465] on span "26" at bounding box center [260, 469] width 24 height 24
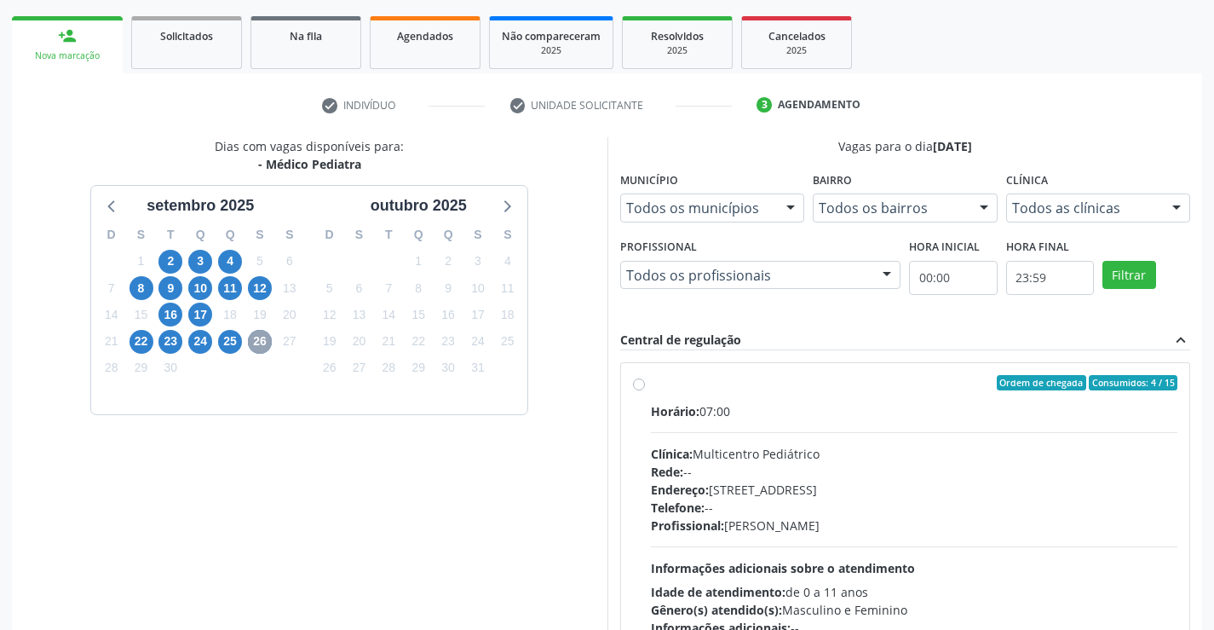
scroll to position [358, 0]
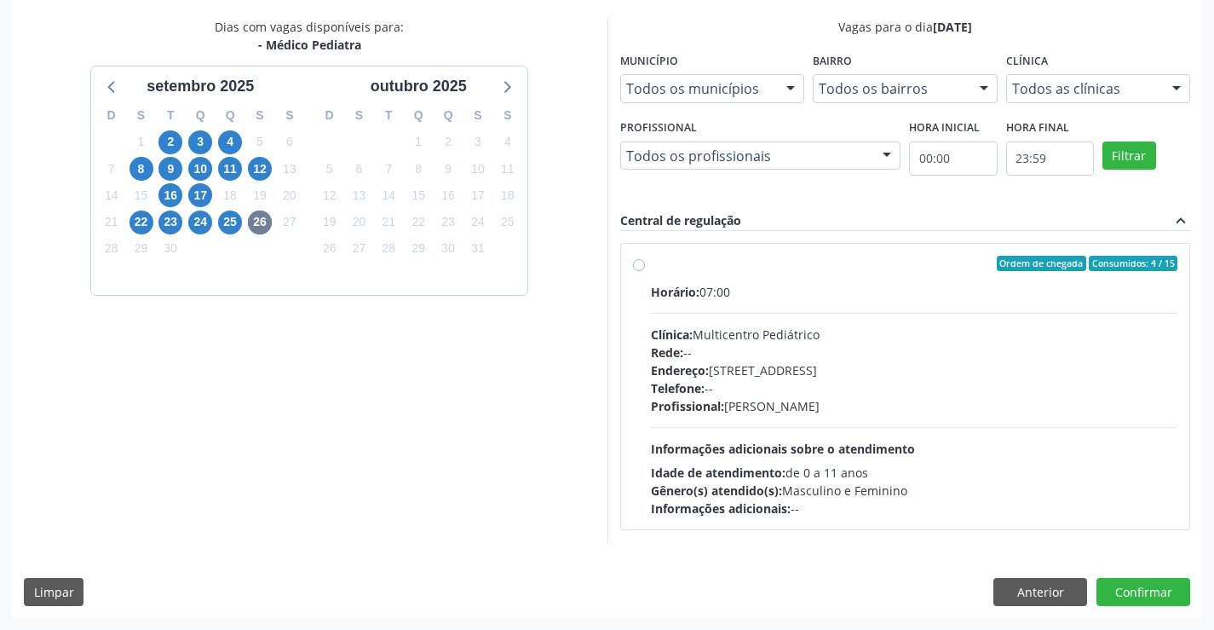
click at [899, 379] on div "Telefone: --" at bounding box center [914, 388] width 527 height 18
click at [645, 271] on input "Ordem de chegada Consumidos: 4 / 15 Horário: 07:00 Clínica: Multicentro Pediátr…" at bounding box center [639, 263] width 12 height 15
radio input "true"
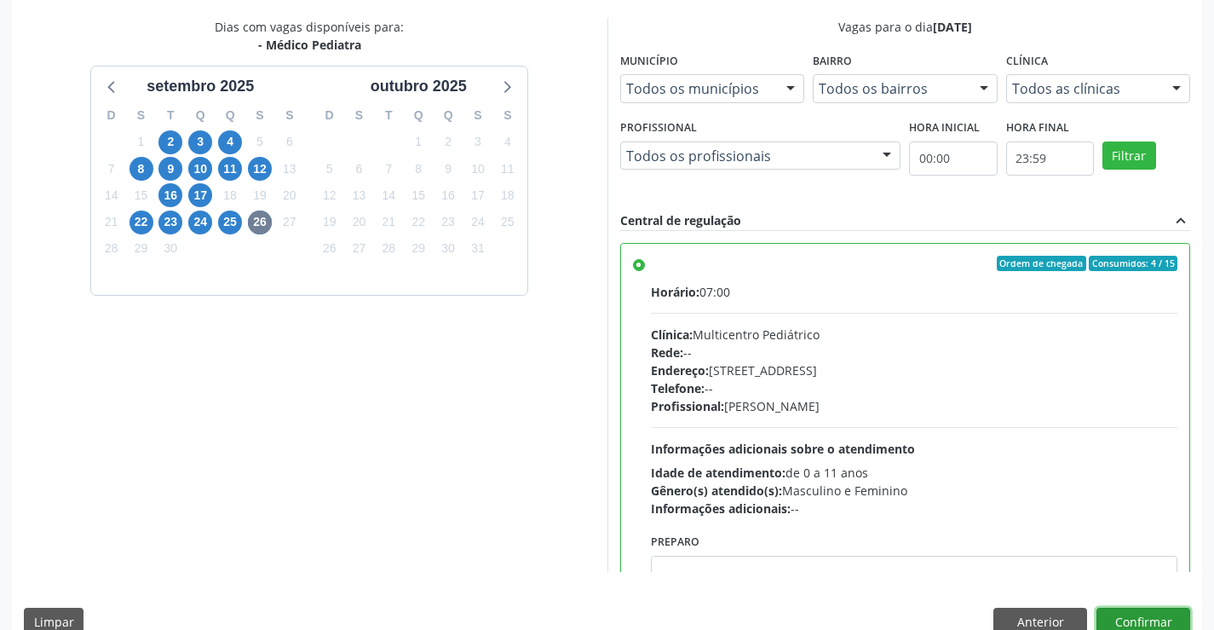
click at [1139, 617] on button "Confirmar" at bounding box center [1144, 622] width 94 height 29
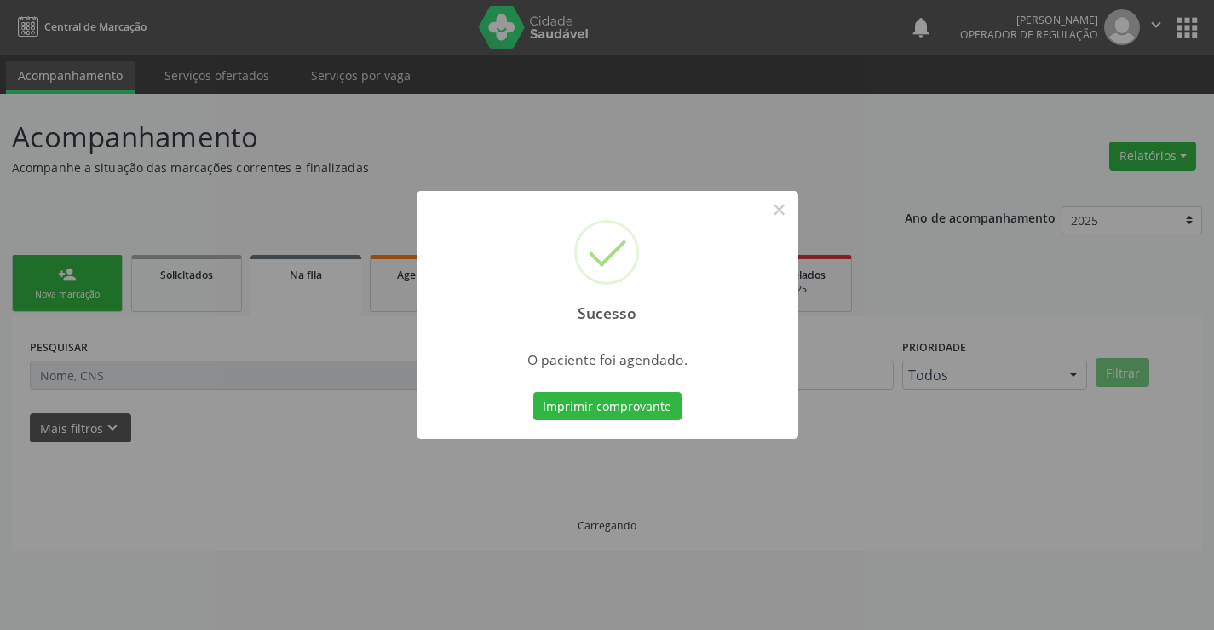
scroll to position [0, 0]
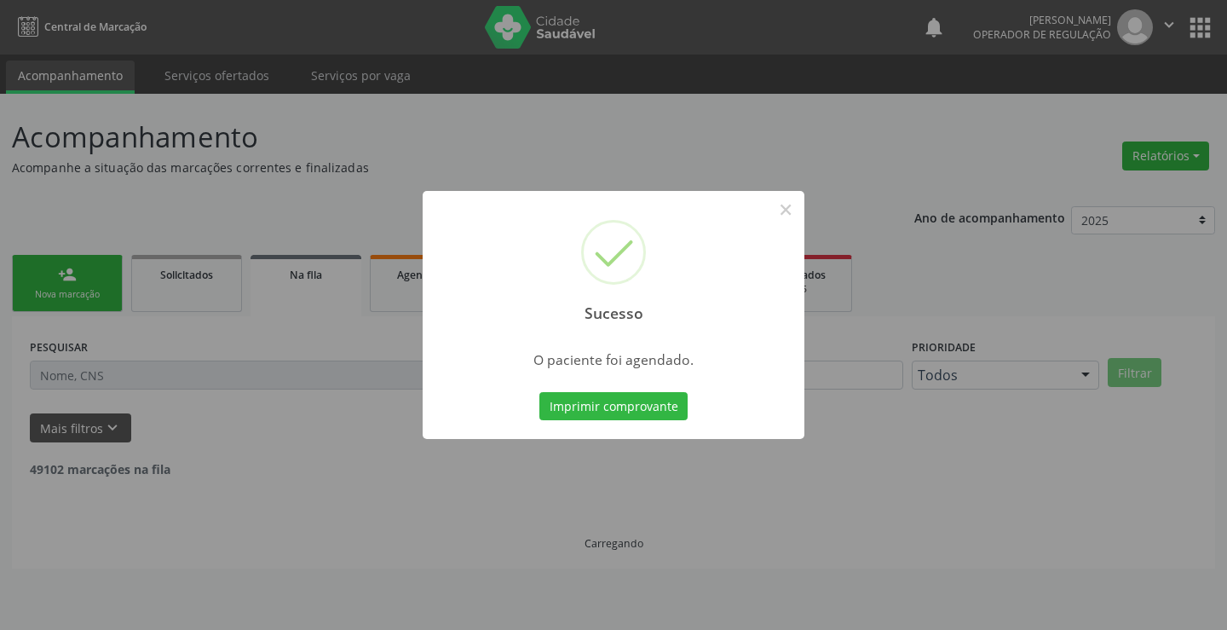
click at [539, 392] on button "Imprimir comprovante" at bounding box center [613, 406] width 148 height 29
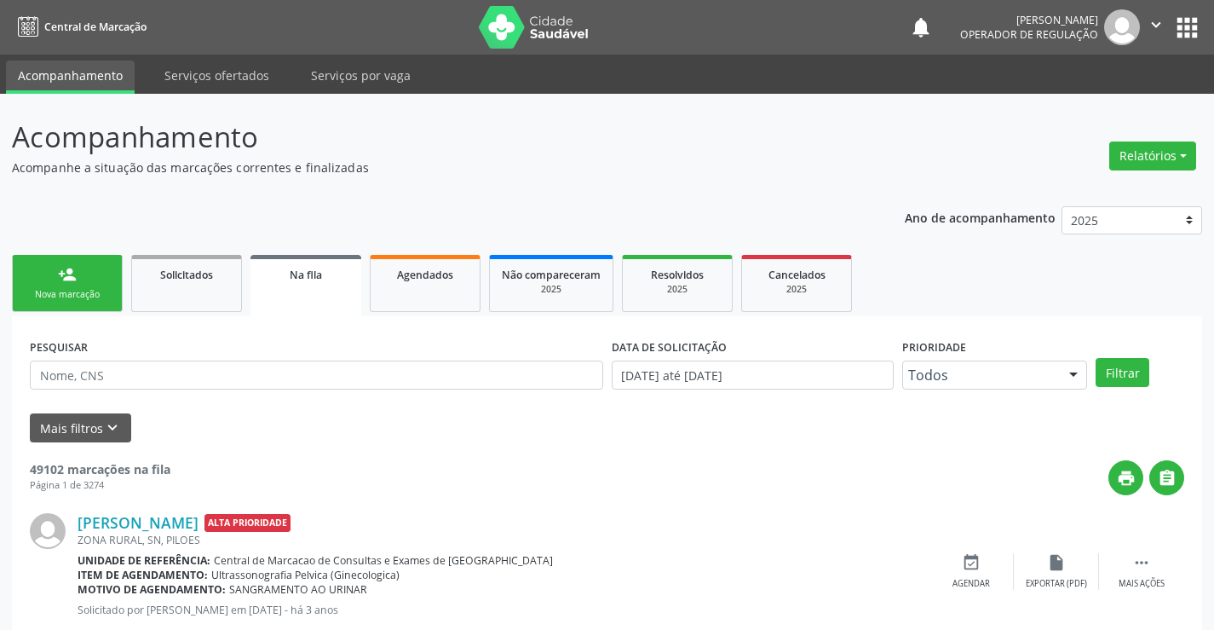
click at [71, 273] on div "person_add" at bounding box center [67, 274] width 19 height 19
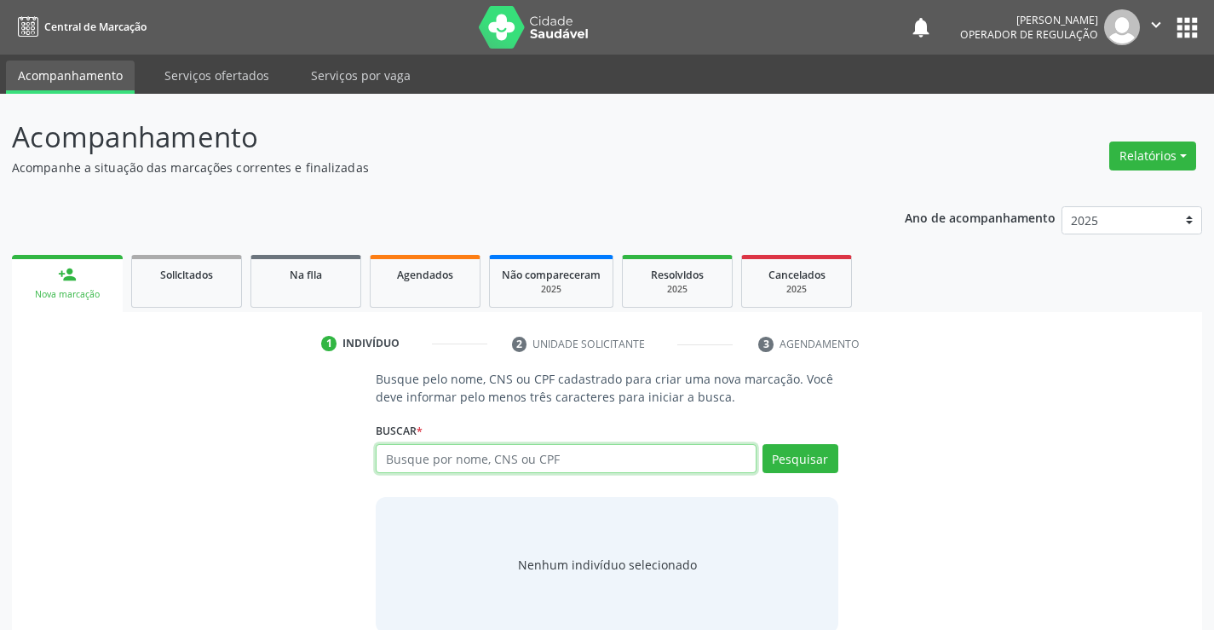
click at [449, 459] on input "text" at bounding box center [566, 458] width 380 height 29
type input "7"
type input "10905075501"
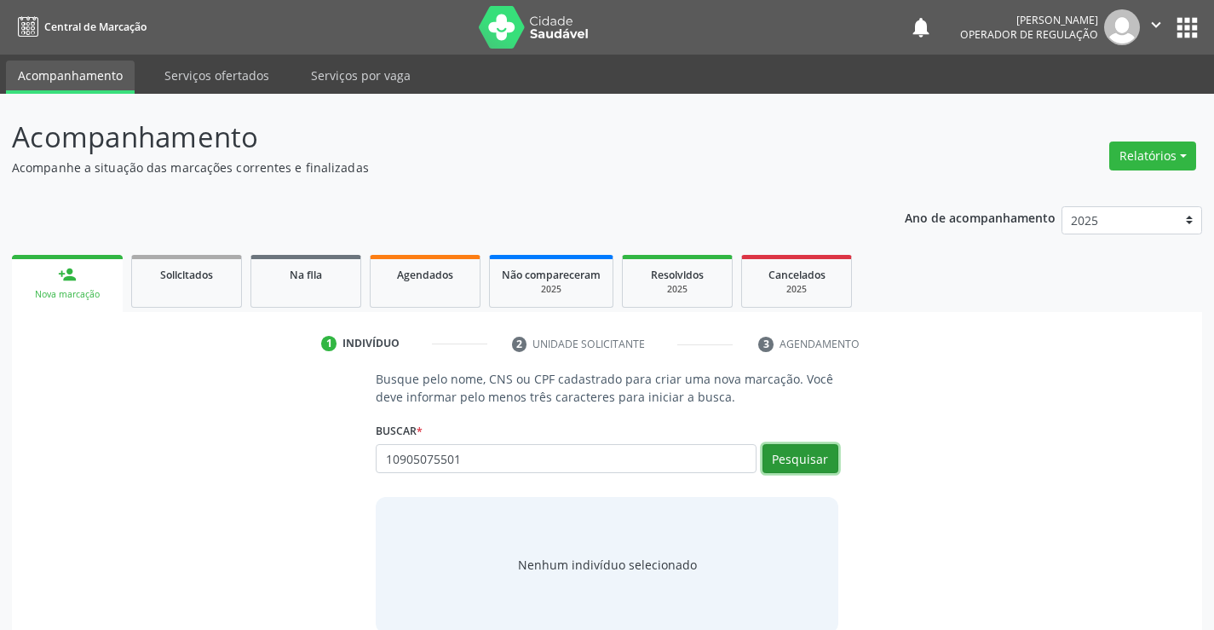
click at [782, 447] on button "Pesquisar" at bounding box center [801, 458] width 76 height 29
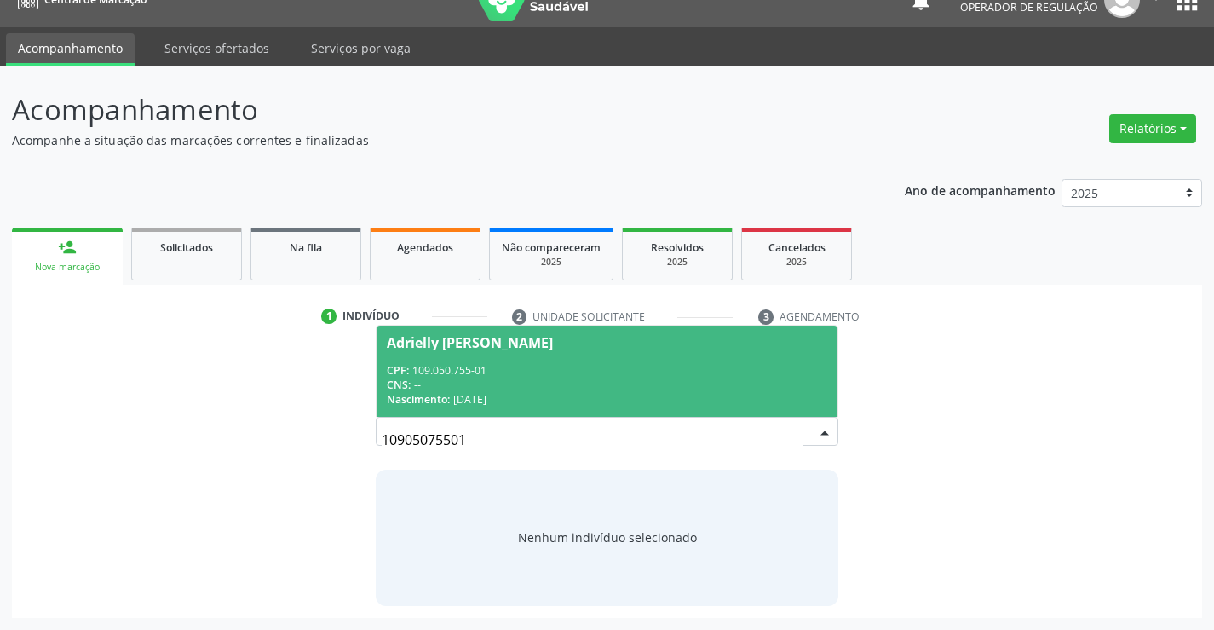
click at [550, 388] on div "CNS: --" at bounding box center [607, 385] width 440 height 14
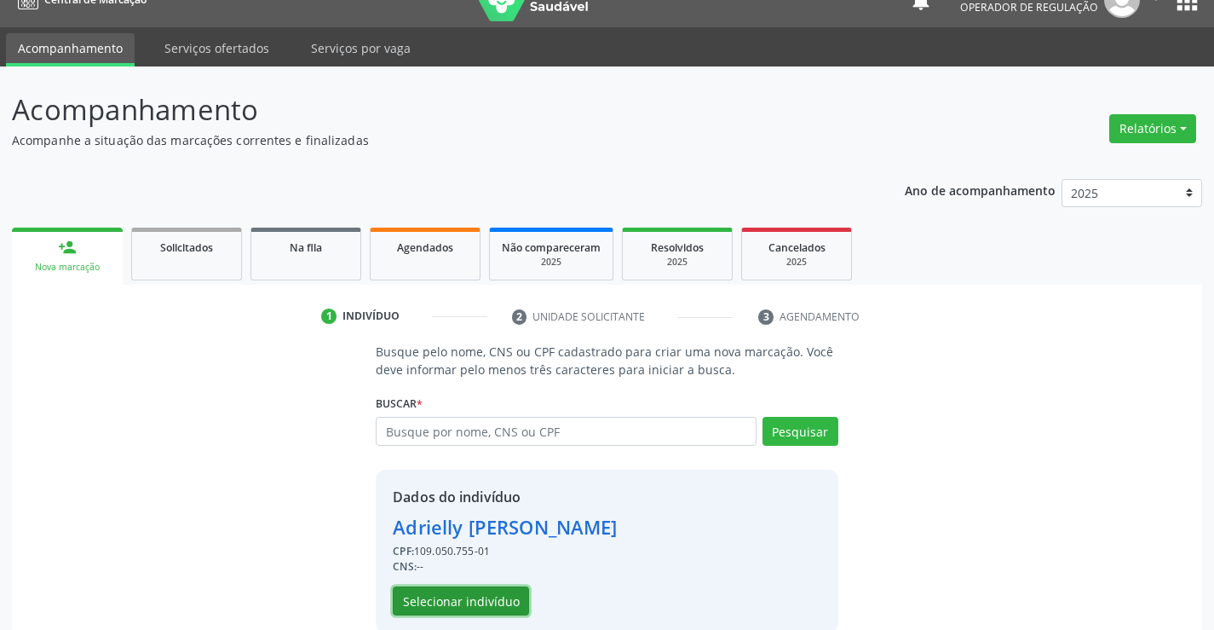
click at [505, 595] on button "Selecionar indivíduo" at bounding box center [461, 600] width 136 height 29
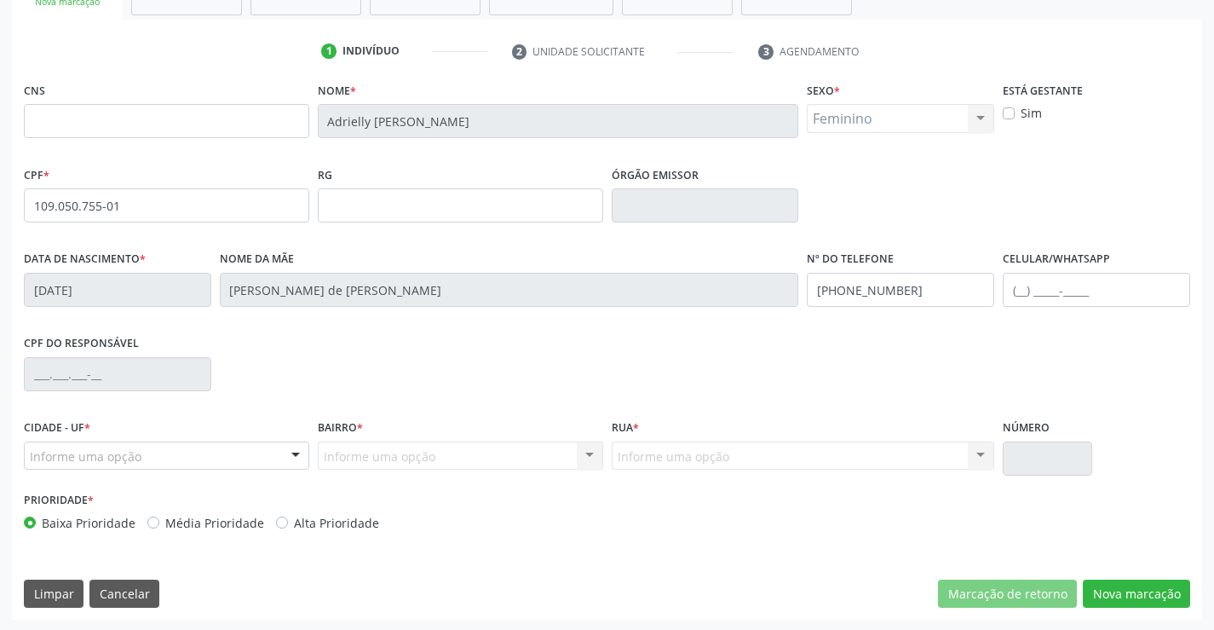
scroll to position [294, 0]
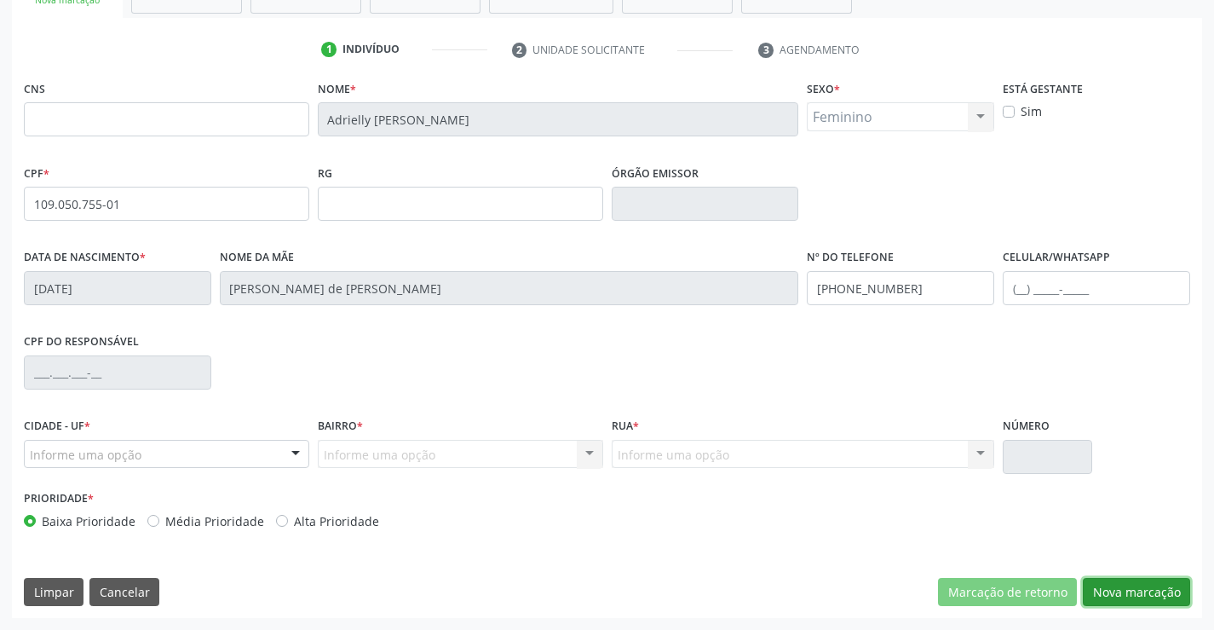
click at [1105, 576] on div "CNS Nome * Adrielly Mulungu Nascimento Sexo * Feminino Masculino Feminino Nenhu…" at bounding box center [607, 347] width 1190 height 542
click at [1117, 582] on button "Nova marcação" at bounding box center [1136, 592] width 107 height 29
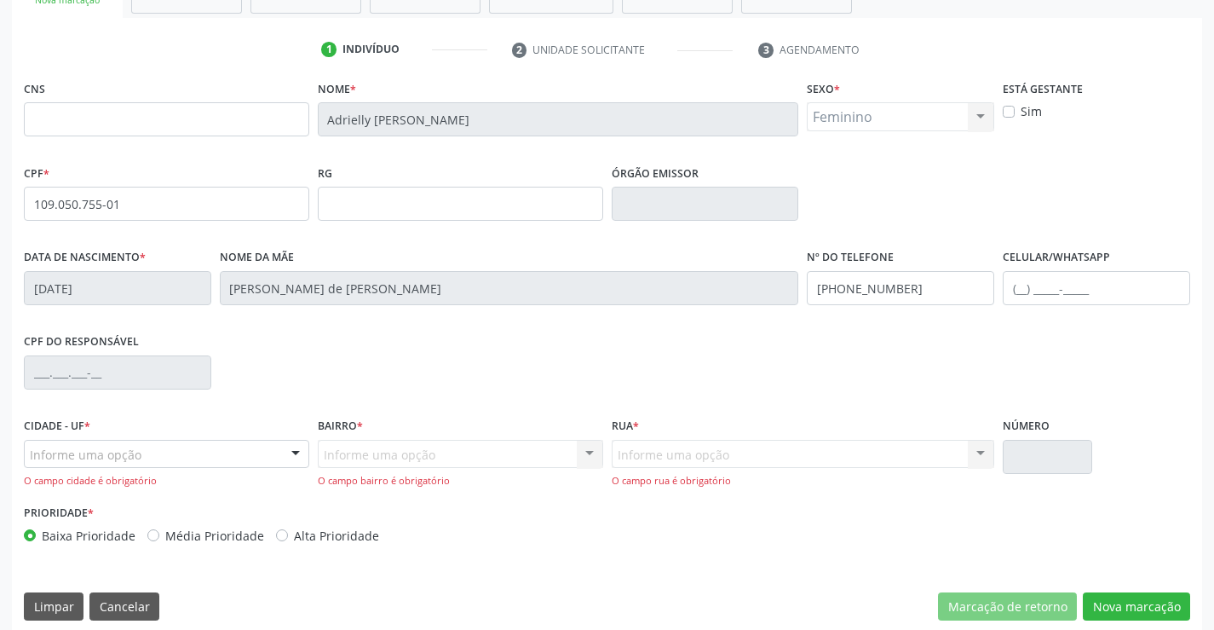
click at [190, 454] on div "Informe uma opção" at bounding box center [166, 454] width 285 height 29
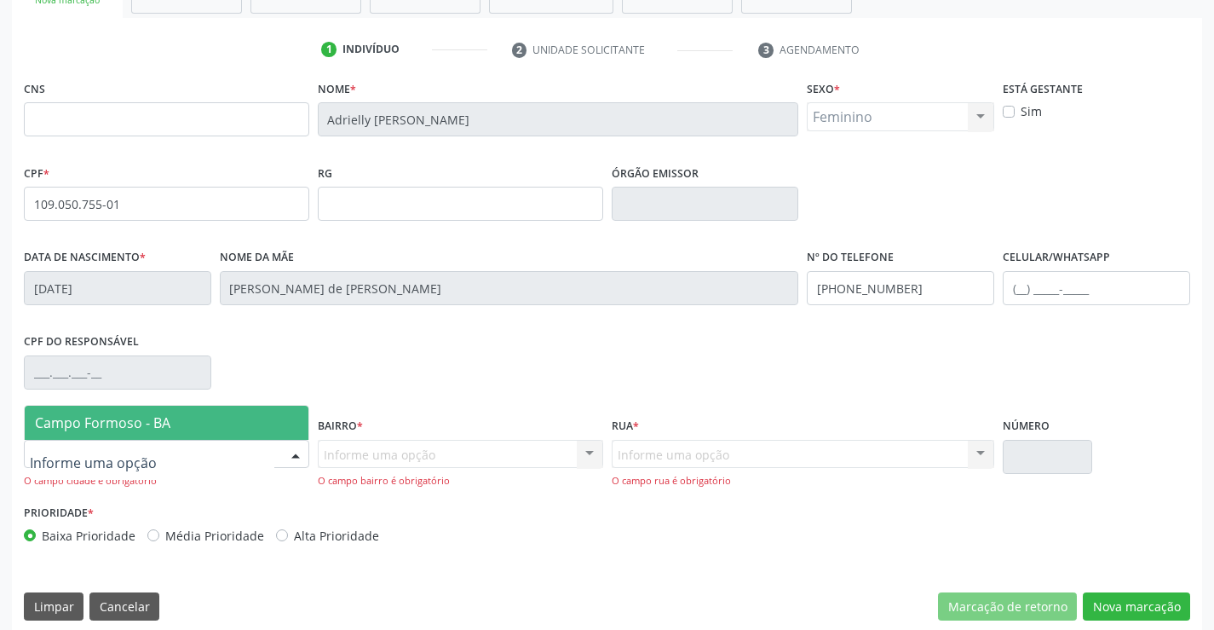
click at [206, 417] on span "Campo Formoso - BA" at bounding box center [167, 423] width 284 height 34
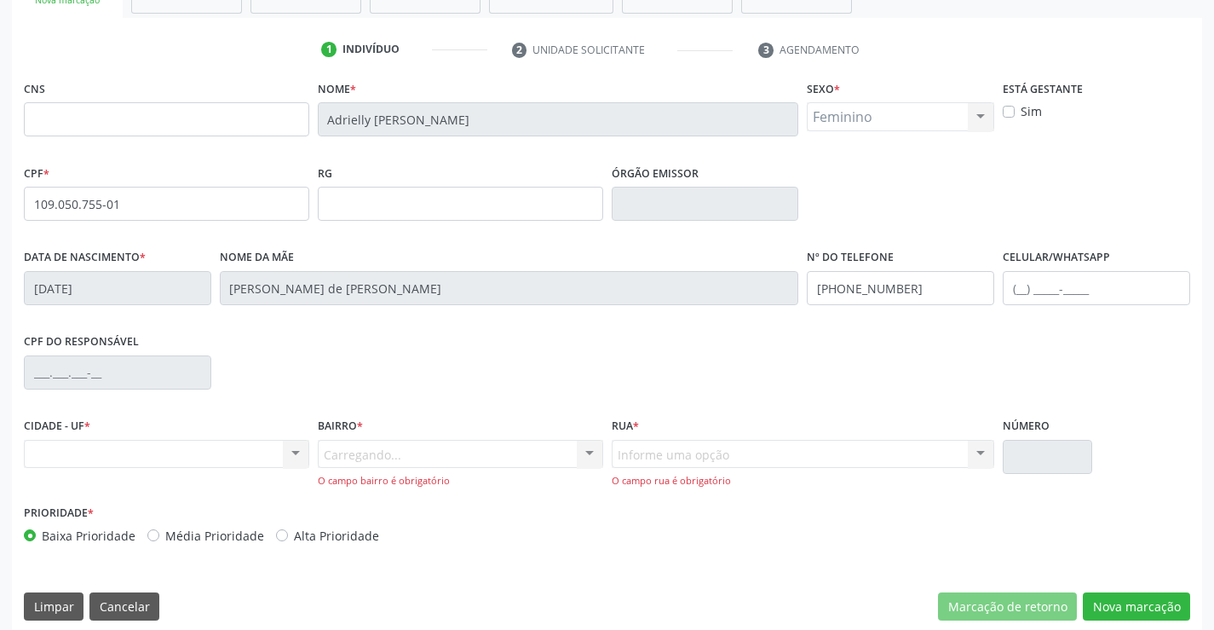
click at [350, 453] on div "Carregando... Nenhum resultado encontrado para: " " Nenhuma opção encontrada. D…" at bounding box center [460, 464] width 285 height 49
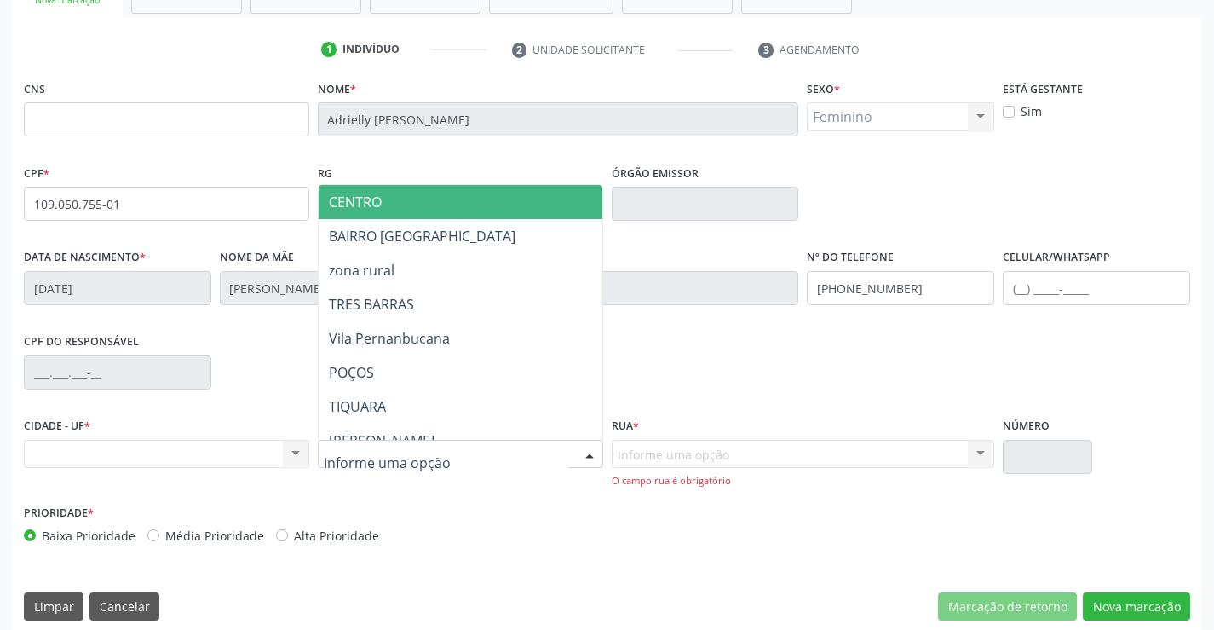
click at [431, 209] on span "CENTRO" at bounding box center [503, 202] width 368 height 34
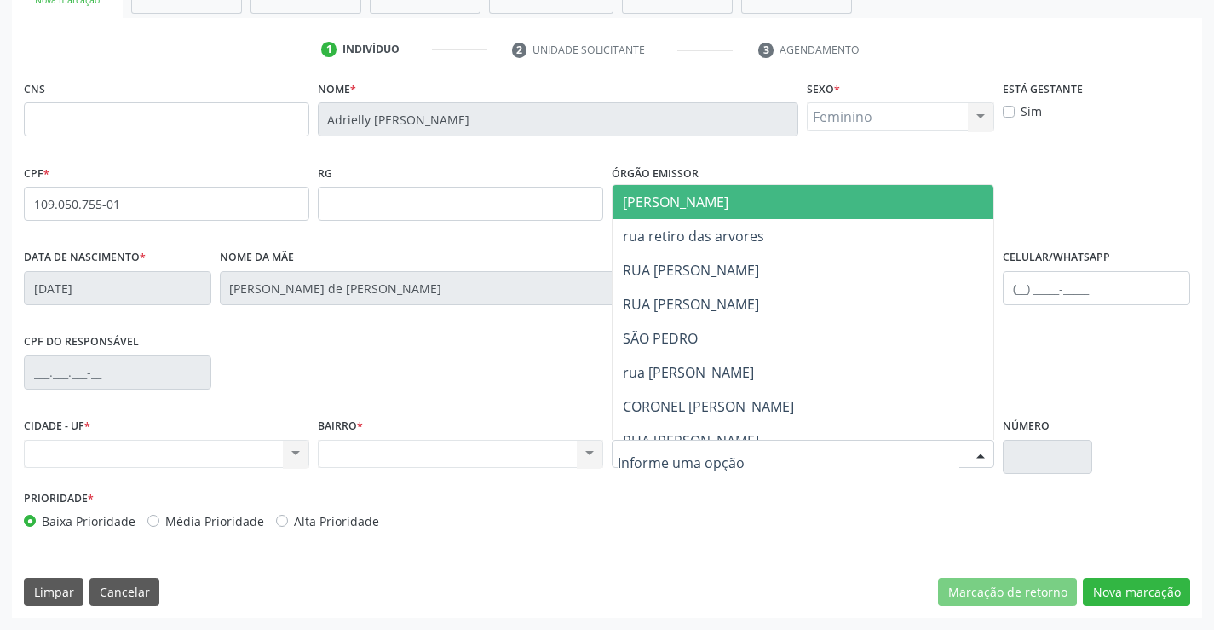
click at [720, 193] on span "[PERSON_NAME]" at bounding box center [676, 202] width 106 height 19
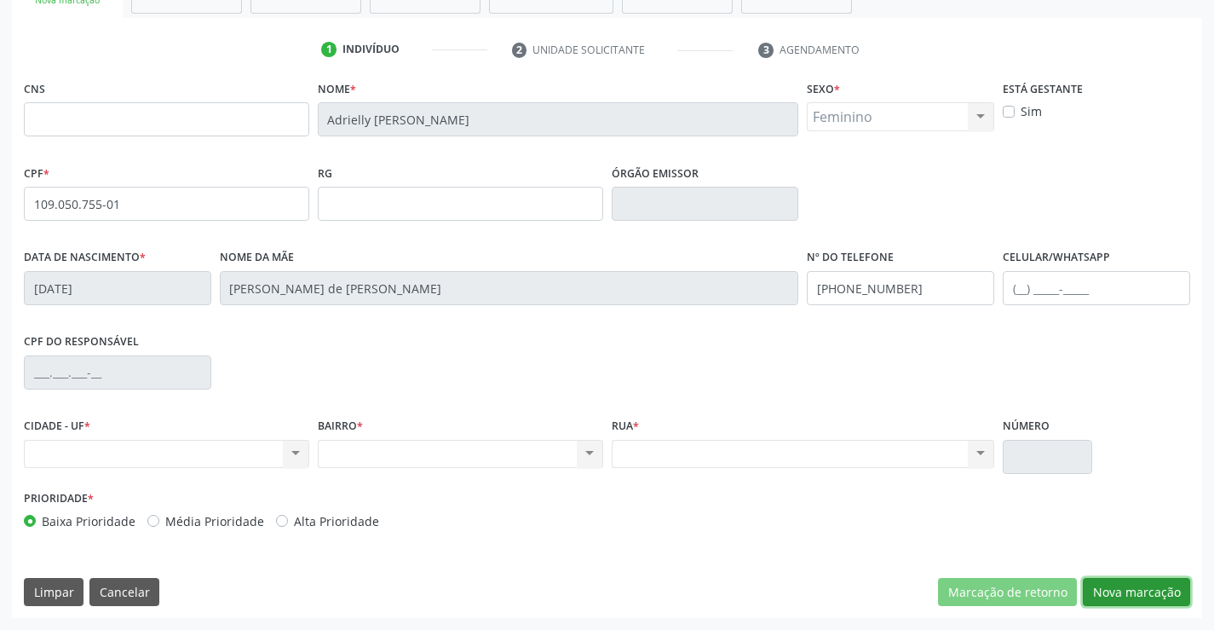
click at [1136, 589] on button "Nova marcação" at bounding box center [1136, 592] width 107 height 29
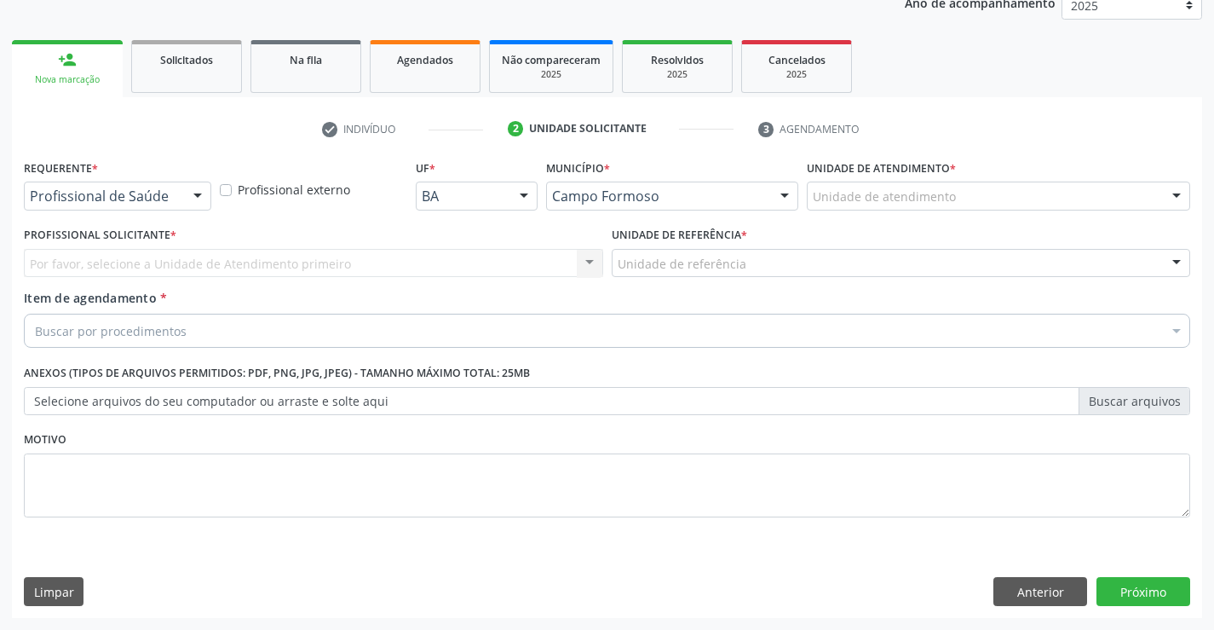
scroll to position [215, 0]
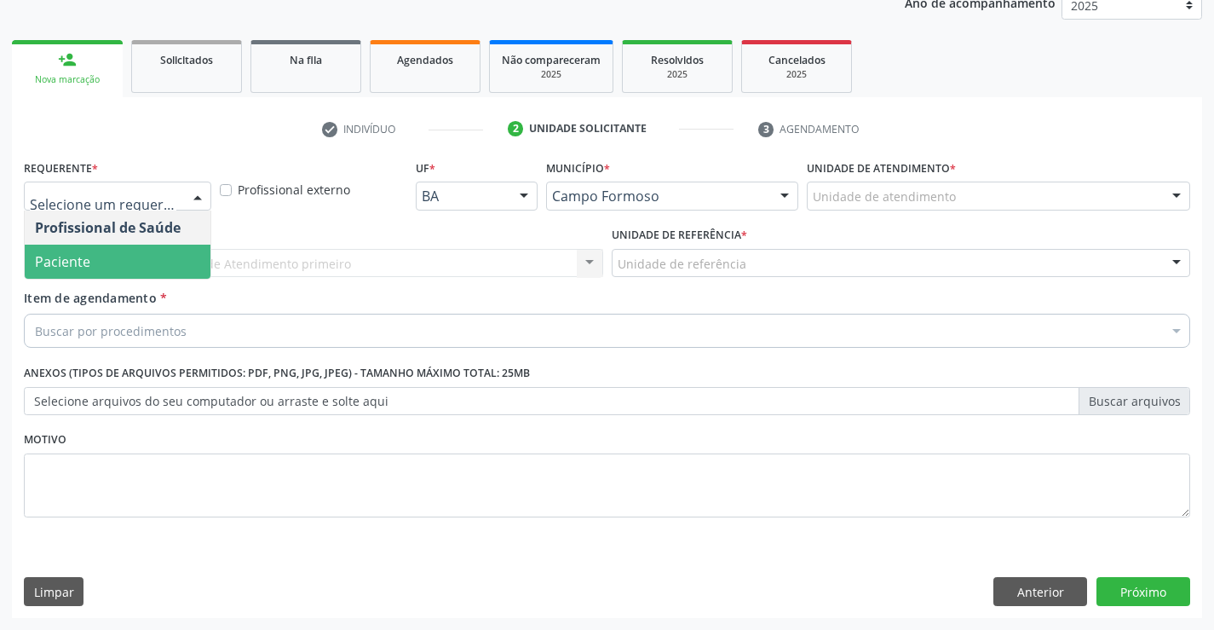
click at [157, 268] on span "Paciente" at bounding box center [118, 262] width 186 height 34
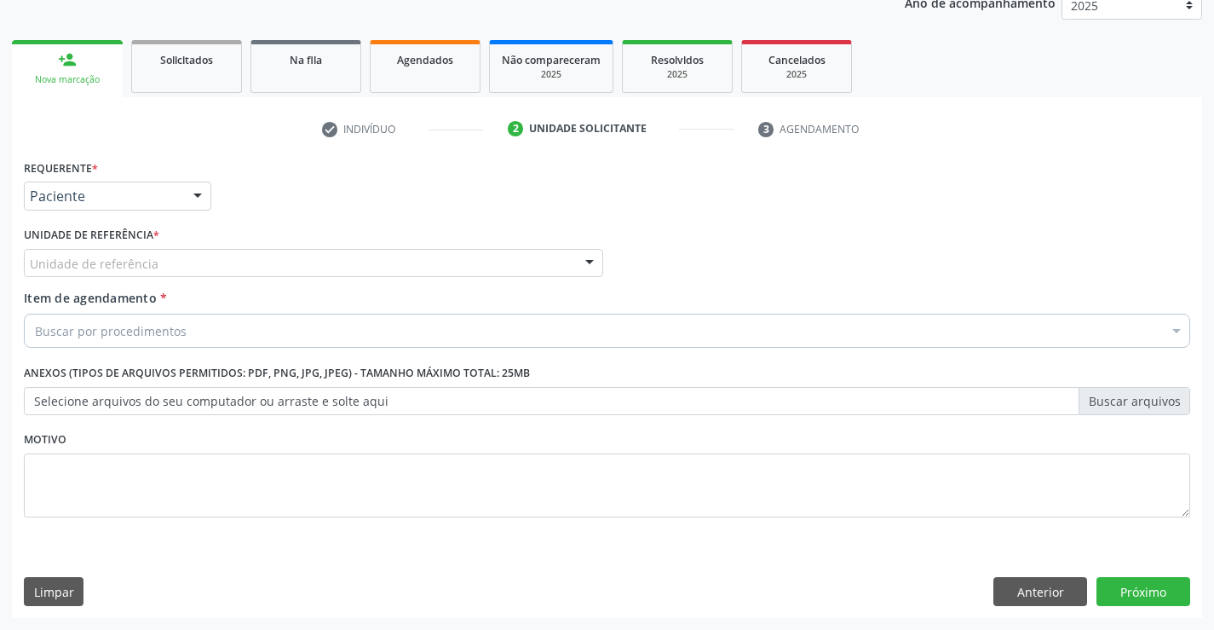
click at [227, 268] on div "Unidade de referência" at bounding box center [313, 263] width 579 height 29
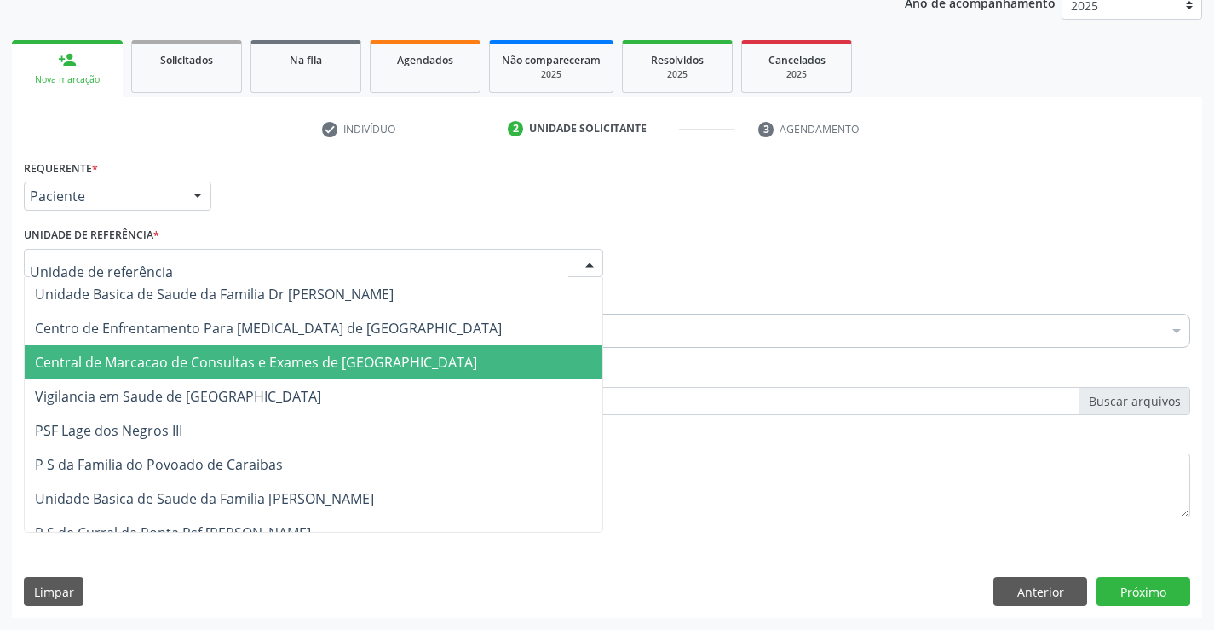
drag, startPoint x: 228, startPoint y: 356, endPoint x: 239, endPoint y: 351, distance: 11.4
click at [230, 355] on span "Central de Marcacao de Consultas e Exames de [GEOGRAPHIC_DATA]" at bounding box center [256, 362] width 442 height 19
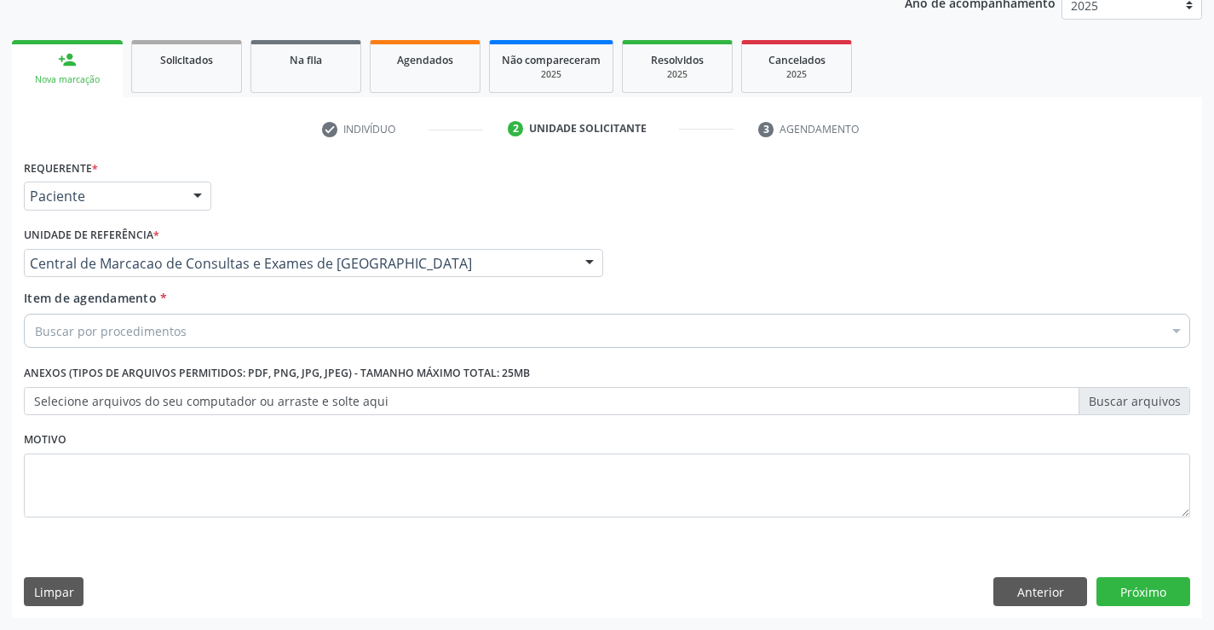
click at [256, 334] on div "Buscar por procedimentos" at bounding box center [607, 331] width 1167 height 34
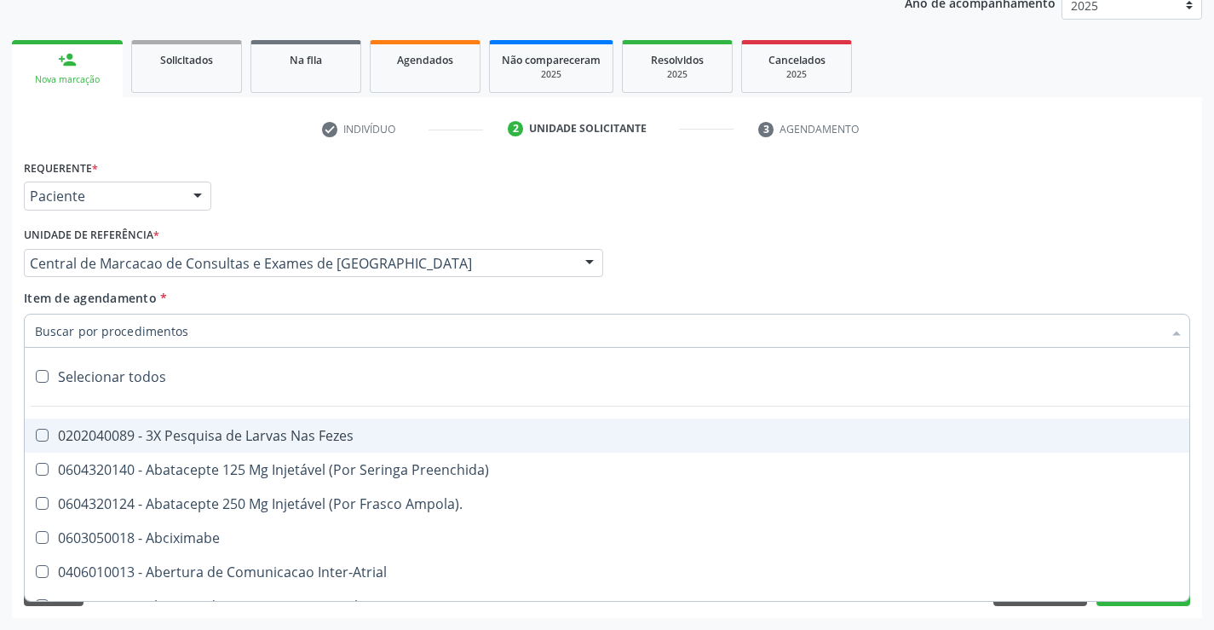
paste input "PEDIATRA"
type input "PEDIATRA"
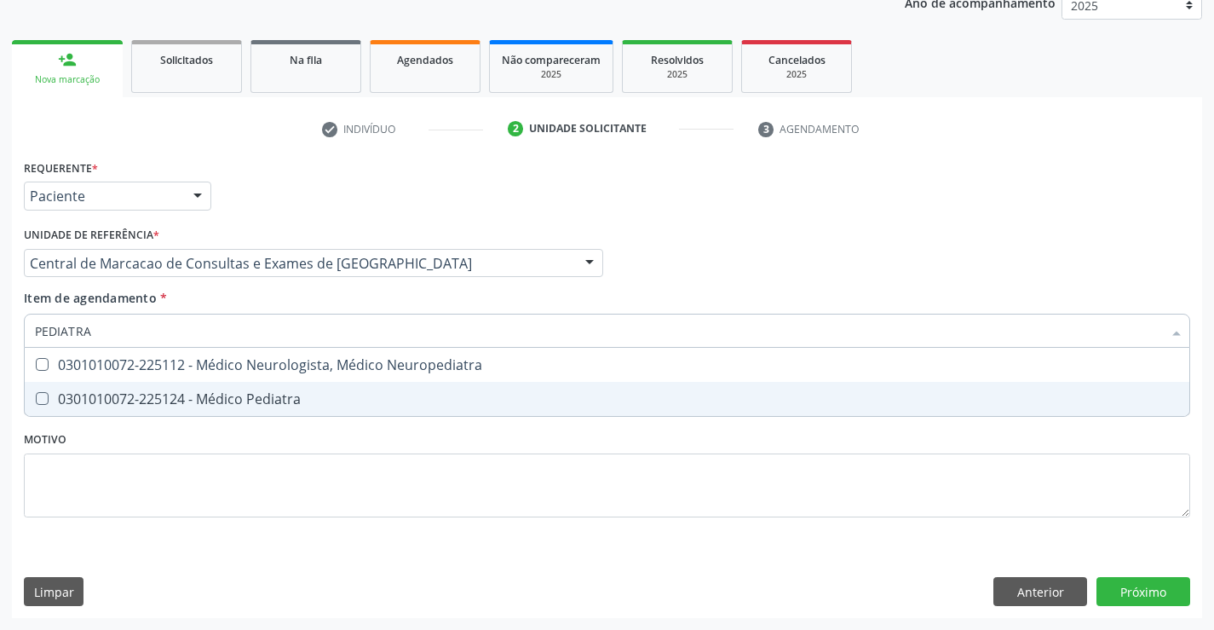
click at [240, 392] on div "0301010072-225124 - Médico Pediatra" at bounding box center [607, 399] width 1144 height 14
checkbox Pediatra "true"
click at [1104, 582] on div "Requerente * Paciente Profissional de Saúde Paciente Nenhum resultado encontrad…" at bounding box center [607, 386] width 1190 height 463
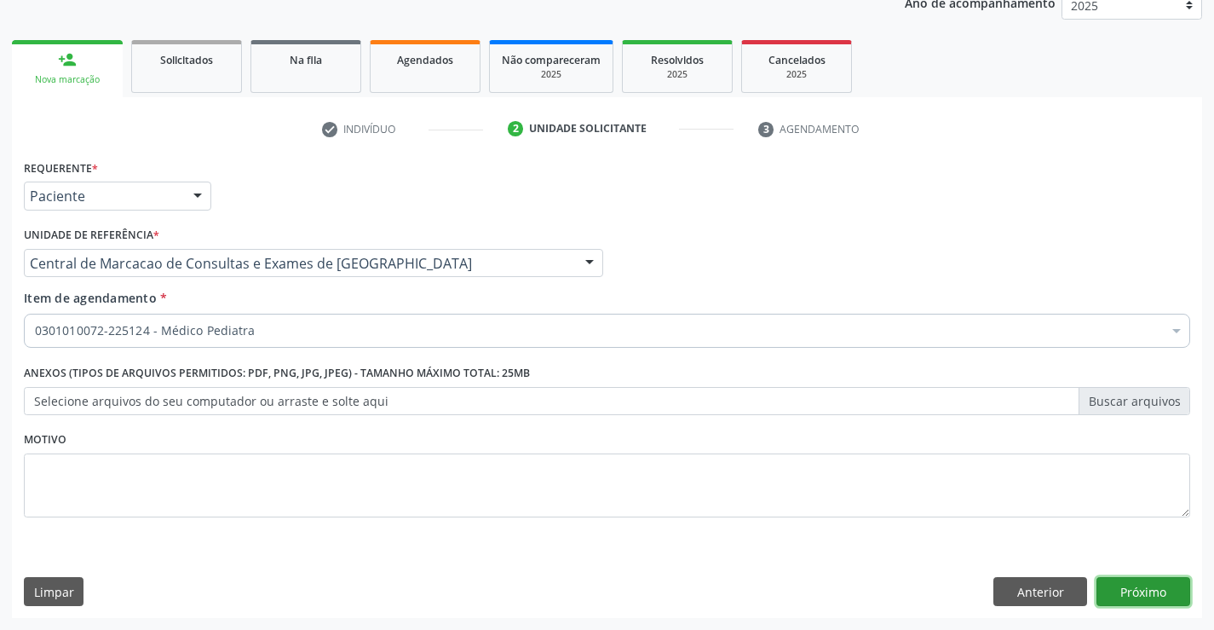
click at [1130, 586] on button "Próximo" at bounding box center [1144, 591] width 94 height 29
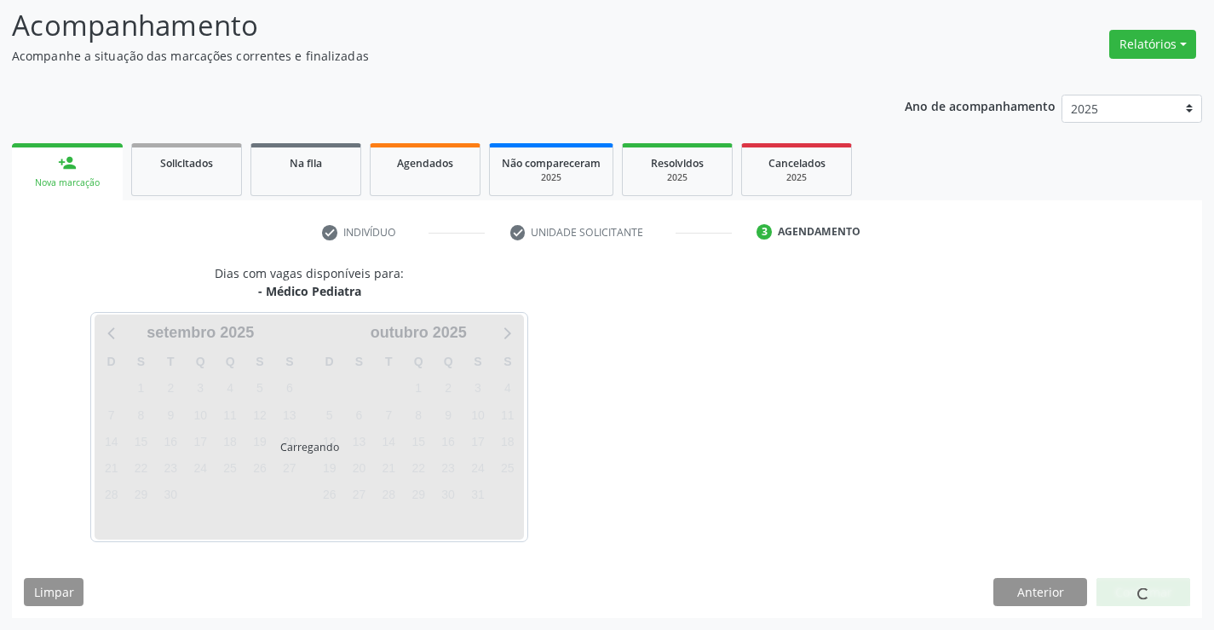
scroll to position [112, 0]
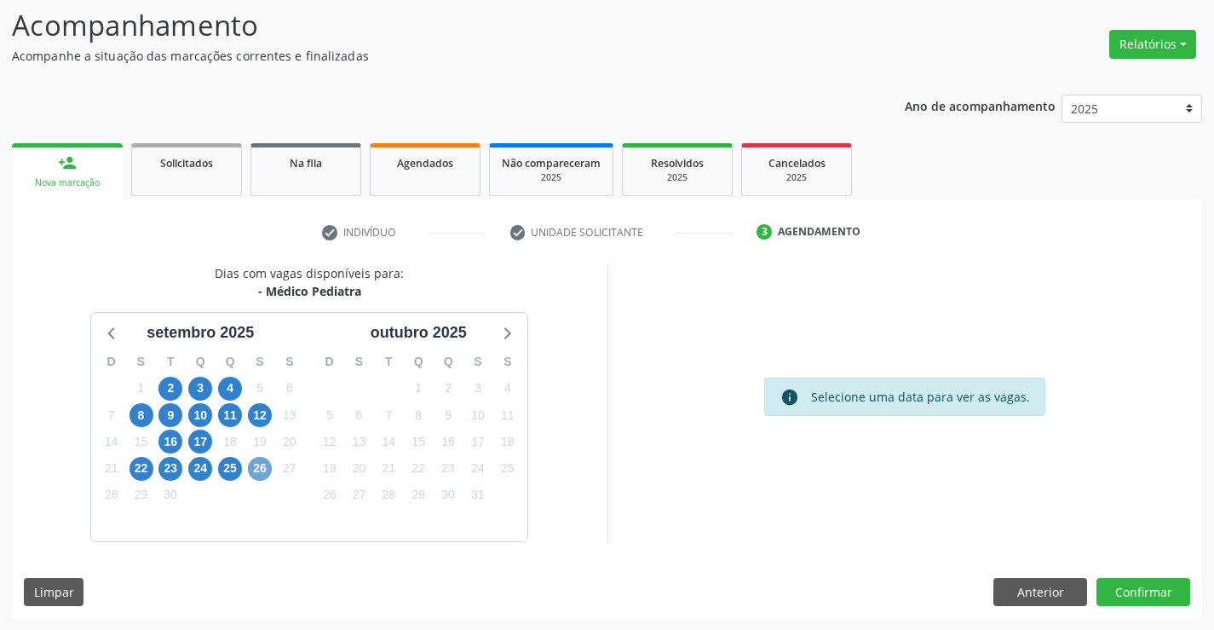
click at [256, 464] on span "26" at bounding box center [260, 469] width 24 height 24
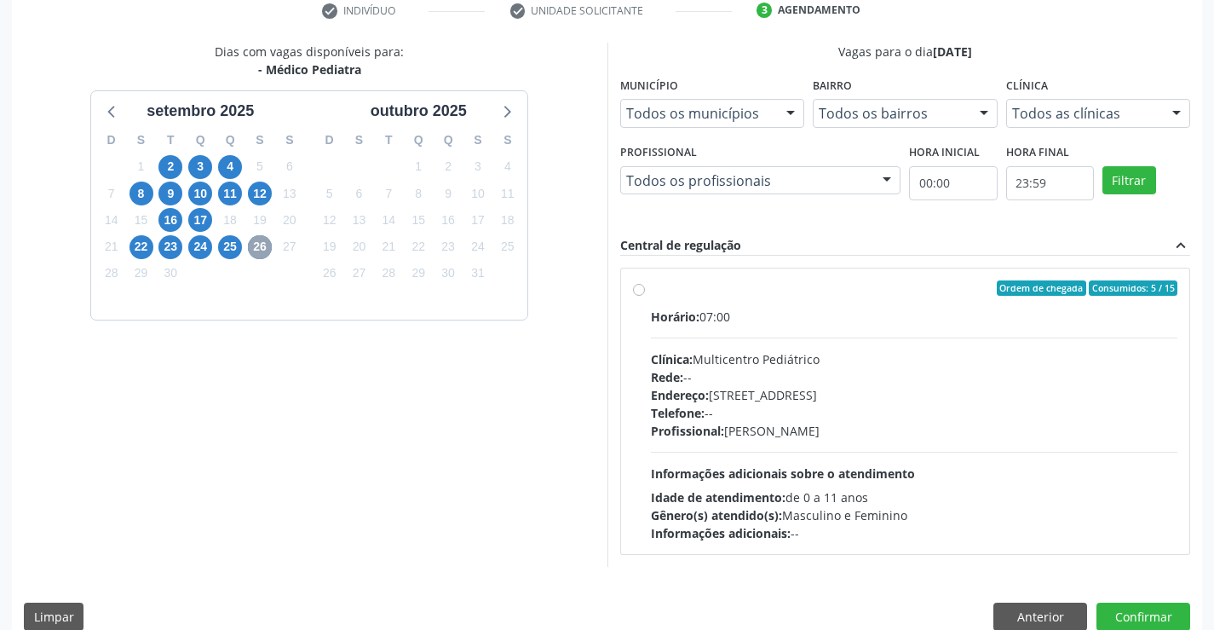
scroll to position [358, 0]
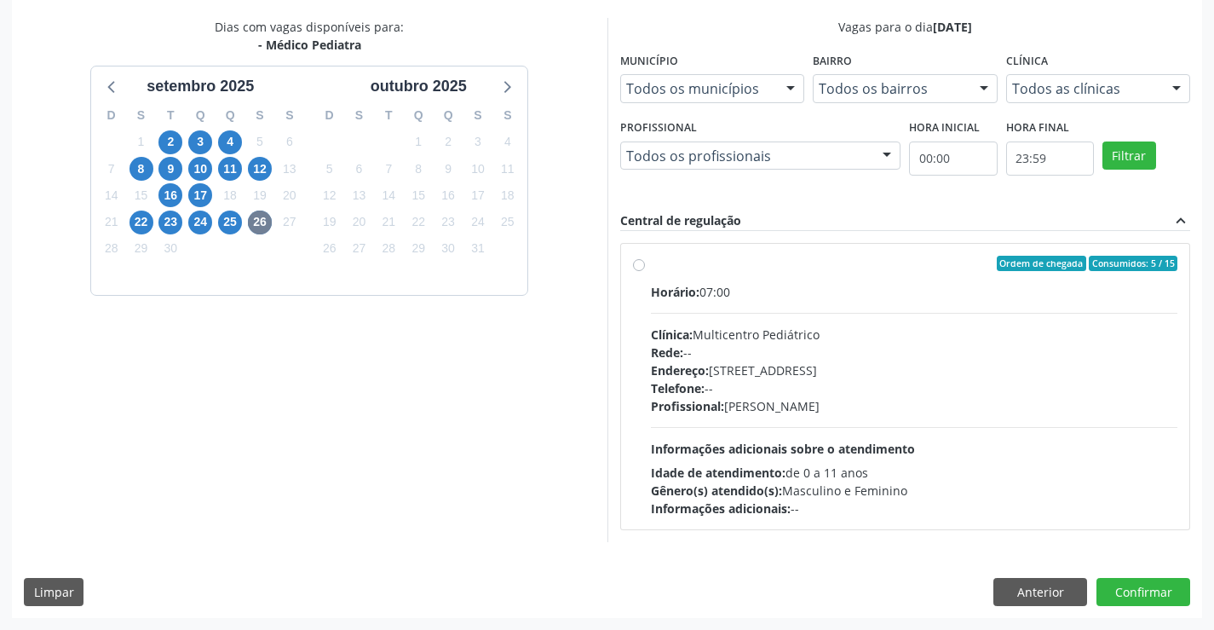
click at [704, 313] on hr at bounding box center [914, 313] width 527 height 1
click at [645, 271] on input "Ordem de chegada Consumidos: 5 / 15 Horário: 07:00 Clínica: Multicentro Pediátr…" at bounding box center [639, 263] width 12 height 15
radio input "true"
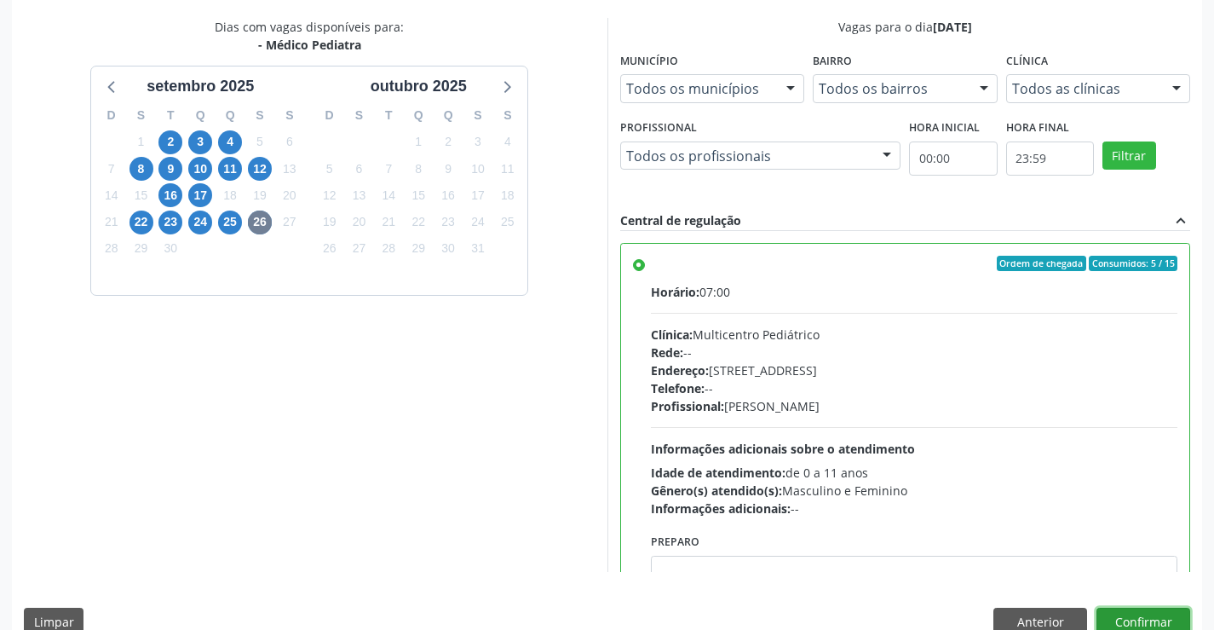
click at [1158, 610] on button "Confirmar" at bounding box center [1144, 622] width 94 height 29
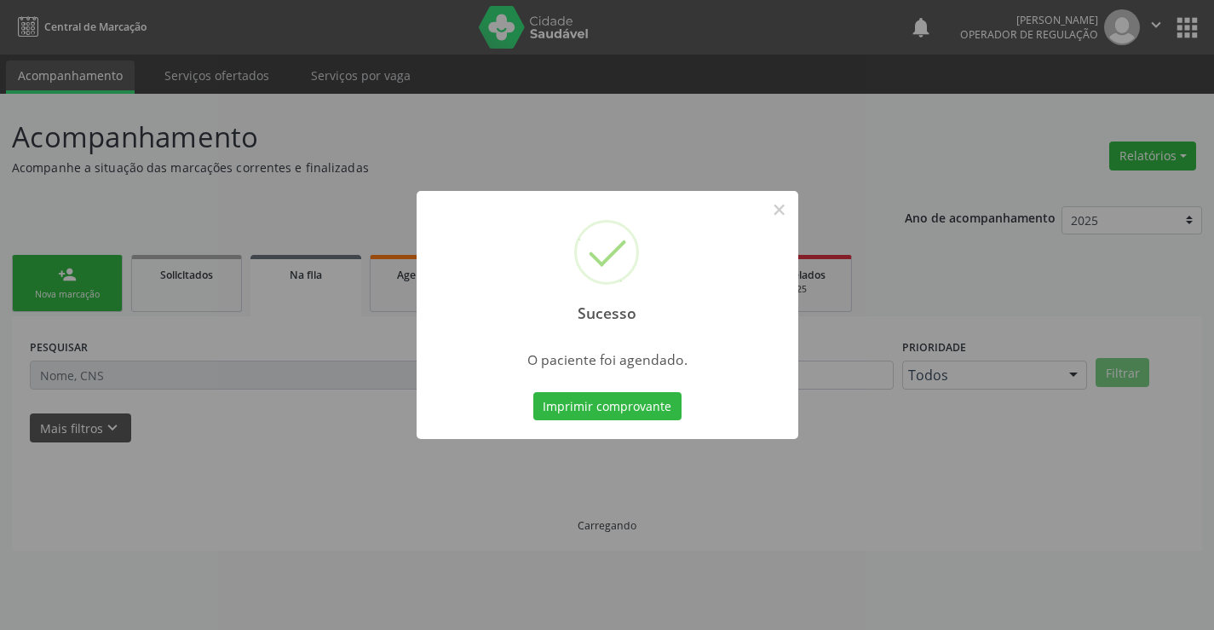
scroll to position [0, 0]
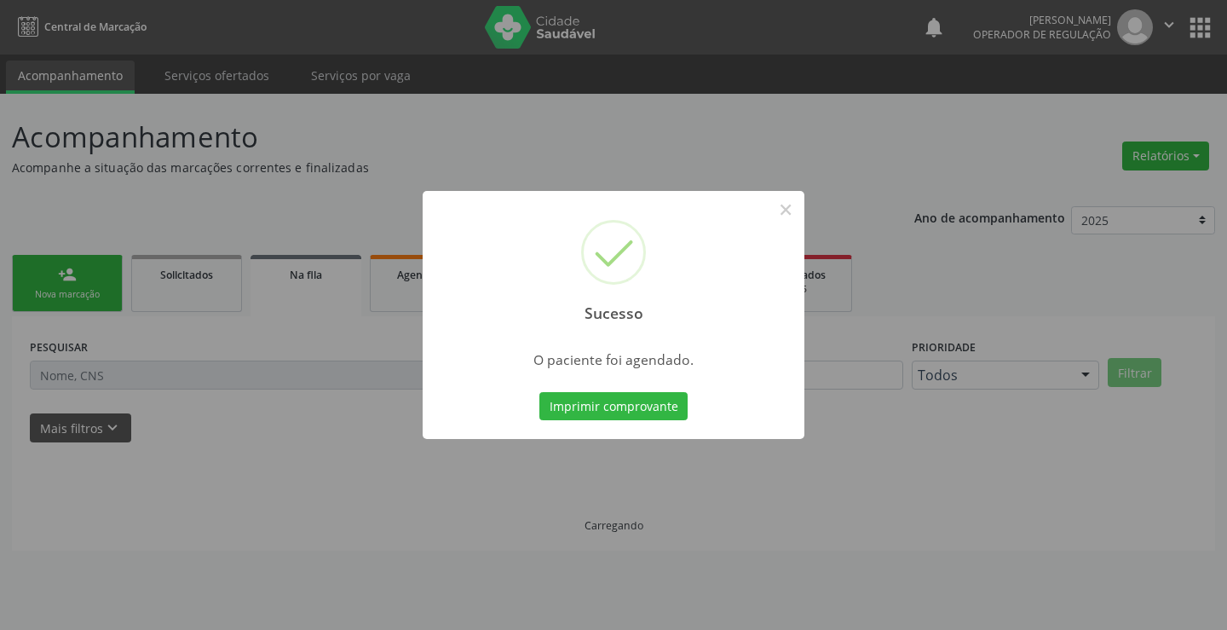
click at [539, 392] on button "Imprimir comprovante" at bounding box center [613, 406] width 148 height 29
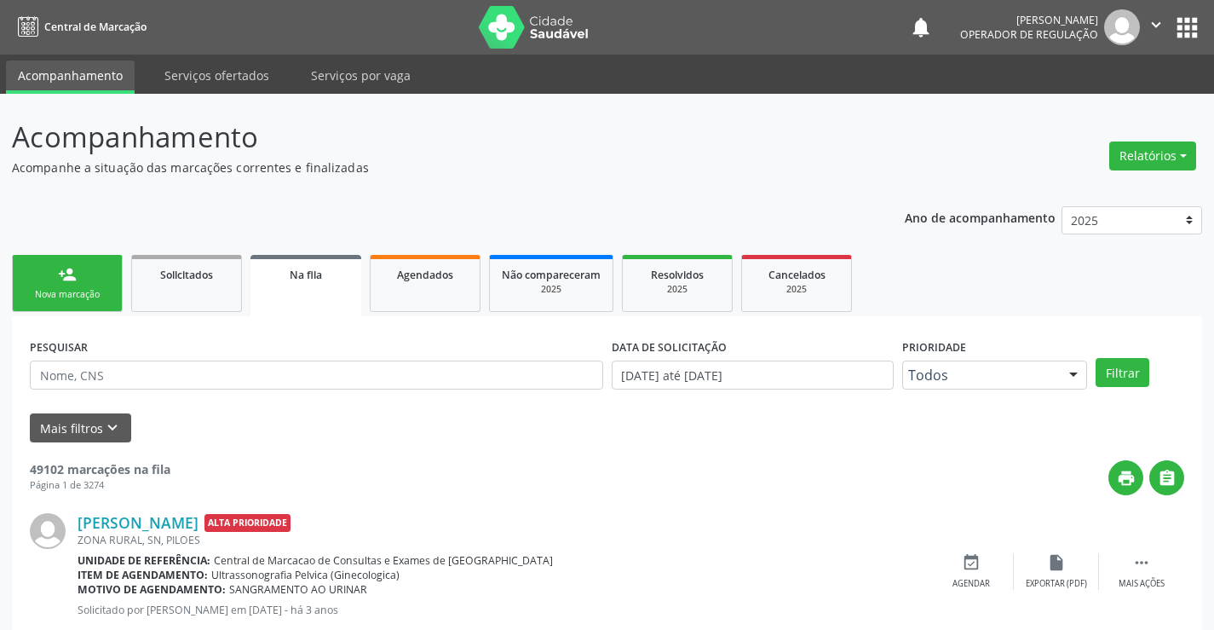
click at [1158, 24] on icon "" at bounding box center [1156, 24] width 19 height 19
click at [1089, 101] on link "Sair" at bounding box center [1113, 104] width 118 height 24
